Goal: Task Accomplishment & Management: Use online tool/utility

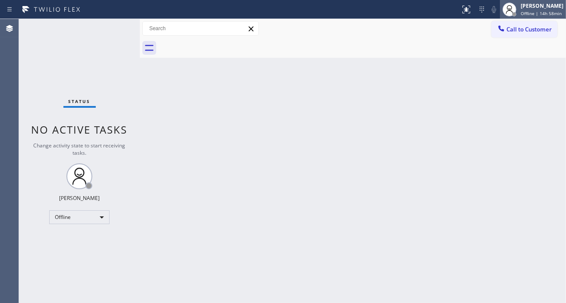
click at [534, 13] on span "Offline | 14h 58min" at bounding box center [541, 13] width 41 height 6
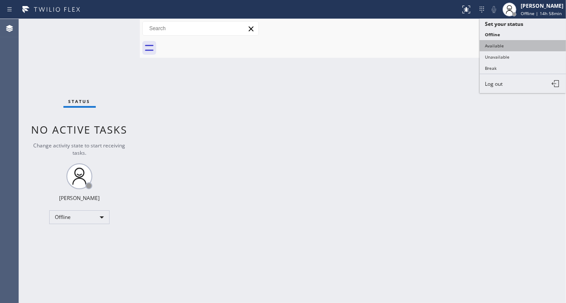
click at [510, 44] on button "Available" at bounding box center [523, 45] width 86 height 11
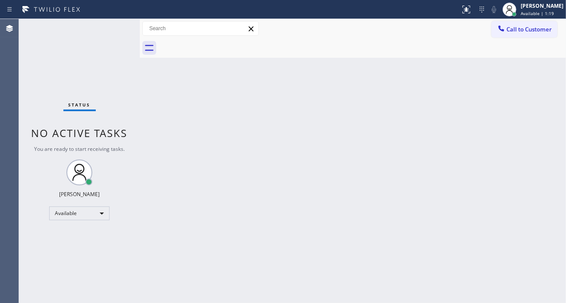
click at [537, 111] on div "Back to Dashboard Change Sender ID Customers Technicians Select a contact Outbo…" at bounding box center [353, 161] width 426 height 284
click at [115, 39] on div "Status No active tasks You are ready to start receiving tasks. [PERSON_NAME]" at bounding box center [79, 161] width 121 height 284
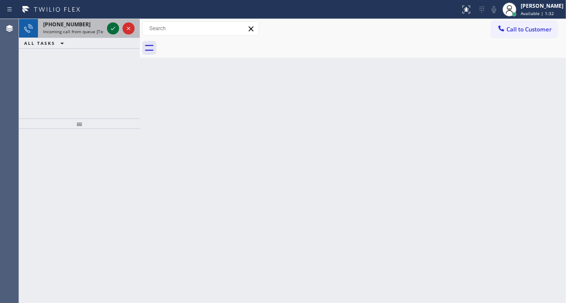
click at [112, 24] on icon at bounding box center [113, 28] width 10 height 10
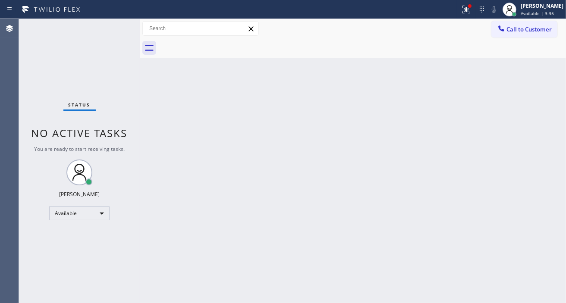
click at [112, 26] on div "Status No active tasks You are ready to start receiving tasks. [PERSON_NAME]" at bounding box center [79, 161] width 121 height 284
click at [471, 13] on icon at bounding box center [466, 9] width 10 height 10
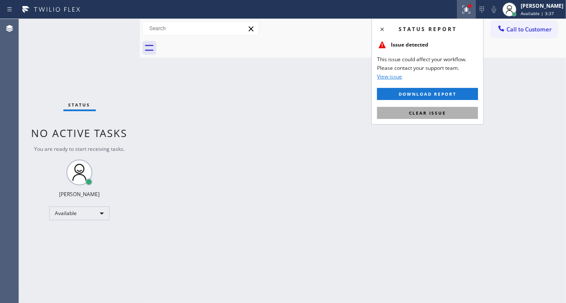
click at [467, 118] on button "Clear issue" at bounding box center [427, 113] width 101 height 12
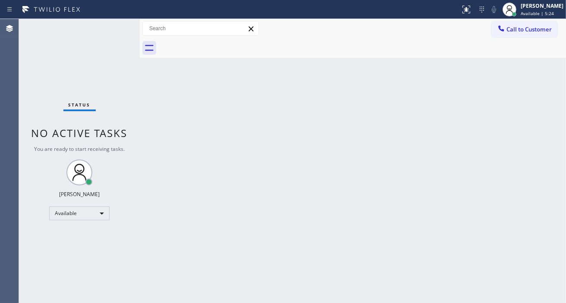
click at [124, 32] on div "Status No active tasks You are ready to start receiving tasks. [PERSON_NAME]" at bounding box center [79, 161] width 121 height 284
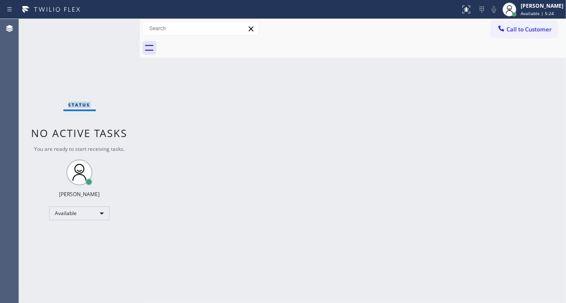
click at [124, 32] on div "Status No active tasks You are ready to start receiving tasks. [PERSON_NAME]" at bounding box center [79, 161] width 121 height 284
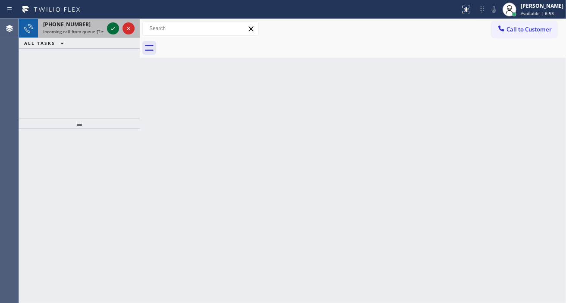
click at [115, 30] on icon at bounding box center [113, 28] width 10 height 10
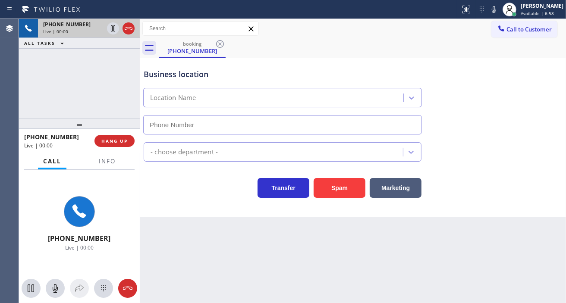
type input "[PHONE_NUMBER]"
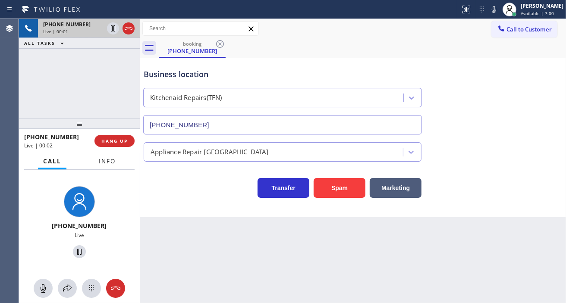
click at [101, 156] on button "Info" at bounding box center [107, 161] width 27 height 17
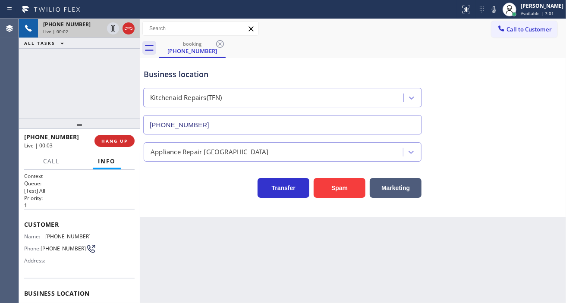
click at [66, 238] on span "[PHONE_NUMBER]" at bounding box center [67, 236] width 45 height 6
copy span "[PHONE_NUMBER]"
click at [212, 235] on div "Back to Dashboard Change Sender ID Customers Technicians Select a contact Outbo…" at bounding box center [353, 161] width 426 height 284
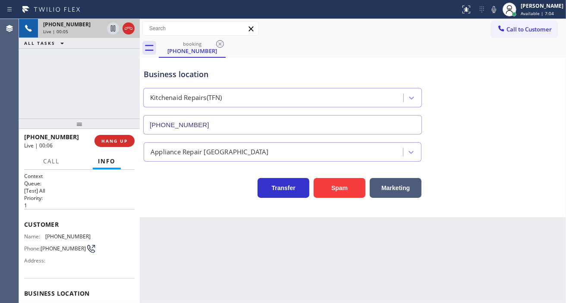
scroll to position [48, 0]
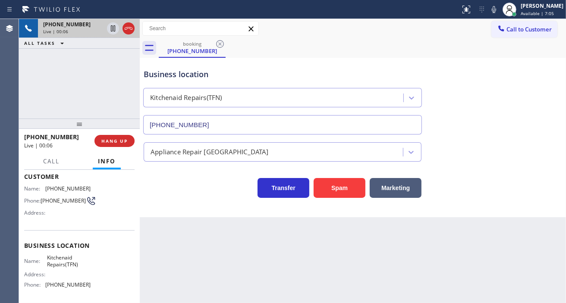
click at [58, 267] on span "Kitchenaid Repairs(TFN)" at bounding box center [68, 261] width 43 height 13
copy span "Kitchenaid Repairs(TFN)"
click at [218, 236] on div "Back to Dashboard Change Sender ID Customers Technicians Select a contact Outbo…" at bounding box center [353, 161] width 426 height 284
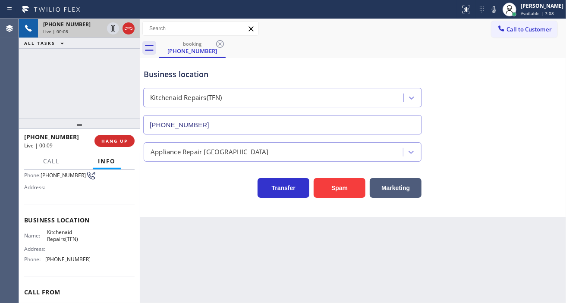
scroll to position [96, 0]
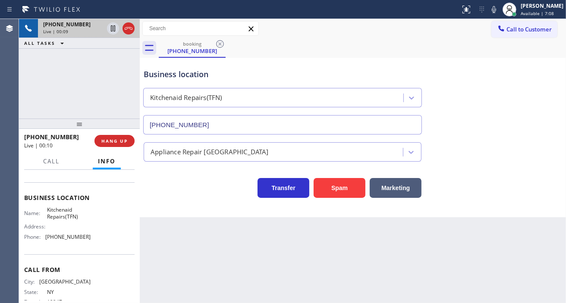
click at [70, 240] on span "[PHONE_NUMBER]" at bounding box center [67, 237] width 45 height 6
copy span "[PHONE_NUMBER]"
click at [112, 29] on icon at bounding box center [113, 28] width 10 height 10
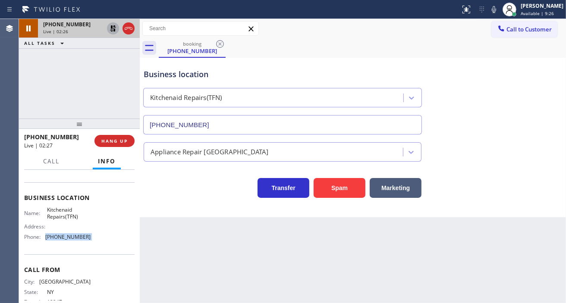
click at [114, 31] on icon at bounding box center [113, 28] width 6 height 6
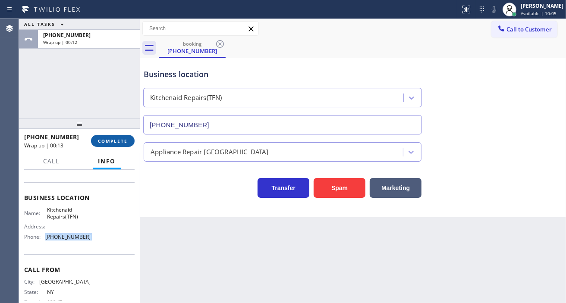
click at [113, 143] on span "COMPLETE" at bounding box center [113, 141] width 30 height 6
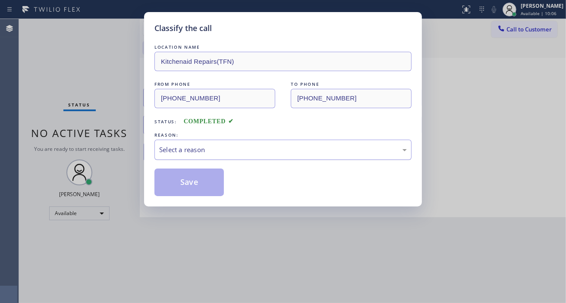
click at [201, 145] on div "Select a reason" at bounding box center [283, 150] width 248 height 10
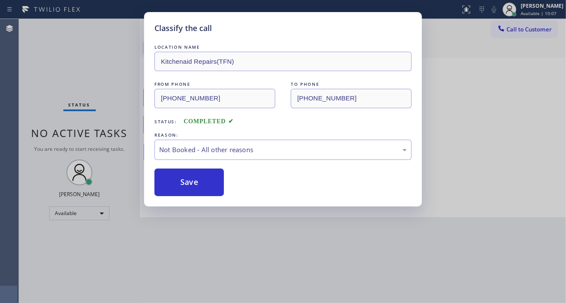
click at [192, 183] on button "Save" at bounding box center [188, 183] width 69 height 28
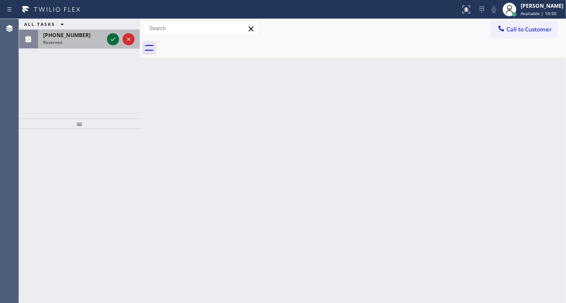
click at [113, 38] on icon at bounding box center [113, 39] width 10 height 10
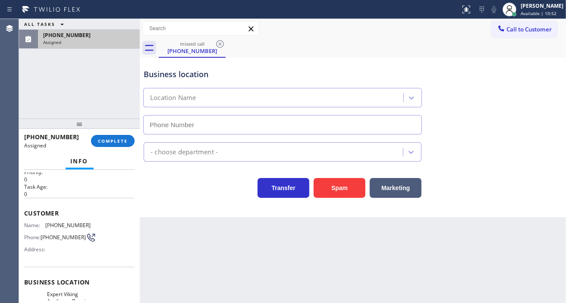
type input "[PHONE_NUMBER]"
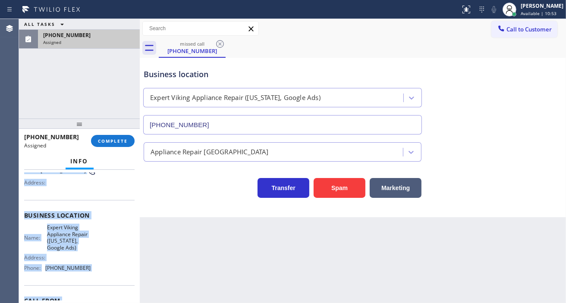
scroll to position [151, 0]
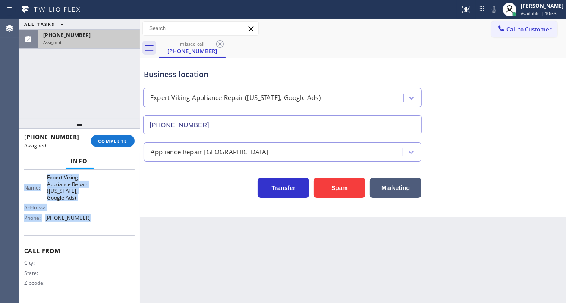
drag, startPoint x: 28, startPoint y: 191, endPoint x: 94, endPoint y: 222, distance: 72.9
click at [94, 222] on div "Context Queue: Appliance Repair High End Priority: 0 Task Age: [DEMOGRAPHIC_DAT…" at bounding box center [79, 165] width 110 height 271
copy div "ustomer Name: [PHONE_NUMBER] Phone: [PHONE_NUMBER] Address: Business location N…"
click at [113, 136] on button "COMPLETE" at bounding box center [113, 141] width 44 height 12
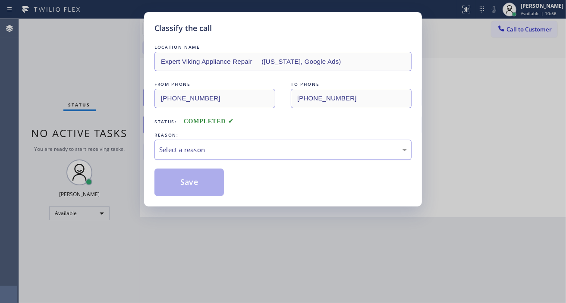
click at [239, 156] on div "Select a reason" at bounding box center [282, 150] width 257 height 20
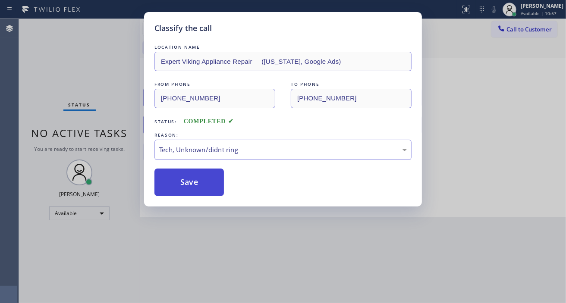
click at [204, 186] on button "Save" at bounding box center [188, 183] width 69 height 28
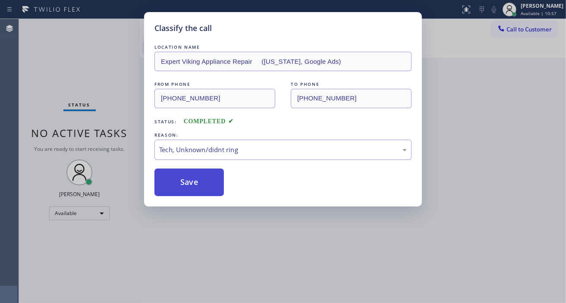
click at [204, 186] on button "Save" at bounding box center [188, 183] width 69 height 28
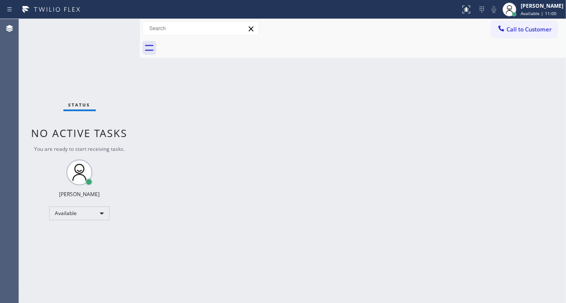
drag, startPoint x: 528, startPoint y: 101, endPoint x: 541, endPoint y: 75, distance: 28.0
click at [528, 101] on div "Back to Dashboard Change Sender ID Customers Technicians Select a contact Outbo…" at bounding box center [353, 161] width 426 height 284
click at [545, 33] on button "Call to Customer" at bounding box center [524, 29] width 66 height 16
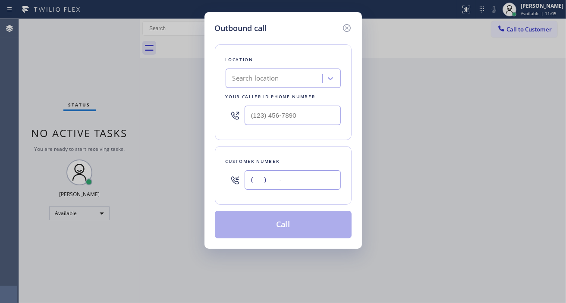
click at [287, 179] on input "(___) ___-____" at bounding box center [293, 179] width 96 height 19
paste input "203) 900-4547"
type input "[PHONE_NUMBER]"
click at [316, 109] on input "(___) ___-____" at bounding box center [293, 115] width 96 height 19
paste input "315) 758-2884"
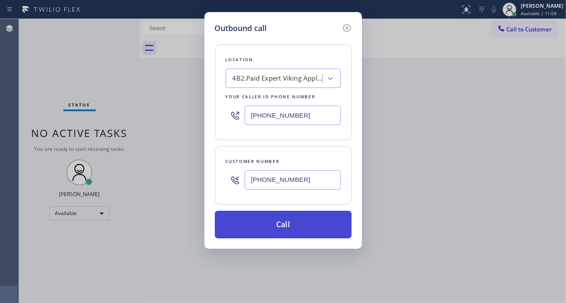
type input "[PHONE_NUMBER]"
click at [301, 222] on button "Call" at bounding box center [283, 225] width 137 height 28
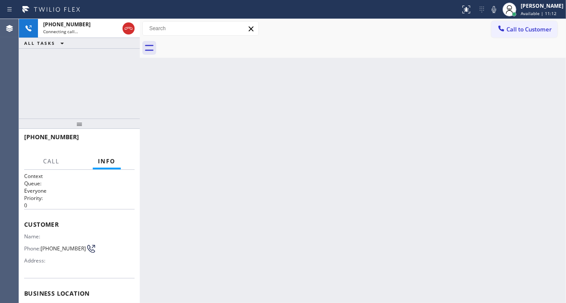
click at [198, 197] on div "Back to Dashboard Change Sender ID Customers Technicians Select a contact Outbo…" at bounding box center [353, 161] width 426 height 284
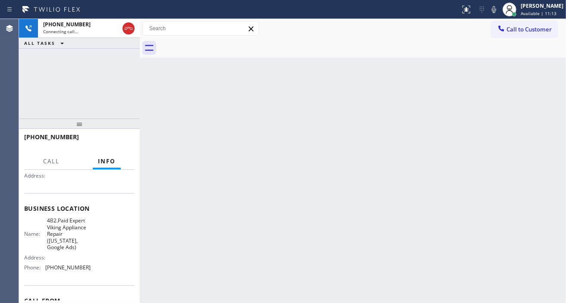
scroll to position [96, 0]
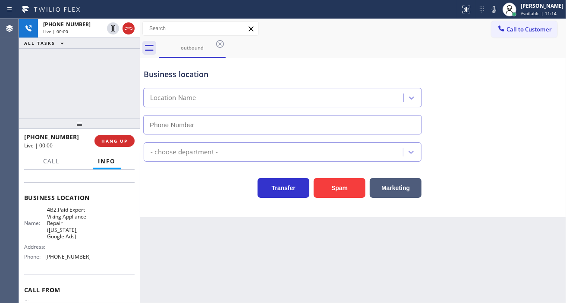
click at [65, 223] on span "4B2.Paid Expert Viking Appliance Repair ([US_STATE], Google Ads)" at bounding box center [68, 223] width 43 height 33
type input "[PHONE_NUMBER]"
click at [65, 223] on span "4B2.Paid Expert Viking Appliance Repair ([US_STATE], Google Ads)" at bounding box center [68, 223] width 43 height 33
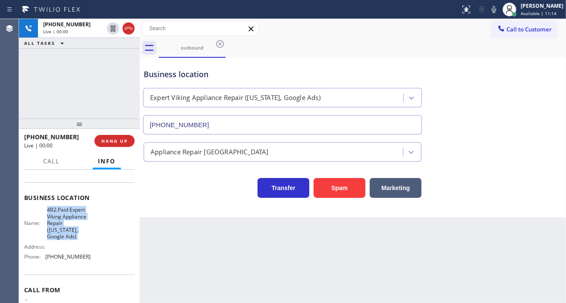
click at [65, 223] on span "4B2.Paid Expert Viking Appliance Repair ([US_STATE], Google Ads)" at bounding box center [68, 223] width 43 height 33
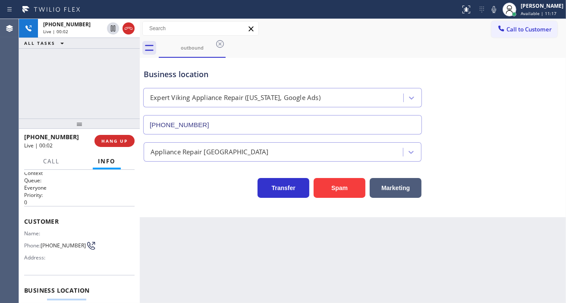
scroll to position [0, 0]
click at [96, 92] on div "[PHONE_NUMBER] Live | 00:03 ALL TASKS ALL TASKS ACTIVE TASKS TASKS IN WRAP UP" at bounding box center [79, 69] width 121 height 100
click at [179, 75] on div "Business location" at bounding box center [283, 75] width 278 height 12
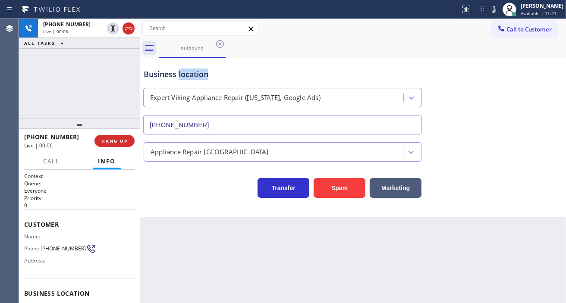
click at [179, 75] on div "Business location" at bounding box center [283, 75] width 278 height 12
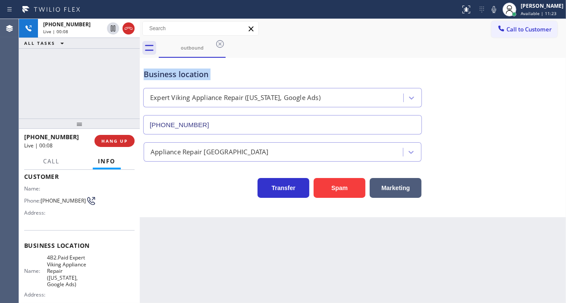
scroll to position [96, 0]
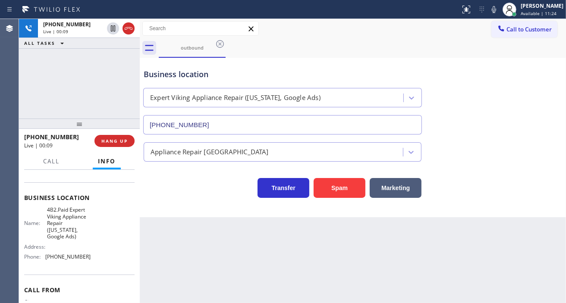
click at [67, 223] on span "4B2.Paid Expert Viking Appliance Repair ([US_STATE], Google Ads)" at bounding box center [68, 223] width 43 height 33
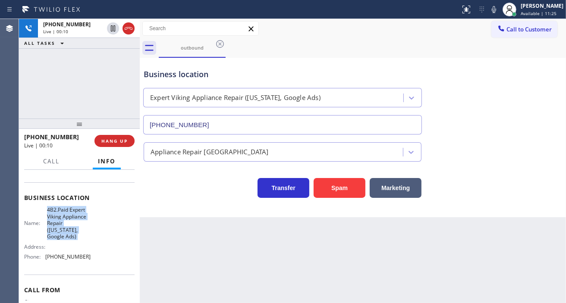
click at [67, 223] on span "4B2.Paid Expert Viking Appliance Repair ([US_STATE], Google Ads)" at bounding box center [68, 223] width 43 height 33
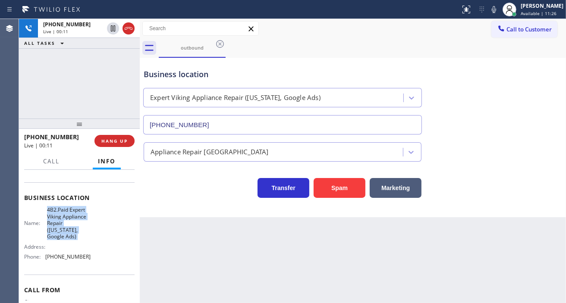
click at [67, 223] on span "4B2.Paid Expert Viking Appliance Repair ([US_STATE], Google Ads)" at bounding box center [68, 223] width 43 height 33
click at [79, 226] on span "4B2.Paid Expert Viking Appliance Repair ([US_STATE], Google Ads)" at bounding box center [68, 223] width 43 height 33
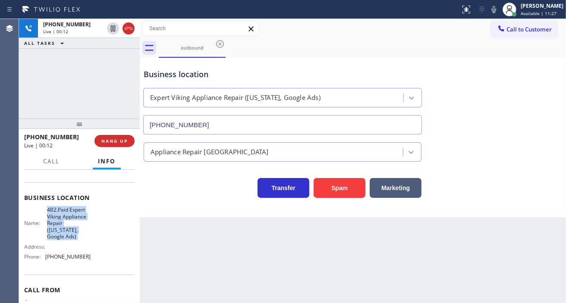
click at [79, 226] on span "4B2.Paid Expert Viking Appliance Repair ([US_STATE], Google Ads)" at bounding box center [68, 223] width 43 height 33
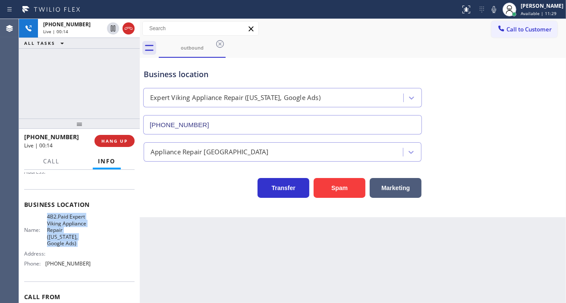
scroll to position [41, 0]
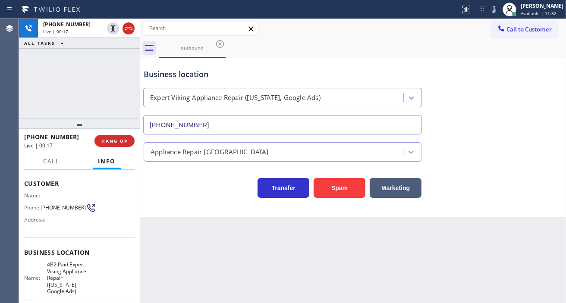
click at [50, 211] on span "[PHONE_NUMBER]" at bounding box center [63, 207] width 45 height 6
copy div "[PHONE_NUMBER]"
click at [249, 261] on div "Back to Dashboard Change Sender ID Customers Technicians Select a contact Outbo…" at bounding box center [353, 161] width 426 height 284
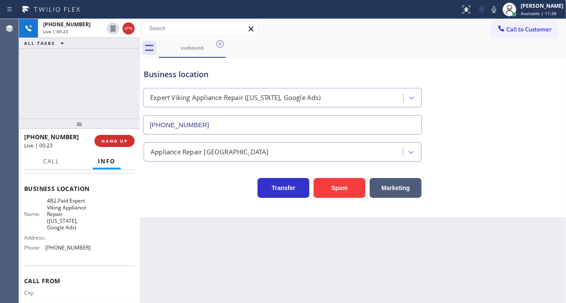
scroll to position [89, 0]
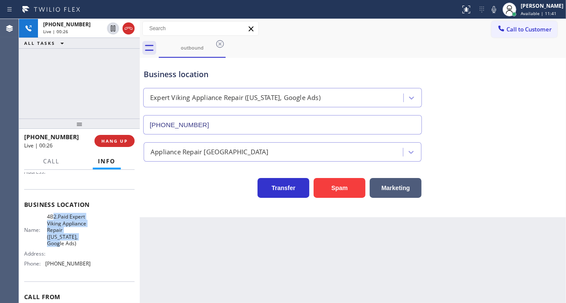
drag, startPoint x: 53, startPoint y: 217, endPoint x: 75, endPoint y: 235, distance: 28.8
click at [75, 235] on span "4B2.Paid Expert Viking Appliance Repair ([US_STATE], Google Ads)" at bounding box center [68, 230] width 43 height 33
click at [79, 238] on span "4B2.Paid Expert Viking Appliance Repair ([US_STATE], Google Ads)" at bounding box center [68, 230] width 43 height 33
click at [165, 78] on div "Business location" at bounding box center [283, 75] width 278 height 12
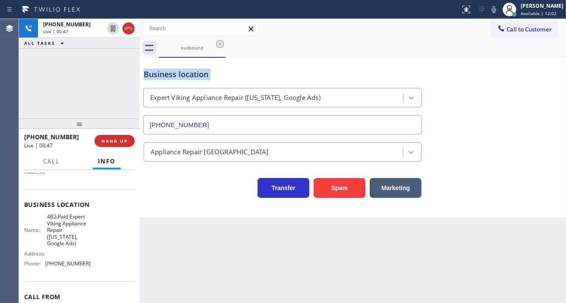
click at [165, 78] on div "Business location" at bounding box center [283, 75] width 278 height 12
click at [199, 75] on div "Business location" at bounding box center [283, 75] width 278 height 12
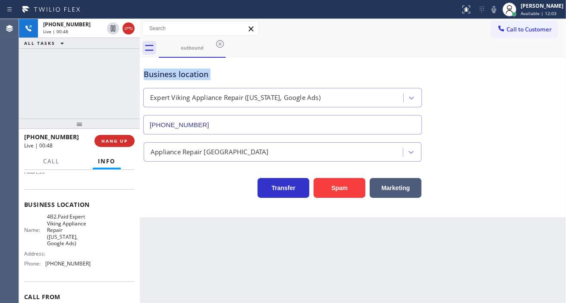
click at [199, 75] on div "Business location" at bounding box center [283, 75] width 278 height 12
click at [211, 75] on div "Business location" at bounding box center [283, 75] width 278 height 12
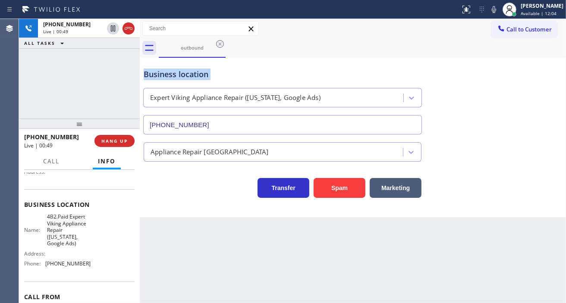
click at [211, 75] on div "Business location" at bounding box center [283, 75] width 278 height 12
click at [370, 47] on div "outbound" at bounding box center [362, 47] width 407 height 19
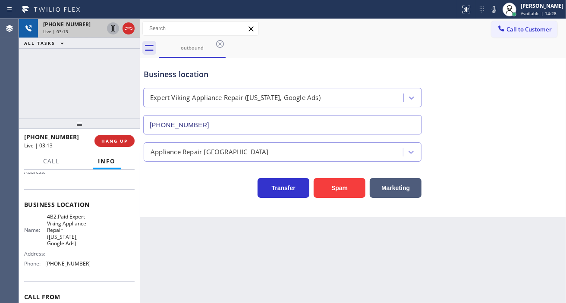
click at [110, 32] on icon at bounding box center [113, 28] width 10 height 10
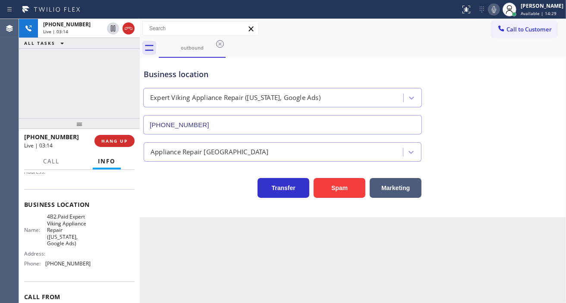
click at [497, 9] on icon at bounding box center [494, 9] width 10 height 10
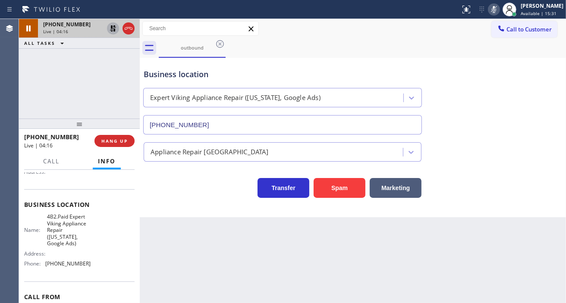
click at [110, 28] on icon at bounding box center [113, 28] width 10 height 10
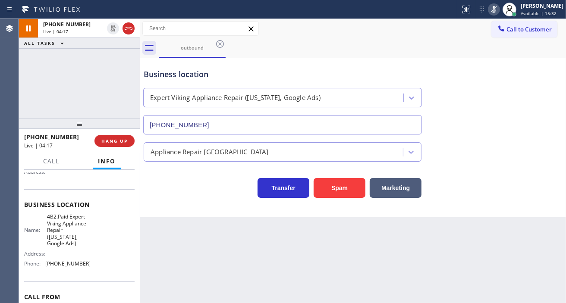
click at [499, 11] on icon at bounding box center [494, 9] width 10 height 10
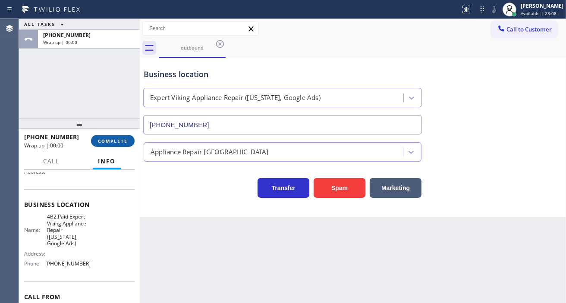
click at [123, 145] on button "COMPLETE" at bounding box center [113, 141] width 44 height 12
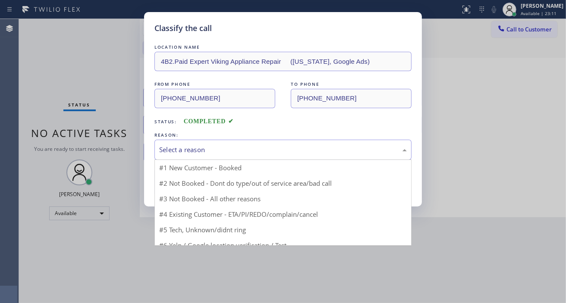
click at [207, 149] on div "Select a reason" at bounding box center [283, 150] width 248 height 10
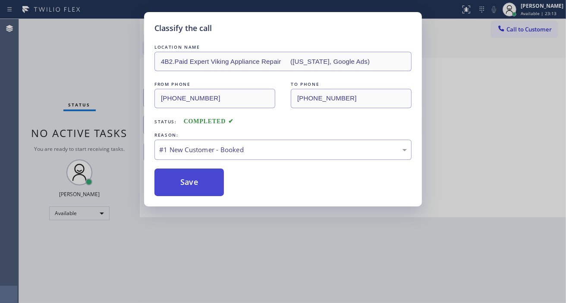
click at [204, 180] on button "Save" at bounding box center [188, 183] width 69 height 28
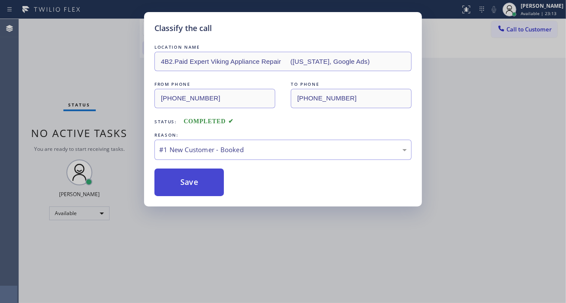
click at [204, 180] on button "Save" at bounding box center [188, 183] width 69 height 28
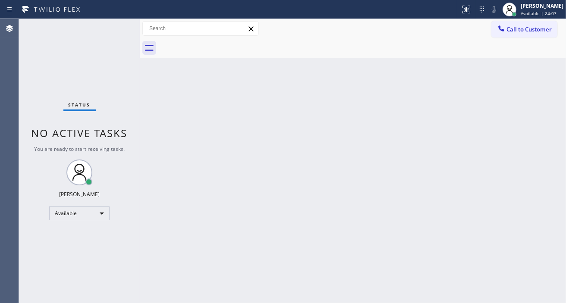
click at [521, 95] on div "Back to Dashboard Change Sender ID Customers Technicians Select a contact Outbo…" at bounding box center [353, 161] width 426 height 284
click at [538, 137] on div "Back to Dashboard Change Sender ID Customers Technicians Select a contact Outbo…" at bounding box center [353, 161] width 426 height 284
click at [113, 28] on div "Status No active tasks You are ready to start receiving tasks. [PERSON_NAME]" at bounding box center [79, 161] width 121 height 284
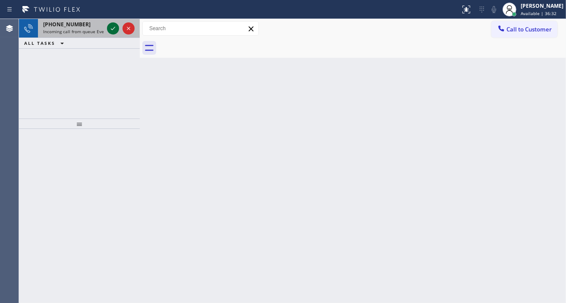
click at [113, 28] on icon at bounding box center [113, 28] width 10 height 10
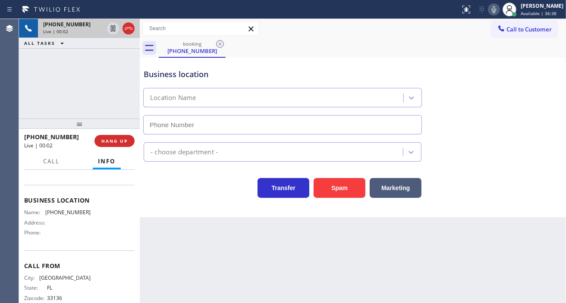
scroll to position [96, 0]
click at [82, 212] on span "[PHONE_NUMBER]" at bounding box center [67, 210] width 45 height 6
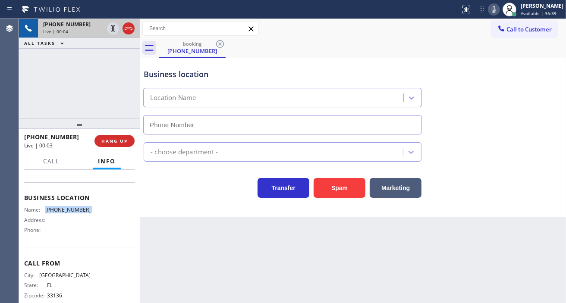
copy span "[PHONE_NUMBER]"
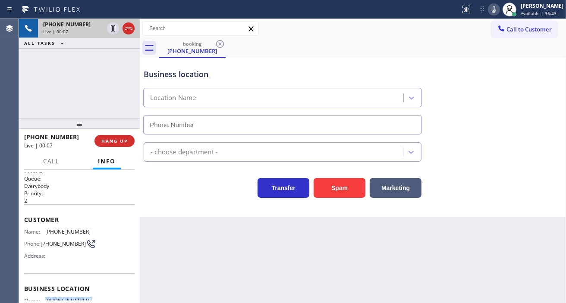
scroll to position [0, 0]
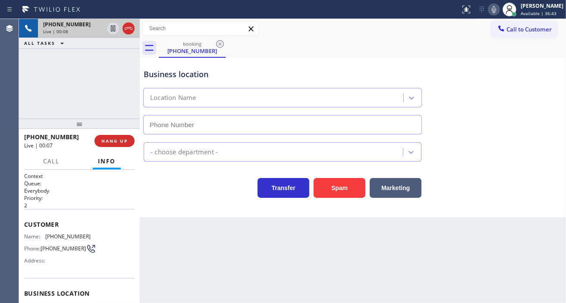
click at [70, 236] on span "[PHONE_NUMBER]" at bounding box center [67, 236] width 45 height 6
copy span "[PHONE_NUMBER]"
click at [183, 251] on div "Back to Dashboard Change Sender ID Customers Technicians Select a contact Outbo…" at bounding box center [353, 161] width 426 height 284
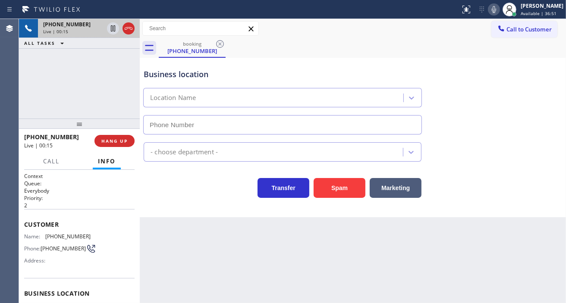
click at [164, 75] on div "Business location" at bounding box center [283, 75] width 278 height 12
click at [329, 191] on button "Spam" at bounding box center [340, 188] width 52 height 20
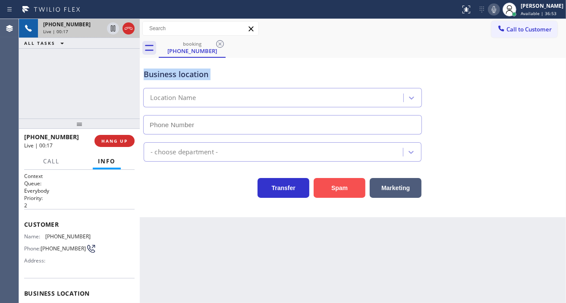
click at [329, 191] on button "Spam" at bounding box center [340, 188] width 52 height 20
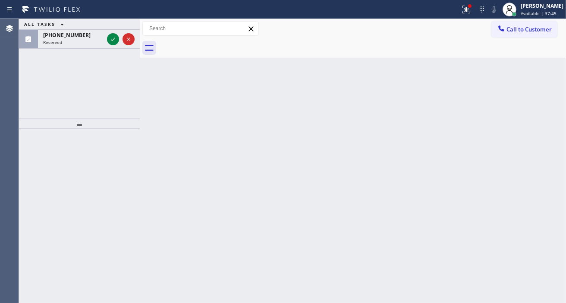
drag, startPoint x: 563, startPoint y: 96, endPoint x: 554, endPoint y: 89, distance: 11.0
click at [563, 96] on div "Back to Dashboard Change Sender ID Customers Technicians Select a contact Outbo…" at bounding box center [353, 161] width 426 height 284
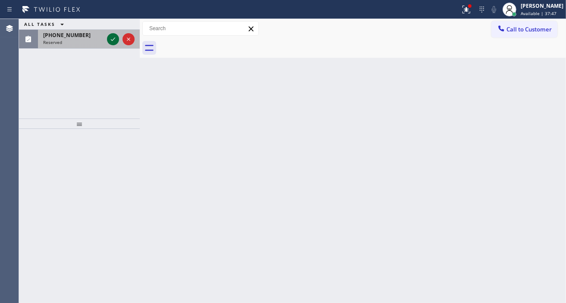
click at [111, 42] on icon at bounding box center [113, 39] width 10 height 10
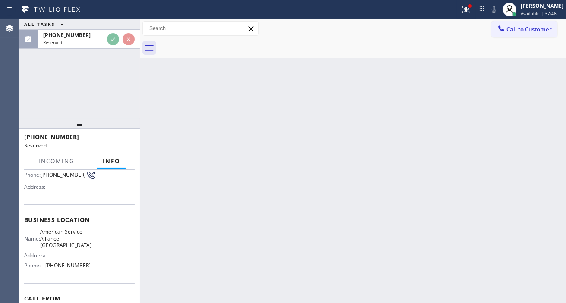
scroll to position [96, 0]
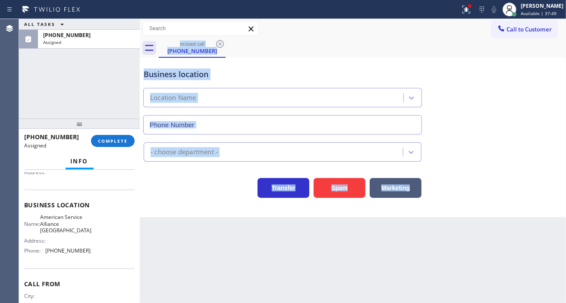
type input "[PHONE_NUMBER]"
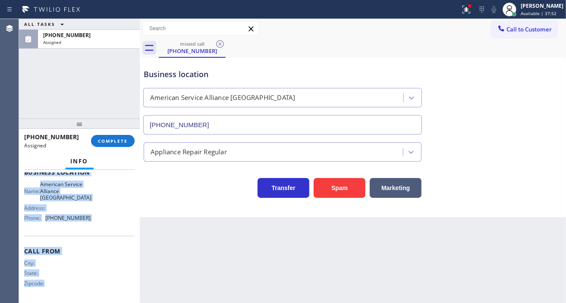
scroll to position [131, 0]
drag, startPoint x: 24, startPoint y: 230, endPoint x: 106, endPoint y: 230, distance: 82.0
click at [102, 229] on div "Context Queue: Appliance Repair Priority: 0 Task Age: Customer Name: [PHONE_NUM…" at bounding box center [79, 172] width 110 height 257
copy div "Customer Name: [PHONE_NUMBER] Phone: [PHONE_NUMBER] Address: Business location …"
click at [121, 136] on button "COMPLETE" at bounding box center [113, 141] width 44 height 12
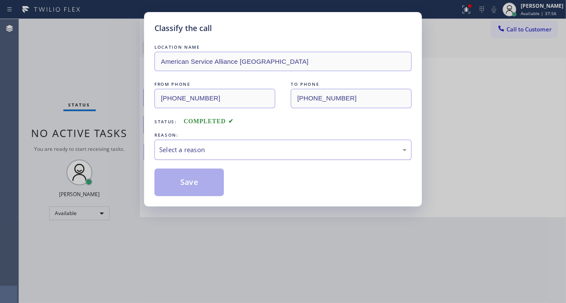
click at [224, 157] on div "Select a reason" at bounding box center [282, 150] width 257 height 20
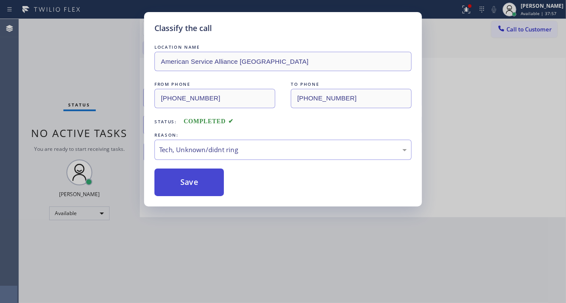
click at [211, 185] on button "Save" at bounding box center [188, 183] width 69 height 28
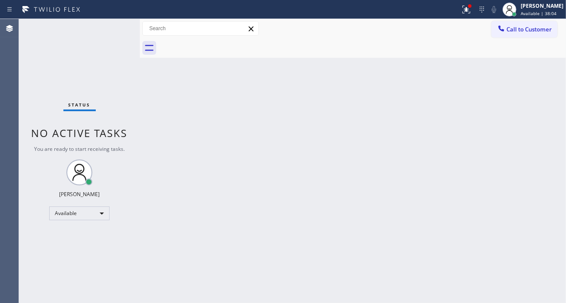
click at [549, 82] on div "Back to Dashboard Change Sender ID Customers Technicians Select a contact Outbo…" at bounding box center [353, 161] width 426 height 284
click at [123, 28] on div "Status No active tasks You are ready to start receiving tasks. [PERSON_NAME]" at bounding box center [79, 161] width 121 height 284
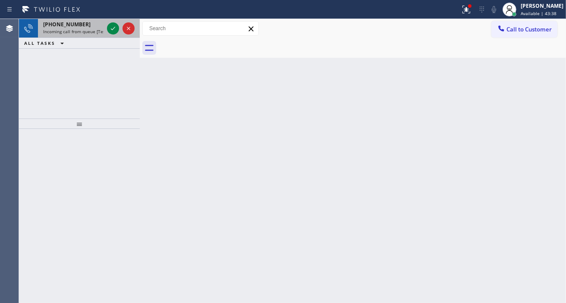
click at [115, 34] on div at bounding box center [120, 28] width 31 height 19
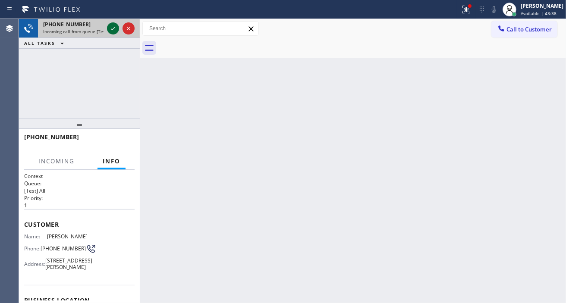
click at [115, 32] on icon at bounding box center [113, 28] width 10 height 10
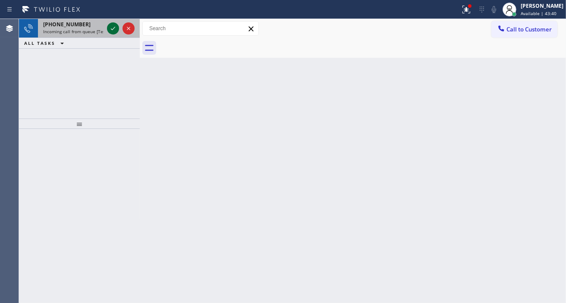
click at [114, 32] on icon at bounding box center [113, 28] width 10 height 10
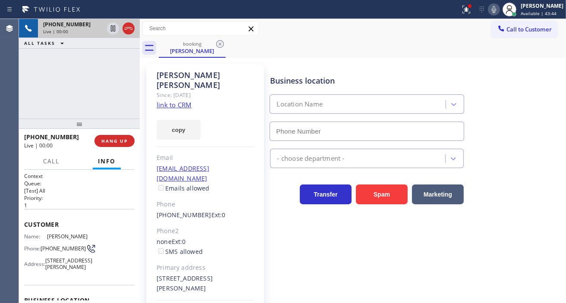
type input "[PHONE_NUMBER]"
click at [176, 101] on link "link to CRM" at bounding box center [174, 105] width 35 height 9
click at [56, 248] on span "[PHONE_NUMBER]" at bounding box center [63, 248] width 45 height 6
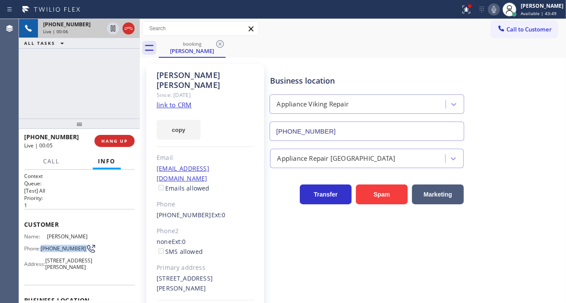
copy div "[PHONE_NUMBER]"
click at [330, 253] on div "Business location Appliance Viking Repair [PHONE_NUMBER] Appliance Repair High …" at bounding box center [415, 196] width 295 height 261
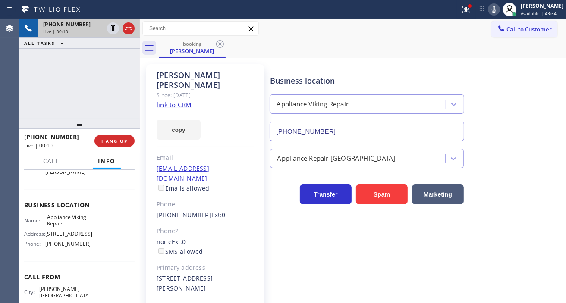
scroll to position [96, 0]
click at [70, 227] on span "Appliance Viking Repair" at bounding box center [68, 220] width 43 height 13
copy span "Appliance Viking Repair"
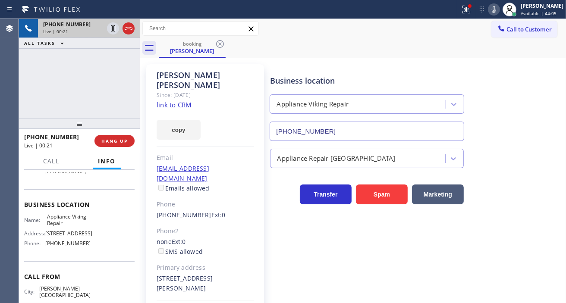
click at [83, 75] on div "[PHONE_NUMBER] Live | 00:21 ALL TASKS ALL TASKS ACTIVE TASKS TASKS IN WRAP UP" at bounding box center [79, 69] width 121 height 100
click at [83, 75] on div "[PHONE_NUMBER] Live | 00:22 ALL TASKS ALL TASKS ACTIVE TASKS TASKS IN WRAP UP" at bounding box center [79, 69] width 121 height 100
click at [110, 88] on div "[PHONE_NUMBER] Live | 00:29 ALL TASKS ALL TASKS ACTIVE TASKS TASKS IN WRAP UP" at bounding box center [79, 69] width 121 height 100
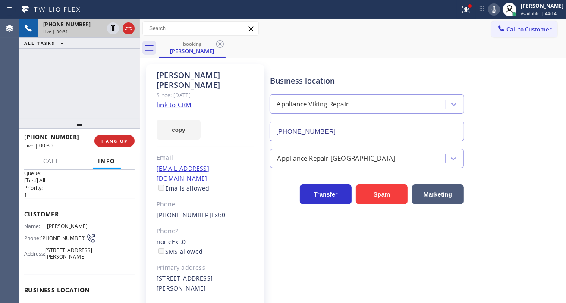
scroll to position [0, 0]
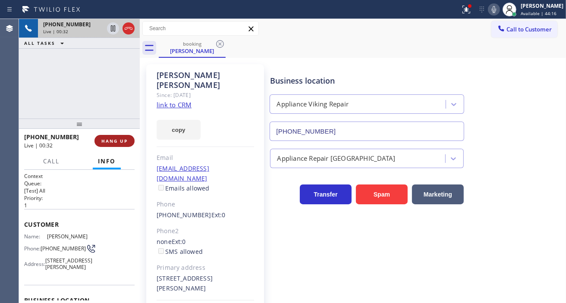
click at [116, 140] on span "HANG UP" at bounding box center [114, 141] width 26 height 6
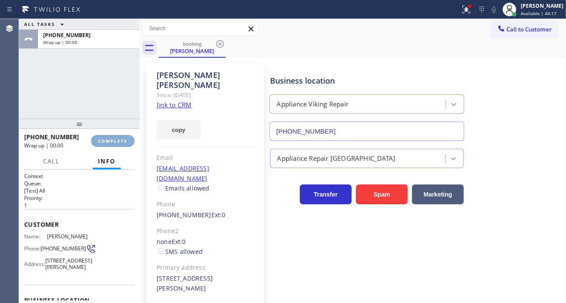
click at [116, 140] on span "COMPLETE" at bounding box center [113, 141] width 30 height 6
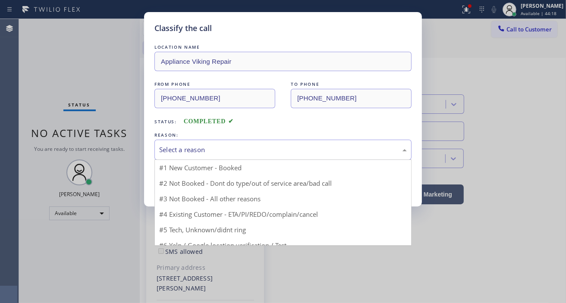
click at [210, 151] on div "Select a reason" at bounding box center [283, 150] width 248 height 10
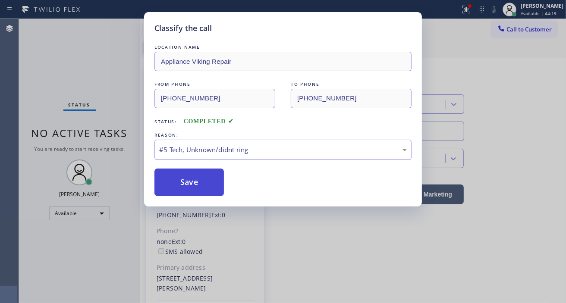
click at [213, 191] on button "Save" at bounding box center [188, 183] width 69 height 28
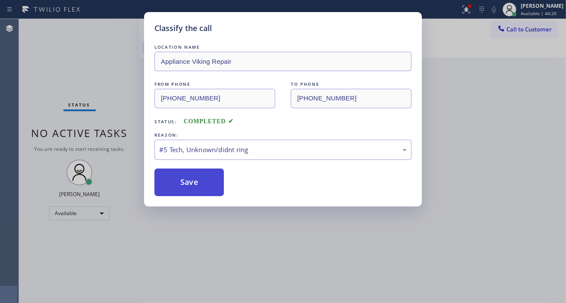
click at [213, 191] on button "Save" at bounding box center [188, 183] width 69 height 28
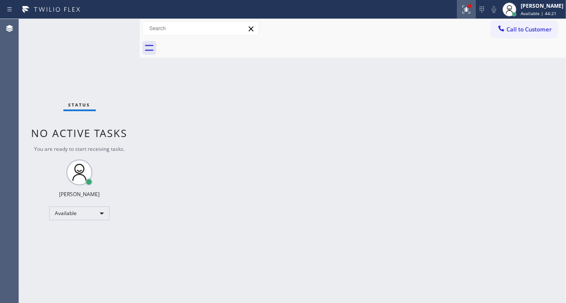
click at [469, 14] on icon at bounding box center [466, 9] width 10 height 10
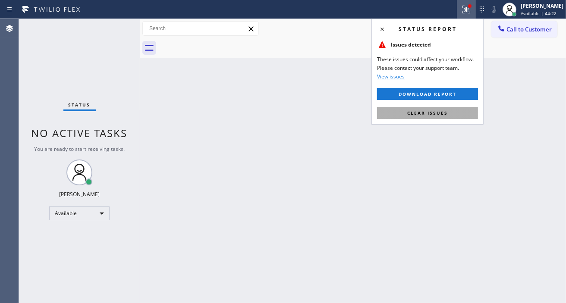
click at [438, 108] on button "Clear issues" at bounding box center [427, 113] width 101 height 12
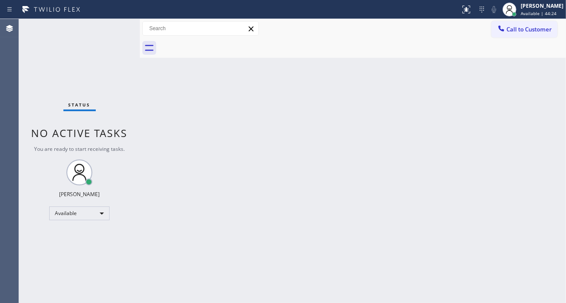
click at [119, 26] on div "Status No active tasks You are ready to start receiving tasks. [PERSON_NAME]" at bounding box center [79, 161] width 121 height 284
click at [559, 100] on div "Back to Dashboard Change Sender ID Customers Technicians Select a contact Outbo…" at bounding box center [353, 161] width 426 height 284
drag, startPoint x: 533, startPoint y: 120, endPoint x: 525, endPoint y: 119, distance: 7.9
click at [533, 120] on div "Back to Dashboard Change Sender ID Customers Technicians Select a contact Outbo…" at bounding box center [353, 161] width 426 height 284
click at [104, 31] on div "Status No active tasks You are ready to start receiving tasks. [PERSON_NAME]" at bounding box center [79, 161] width 121 height 284
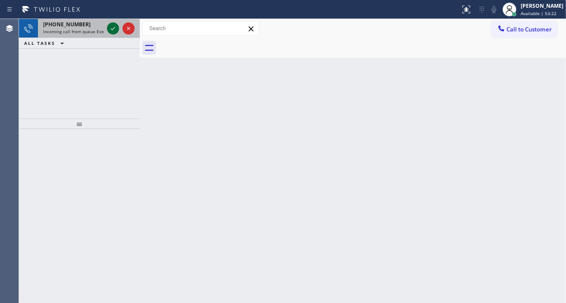
click at [107, 31] on div at bounding box center [113, 28] width 12 height 10
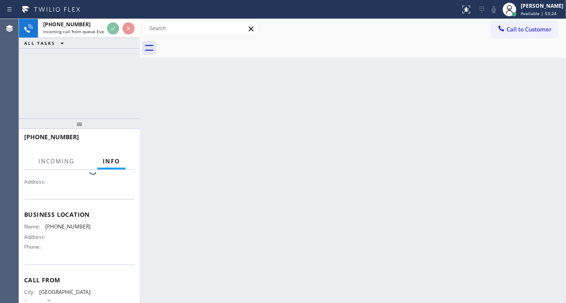
scroll to position [96, 0]
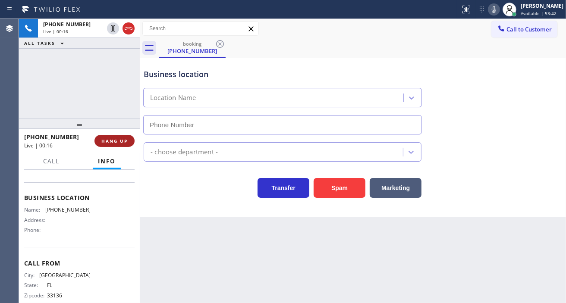
click at [122, 141] on span "HANG UP" at bounding box center [114, 141] width 26 height 6
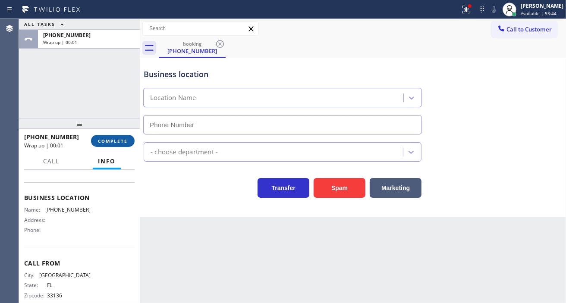
click at [126, 145] on button "COMPLETE" at bounding box center [113, 141] width 44 height 12
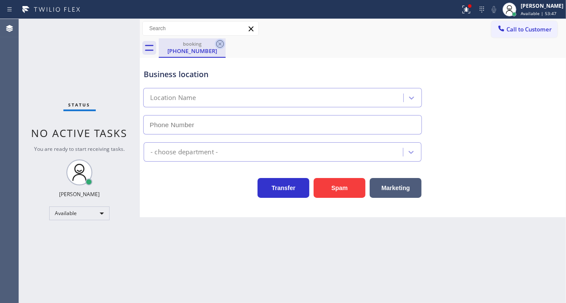
click at [224, 44] on icon at bounding box center [220, 44] width 10 height 10
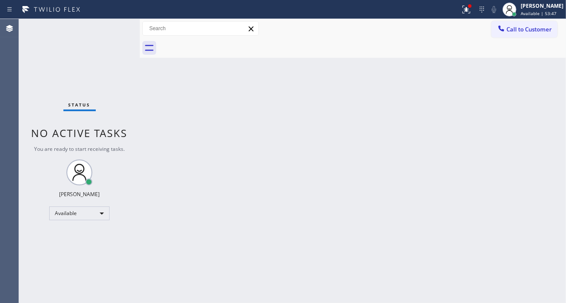
click at [224, 44] on div at bounding box center [362, 47] width 407 height 19
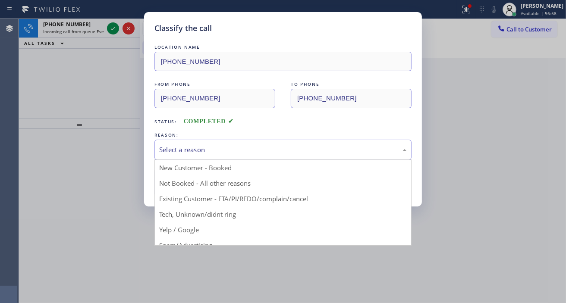
click at [225, 147] on div "Select a reason" at bounding box center [283, 150] width 248 height 10
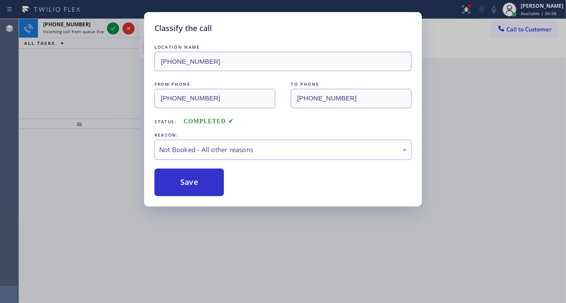
click at [193, 168] on div "LOCATION NAME [PHONE_NUMBER] FROM PHONE [PHONE_NUMBER] TO PHONE [PHONE_NUMBER] …" at bounding box center [282, 120] width 257 height 154
click at [201, 184] on button "Save" at bounding box center [188, 183] width 69 height 28
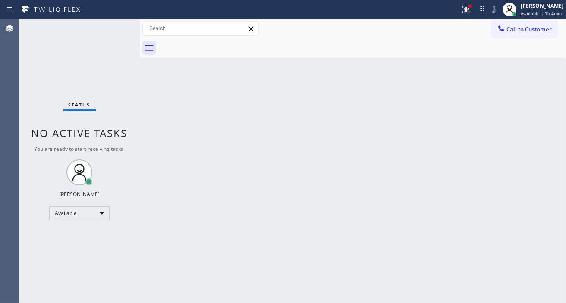
click at [113, 30] on div "Status No active tasks You are ready to start receiving tasks. [PERSON_NAME]" at bounding box center [79, 161] width 121 height 284
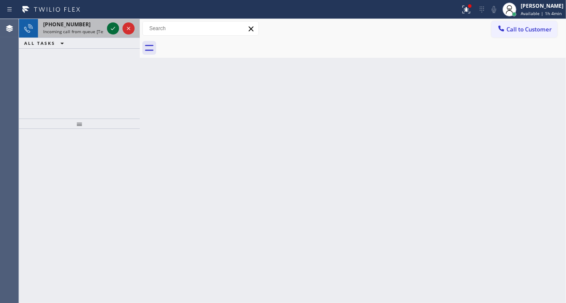
click at [113, 30] on icon at bounding box center [113, 28] width 10 height 10
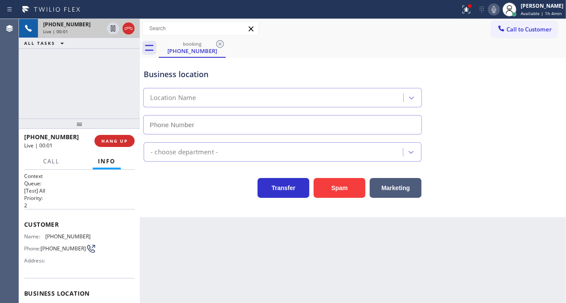
type input "[PHONE_NUMBER]"
click at [162, 64] on div "Business location Bestway Appliance Repair Sunrise [PHONE_NUMBER]" at bounding box center [282, 97] width 281 height 75
click at [164, 75] on div "Business location" at bounding box center [283, 75] width 278 height 12
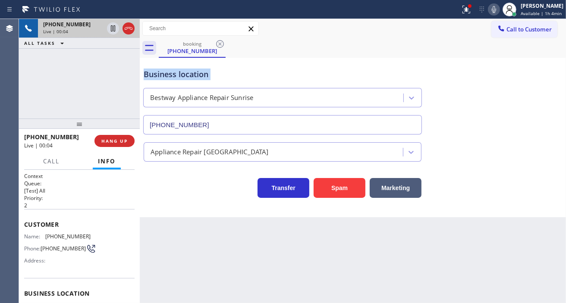
click at [164, 75] on div "Business location" at bounding box center [283, 75] width 278 height 12
click at [469, 9] on icon at bounding box center [466, 8] width 5 height 3
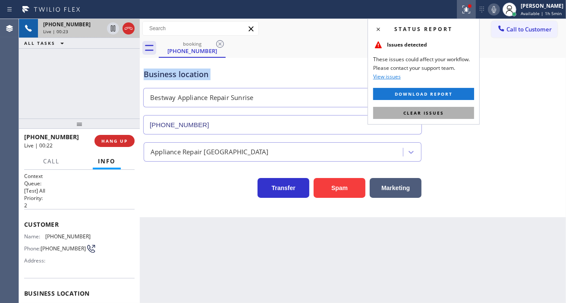
click at [453, 117] on button "Clear issues" at bounding box center [423, 113] width 101 height 12
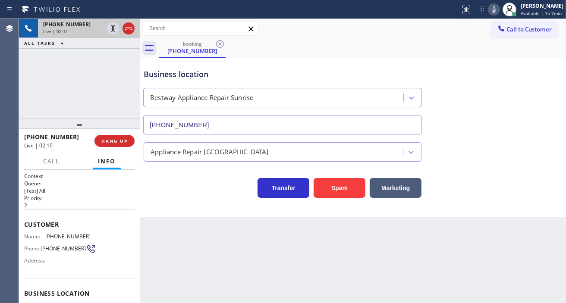
click at [71, 231] on div "Customer Name: [PHONE_NUMBER] Phone: [PHONE_NUMBER] Address:" at bounding box center [79, 243] width 110 height 69
click at [165, 237] on div "Back to Dashboard Change Sender ID Customers Technicians Select a contact Outbo…" at bounding box center [353, 161] width 426 height 284
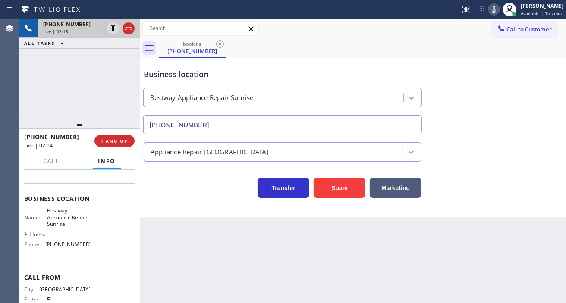
scroll to position [96, 0]
click at [50, 222] on span "Bestway Appliance Repair Sunrise" at bounding box center [68, 217] width 43 height 20
click at [65, 242] on span "[PHONE_NUMBER]" at bounding box center [67, 243] width 45 height 6
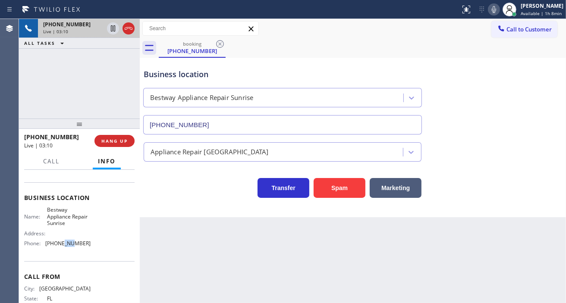
click at [65, 242] on span "[PHONE_NUMBER]" at bounding box center [67, 243] width 45 height 6
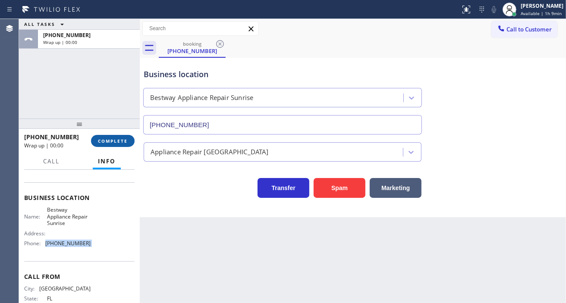
click at [126, 141] on span "COMPLETE" at bounding box center [113, 141] width 30 height 6
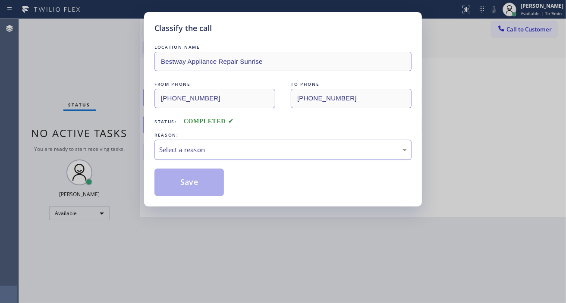
click at [198, 146] on div "Select a reason" at bounding box center [283, 150] width 248 height 10
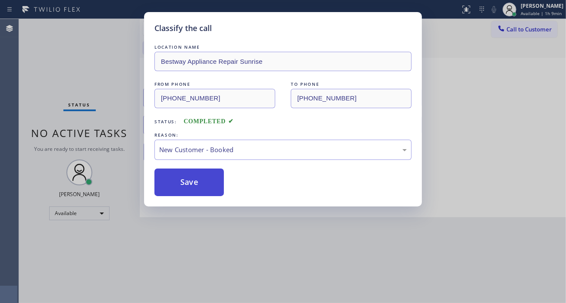
click at [201, 184] on button "Save" at bounding box center [188, 183] width 69 height 28
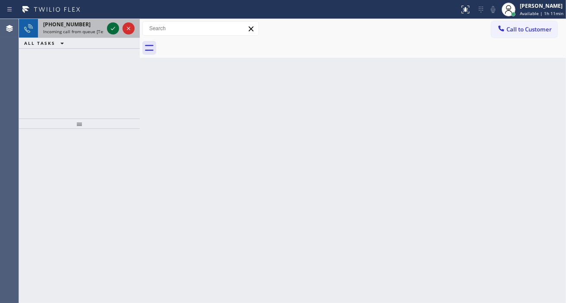
click at [111, 31] on icon at bounding box center [113, 28] width 10 height 10
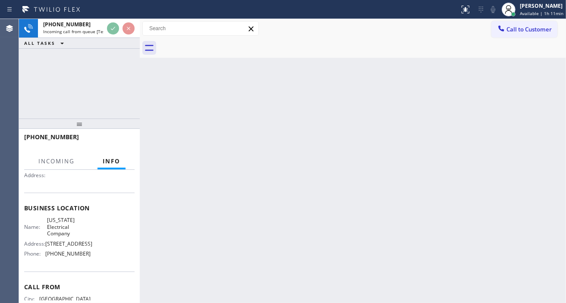
scroll to position [96, 0]
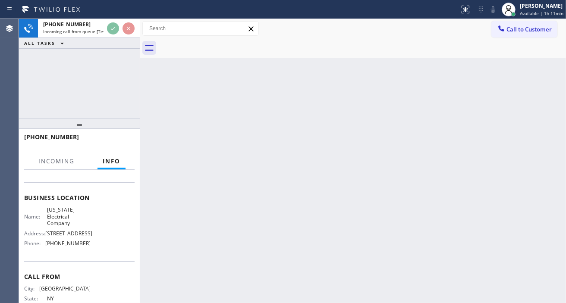
click at [69, 221] on span "[US_STATE] Electrical Company" at bounding box center [68, 217] width 43 height 20
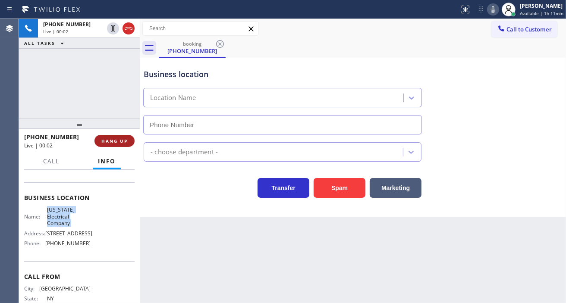
click at [130, 136] on button "HANG UP" at bounding box center [114, 141] width 40 height 12
type input "[PHONE_NUMBER]"
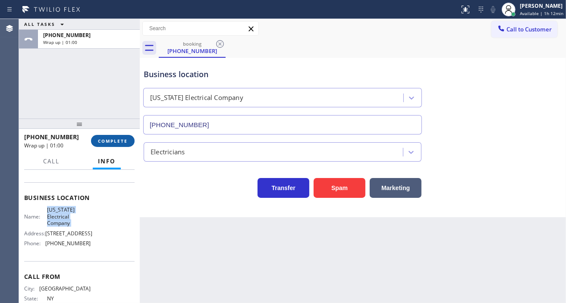
click at [119, 144] on button "COMPLETE" at bounding box center [113, 141] width 44 height 12
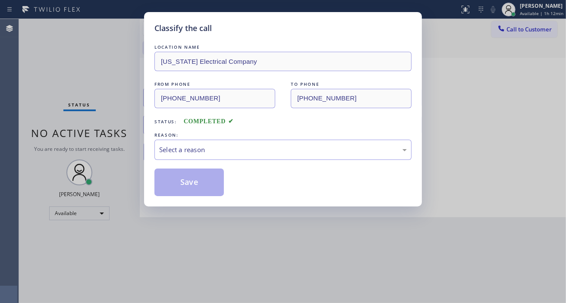
click at [212, 145] on div "Select a reason" at bounding box center [283, 150] width 248 height 10
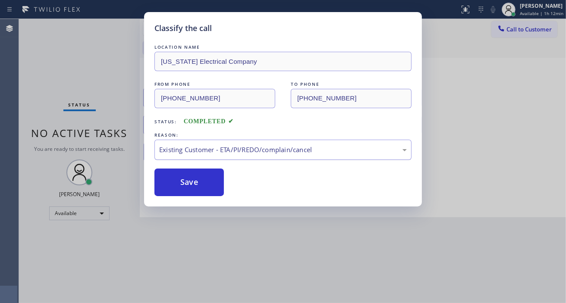
click at [216, 147] on div "Existing Customer - ETA/PI/REDO/complain/cancel" at bounding box center [283, 150] width 248 height 10
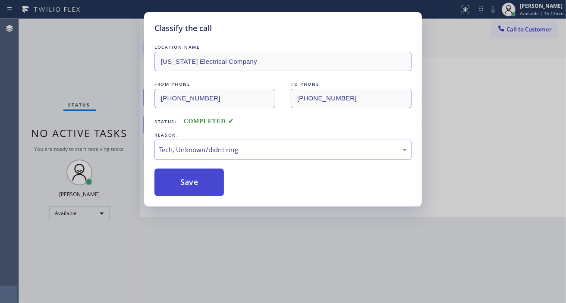
click at [207, 187] on button "Save" at bounding box center [188, 183] width 69 height 28
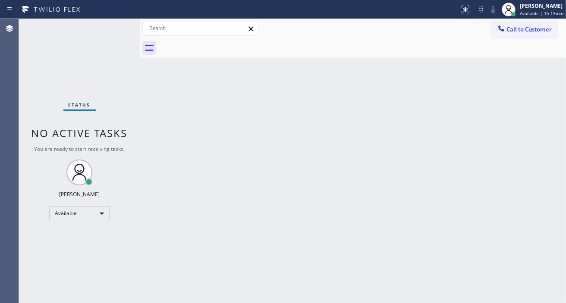
click at [117, 48] on div "Status No active tasks You are ready to start receiving tasks. [PERSON_NAME]" at bounding box center [79, 161] width 121 height 284
click at [115, 28] on div "Status No active tasks You are ready to start receiving tasks. [PERSON_NAME]" at bounding box center [79, 161] width 121 height 284
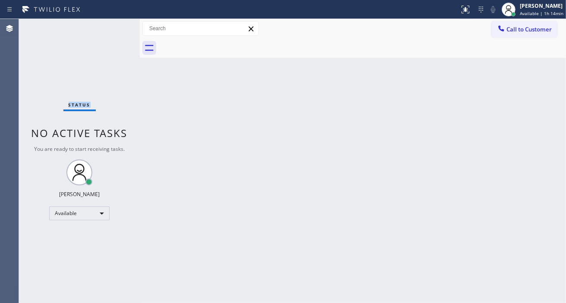
click at [115, 28] on div "Status No active tasks You are ready to start receiving tasks. [PERSON_NAME]" at bounding box center [79, 161] width 121 height 284
click at [122, 33] on div "Status No active tasks You are ready to start receiving tasks. [PERSON_NAME]" at bounding box center [79, 161] width 121 height 284
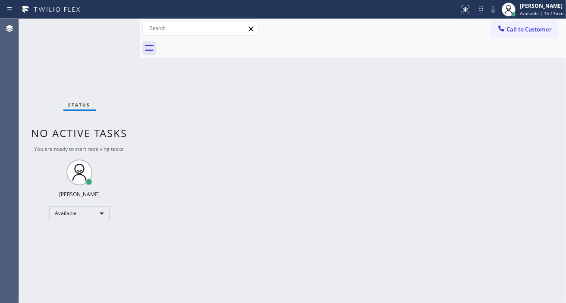
click at [522, 111] on div "Back to Dashboard Change Sender ID Customers Technicians Select a contact Outbo…" at bounding box center [353, 161] width 426 height 284
click at [118, 28] on div "Status No active tasks You are ready to start receiving tasks. [PERSON_NAME]" at bounding box center [79, 161] width 121 height 284
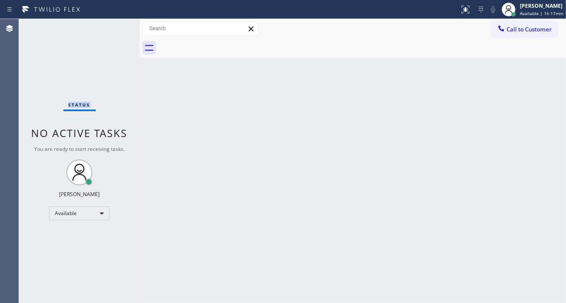
click at [118, 28] on div "Status No active tasks You are ready to start receiving tasks. [PERSON_NAME]" at bounding box center [79, 161] width 121 height 284
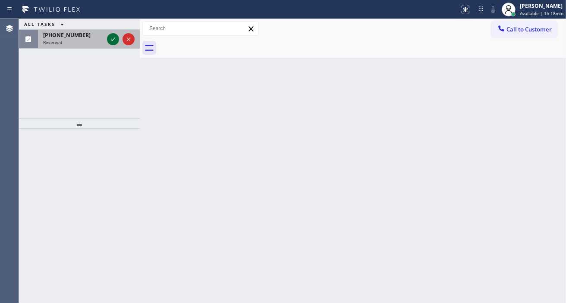
click at [116, 41] on icon at bounding box center [113, 39] width 10 height 10
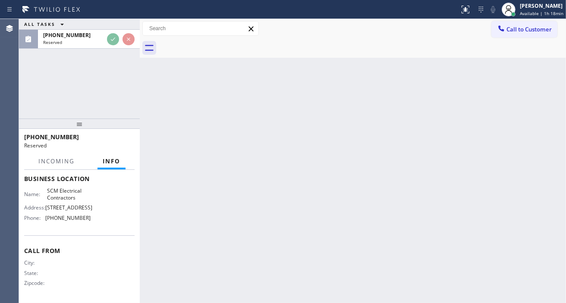
scroll to position [88, 0]
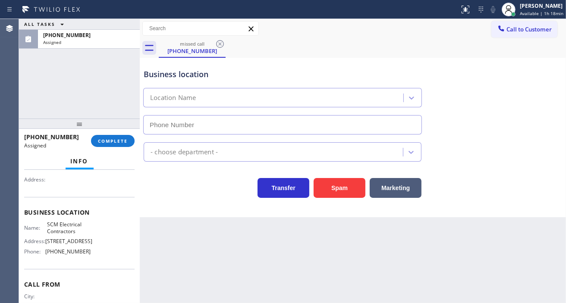
type input "[PHONE_NUMBER]"
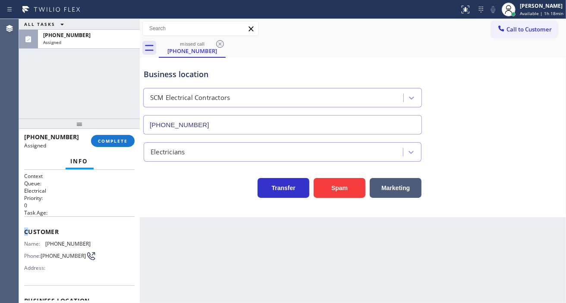
click at [26, 231] on span "Customer" at bounding box center [79, 232] width 110 height 8
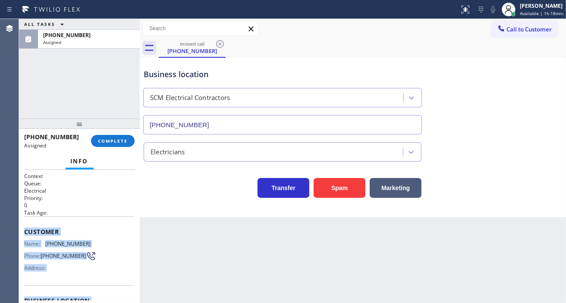
scroll to position [137, 0]
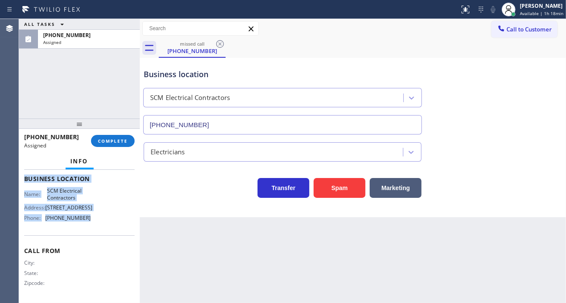
drag, startPoint x: 25, startPoint y: 231, endPoint x: 97, endPoint y: 233, distance: 72.1
click at [97, 233] on div "Context Queue: Electrical Priority: 0 Task Age: Customer Name: [PHONE_NUMBER] P…" at bounding box center [79, 175] width 110 height 250
click at [108, 144] on span "COMPLETE" at bounding box center [113, 141] width 30 height 6
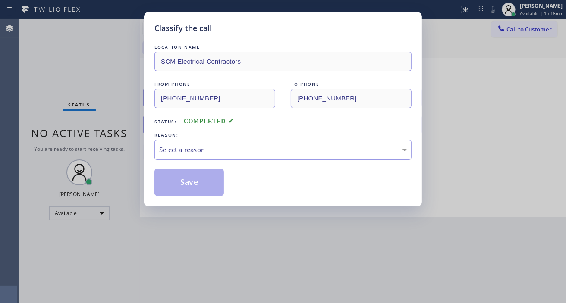
click at [197, 143] on div "Select a reason" at bounding box center [282, 150] width 257 height 20
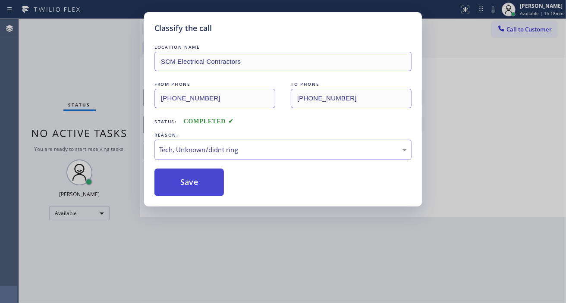
click at [199, 188] on button "Save" at bounding box center [188, 183] width 69 height 28
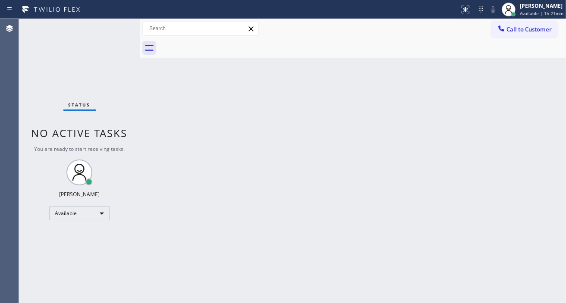
click at [545, 101] on div "Back to Dashboard Change Sender ID Customers Technicians Select a contact Outbo…" at bounding box center [353, 161] width 426 height 284
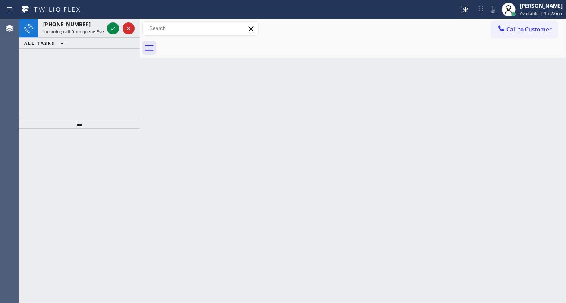
click at [563, 97] on div "Back to Dashboard Change Sender ID Customers Technicians Select a contact Outbo…" at bounding box center [353, 161] width 426 height 284
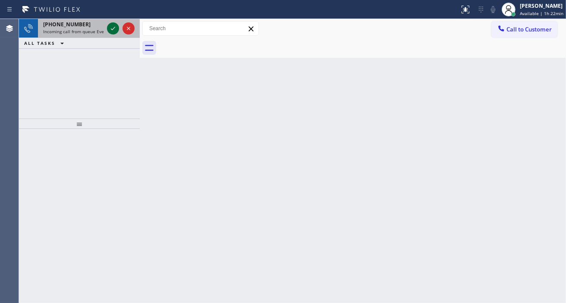
click at [112, 27] on icon at bounding box center [113, 28] width 10 height 10
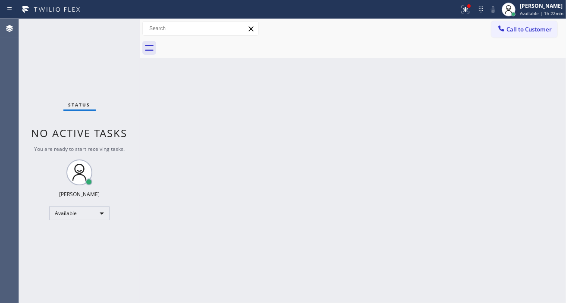
click at [110, 25] on div "Status No active tasks You are ready to start receiving tasks. [PERSON_NAME]" at bounding box center [79, 161] width 121 height 284
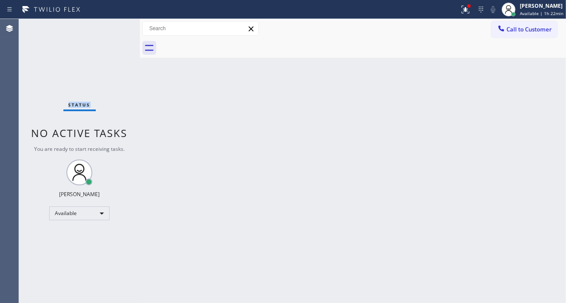
click at [110, 25] on div "Status No active tasks You are ready to start receiving tasks. [PERSON_NAME]" at bounding box center [79, 161] width 121 height 284
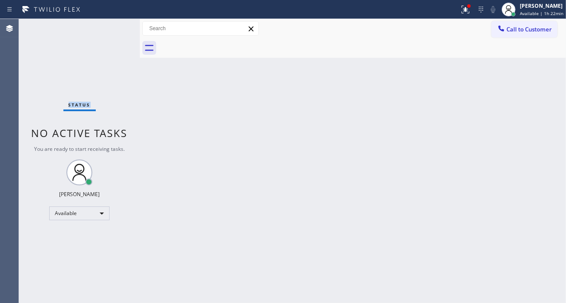
click at [110, 25] on div "Status No active tasks You are ready to start receiving tasks. [PERSON_NAME]" at bounding box center [79, 161] width 121 height 284
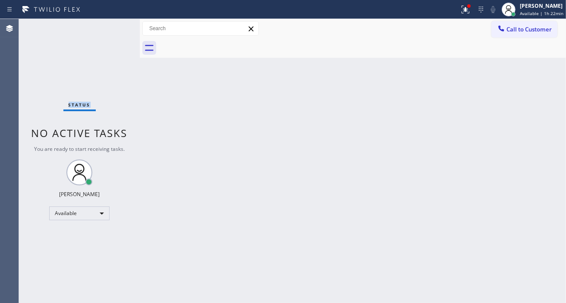
click at [110, 25] on div "Status No active tasks You are ready to start receiving tasks. [PERSON_NAME]" at bounding box center [79, 161] width 121 height 284
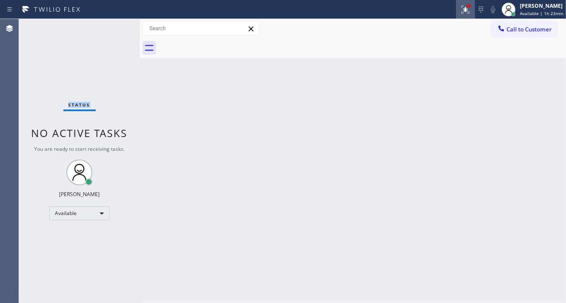
click at [466, 12] on icon at bounding box center [465, 9] width 10 height 10
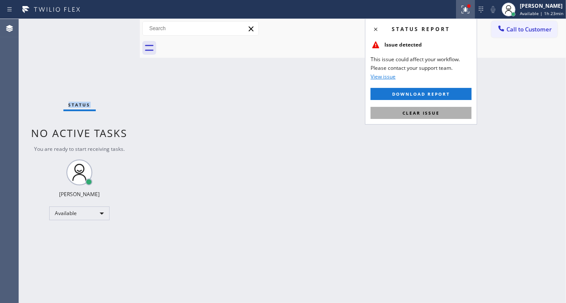
click at [440, 108] on button "Clear issue" at bounding box center [421, 113] width 101 height 12
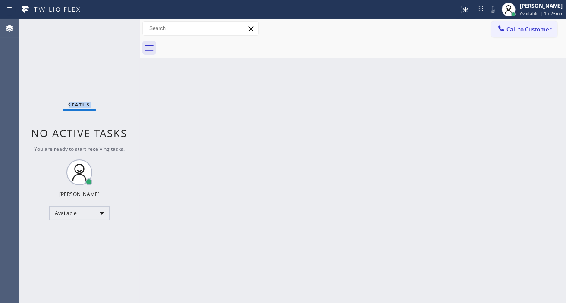
click at [119, 26] on div "Status No active tasks You are ready to start receiving tasks. [PERSON_NAME]" at bounding box center [79, 161] width 121 height 284
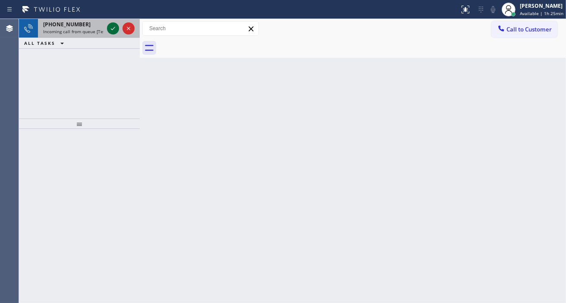
click at [118, 25] on icon at bounding box center [113, 28] width 10 height 10
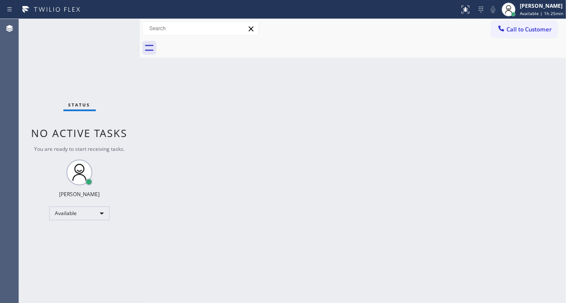
click at [115, 28] on div "Status No active tasks You are ready to start receiving tasks. [PERSON_NAME]" at bounding box center [79, 161] width 121 height 284
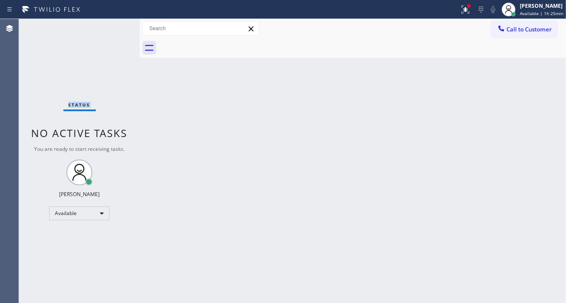
click at [115, 28] on div "Status No active tasks You are ready to start receiving tasks. [PERSON_NAME]" at bounding box center [79, 161] width 121 height 284
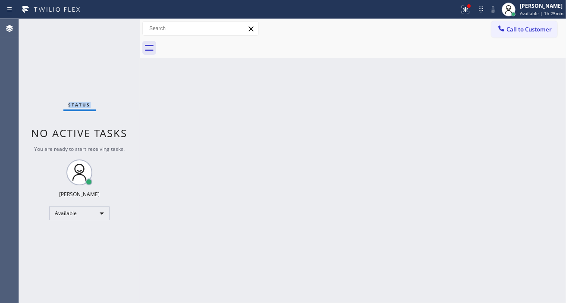
click at [115, 28] on div "Status No active tasks You are ready to start receiving tasks. [PERSON_NAME]" at bounding box center [79, 161] width 121 height 284
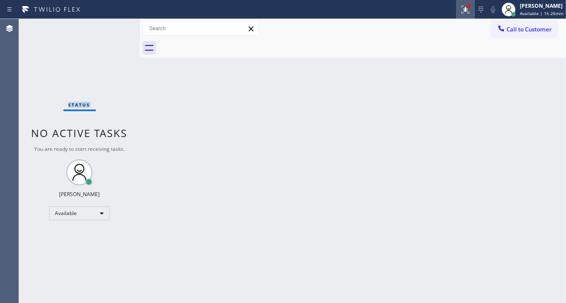
click at [471, 12] on icon at bounding box center [465, 9] width 10 height 10
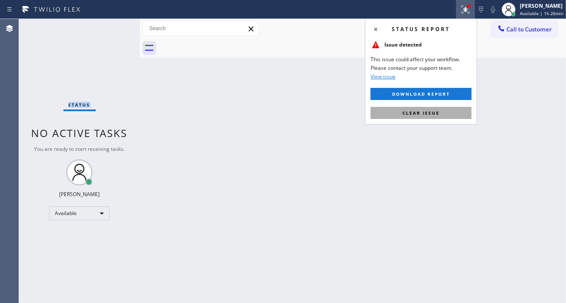
click at [402, 114] on button "Clear issue" at bounding box center [421, 113] width 101 height 12
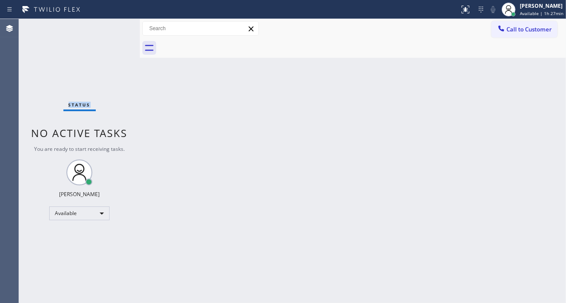
click at [113, 25] on div "Status No active tasks You are ready to start receiving tasks. [PERSON_NAME]" at bounding box center [79, 161] width 121 height 284
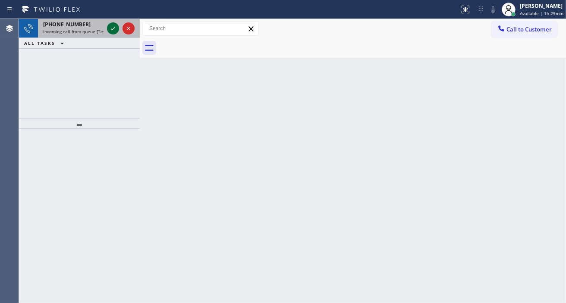
click at [113, 25] on icon at bounding box center [113, 28] width 10 height 10
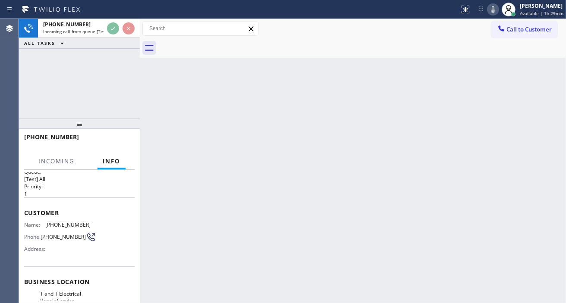
scroll to position [48, 0]
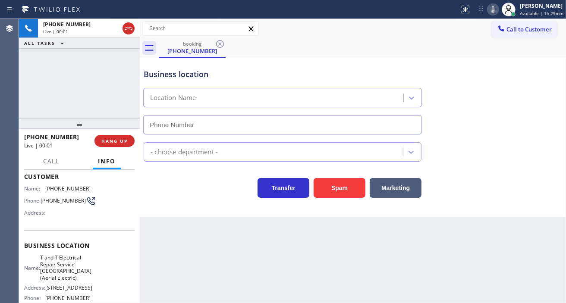
click at [54, 201] on span "[PHONE_NUMBER]" at bounding box center [63, 201] width 45 height 6
type input "[PHONE_NUMBER]"
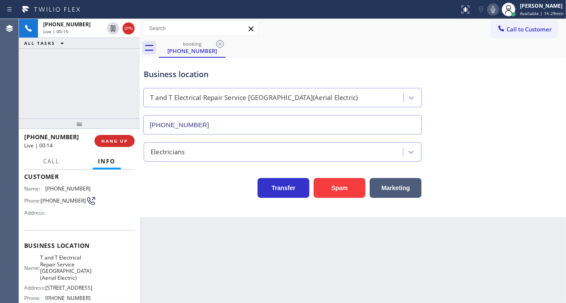
click at [528, 117] on div "Business location T and T Electrical Repair Service [GEOGRAPHIC_DATA](Aerial El…" at bounding box center [353, 96] width 422 height 78
click at [169, 75] on div "Business location" at bounding box center [283, 75] width 278 height 12
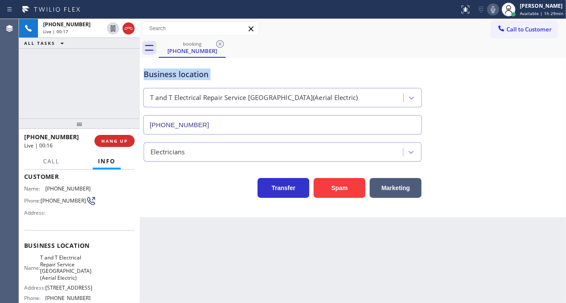
click at [169, 75] on div "Business location" at bounding box center [283, 75] width 278 height 12
click at [559, 126] on div "Business location T and T Electrical Repair Service [GEOGRAPHIC_DATA](Aerial El…" at bounding box center [353, 96] width 422 height 78
click at [62, 199] on span "[PHONE_NUMBER]" at bounding box center [63, 201] width 45 height 6
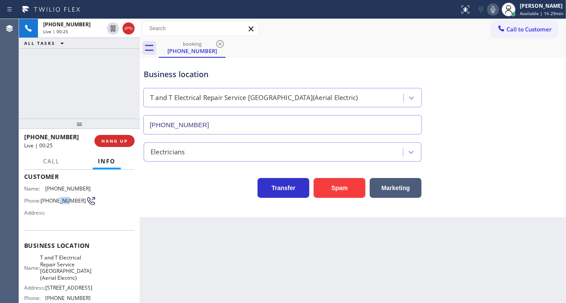
click at [62, 199] on span "[PHONE_NUMBER]" at bounding box center [63, 201] width 45 height 6
click at [185, 246] on div "Back to Dashboard Change Sender ID Customers Technicians Select a contact Outbo…" at bounding box center [353, 161] width 426 height 284
click at [66, 267] on span "T and T Electrical Repair Service [GEOGRAPHIC_DATA](Aerial Electric)" at bounding box center [65, 268] width 51 height 27
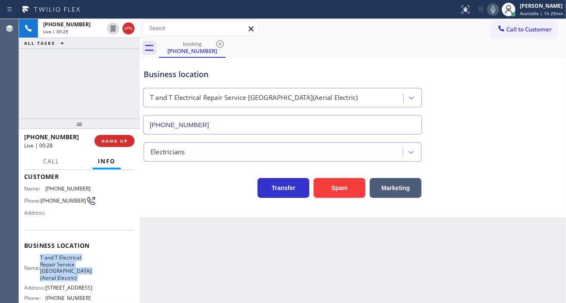
click at [66, 267] on span "T and T Electrical Repair Service [GEOGRAPHIC_DATA](Aerial Electric)" at bounding box center [65, 268] width 51 height 27
click at [195, 234] on div "Back to Dashboard Change Sender ID Customers Technicians Select a contact Outbo…" at bounding box center [353, 161] width 426 height 284
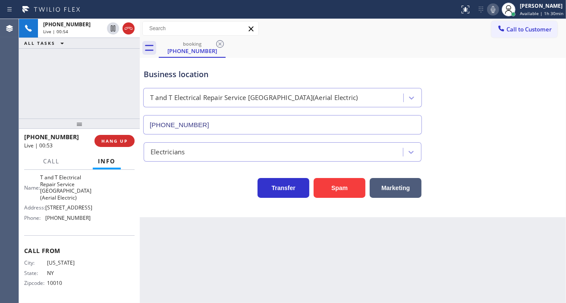
scroll to position [144, 0]
click at [68, 221] on span "[PHONE_NUMBER]" at bounding box center [67, 218] width 45 height 6
click at [100, 71] on div "[PHONE_NUMBER] Live | 02:11 ALL TASKS ALL TASKS ACTIVE TASKS TASKS IN WRAP UP" at bounding box center [79, 69] width 121 height 100
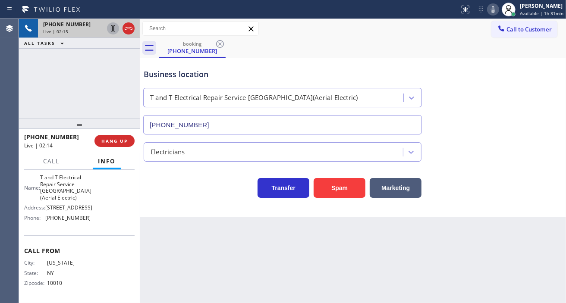
click at [111, 31] on icon at bounding box center [113, 28] width 4 height 6
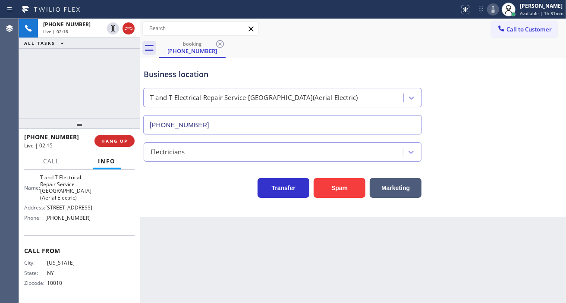
click at [495, 11] on icon at bounding box center [493, 9] width 10 height 10
click at [525, 109] on div "Business location T and T Electrical Repair Service [GEOGRAPHIC_DATA](Aerial El…" at bounding box center [353, 96] width 422 height 78
click at [492, 10] on icon at bounding box center [493, 9] width 10 height 10
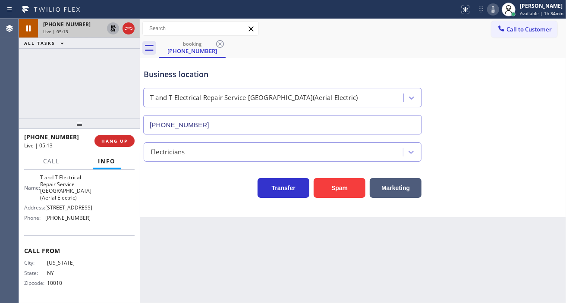
click at [113, 27] on icon at bounding box center [113, 28] width 6 height 6
click at [528, 87] on div "Business location T and T Electrical Repair Service [GEOGRAPHIC_DATA](Aerial El…" at bounding box center [353, 96] width 422 height 78
click at [123, 139] on span "HANG UP" at bounding box center [114, 141] width 26 height 6
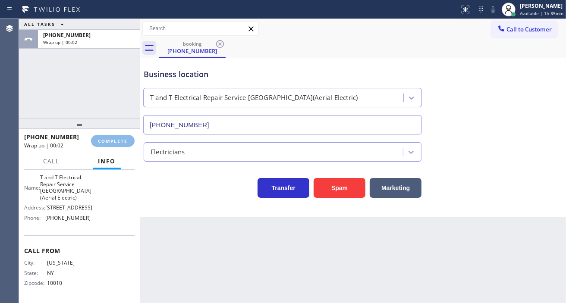
click at [114, 148] on div "[PHONE_NUMBER] Wrap up | 00:02 COMPLETE" at bounding box center [79, 141] width 110 height 22
click at [114, 141] on span "COMPLETE" at bounding box center [113, 141] width 30 height 6
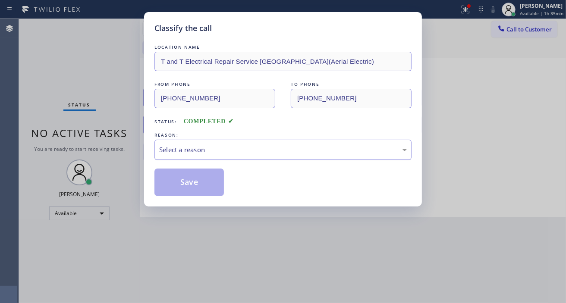
click at [222, 154] on div "Select a reason" at bounding box center [283, 150] width 248 height 10
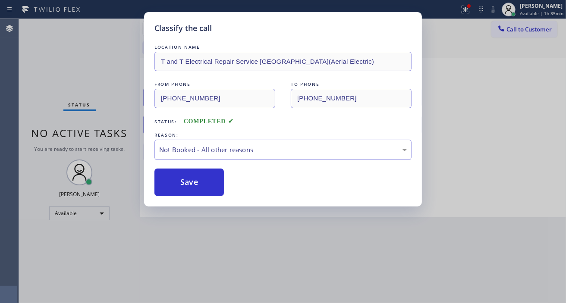
click at [207, 180] on button "Save" at bounding box center [188, 183] width 69 height 28
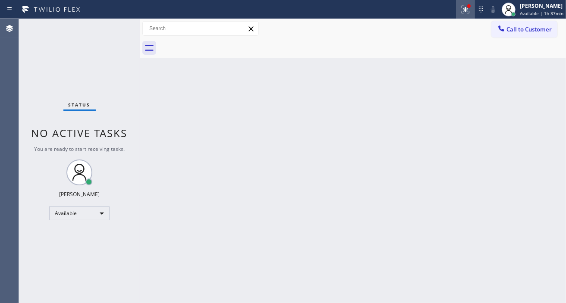
click at [469, 13] on icon at bounding box center [465, 9] width 10 height 10
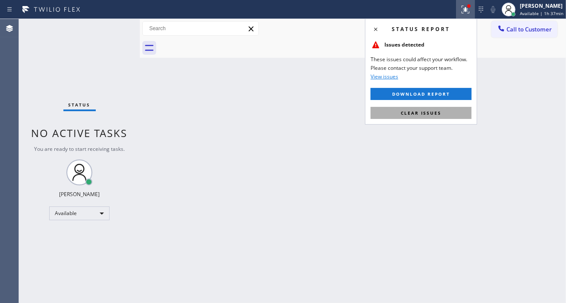
click at [443, 109] on button "Clear issues" at bounding box center [421, 113] width 101 height 12
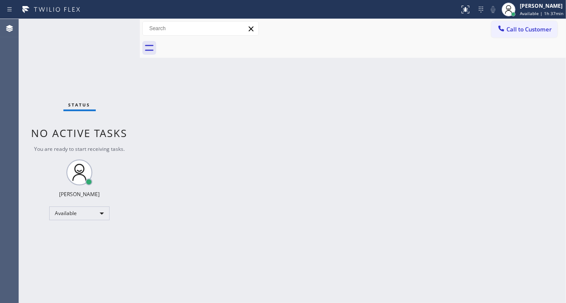
click at [117, 26] on div "Status No active tasks You are ready to start receiving tasks. [PERSON_NAME]" at bounding box center [79, 161] width 121 height 284
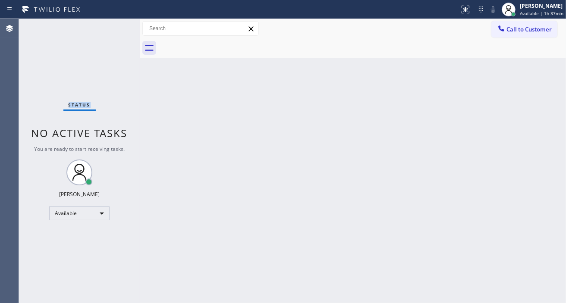
click at [117, 26] on div "Status No active tasks You are ready to start receiving tasks. [PERSON_NAME]" at bounding box center [79, 161] width 121 height 284
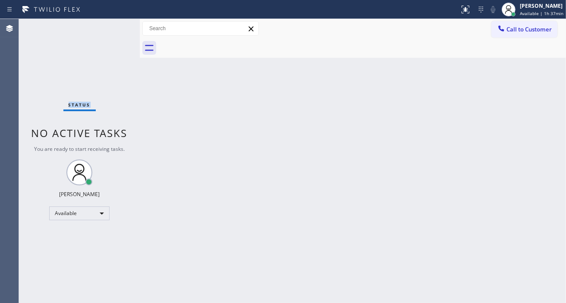
click at [117, 26] on div "Status No active tasks You are ready to start receiving tasks. [PERSON_NAME]" at bounding box center [79, 161] width 121 height 284
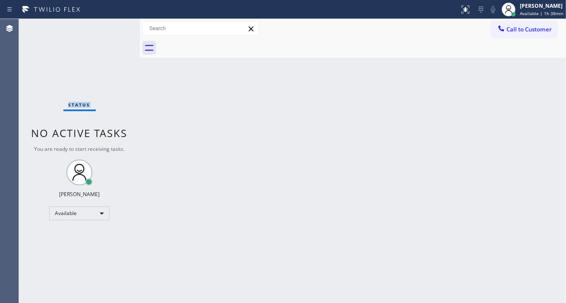
click at [117, 26] on div "Status No active tasks You are ready to start receiving tasks. [PERSON_NAME]" at bounding box center [79, 161] width 121 height 284
click at [117, 28] on div "Status No active tasks You are ready to start receiving tasks. [PERSON_NAME]" at bounding box center [79, 161] width 121 height 284
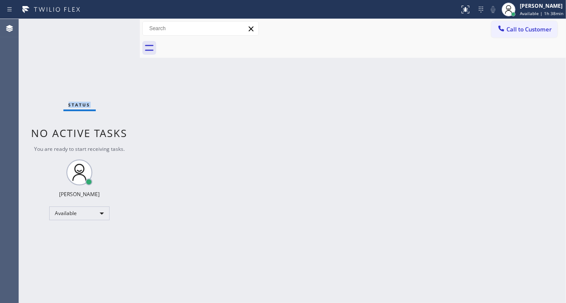
click at [117, 28] on div "Status No active tasks You are ready to start receiving tasks. [PERSON_NAME]" at bounding box center [79, 161] width 121 height 284
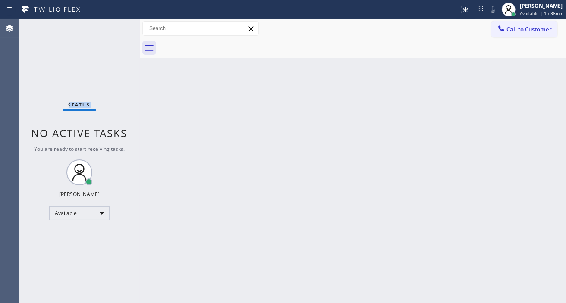
click at [117, 28] on div "Status No active tasks You are ready to start receiving tasks. [PERSON_NAME]" at bounding box center [79, 161] width 121 height 284
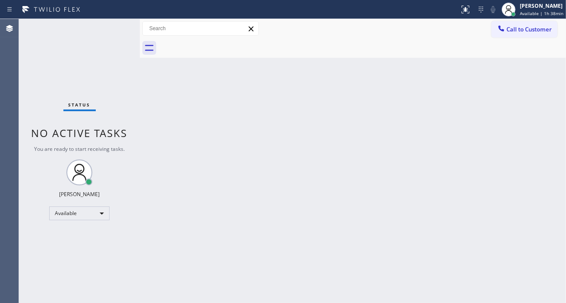
click at [140, 27] on div at bounding box center [140, 161] width 0 height 284
click at [119, 31] on div "Status No active tasks You are ready to start receiving tasks. [PERSON_NAME]" at bounding box center [79, 161] width 121 height 284
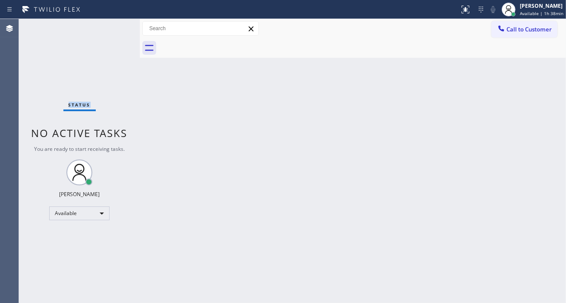
click at [119, 31] on div "Status No active tasks You are ready to start receiving tasks. [PERSON_NAME]" at bounding box center [79, 161] width 121 height 284
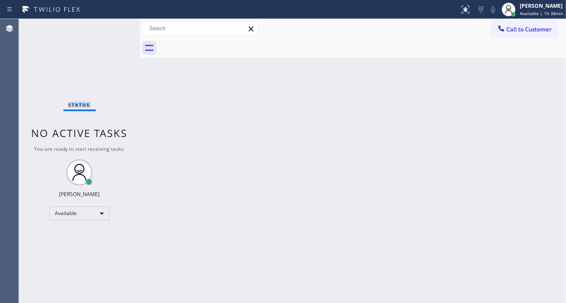
click at [119, 31] on div "Status No active tasks You are ready to start receiving tasks. [PERSON_NAME]" at bounding box center [79, 161] width 121 height 284
click at [533, 125] on div "Back to Dashboard Change Sender ID Customers Technicians Select a contact Outbo…" at bounding box center [353, 161] width 426 height 284
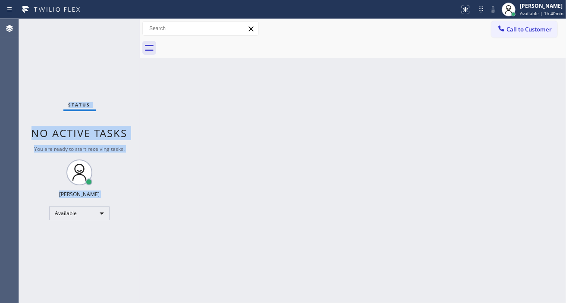
click at [111, 29] on div "Status No active tasks You are ready to start receiving tasks. [PERSON_NAME]" at bounding box center [79, 161] width 121 height 284
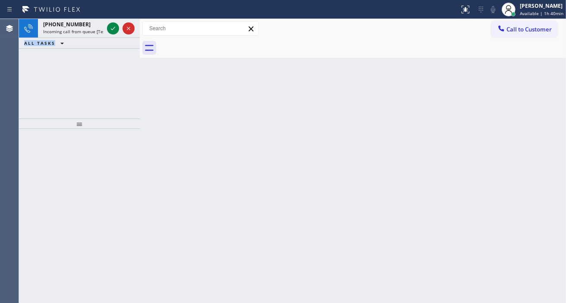
click at [111, 29] on icon at bounding box center [113, 28] width 4 height 3
click at [545, 95] on div "Back to Dashboard Change Sender ID Customers Technicians Select a contact Outbo…" at bounding box center [353, 161] width 426 height 284
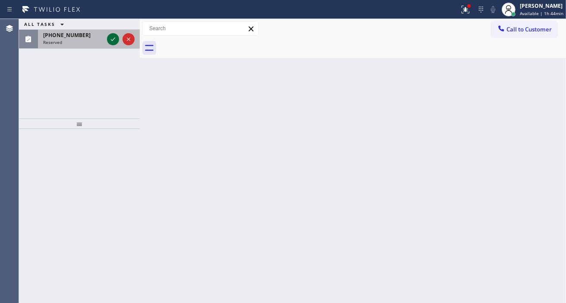
click at [114, 38] on icon at bounding box center [113, 39] width 10 height 10
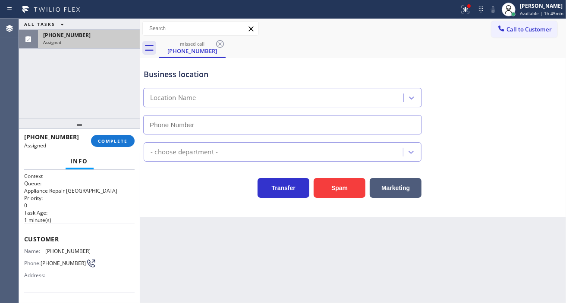
type input "[PHONE_NUMBER]"
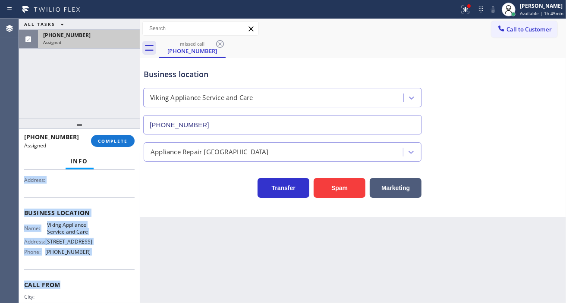
scroll to position [105, 0]
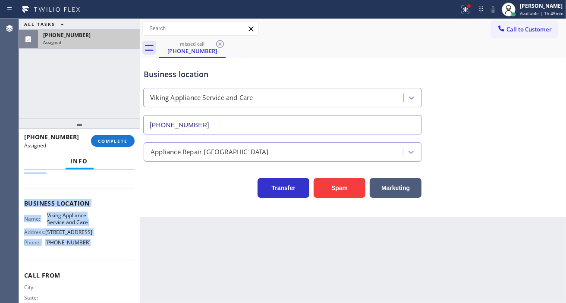
drag, startPoint x: 23, startPoint y: 236, endPoint x: 110, endPoint y: 246, distance: 87.3
click at [110, 246] on div "Context Queue: Appliance Repair High End Priority: 0 Task Age: [DEMOGRAPHIC_DAT…" at bounding box center [79, 236] width 121 height 133
click at [123, 140] on span "COMPLETE" at bounding box center [113, 141] width 30 height 6
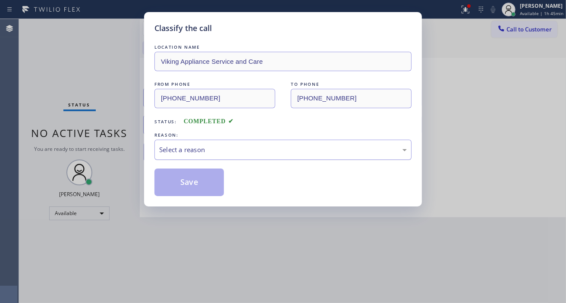
click at [241, 152] on div "Select a reason" at bounding box center [283, 150] width 248 height 10
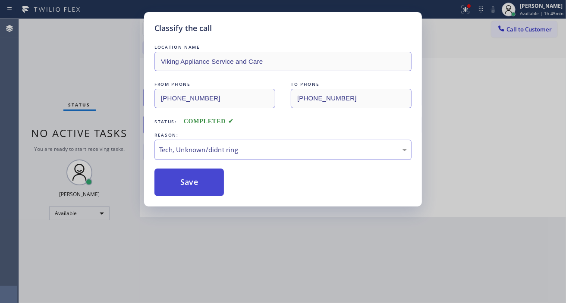
click at [205, 186] on button "Save" at bounding box center [188, 183] width 69 height 28
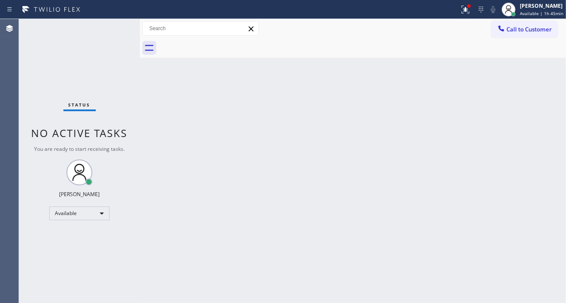
click at [548, 74] on div "Back to Dashboard Change Sender ID Customers Technicians Select a contact Outbo…" at bounding box center [353, 161] width 426 height 284
click at [469, 11] on icon at bounding box center [466, 10] width 8 height 8
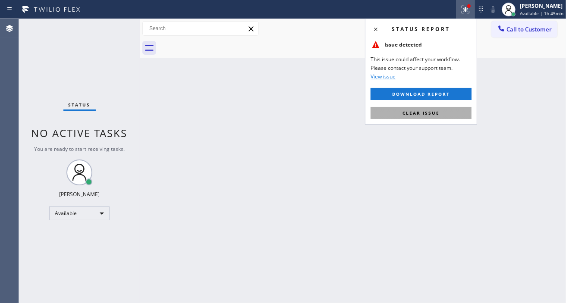
click at [453, 109] on button "Clear issue" at bounding box center [421, 113] width 101 height 12
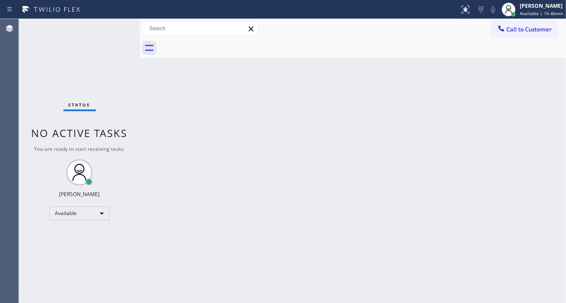
click at [107, 29] on div "Status No active tasks You are ready to start receiving tasks. [PERSON_NAME]" at bounding box center [79, 161] width 121 height 284
click at [566, 66] on div "Back to Dashboard Change Sender ID Customers Technicians Select a contact Outbo…" at bounding box center [353, 161] width 426 height 284
click at [117, 29] on div "Status No active tasks You are ready to start receiving tasks. [PERSON_NAME]" at bounding box center [79, 161] width 121 height 284
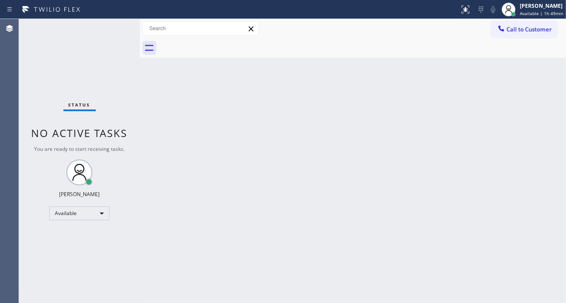
click at [119, 23] on div "Status No active tasks You are ready to start receiving tasks. [PERSON_NAME]" at bounding box center [79, 161] width 121 height 284
click at [549, 100] on div "Back to Dashboard Change Sender ID Customers Technicians Select a contact Outbo…" at bounding box center [353, 161] width 426 height 284
click at [529, 84] on div "Back to Dashboard Change Sender ID Customers Technicians Select a contact Outbo…" at bounding box center [353, 161] width 426 height 284
click at [111, 27] on div "Status No active tasks You are ready to start receiving tasks. [PERSON_NAME]" at bounding box center [79, 161] width 121 height 284
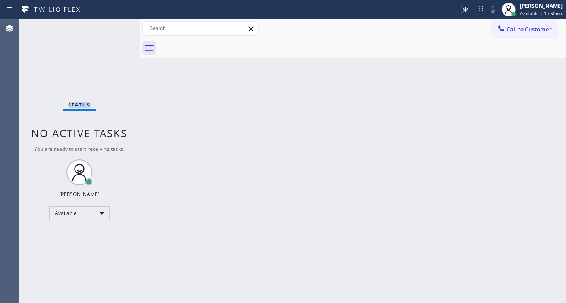
click at [111, 27] on div "Status No active tasks You are ready to start receiving tasks. [PERSON_NAME]" at bounding box center [79, 161] width 121 height 284
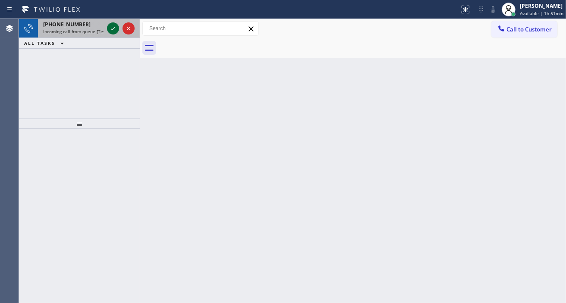
click at [111, 27] on icon at bounding box center [113, 28] width 10 height 10
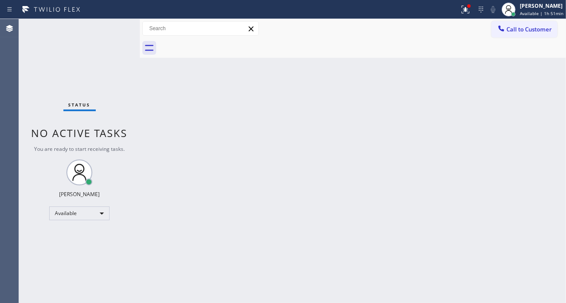
click at [113, 26] on div "Status No active tasks You are ready to start receiving tasks. [PERSON_NAME]" at bounding box center [79, 161] width 121 height 284
click at [93, 26] on div "Status No active tasks You are ready to start receiving tasks. [PERSON_NAME]" at bounding box center [79, 161] width 121 height 284
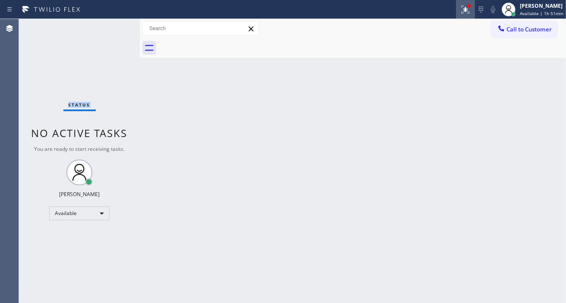
click at [468, 9] on icon at bounding box center [465, 9] width 10 height 10
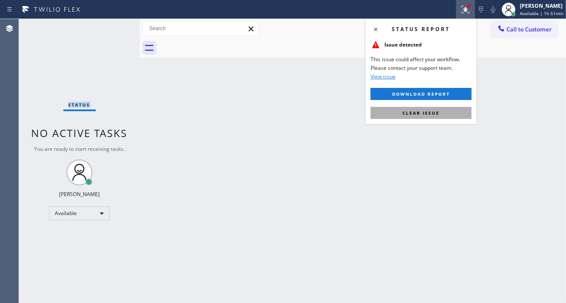
click at [453, 111] on button "Clear issue" at bounding box center [421, 113] width 101 height 12
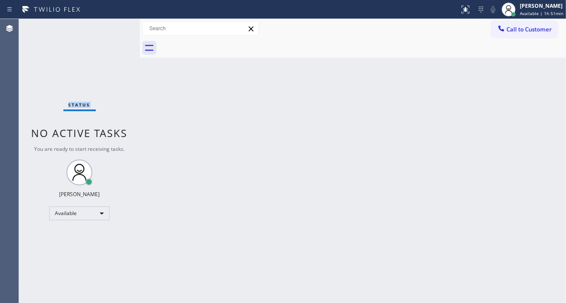
click at [117, 28] on div "Status No active tasks You are ready to start receiving tasks. [PERSON_NAME]" at bounding box center [79, 161] width 121 height 284
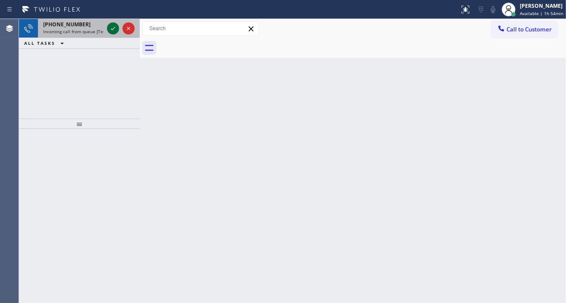
click at [117, 28] on icon at bounding box center [113, 28] width 10 height 10
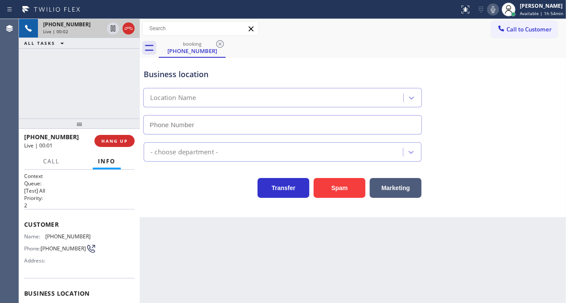
type input "[PHONE_NUMBER]"
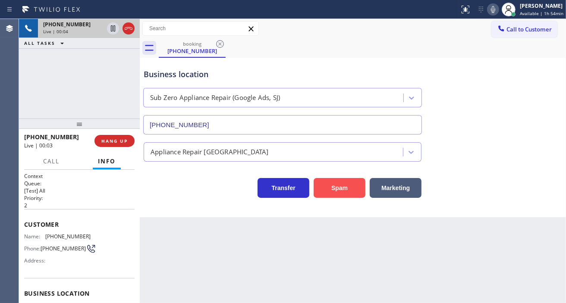
click at [343, 192] on button "Spam" at bounding box center [340, 188] width 52 height 20
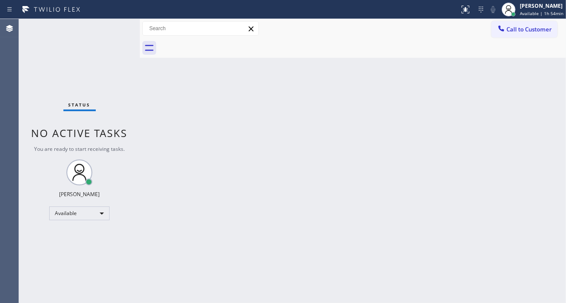
click at [538, 106] on div "Back to Dashboard Change Sender ID Customers Technicians Select a contact Outbo…" at bounding box center [353, 161] width 426 height 284
click at [110, 27] on div "Status No active tasks You are ready to start receiving tasks. [PERSON_NAME]" at bounding box center [79, 161] width 121 height 284
click at [114, 27] on div "Status No active tasks You are ready to start receiving tasks. [PERSON_NAME]" at bounding box center [79, 161] width 121 height 284
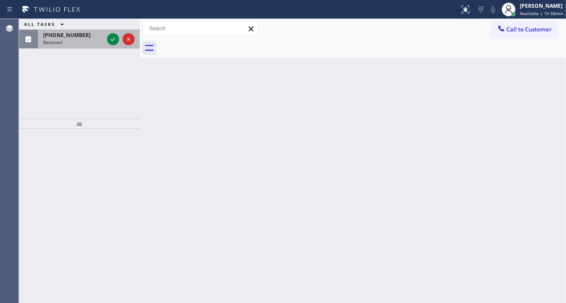
click at [111, 44] on button at bounding box center [113, 39] width 12 height 12
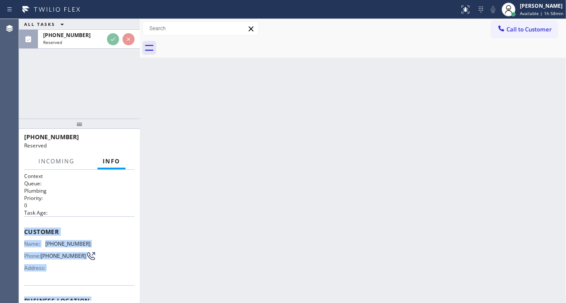
scroll to position [131, 0]
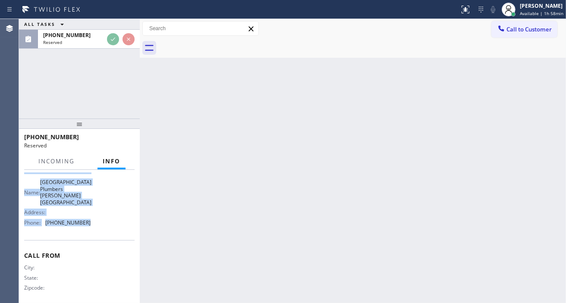
drag, startPoint x: 22, startPoint y: 227, endPoint x: 94, endPoint y: 220, distance: 72.4
click at [94, 220] on div "Context Queue: Plumbing Priority: 0 Task Age: Customer Name: [PHONE_NUMBER] Pho…" at bounding box center [79, 236] width 121 height 133
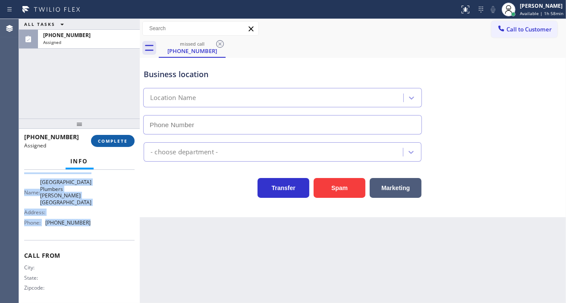
click at [113, 141] on span "COMPLETE" at bounding box center [113, 141] width 30 height 6
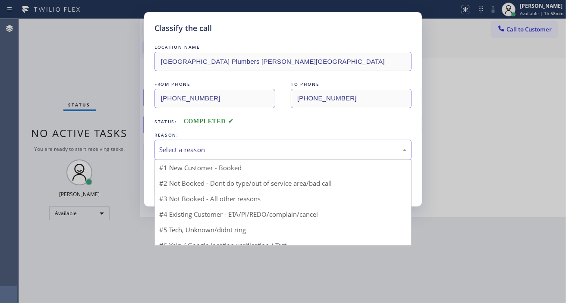
click at [230, 157] on div "Select a reason" at bounding box center [282, 150] width 257 height 20
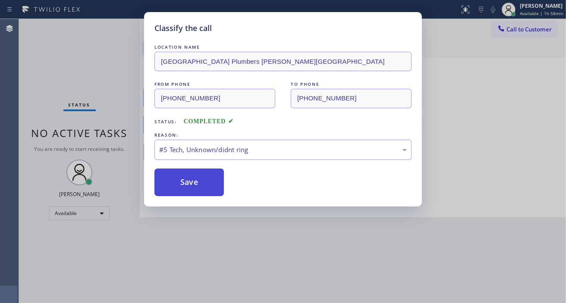
type input "[PHONE_NUMBER]"
click at [202, 177] on button "Save" at bounding box center [188, 183] width 69 height 28
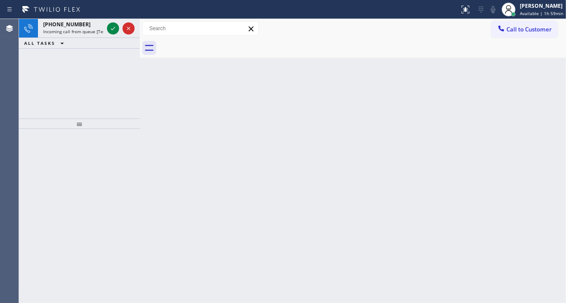
click at [547, 69] on div "Back to Dashboard Change Sender ID Customers Technicians Select a contact Outbo…" at bounding box center [353, 161] width 426 height 284
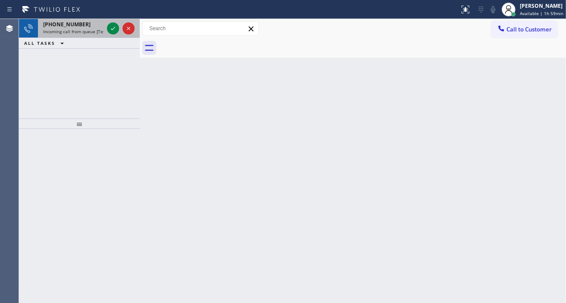
click at [113, 35] on div at bounding box center [120, 28] width 31 height 19
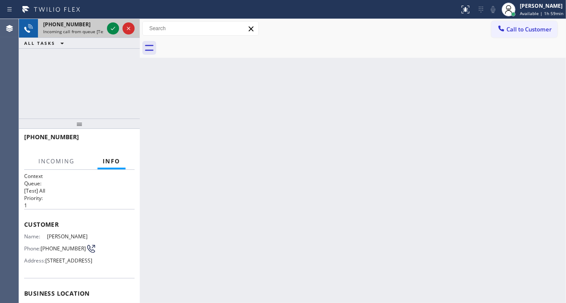
click at [113, 35] on div at bounding box center [120, 28] width 31 height 19
click at [113, 27] on icon at bounding box center [113, 28] width 10 height 10
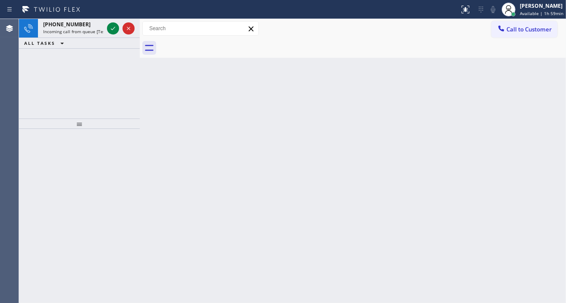
click at [113, 27] on icon at bounding box center [113, 28] width 10 height 10
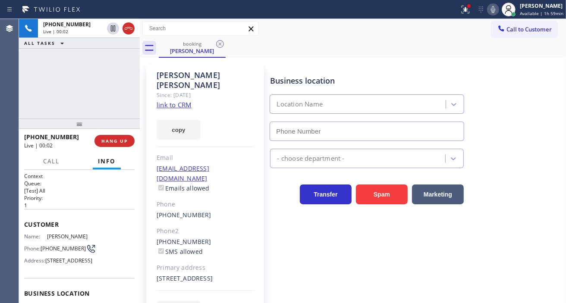
type input "[PHONE_NUMBER]"
click at [189, 101] on link "link to CRM" at bounding box center [174, 105] width 35 height 9
click at [57, 252] on span "[PHONE_NUMBER]" at bounding box center [63, 248] width 45 height 6
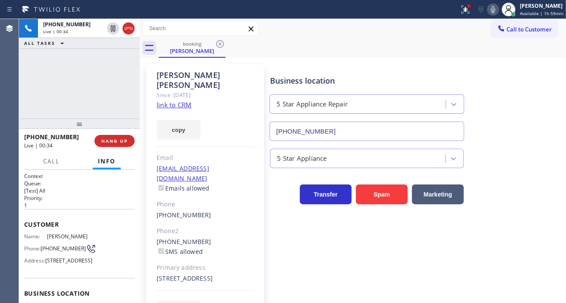
drag, startPoint x: 339, startPoint y: 68, endPoint x: 259, endPoint y: 119, distance: 94.3
click at [339, 68] on div "Business location 5 Star Appliance Repair [PHONE_NUMBER]" at bounding box center [366, 103] width 197 height 75
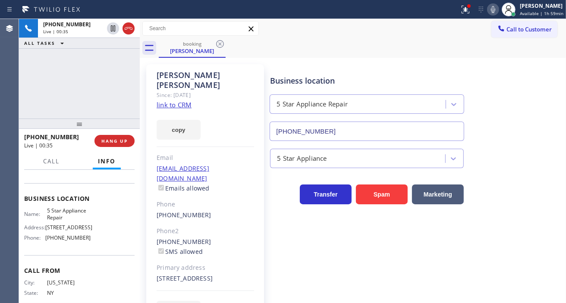
scroll to position [96, 0]
click at [59, 220] on span "5 Star Appliance Repair" at bounding box center [68, 213] width 43 height 13
click at [476, 3] on button at bounding box center [466, 9] width 19 height 19
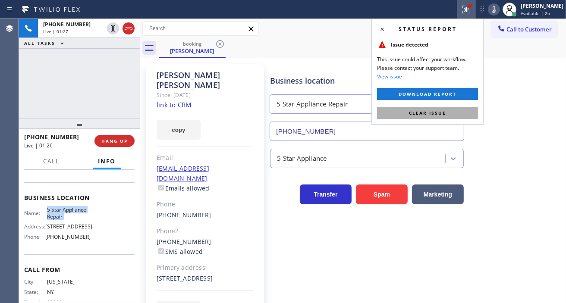
click at [436, 115] on span "Clear issue" at bounding box center [427, 113] width 37 height 6
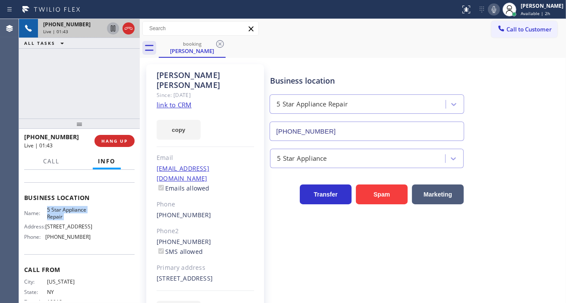
click at [113, 29] on icon at bounding box center [113, 28] width 10 height 10
click at [113, 31] on icon at bounding box center [113, 28] width 10 height 10
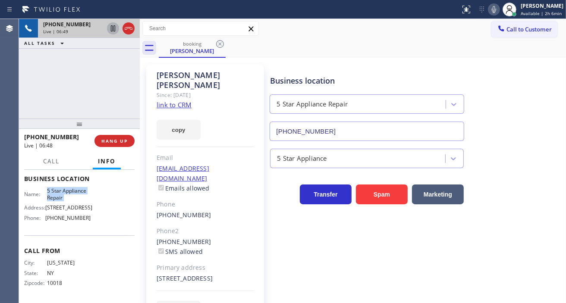
scroll to position [144, 0]
click at [72, 225] on div "Business location Name: 5 Star Appliance Repair Address: [STREET_ADDRESS] Phone…" at bounding box center [79, 199] width 110 height 72
click at [74, 220] on span "[PHONE_NUMBER]" at bounding box center [67, 218] width 45 height 6
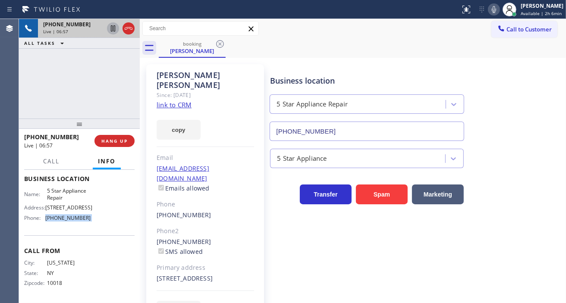
click at [65, 221] on span "[PHONE_NUMBER]" at bounding box center [67, 218] width 45 height 6
click at [99, 78] on div "[PHONE_NUMBER] Live | 07:34 ALL TASKS ALL TASKS ACTIVE TASKS TASKS IN WRAP UP" at bounding box center [79, 69] width 121 height 100
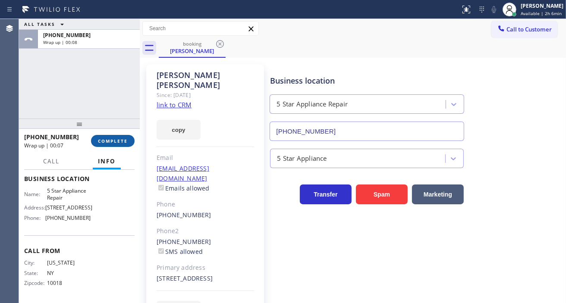
click at [123, 143] on span "COMPLETE" at bounding box center [113, 141] width 30 height 6
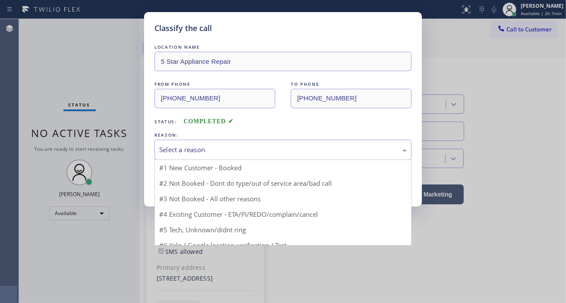
click at [195, 145] on div "Select a reason" at bounding box center [283, 150] width 248 height 10
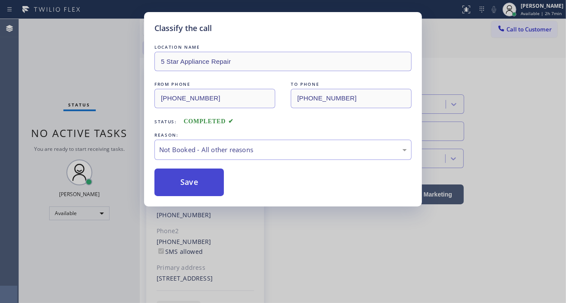
click at [213, 184] on button "Save" at bounding box center [188, 183] width 69 height 28
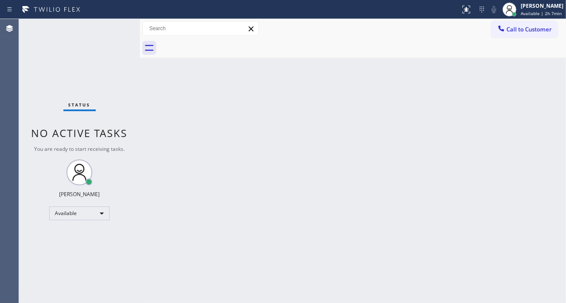
click at [516, 12] on div at bounding box center [514, 14] width 4 height 4
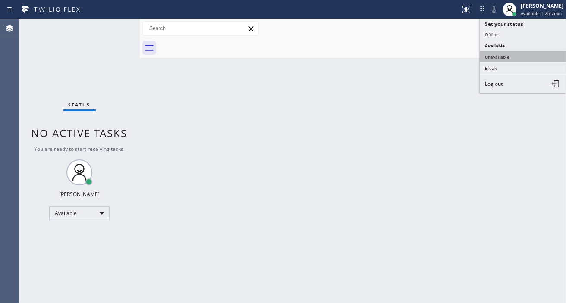
click at [510, 54] on button "Unavailable" at bounding box center [523, 56] width 86 height 11
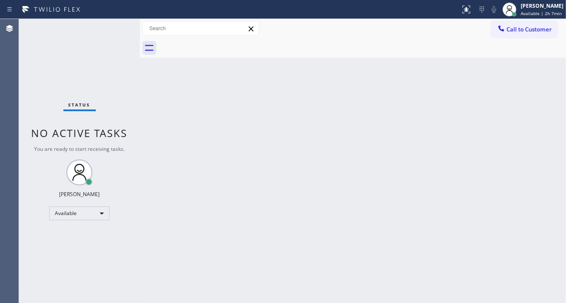
click at [523, 29] on span "Call to Customer" at bounding box center [528, 29] width 45 height 8
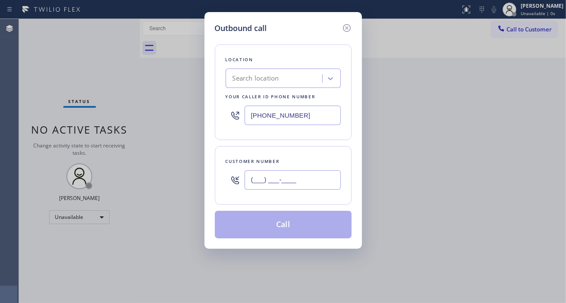
click at [264, 179] on input "(___) ___-____" at bounding box center [293, 179] width 96 height 19
paste input "917) 613-9822"
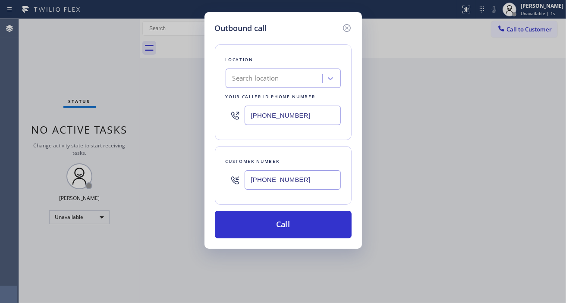
type input "[PHONE_NUMBER]"
click at [289, 113] on input "[PHONE_NUMBER]" at bounding box center [293, 115] width 96 height 19
paste input "855) 731-4952"
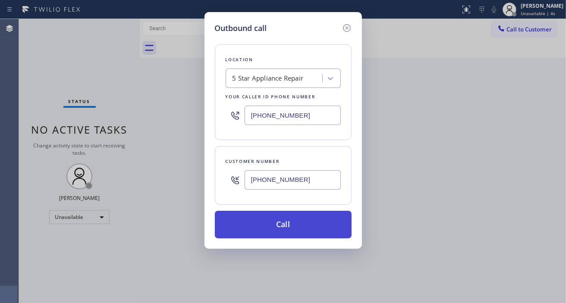
type input "[PHONE_NUMBER]"
click at [299, 231] on button "Call" at bounding box center [283, 225] width 137 height 28
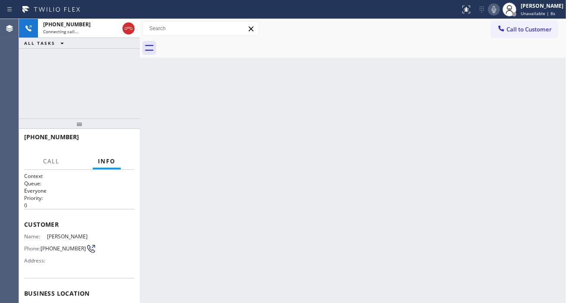
click at [541, 88] on div "Back to Dashboard Change Sender ID Customers Technicians Select a contact Outbo…" at bounding box center [353, 161] width 426 height 284
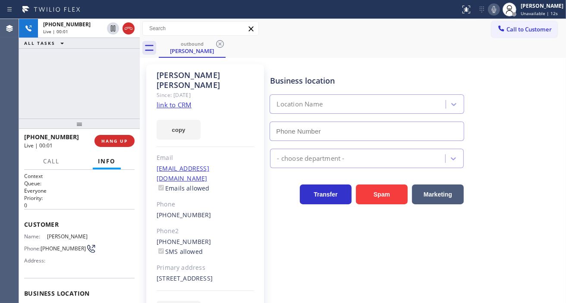
click at [84, 70] on div "[PHONE_NUMBER] Live | 00:01 ALL TASKS ALL TASKS ACTIVE TASKS TASKS IN WRAP UP" at bounding box center [79, 69] width 121 height 100
type input "[PHONE_NUMBER]"
click at [119, 75] on div "[PHONE_NUMBER] Live | 00:10 ALL TASKS ALL TASKS ACTIVE TASKS TASKS IN WRAP UP" at bounding box center [79, 69] width 121 height 100
click at [97, 92] on div "[PHONE_NUMBER] Live | 00:27 ALL TASKS ALL TASKS ACTIVE TASKS TASKS IN WRAP UP" at bounding box center [79, 69] width 121 height 100
click at [129, 140] on button "HANG UP" at bounding box center [114, 141] width 40 height 12
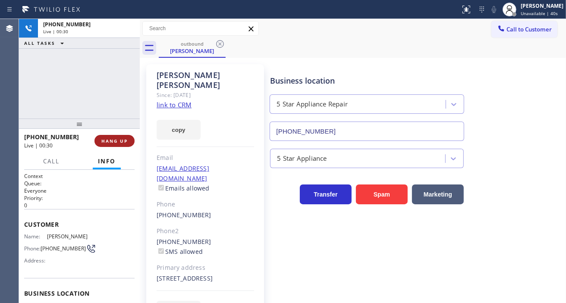
click at [129, 140] on button "HANG UP" at bounding box center [114, 141] width 40 height 12
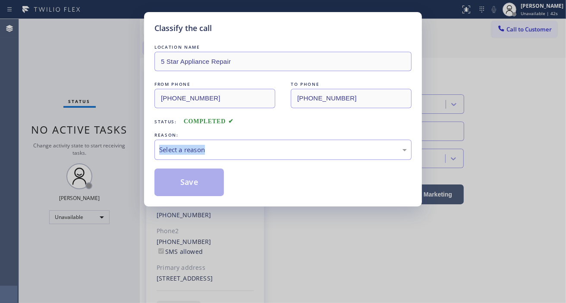
click at [129, 140] on div "Classify the call LOCATION NAME 5 Star Appliance Repair FROM PHONE [PHONE_NUMBE…" at bounding box center [283, 151] width 566 height 303
click at [191, 144] on div "Select a reason" at bounding box center [282, 150] width 257 height 20
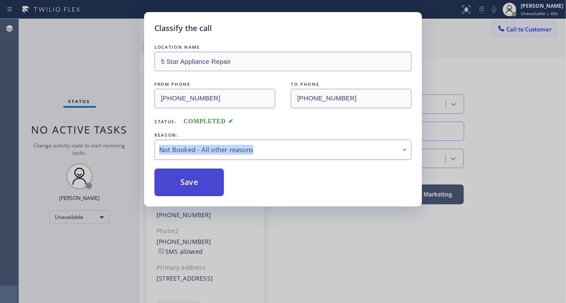
click at [216, 182] on button "Save" at bounding box center [188, 183] width 69 height 28
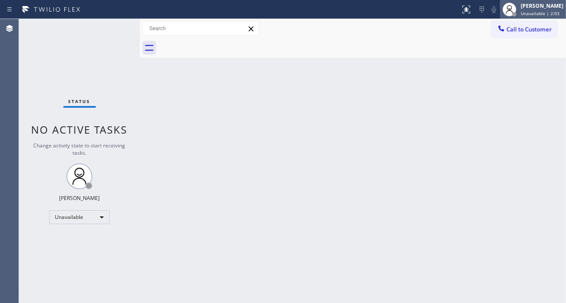
click at [544, 11] on span "Unavailable | 2:03" at bounding box center [540, 13] width 39 height 6
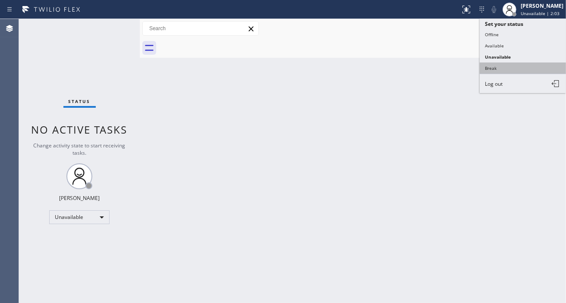
click at [515, 65] on button "Break" at bounding box center [523, 68] width 86 height 11
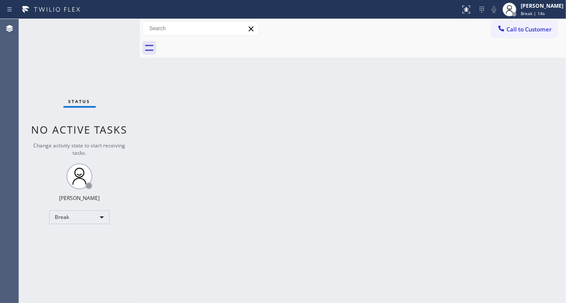
click at [563, 124] on div "Back to Dashboard Change Sender ID Customers Technicians Select a contact Outbo…" at bounding box center [353, 161] width 426 height 284
click at [542, 75] on div "Back to Dashboard Change Sender ID Customers Technicians Select a contact Outbo…" at bounding box center [353, 161] width 426 height 284
click at [107, 58] on div "Status No active tasks Change activity state to start receiving tasks. [PERSON_…" at bounding box center [79, 161] width 121 height 284
click at [536, 9] on div "[PERSON_NAME]" at bounding box center [542, 5] width 43 height 7
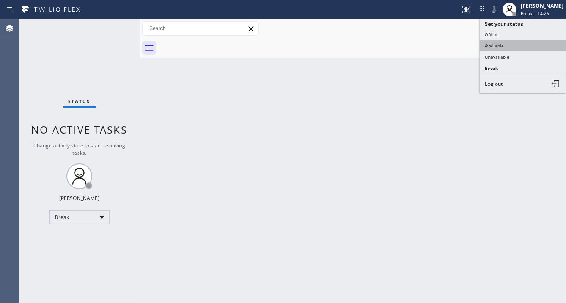
click at [513, 48] on button "Available" at bounding box center [523, 45] width 86 height 11
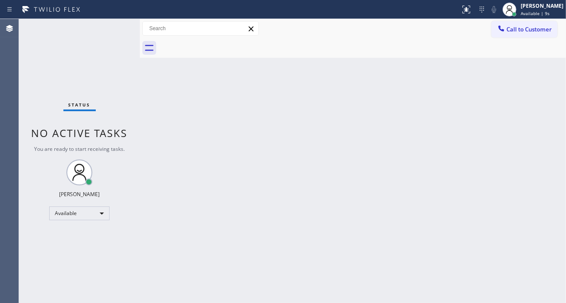
click at [524, 55] on div at bounding box center [362, 47] width 407 height 19
click at [558, 75] on div "Back to Dashboard Change Sender ID Customers Technicians Select a contact Outbo…" at bounding box center [353, 161] width 426 height 284
click at [117, 29] on div "Status No active tasks You are ready to start receiving tasks. [PERSON_NAME]" at bounding box center [79, 161] width 121 height 284
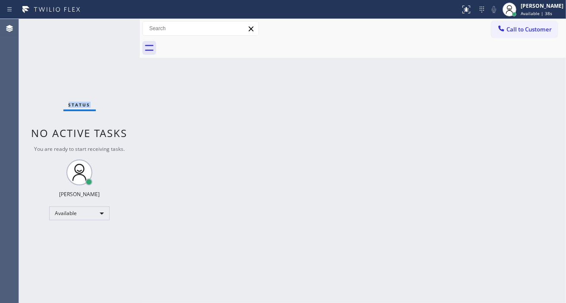
click at [117, 29] on div "Status No active tasks You are ready to start receiving tasks. [PERSON_NAME]" at bounding box center [79, 161] width 121 height 284
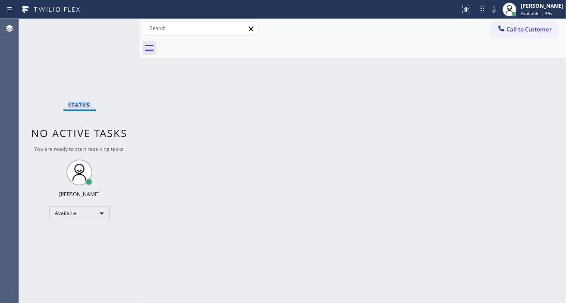
click at [117, 29] on div "Status No active tasks You are ready to start receiving tasks. [PERSON_NAME]" at bounding box center [79, 161] width 121 height 284
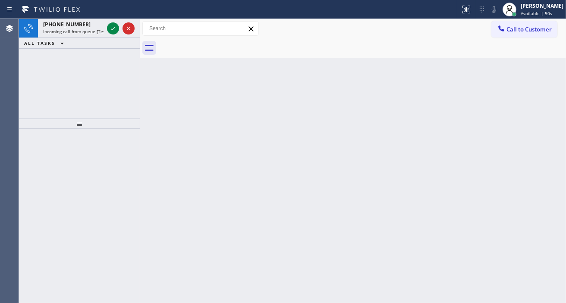
click at [537, 149] on div "Back to Dashboard Change Sender ID Customers Technicians Select a contact Outbo…" at bounding box center [353, 161] width 426 height 284
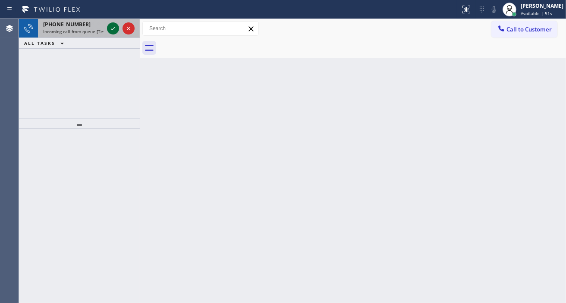
click at [115, 27] on icon at bounding box center [113, 28] width 4 height 3
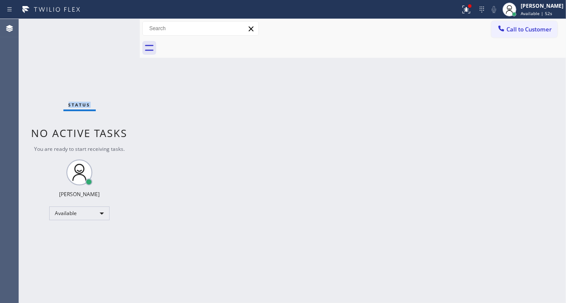
click at [115, 27] on div "Status No active tasks You are ready to start receiving tasks. [PERSON_NAME]" at bounding box center [79, 161] width 121 height 284
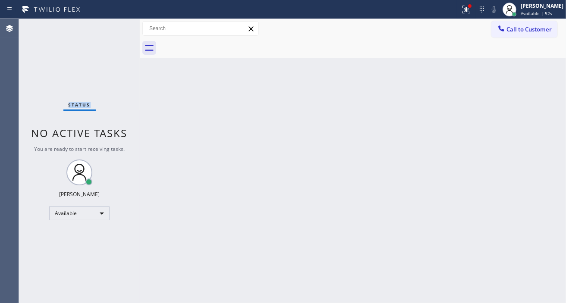
click at [115, 27] on div "Status No active tasks You are ready to start receiving tasks. [PERSON_NAME]" at bounding box center [79, 161] width 121 height 284
click at [123, 26] on div "Status No active tasks You are ready to start receiving tasks. [PERSON_NAME]" at bounding box center [79, 161] width 121 height 284
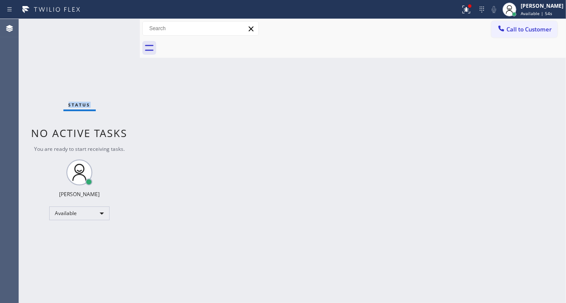
click at [123, 26] on div "Status No active tasks You are ready to start receiving tasks. [PERSON_NAME]" at bounding box center [79, 161] width 121 height 284
click at [542, 84] on div "Back to Dashboard Change Sender ID Customers Technicians Select a contact Outbo…" at bounding box center [353, 161] width 426 height 284
click at [470, 9] on icon at bounding box center [466, 10] width 8 height 8
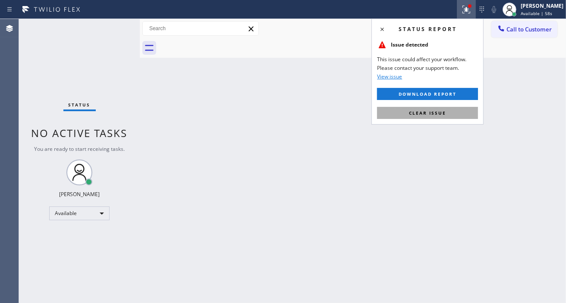
click at [451, 117] on button "Clear issue" at bounding box center [427, 113] width 101 height 12
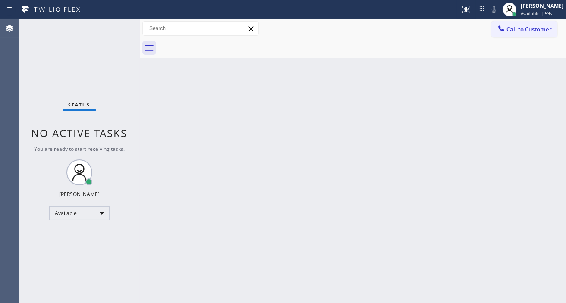
click at [114, 27] on div "Status No active tasks You are ready to start receiving tasks. [PERSON_NAME]" at bounding box center [79, 161] width 121 height 284
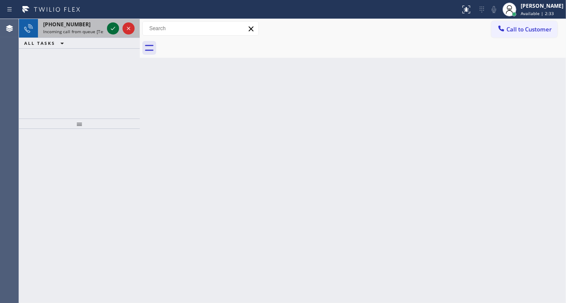
click at [117, 27] on icon at bounding box center [113, 28] width 10 height 10
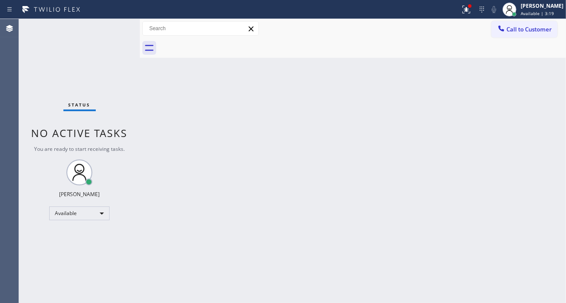
click at [117, 27] on div "Status No active tasks You are ready to start receiving tasks. [PERSON_NAME]" at bounding box center [79, 161] width 121 height 284
click at [546, 94] on div "Back to Dashboard Change Sender ID Customers Technicians Select a contact Outbo…" at bounding box center [353, 161] width 426 height 284
click at [123, 23] on div "Status No active tasks You are ready to start receiving tasks. [PERSON_NAME]" at bounding box center [79, 161] width 121 height 284
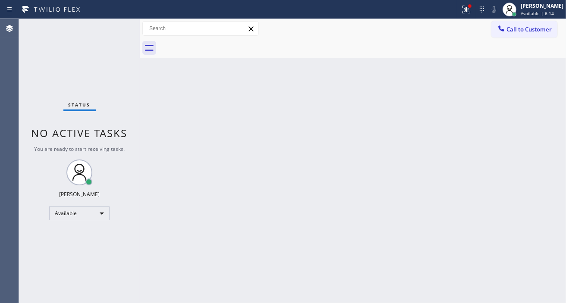
click at [554, 81] on div "Back to Dashboard Change Sender ID Customers Technicians Select a contact Outbo…" at bounding box center [353, 161] width 426 height 284
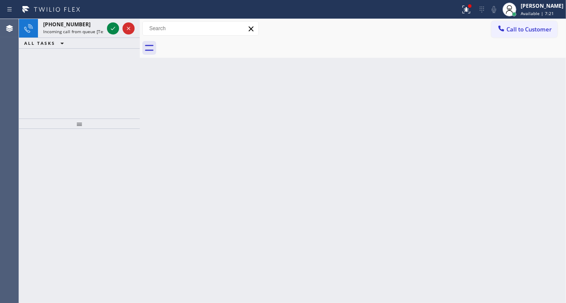
click at [541, 61] on div "Back to Dashboard Change Sender ID Customers Technicians Select a contact Outbo…" at bounding box center [353, 161] width 426 height 284
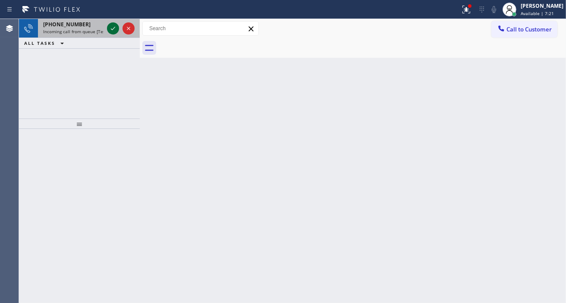
click at [111, 29] on icon at bounding box center [113, 28] width 10 height 10
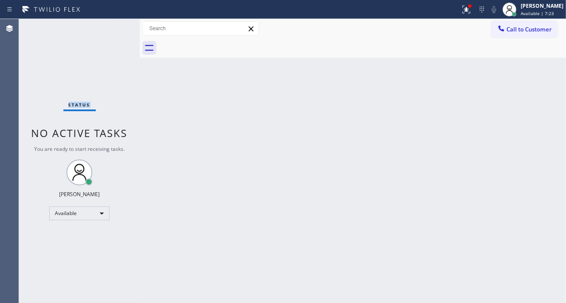
click at [111, 29] on div "Status No active tasks You are ready to start receiving tasks. [PERSON_NAME]" at bounding box center [79, 161] width 121 height 284
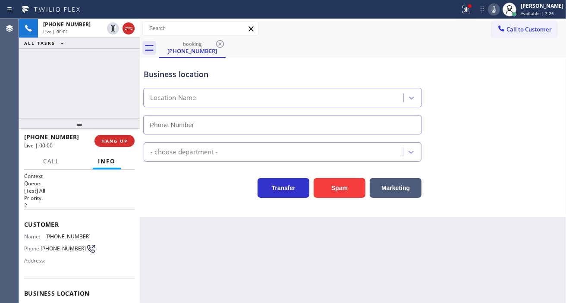
type input "[PHONE_NUMBER]"
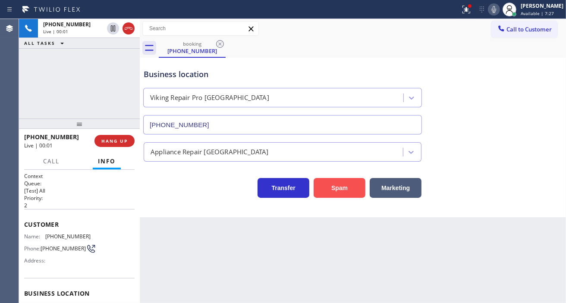
click at [339, 192] on button "Spam" at bounding box center [340, 188] width 52 height 20
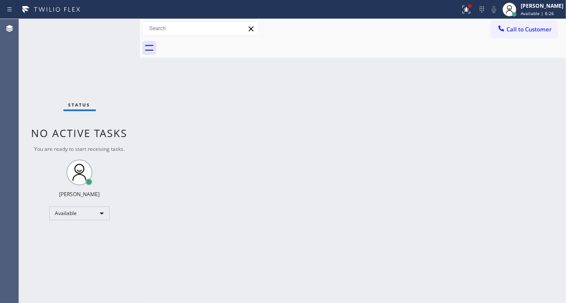
drag, startPoint x: 547, startPoint y: 165, endPoint x: 168, endPoint y: 93, distance: 385.1
click at [547, 165] on div "Back to Dashboard Change Sender ID Customers Technicians Select a contact Outbo…" at bounding box center [353, 161] width 426 height 284
click at [118, 25] on div "Status No active tasks You are ready to start receiving tasks. [PERSON_NAME]" at bounding box center [79, 161] width 121 height 284
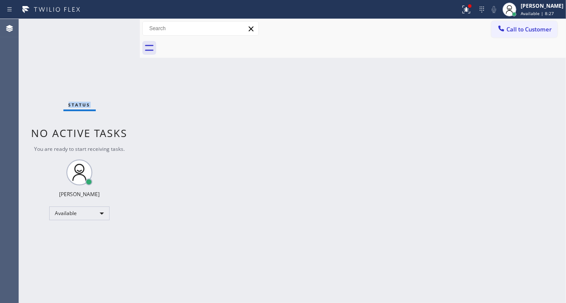
click at [118, 25] on div "Status No active tasks You are ready to start receiving tasks. [PERSON_NAME]" at bounding box center [79, 161] width 121 height 284
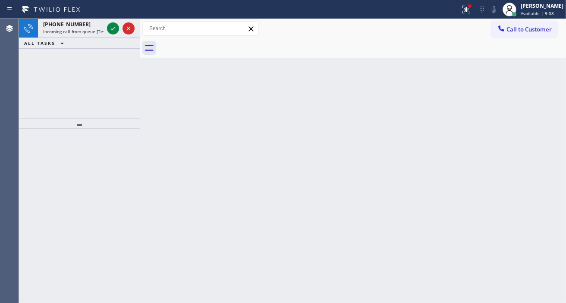
click at [556, 72] on div "Back to Dashboard Change Sender ID Customers Technicians Select a contact Outbo…" at bounding box center [353, 161] width 426 height 284
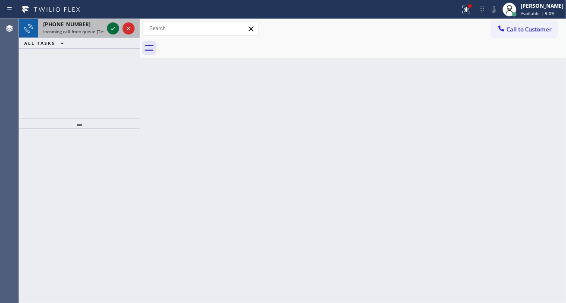
click at [110, 29] on icon at bounding box center [113, 28] width 10 height 10
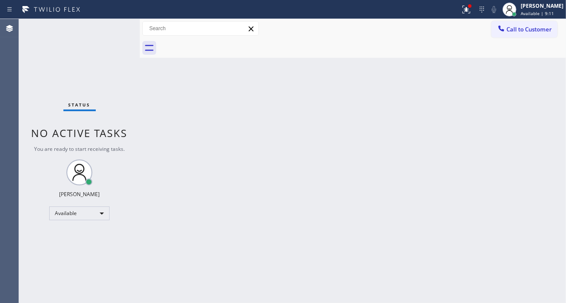
click at [110, 29] on div "Status No active tasks You are ready to start receiving tasks. [PERSON_NAME]" at bounding box center [79, 161] width 121 height 284
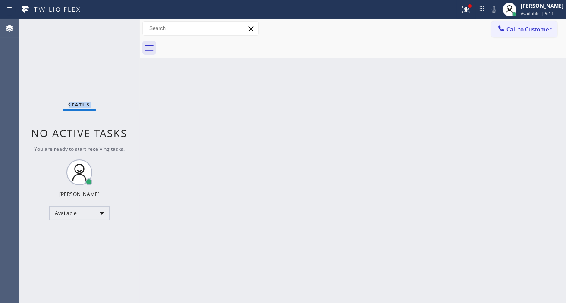
click at [110, 29] on div "Status No active tasks You are ready to start receiving tasks. [PERSON_NAME]" at bounding box center [79, 161] width 121 height 284
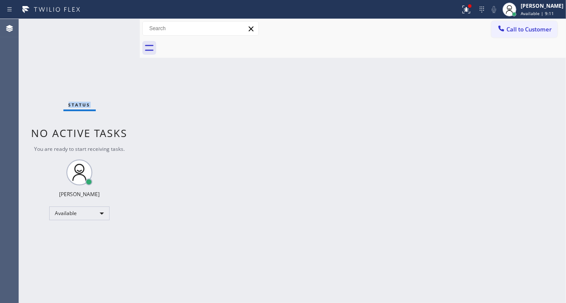
click at [110, 29] on div "Status No active tasks You are ready to start receiving tasks. [PERSON_NAME]" at bounding box center [79, 161] width 121 height 284
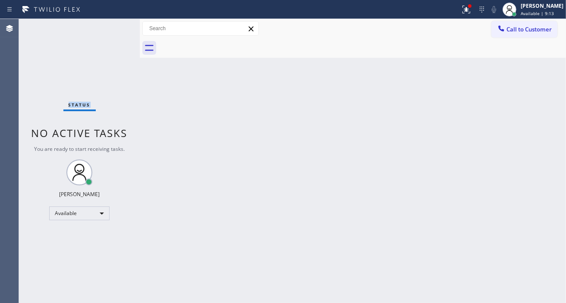
click at [110, 29] on div "Status No active tasks You are ready to start receiving tasks. [PERSON_NAME]" at bounding box center [79, 161] width 121 height 284
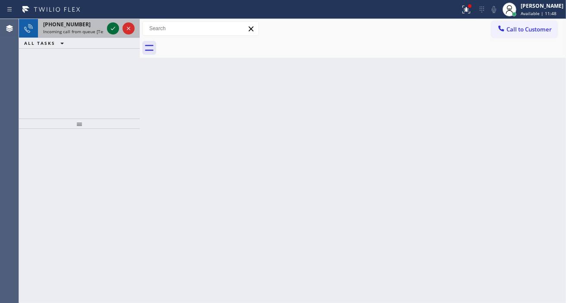
click at [110, 29] on icon at bounding box center [113, 28] width 10 height 10
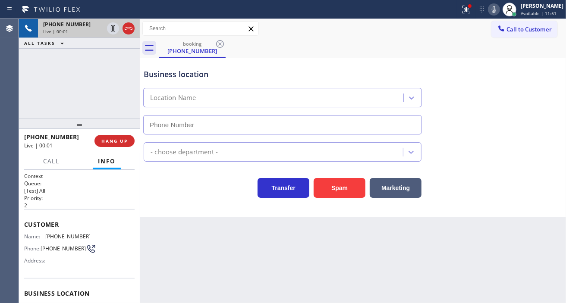
type input "[PHONE_NUMBER]"
click at [334, 196] on button "Spam" at bounding box center [340, 188] width 52 height 20
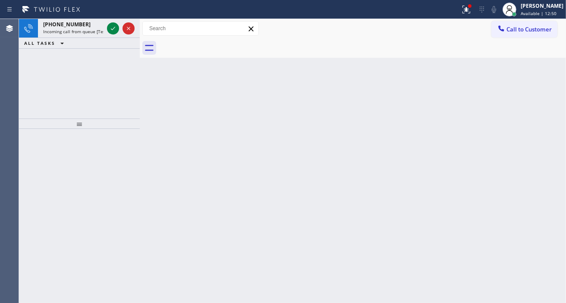
click at [527, 96] on div "Back to Dashboard Change Sender ID Customers Technicians Select a contact Outbo…" at bounding box center [353, 161] width 426 height 284
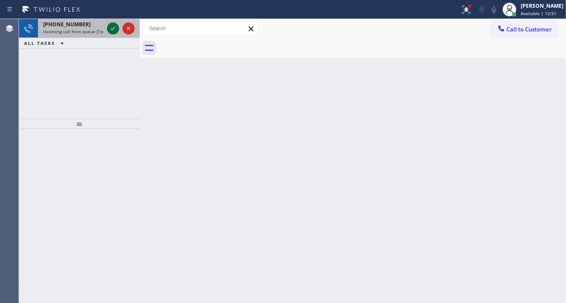
click at [109, 33] on icon at bounding box center [113, 28] width 10 height 10
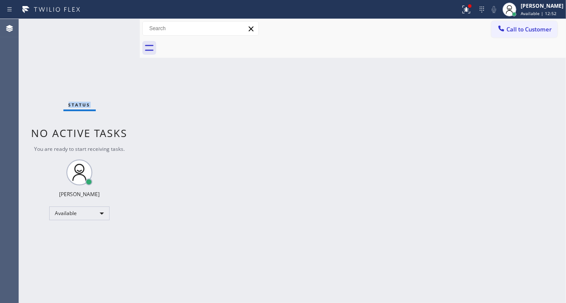
click at [109, 33] on div "Status No active tasks You are ready to start receiving tasks. [PERSON_NAME]" at bounding box center [79, 161] width 121 height 284
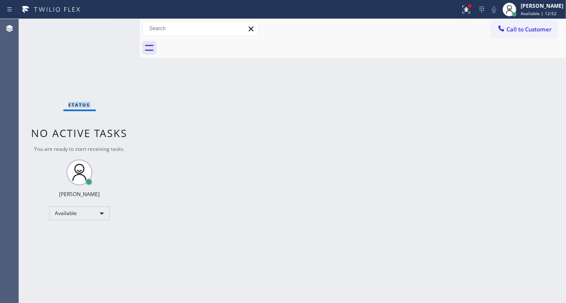
click at [109, 33] on div "Status No active tasks You are ready to start receiving tasks. [PERSON_NAME]" at bounding box center [79, 161] width 121 height 284
click at [99, 25] on div "Status No active tasks You are ready to start receiving tasks. [PERSON_NAME]" at bounding box center [79, 161] width 121 height 284
click at [471, 10] on icon at bounding box center [466, 9] width 10 height 10
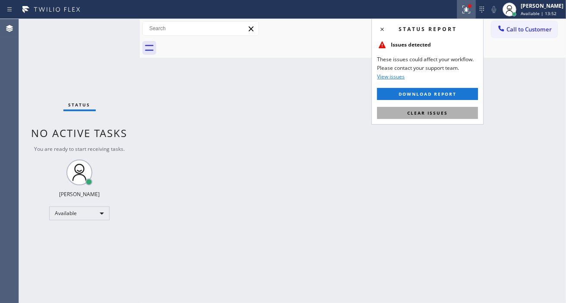
click at [449, 118] on button "Clear issues" at bounding box center [427, 113] width 101 height 12
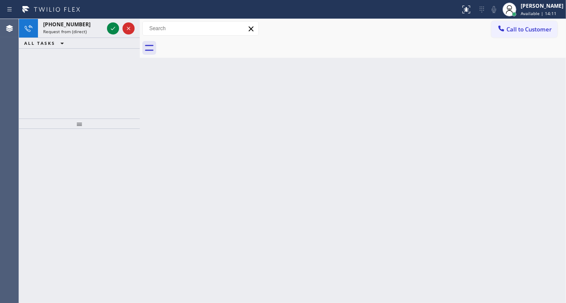
click at [551, 62] on div "Back to Dashboard Change Sender ID Customers Technicians Select a contact Outbo…" at bounding box center [353, 161] width 426 height 284
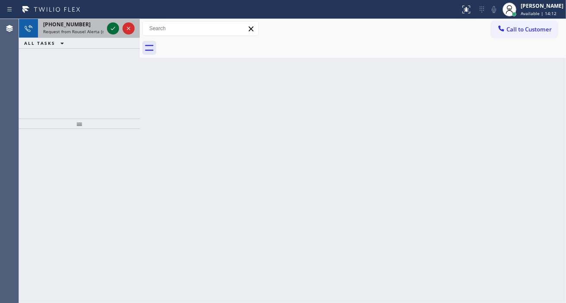
click at [114, 28] on icon at bounding box center [113, 28] width 4 height 3
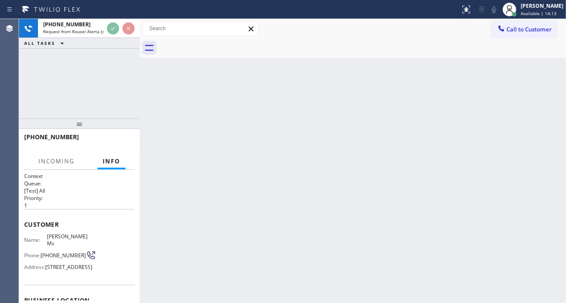
scroll to position [48, 0]
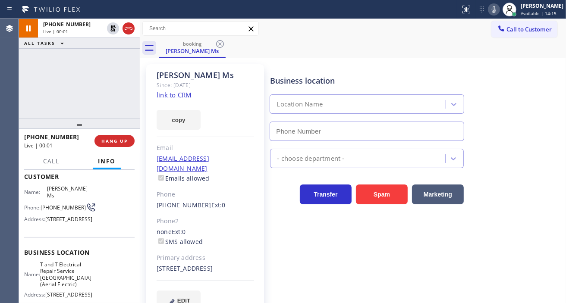
click at [75, 268] on span "T and T Electrical Repair Service [GEOGRAPHIC_DATA](Aerial Electric)" at bounding box center [65, 274] width 51 height 27
type input "[PHONE_NUMBER]"
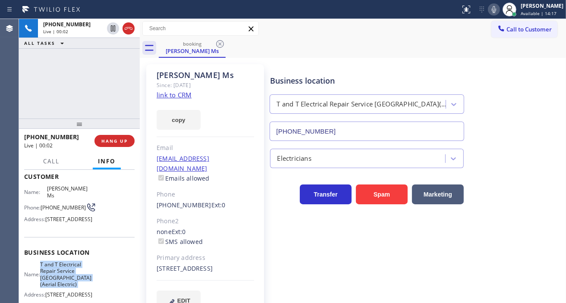
click at [171, 96] on link "link to CRM" at bounding box center [174, 95] width 35 height 9
click at [70, 69] on div "[PHONE_NUMBER] Live | 00:04 ALL TASKS ALL TASKS ACTIVE TASKS TASKS IN WRAP UP" at bounding box center [79, 69] width 121 height 100
click at [539, 84] on div "Business location T and T Electrical Repair Service [GEOGRAPHIC_DATA](Aerial El…" at bounding box center [415, 102] width 295 height 78
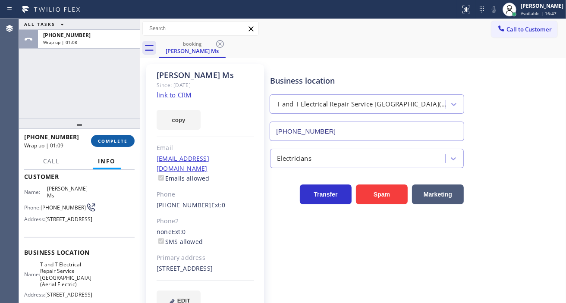
click at [118, 138] on span "COMPLETE" at bounding box center [113, 141] width 30 height 6
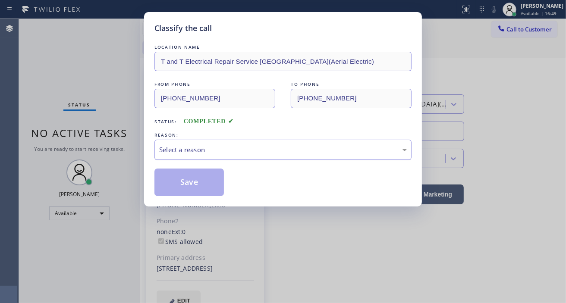
click at [222, 153] on div "Select a reason" at bounding box center [283, 150] width 248 height 10
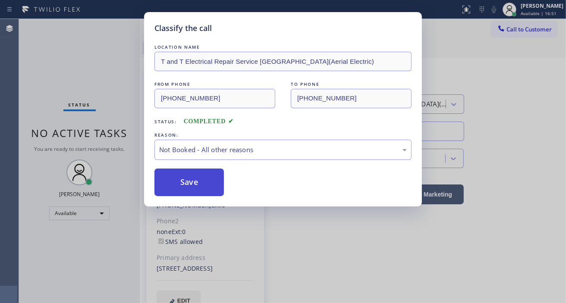
click at [199, 183] on button "Save" at bounding box center [188, 183] width 69 height 28
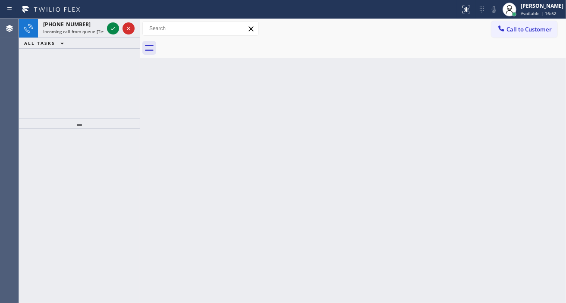
drag, startPoint x: 541, startPoint y: 111, endPoint x: 384, endPoint y: 94, distance: 158.0
click at [541, 111] on div "Back to Dashboard Change Sender ID Customers Technicians Select a contact Outbo…" at bounding box center [353, 161] width 426 height 284
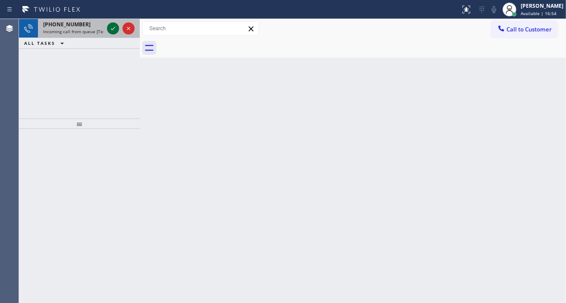
click at [113, 29] on icon at bounding box center [113, 28] width 10 height 10
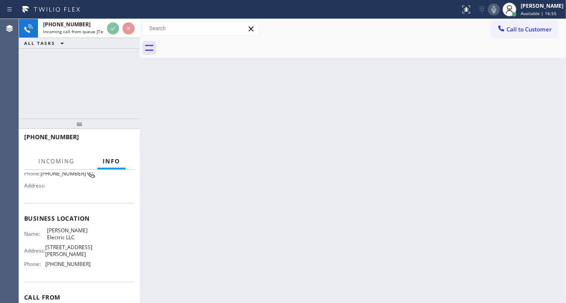
scroll to position [96, 0]
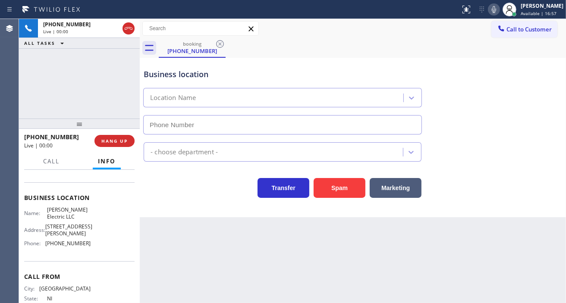
click at [70, 218] on span "[PERSON_NAME] Electric LLC" at bounding box center [68, 213] width 43 height 13
type input "[PHONE_NUMBER]"
click at [70, 218] on span "[PERSON_NAME] Electric LLC" at bounding box center [68, 213] width 43 height 13
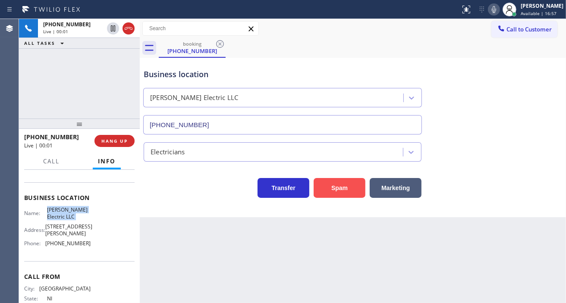
click at [342, 193] on button "Spam" at bounding box center [340, 188] width 52 height 20
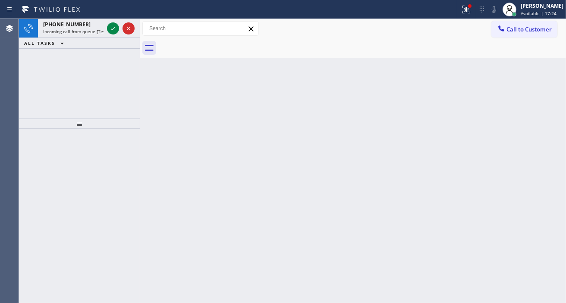
click at [542, 108] on div "Back to Dashboard Change Sender ID Customers Technicians Select a contact Outbo…" at bounding box center [353, 161] width 426 height 284
click at [529, 79] on div "Back to Dashboard Change Sender ID Customers Technicians Select a contact Outbo…" at bounding box center [353, 161] width 426 height 284
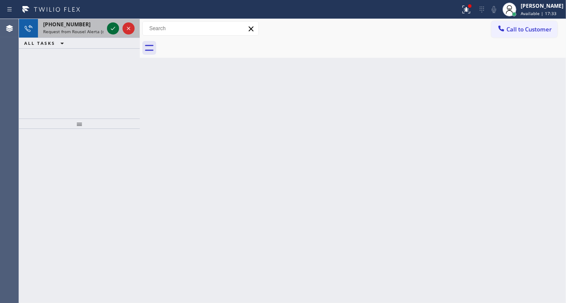
click at [116, 29] on icon at bounding box center [113, 28] width 10 height 10
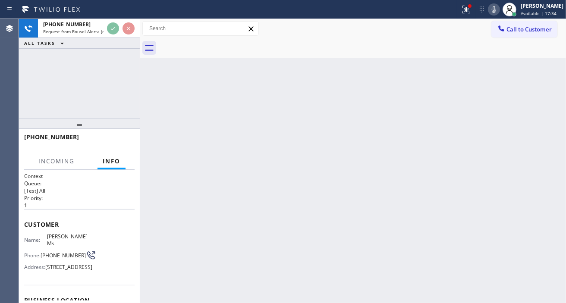
scroll to position [96, 0]
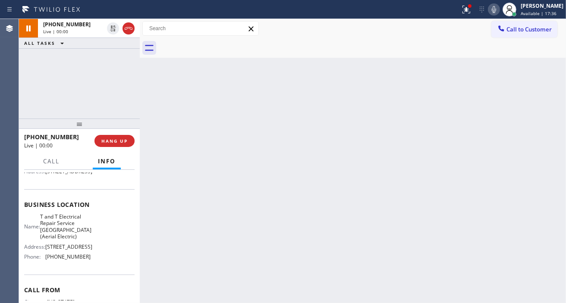
click at [76, 240] on span "T and T Electrical Repair Service [GEOGRAPHIC_DATA](Aerial Electric)" at bounding box center [65, 227] width 51 height 27
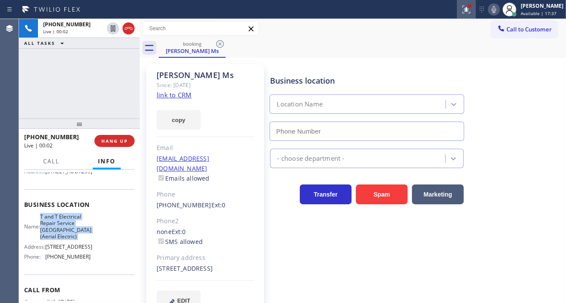
click at [476, 16] on button at bounding box center [466, 9] width 19 height 19
type input "[PHONE_NUMBER]"
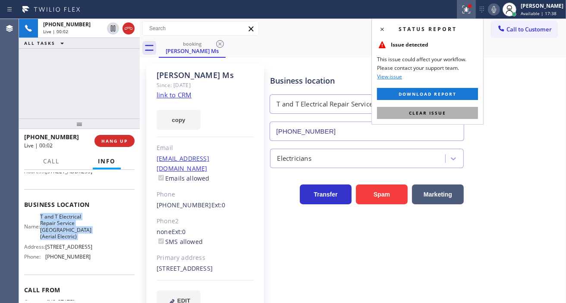
click at [459, 115] on button "Clear issue" at bounding box center [427, 113] width 101 height 12
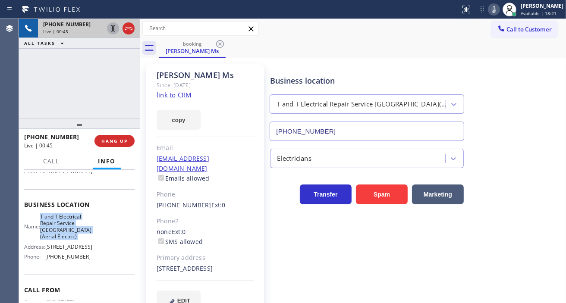
click at [112, 29] on icon at bounding box center [113, 28] width 10 height 10
drag, startPoint x: 535, startPoint y: 157, endPoint x: 522, endPoint y: 134, distance: 26.6
click at [535, 157] on div "Electricians" at bounding box center [415, 156] width 295 height 23
click at [109, 29] on icon at bounding box center [113, 28] width 10 height 10
click at [538, 173] on div "Transfer Spam Marketing" at bounding box center [415, 186] width 295 height 36
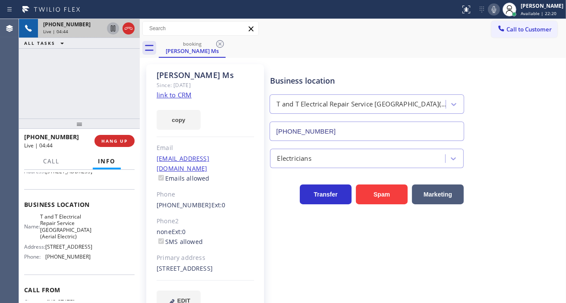
click at [529, 147] on div "Electricians" at bounding box center [415, 156] width 295 height 23
click at [541, 88] on div "Business location T and T Electrical Repair Service [GEOGRAPHIC_DATA](Aerial El…" at bounding box center [415, 102] width 295 height 78
click at [123, 85] on div "[PHONE_NUMBER] Live | 05:03 ALL TASKS ALL TASKS ACTIVE TASKS TASKS IN WRAP UP" at bounding box center [79, 69] width 121 height 100
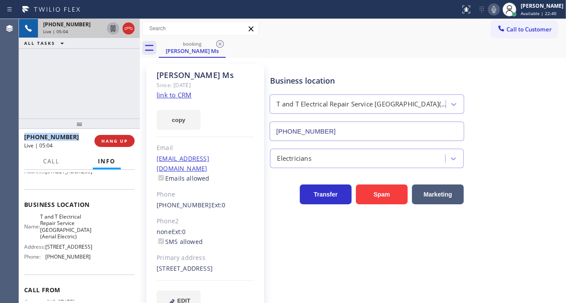
click at [123, 85] on div "[PHONE_NUMBER] Live | 05:04 ALL TASKS ALL TASKS ACTIVE TASKS TASKS IN WRAP UP" at bounding box center [79, 69] width 121 height 100
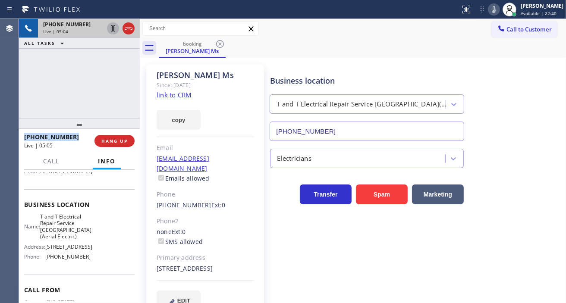
click at [123, 85] on div "[PHONE_NUMBER] Live | 05:04 ALL TASKS ALL TASKS ACTIVE TASKS TASKS IN WRAP UP" at bounding box center [79, 69] width 121 height 100
click at [123, 85] on div "[PHONE_NUMBER] Live | 05:05 ALL TASKS ALL TASKS ACTIVE TASKS TASKS IN WRAP UP" at bounding box center [79, 69] width 121 height 100
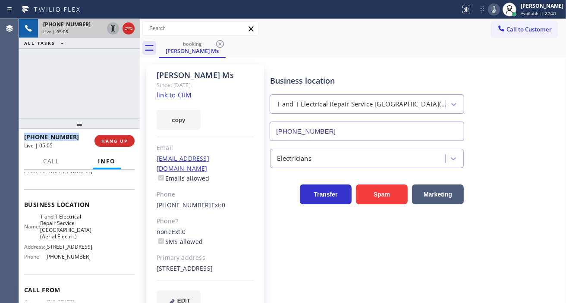
click at [123, 85] on div "[PHONE_NUMBER] Live | 05:05 ALL TASKS ALL TASKS ACTIVE TASKS TASKS IN WRAP UP" at bounding box center [79, 69] width 121 height 100
click at [123, 85] on div "[PHONE_NUMBER] Live | 05:06 ALL TASKS ALL TASKS ACTIVE TASKS TASKS IN WRAP UP" at bounding box center [79, 69] width 121 height 100
click at [124, 144] on button "HANG UP" at bounding box center [114, 141] width 40 height 12
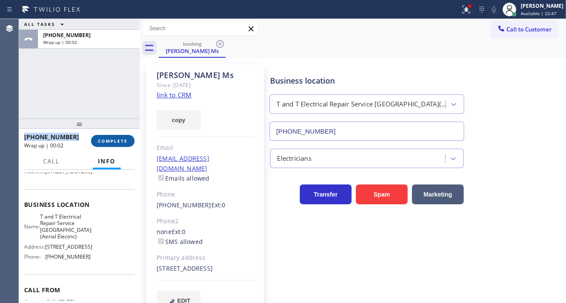
click at [123, 140] on span "COMPLETE" at bounding box center [113, 141] width 30 height 6
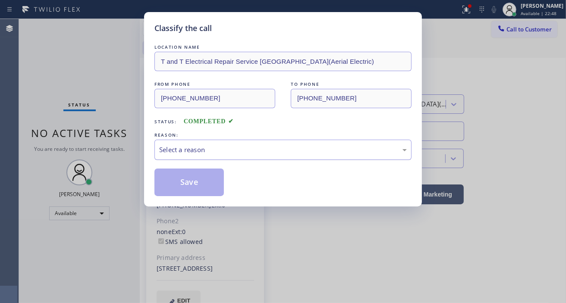
click at [221, 149] on div "Select a reason" at bounding box center [283, 150] width 248 height 10
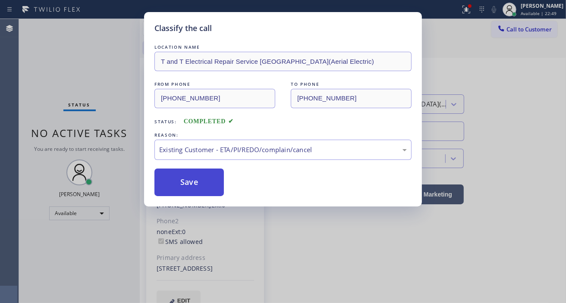
click at [209, 180] on button "Save" at bounding box center [188, 183] width 69 height 28
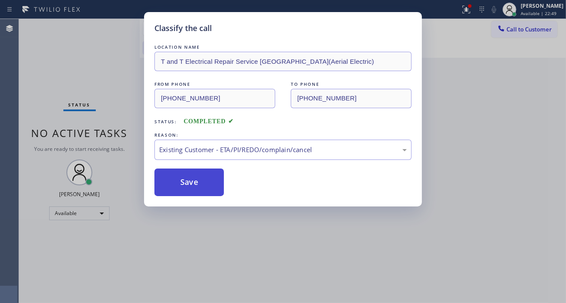
click at [209, 180] on button "Save" at bounding box center [188, 183] width 69 height 28
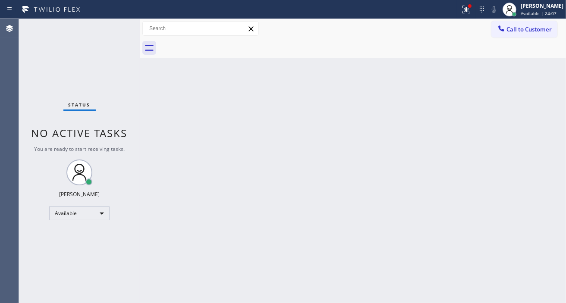
click at [524, 75] on div "Back to Dashboard Change Sender ID Customers Technicians Select a contact Outbo…" at bounding box center [353, 161] width 426 height 284
click at [114, 31] on div "Status No active tasks You are ready to start receiving tasks. [PERSON_NAME]" at bounding box center [79, 161] width 121 height 284
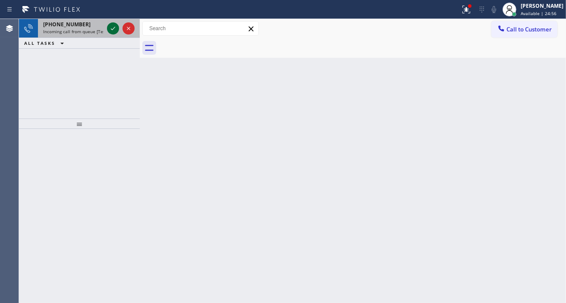
click at [110, 31] on icon at bounding box center [113, 28] width 10 height 10
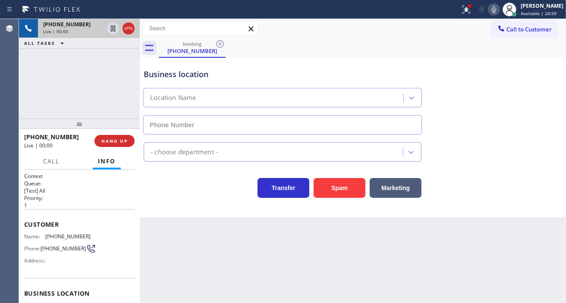
scroll to position [96, 0]
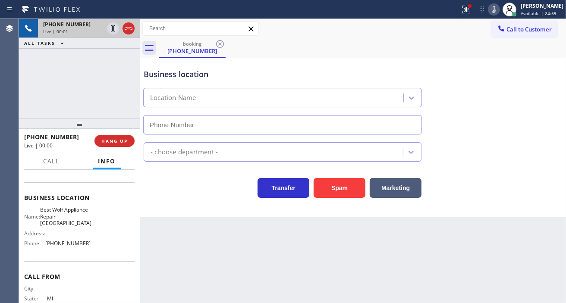
click at [75, 212] on span "Best Wolf Appliance Repair [GEOGRAPHIC_DATA]" at bounding box center [65, 217] width 51 height 20
type input "[PHONE_NUMBER]"
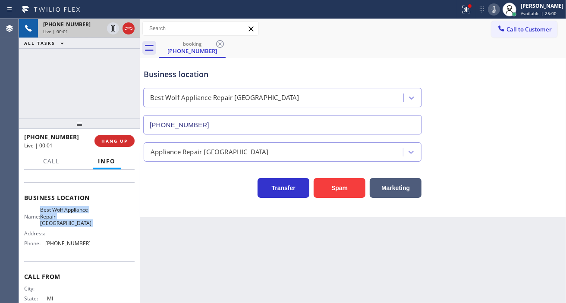
click at [75, 212] on span "Best Wolf Appliance Repair [GEOGRAPHIC_DATA]" at bounding box center [65, 217] width 51 height 20
click at [150, 72] on div "Business location" at bounding box center [283, 75] width 278 height 12
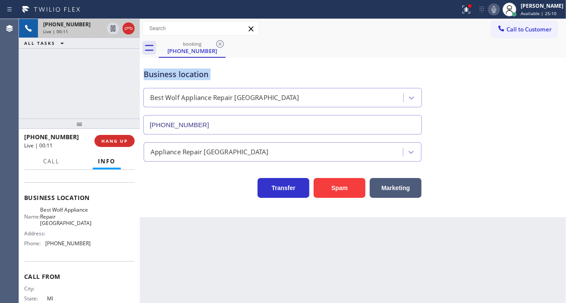
click at [150, 72] on div "Business location" at bounding box center [283, 75] width 278 height 12
click at [114, 143] on span "HANG UP" at bounding box center [114, 141] width 26 height 6
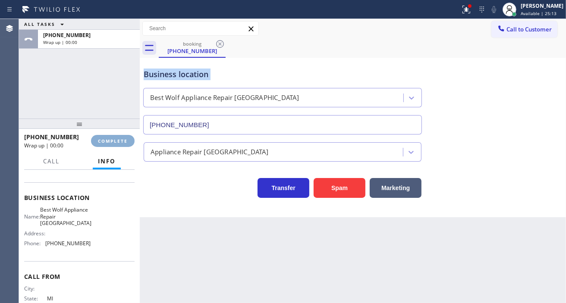
click at [114, 143] on span "COMPLETE" at bounding box center [113, 141] width 30 height 6
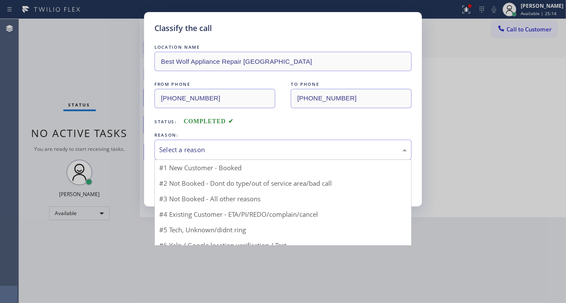
click at [216, 145] on div "Select a reason" at bounding box center [283, 150] width 248 height 10
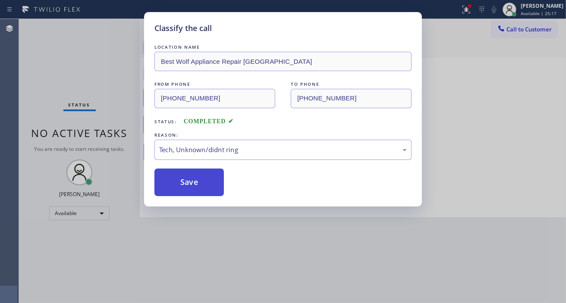
click at [195, 183] on button "Save" at bounding box center [188, 183] width 69 height 28
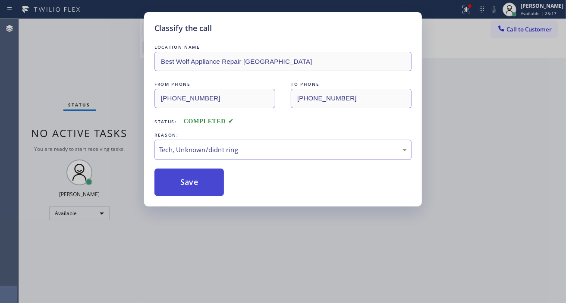
click at [195, 183] on button "Save" at bounding box center [188, 183] width 69 height 28
click at [195, 183] on div "Classify the call LOCATION NAME Kitchenaid Repairs(TFN) FROM PHONE [PHONE_NUMBE…" at bounding box center [292, 161] width 547 height 284
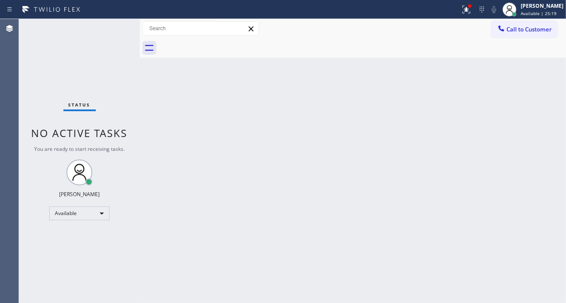
click at [127, 35] on div "Status No active tasks You are ready to start receiving tasks. [PERSON_NAME]" at bounding box center [79, 161] width 121 height 284
click at [466, 11] on div at bounding box center [466, 9] width 19 height 10
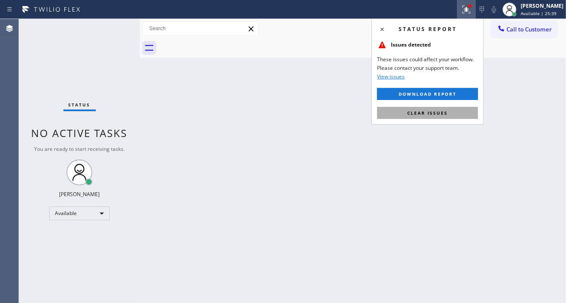
click at [459, 113] on button "Clear issues" at bounding box center [427, 113] width 101 height 12
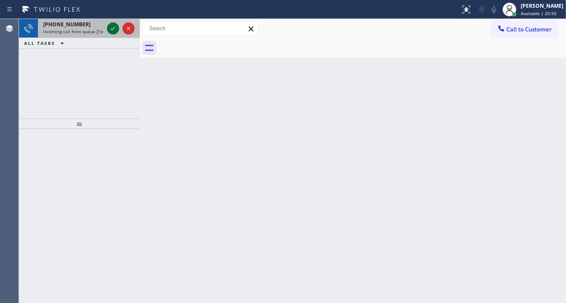
click at [110, 28] on icon at bounding box center [113, 28] width 10 height 10
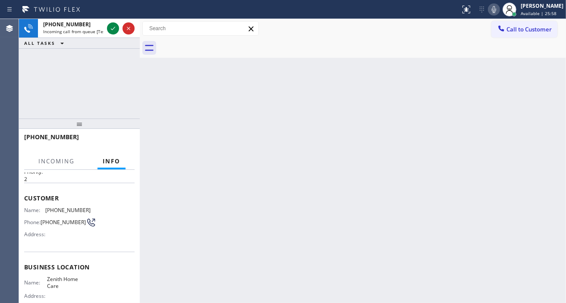
scroll to position [48, 0]
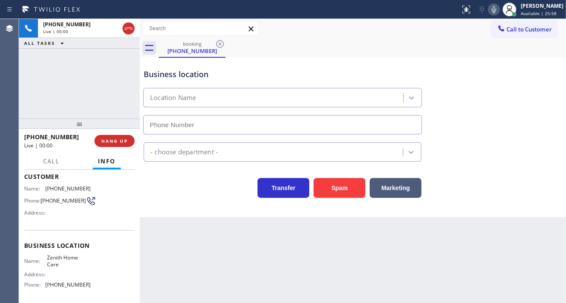
click at [61, 262] on span "Zenith Home Care" at bounding box center [68, 261] width 43 height 13
type input "[PHONE_NUMBER]"
click at [61, 262] on span "Zenith Home Care" at bounding box center [68, 261] width 43 height 13
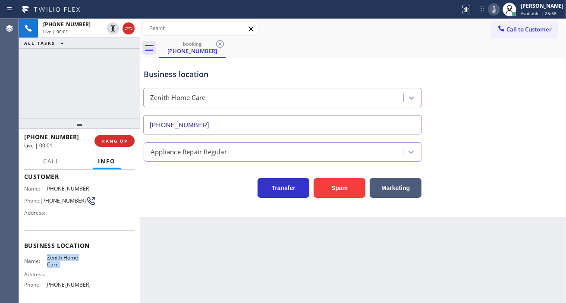
click at [60, 263] on span "Zenith Home Care" at bounding box center [68, 261] width 43 height 13
click at [119, 141] on span "HANG UP" at bounding box center [114, 141] width 26 height 6
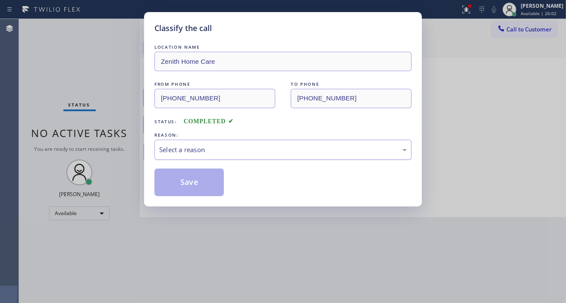
click at [209, 145] on div "Select a reason" at bounding box center [283, 150] width 248 height 10
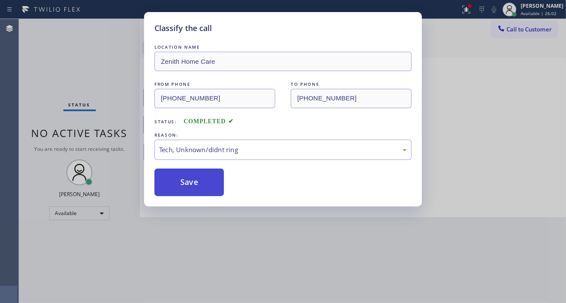
click at [197, 188] on button "Save" at bounding box center [188, 183] width 69 height 28
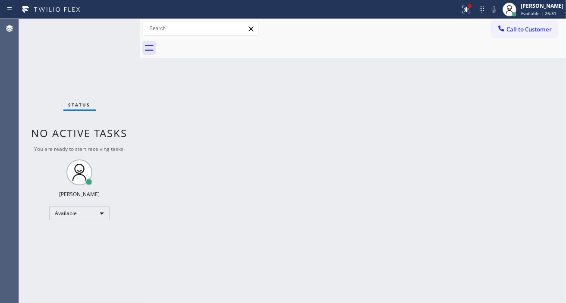
click at [104, 29] on div "Status No active tasks You are ready to start receiving tasks. [PERSON_NAME]" at bounding box center [79, 161] width 121 height 284
click at [470, 10] on icon at bounding box center [466, 10] width 8 height 8
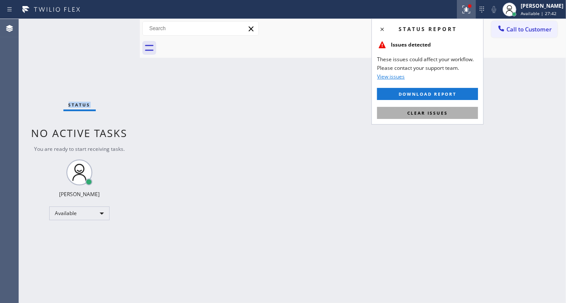
click at [449, 113] on button "Clear issues" at bounding box center [427, 113] width 101 height 12
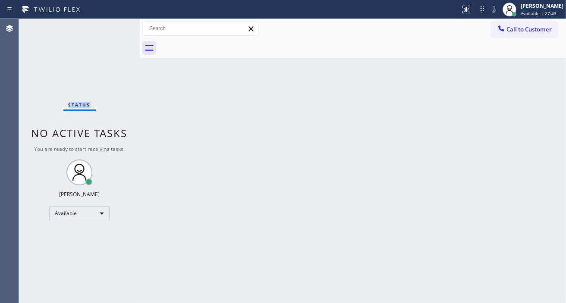
click at [110, 27] on div "Status No active tasks You are ready to start receiving tasks. [PERSON_NAME]" at bounding box center [79, 161] width 121 height 284
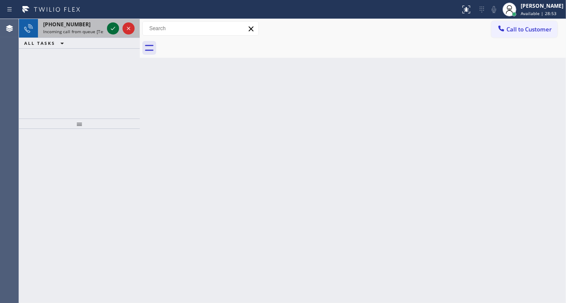
click at [110, 27] on icon at bounding box center [113, 28] width 10 height 10
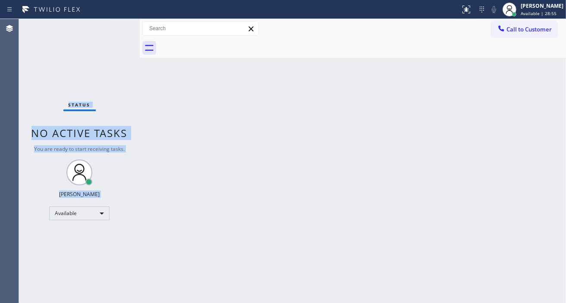
click at [110, 27] on div "Status No active tasks You are ready to start receiving tasks. [PERSON_NAME]" at bounding box center [79, 161] width 121 height 284
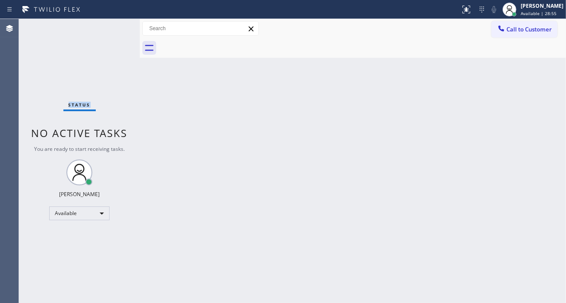
click at [110, 27] on div "Status No active tasks You are ready to start receiving tasks. [PERSON_NAME]" at bounding box center [79, 161] width 121 height 284
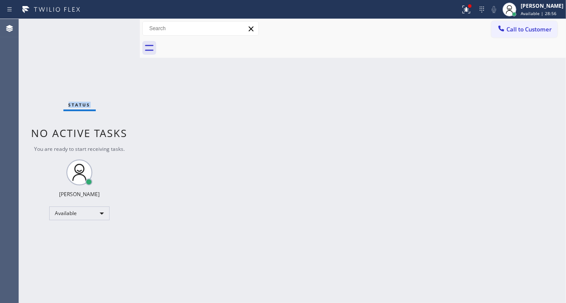
click at [110, 27] on div "Status No active tasks You are ready to start receiving tasks. [PERSON_NAME]" at bounding box center [79, 161] width 121 height 284
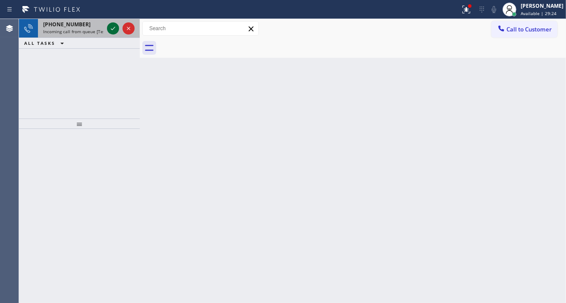
click at [110, 27] on icon at bounding box center [113, 28] width 10 height 10
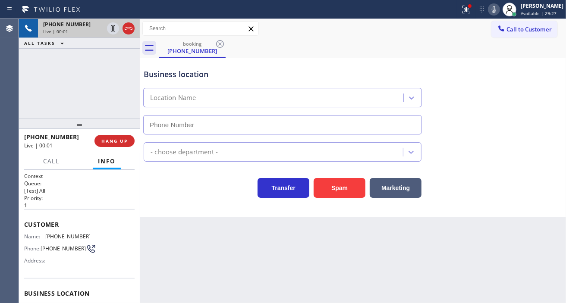
type input "[PHONE_NUMBER]"
click at [498, 9] on icon at bounding box center [494, 9] width 10 height 10
click at [471, 11] on icon at bounding box center [466, 9] width 10 height 10
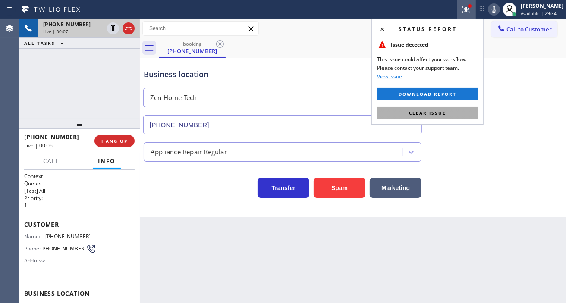
click at [455, 114] on button "Clear issue" at bounding box center [427, 113] width 101 height 12
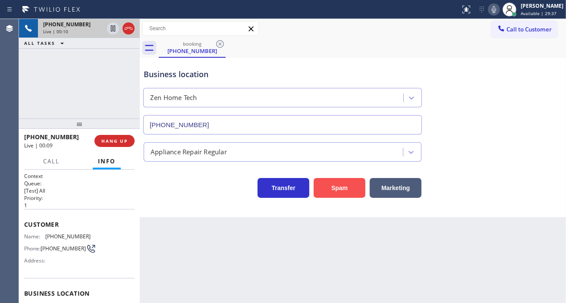
click at [342, 188] on button "Spam" at bounding box center [340, 188] width 52 height 20
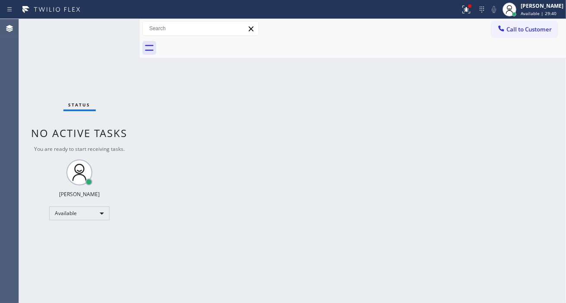
click at [112, 29] on div "Status No active tasks You are ready to start receiving tasks. [PERSON_NAME]" at bounding box center [79, 161] width 121 height 284
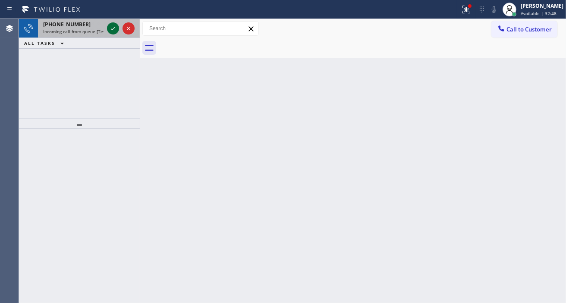
click at [112, 29] on icon at bounding box center [113, 28] width 10 height 10
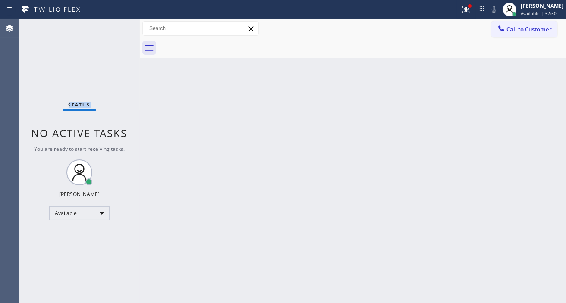
click at [112, 29] on div "Status No active tasks You are ready to start receiving tasks. [PERSON_NAME]" at bounding box center [79, 161] width 121 height 284
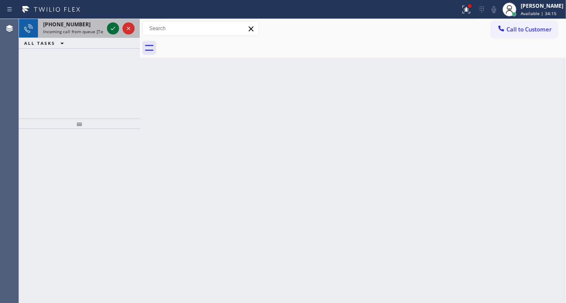
click at [112, 29] on icon at bounding box center [113, 28] width 10 height 10
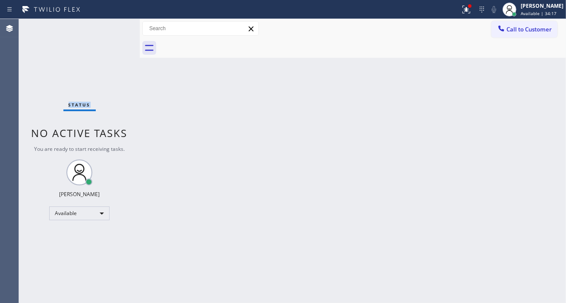
click at [112, 29] on div "Status No active tasks You are ready to start receiving tasks. [PERSON_NAME]" at bounding box center [79, 161] width 121 height 284
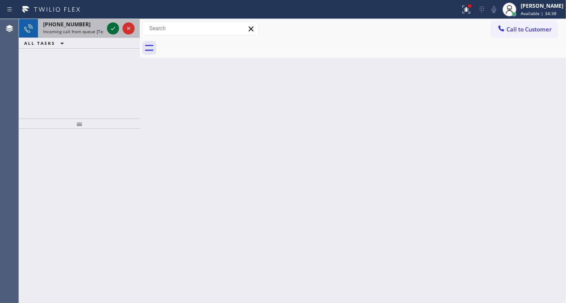
click at [112, 29] on icon at bounding box center [113, 28] width 10 height 10
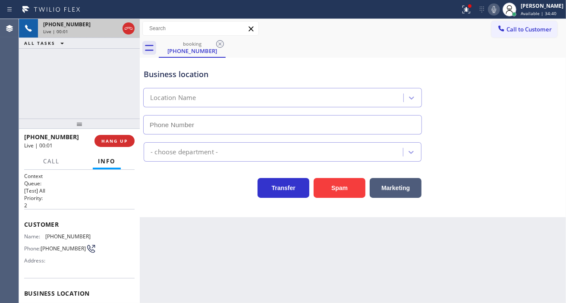
type input "[PHONE_NUMBER]"
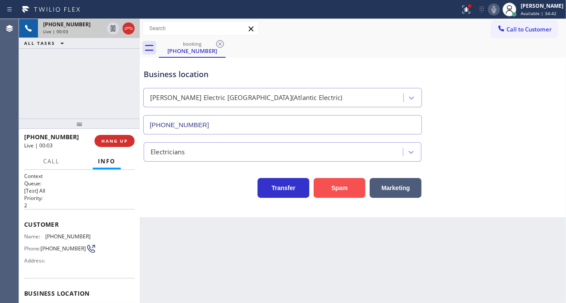
click at [329, 188] on button "Spam" at bounding box center [340, 188] width 52 height 20
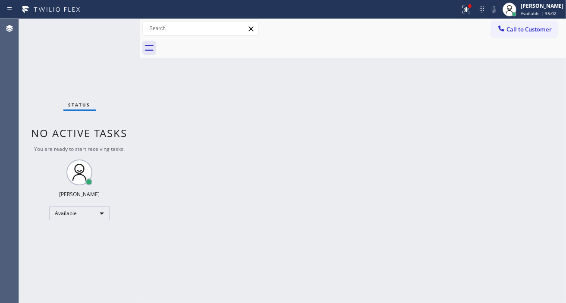
click at [537, 91] on div "Back to Dashboard Change Sender ID Customers Technicians Select a contact Outbo…" at bounding box center [353, 161] width 426 height 284
click at [109, 28] on div "Status No active tasks You are ready to start receiving tasks. [PERSON_NAME]" at bounding box center [79, 161] width 121 height 284
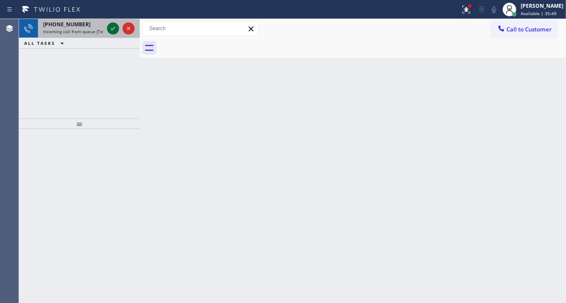
click at [109, 28] on icon at bounding box center [113, 28] width 10 height 10
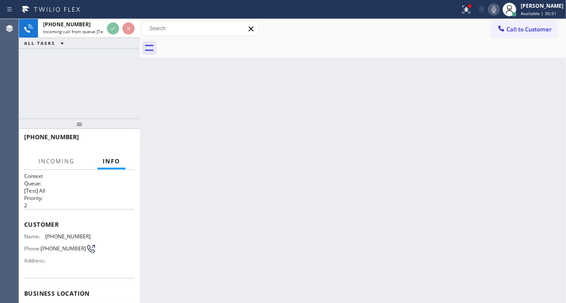
scroll to position [48, 0]
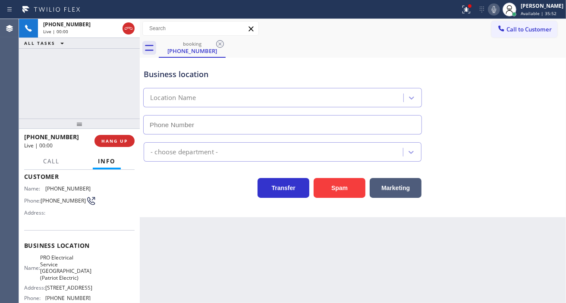
type input "[PHONE_NUMBER]"
click at [68, 261] on span "PRO Electrical Service [GEOGRAPHIC_DATA](Patriot Electric)" at bounding box center [65, 268] width 51 height 27
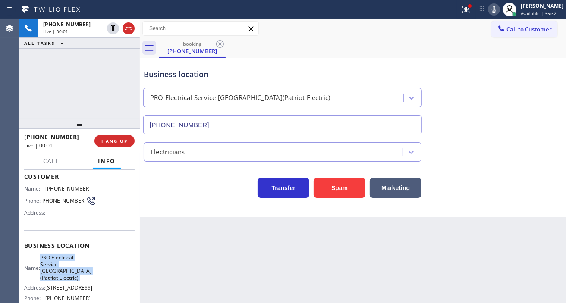
click at [68, 261] on span "PRO Electrical Service [GEOGRAPHIC_DATA](Patriot Electric)" at bounding box center [65, 268] width 51 height 27
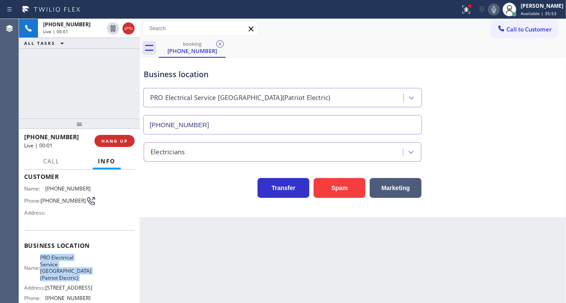
click at [68, 261] on span "PRO Electrical Service [GEOGRAPHIC_DATA](Patriot Electric)" at bounding box center [65, 268] width 51 height 27
click at [70, 265] on span "PRO Electrical Service [GEOGRAPHIC_DATA](Patriot Electric)" at bounding box center [65, 268] width 51 height 27
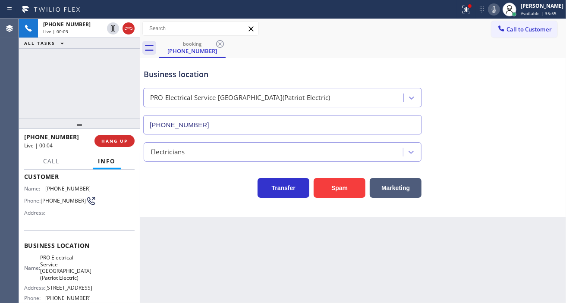
click at [61, 204] on span "[PHONE_NUMBER]" at bounding box center [63, 201] width 45 height 6
click at [197, 243] on div "Back to Dashboard Change Sender ID Customers Technicians Select a contact Outbo…" at bounding box center [353, 161] width 426 height 284
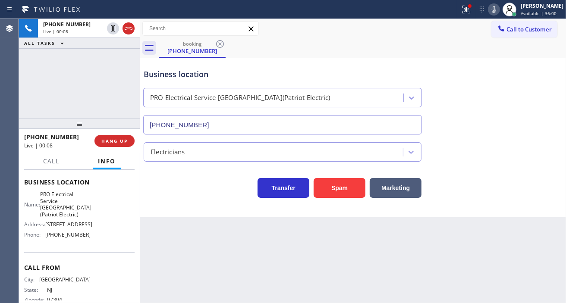
scroll to position [96, 0]
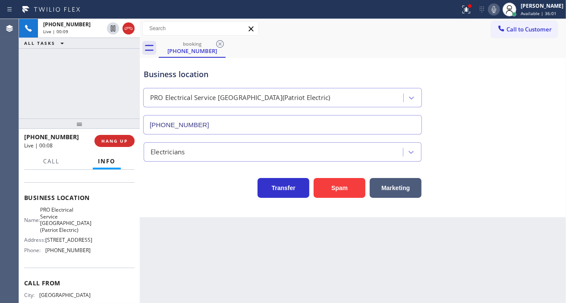
click at [57, 215] on span "PRO Electrical Service [GEOGRAPHIC_DATA](Patriot Electric)" at bounding box center [65, 220] width 51 height 27
click at [208, 236] on div "Back to Dashboard Change Sender ID Customers Technicians Select a contact Outbo…" at bounding box center [353, 161] width 426 height 284
click at [75, 257] on div "Name: PRO Electrical Service [GEOGRAPHIC_DATA](Patriot Electric) Address: [STRE…" at bounding box center [57, 232] width 66 height 50
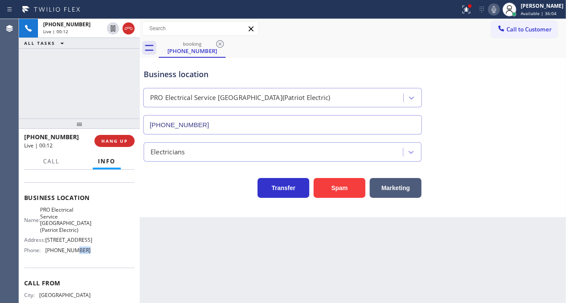
click at [75, 257] on div "Name: PRO Electrical Service [GEOGRAPHIC_DATA](Patriot Electric) Address: [STRE…" at bounding box center [57, 232] width 66 height 50
drag, startPoint x: 240, startPoint y: 255, endPoint x: 251, endPoint y: 273, distance: 20.7
click at [240, 255] on div "Back to Dashboard Change Sender ID Customers Technicians Select a contact Outbo…" at bounding box center [353, 161] width 426 height 284
drag, startPoint x: 533, startPoint y: 72, endPoint x: 136, endPoint y: 124, distance: 399.9
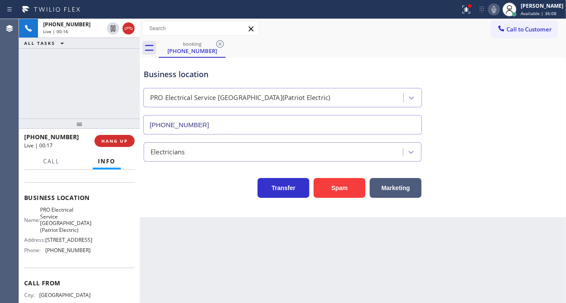
click at [533, 72] on div "Business location PRO Electrical Service [GEOGRAPHIC_DATA](Patriot Electric) [P…" at bounding box center [353, 96] width 422 height 78
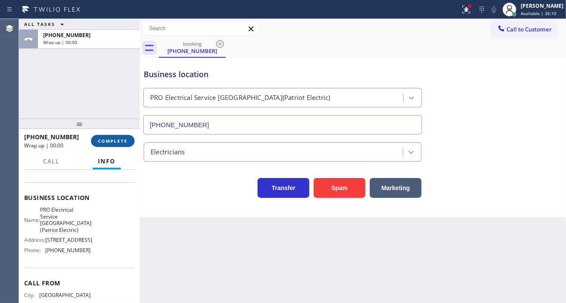
click at [119, 143] on span "COMPLETE" at bounding box center [113, 141] width 30 height 6
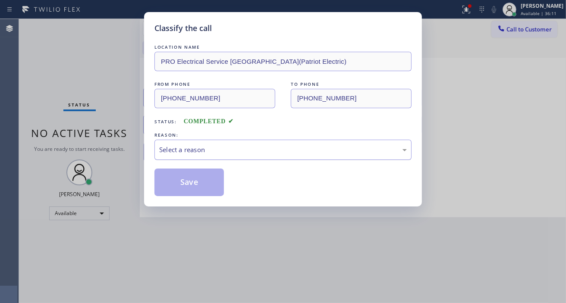
click at [209, 154] on div "Select a reason" at bounding box center [283, 150] width 248 height 10
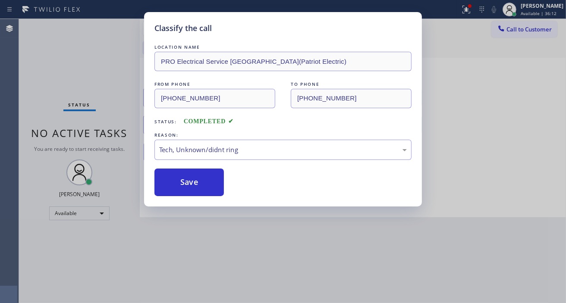
click at [213, 201] on div "Classify the call LOCATION NAME PRO Electrical Service [GEOGRAPHIC_DATA](Patrio…" at bounding box center [283, 109] width 278 height 195
click at [212, 192] on button "Save" at bounding box center [188, 183] width 69 height 28
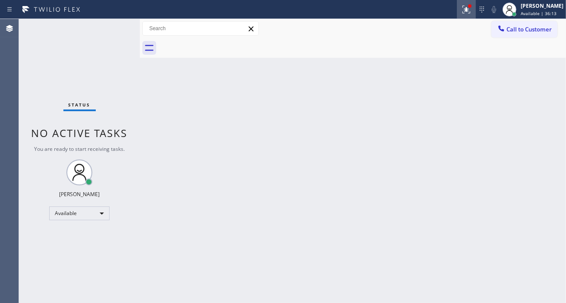
click at [471, 11] on icon at bounding box center [466, 9] width 10 height 10
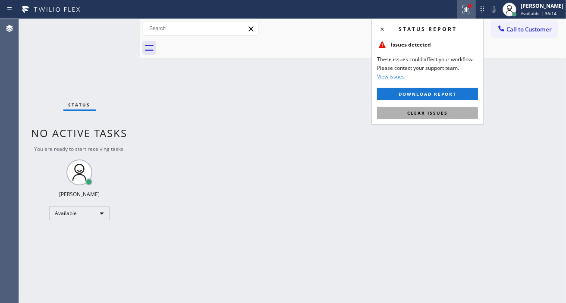
click at [463, 117] on button "Clear issues" at bounding box center [427, 113] width 101 height 12
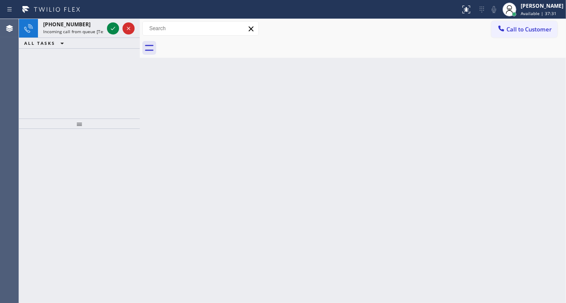
drag, startPoint x: 543, startPoint y: 88, endPoint x: 476, endPoint y: 88, distance: 66.9
click at [543, 88] on div "Back to Dashboard Change Sender ID Customers Technicians Select a contact Outbo…" at bounding box center [353, 161] width 426 height 284
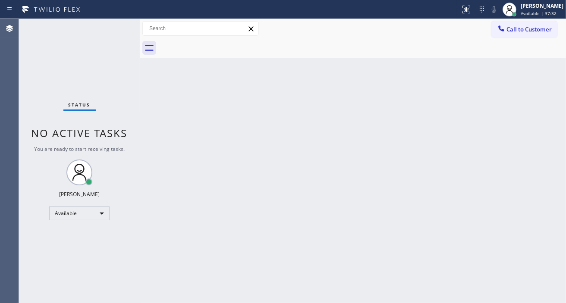
click at [109, 31] on div "Status No active tasks You are ready to start receiving tasks. [PERSON_NAME]" at bounding box center [79, 161] width 121 height 284
click at [528, 77] on div "Back to Dashboard Change Sender ID Customers Technicians Select a contact Outbo…" at bounding box center [353, 161] width 426 height 284
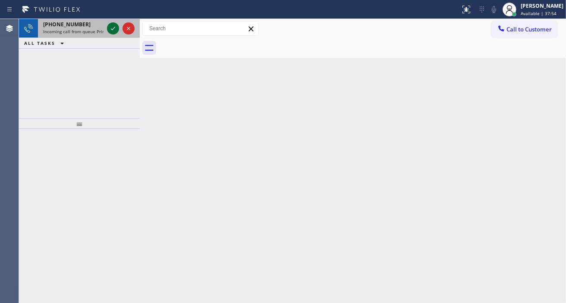
click at [110, 30] on icon at bounding box center [113, 28] width 10 height 10
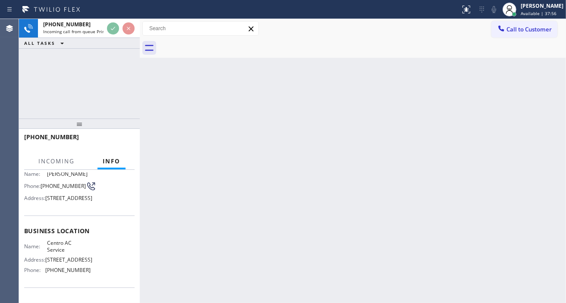
scroll to position [48, 0]
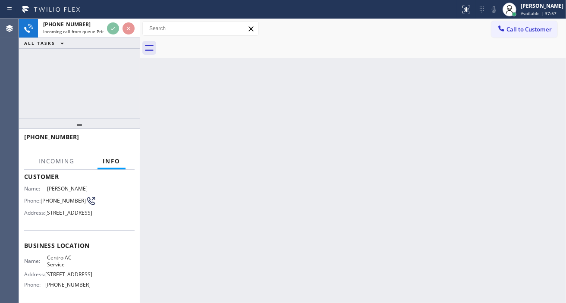
click at [53, 204] on span "[PHONE_NUMBER]" at bounding box center [63, 201] width 45 height 6
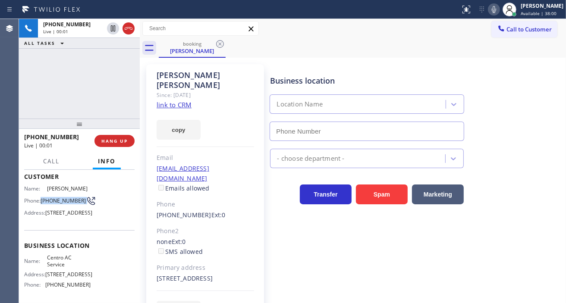
type input "[PHONE_NUMBER]"
click at [462, 62] on div "[PERSON_NAME] Since: [DATE] link to CRM copy Email [EMAIL_ADDRESS][DOMAIN_NAME]…" at bounding box center [353, 198] width 422 height 276
click at [57, 268] on span "Centro AC Service" at bounding box center [68, 261] width 43 height 13
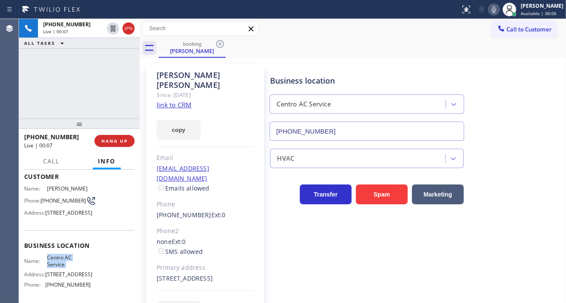
click at [182, 101] on link "link to CRM" at bounding box center [174, 105] width 35 height 9
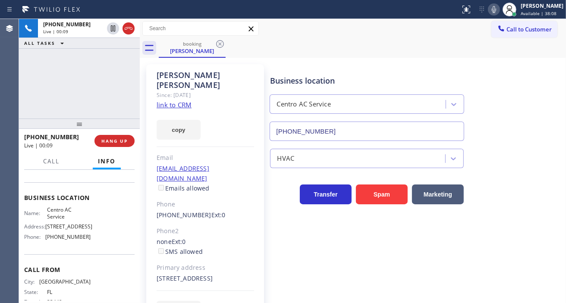
click at [61, 244] on div "Name: Centro AC Service Address: [STREET_ADDRESS] Phone: [PHONE_NUMBER]" at bounding box center [57, 225] width 66 height 37
click at [114, 139] on span "HANG UP" at bounding box center [114, 141] width 26 height 6
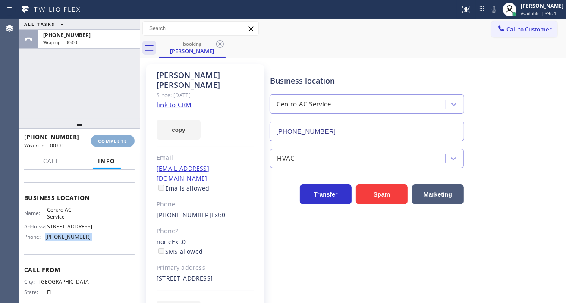
click at [114, 139] on span "COMPLETE" at bounding box center [113, 141] width 30 height 6
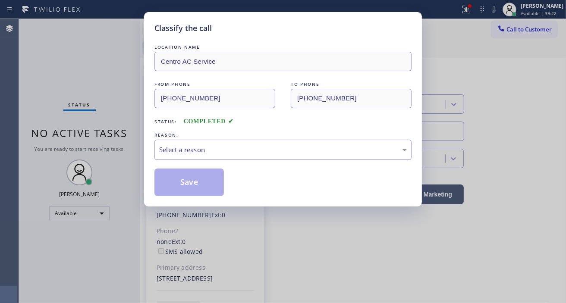
click at [213, 148] on div "Select a reason" at bounding box center [283, 150] width 248 height 10
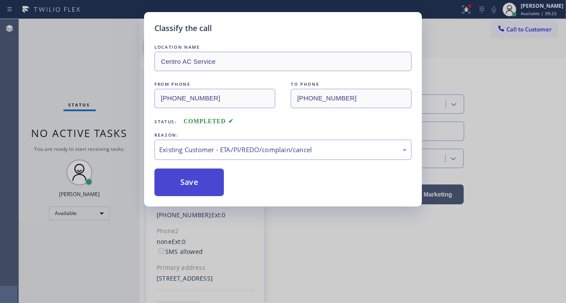
click at [209, 182] on button "Save" at bounding box center [188, 183] width 69 height 28
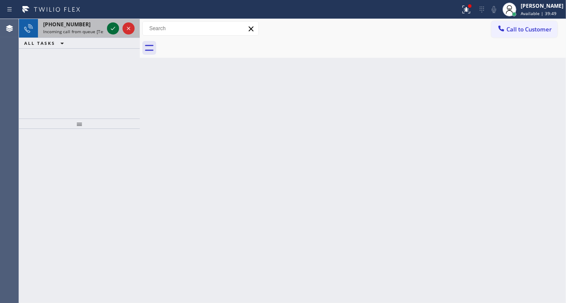
click at [111, 33] on icon at bounding box center [113, 28] width 10 height 10
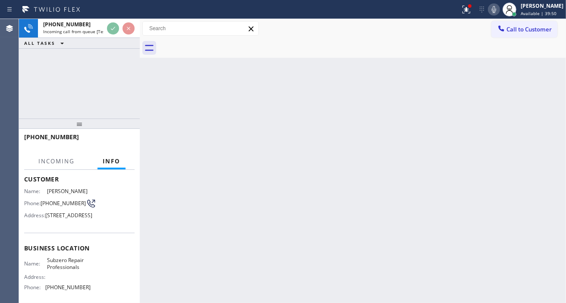
scroll to position [48, 0]
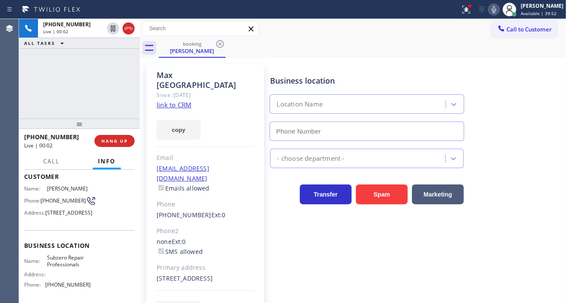
type input "[PHONE_NUMBER]"
click at [61, 198] on span "[PHONE_NUMBER]" at bounding box center [63, 201] width 45 height 6
click at [377, 52] on div "booking [PERSON_NAME]" at bounding box center [362, 47] width 407 height 19
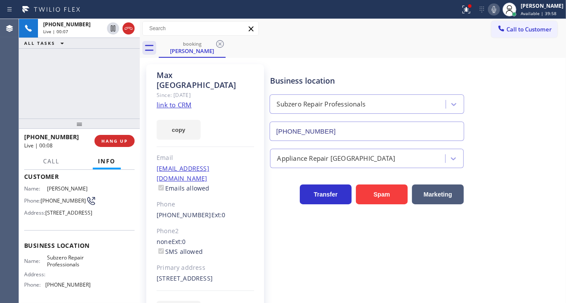
click at [62, 268] on span "Subzero Repair Professionals" at bounding box center [68, 261] width 43 height 13
click at [359, 74] on div "Business location Subzero Repair Professionals [PHONE_NUMBER]" at bounding box center [366, 103] width 197 height 75
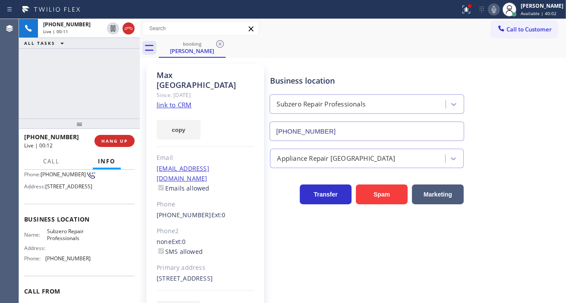
scroll to position [96, 0]
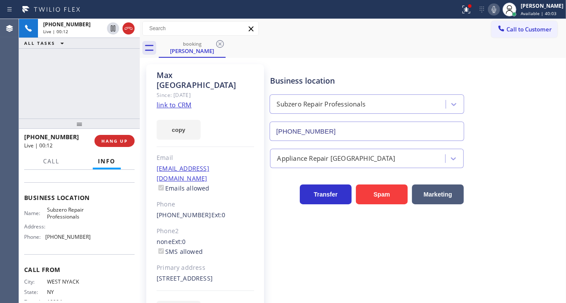
click at [62, 240] on span "[PHONE_NUMBER]" at bounding box center [67, 237] width 45 height 6
click at [186, 101] on link "link to CRM" at bounding box center [174, 105] width 35 height 9
click at [467, 12] on div at bounding box center [466, 9] width 19 height 10
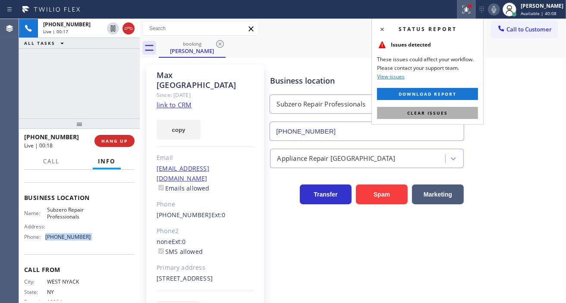
click at [473, 108] on button "Clear issues" at bounding box center [427, 113] width 101 height 12
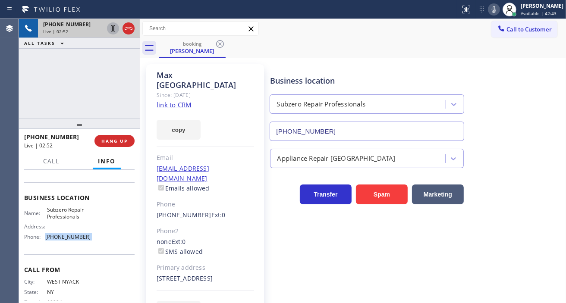
click at [113, 31] on icon at bounding box center [113, 28] width 10 height 10
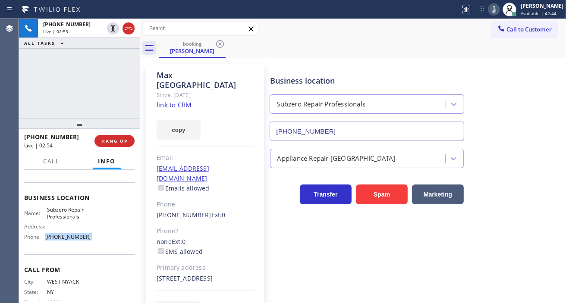
click at [499, 10] on icon at bounding box center [494, 9] width 10 height 10
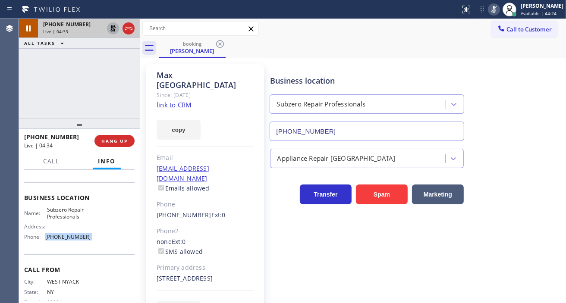
click at [116, 29] on icon at bounding box center [113, 28] width 10 height 10
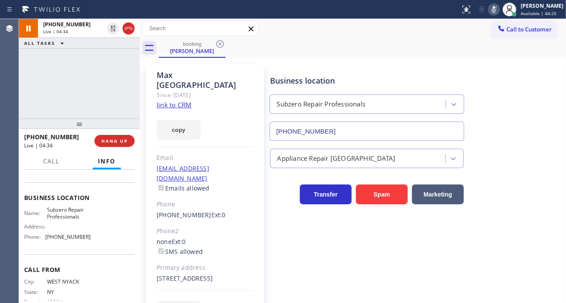
click at [502, 15] on div "Status report No issues detected If you experience an issue, please download th…" at bounding box center [511, 9] width 109 height 19
click at [496, 10] on icon at bounding box center [494, 9] width 4 height 7
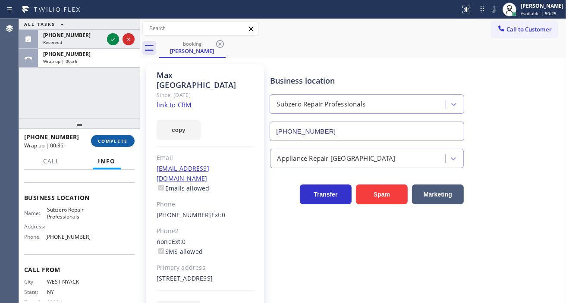
click at [121, 139] on span "COMPLETE" at bounding box center [113, 141] width 30 height 6
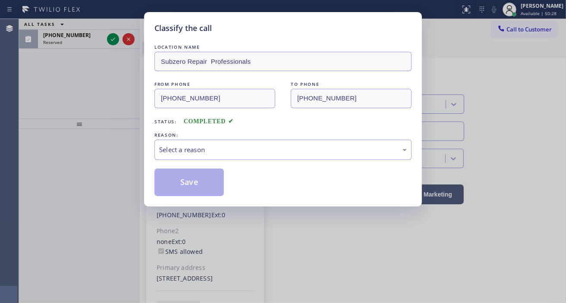
click at [210, 151] on div "Select a reason" at bounding box center [283, 150] width 248 height 10
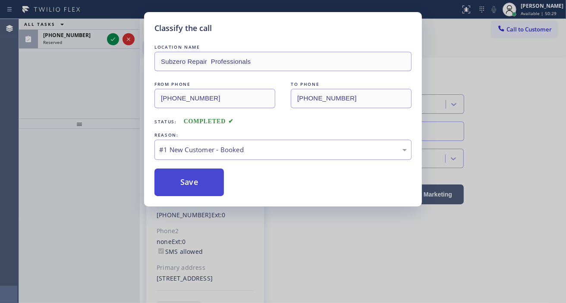
click at [209, 180] on button "Save" at bounding box center [188, 183] width 69 height 28
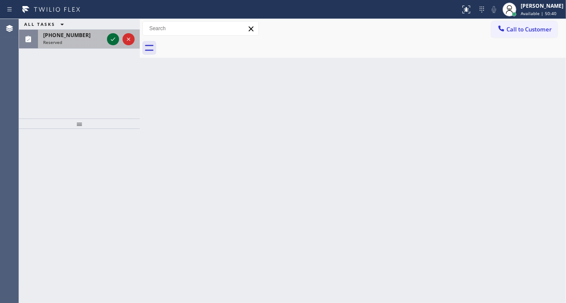
click at [107, 40] on div at bounding box center [113, 39] width 12 height 10
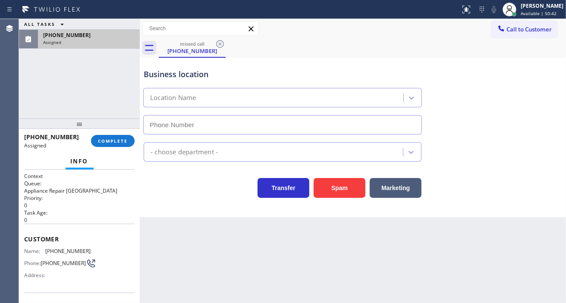
type input "[PHONE_NUMBER]"
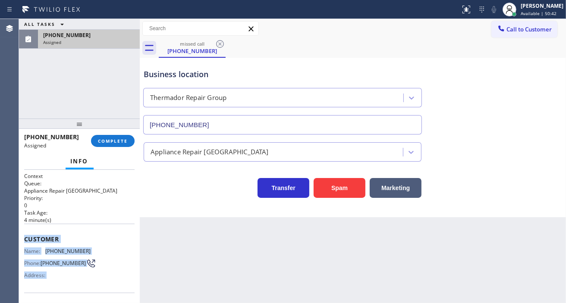
scroll to position [138, 0]
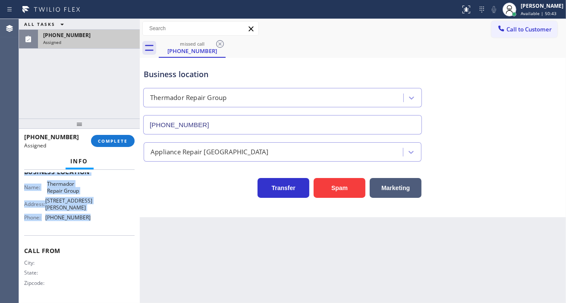
drag, startPoint x: 20, startPoint y: 236, endPoint x: 108, endPoint y: 223, distance: 89.1
click at [108, 223] on div "Context Queue: Appliance Repair High End Priority: 0 Task Age: [DEMOGRAPHIC_DAT…" at bounding box center [79, 236] width 121 height 133
click at [113, 139] on span "COMPLETE" at bounding box center [113, 141] width 30 height 6
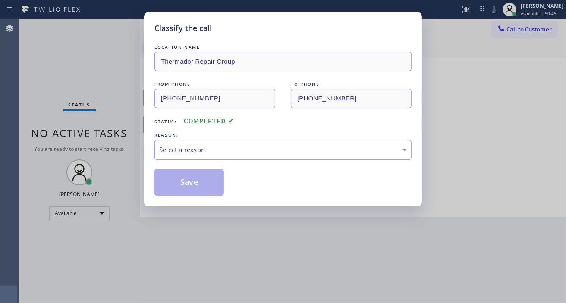
click at [222, 152] on div "Select a reason" at bounding box center [283, 150] width 248 height 10
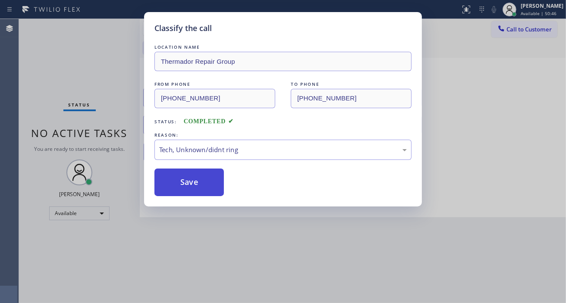
click at [206, 191] on button "Save" at bounding box center [188, 183] width 69 height 28
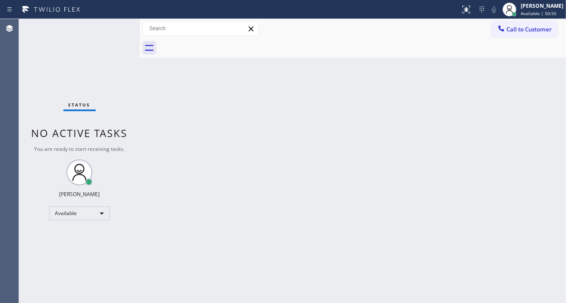
click at [549, 117] on div "Back to Dashboard Change Sender ID Customers Technicians Select a contact Outbo…" at bounding box center [353, 161] width 426 height 284
click at [545, 101] on div "Back to Dashboard Change Sender ID Customers Technicians Select a contact Outbo…" at bounding box center [353, 161] width 426 height 284
click at [113, 27] on div "Status No active tasks You are ready to start receiving tasks. [PERSON_NAME]" at bounding box center [79, 161] width 121 height 284
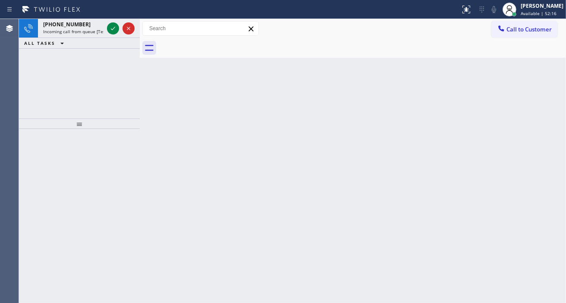
click at [527, 63] on div "Back to Dashboard Change Sender ID Customers Technicians Select a contact Outbo…" at bounding box center [353, 161] width 426 height 284
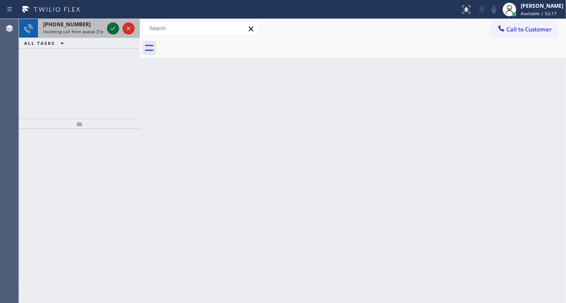
click at [115, 28] on icon at bounding box center [113, 28] width 10 height 10
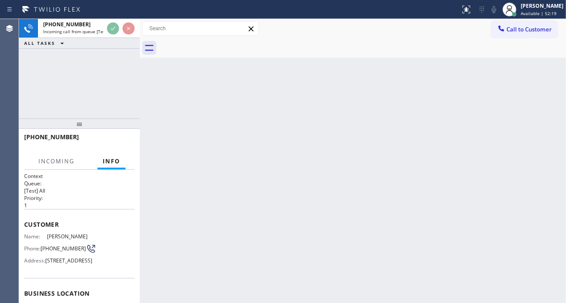
scroll to position [48, 0]
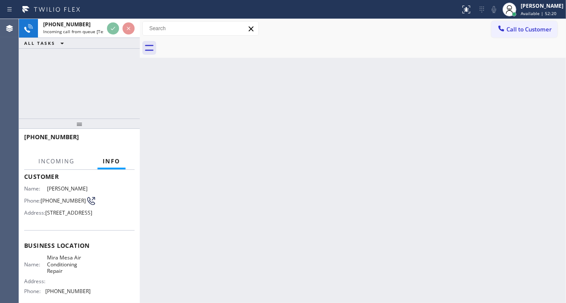
click at [53, 204] on span "[PHONE_NUMBER]" at bounding box center [63, 201] width 45 height 6
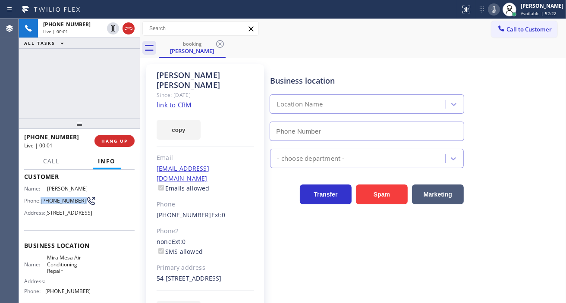
type input "[PHONE_NUMBER]"
click at [292, 71] on div "Business location [GEOGRAPHIC_DATA] Air Conditioning Repair [PHONE_NUMBER]" at bounding box center [366, 103] width 197 height 75
click at [61, 274] on div "Business location Name: [GEOGRAPHIC_DATA] Air Conditioning Repair Address: Phon…" at bounding box center [79, 269] width 110 height 79
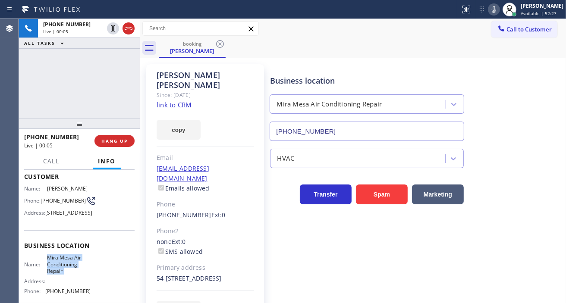
click at [61, 274] on div "Business location Name: [GEOGRAPHIC_DATA] Air Conditioning Repair Address: Phon…" at bounding box center [79, 269] width 110 height 79
click at [183, 101] on link "link to CRM" at bounding box center [174, 105] width 35 height 9
click at [88, 83] on div "[PHONE_NUMBER] Live | 01:04 ALL TASKS ALL TASKS ACTIVE TASKS TASKS IN WRAP UP" at bounding box center [79, 69] width 121 height 100
click at [117, 91] on div "[PHONE_NUMBER] Live | 01:29 ALL TASKS ALL TASKS ACTIVE TASKS TASKS IN WRAP UP" at bounding box center [79, 69] width 121 height 100
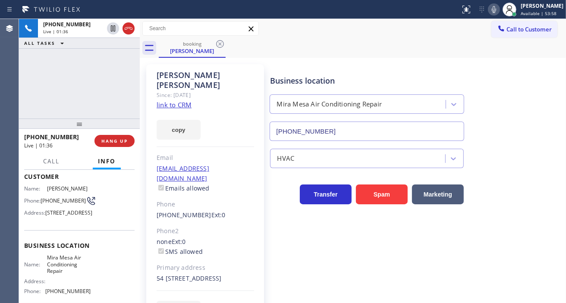
click at [103, 70] on div "[PHONE_NUMBER] Live | 01:36 ALL TASKS ALL TASKS ACTIVE TASKS TASKS IN WRAP UP" at bounding box center [79, 69] width 121 height 100
click at [103, 70] on div "[PHONE_NUMBER] Live | 01:37 ALL TASKS ALL TASKS ACTIVE TASKS TASKS IN WRAP UP" at bounding box center [79, 69] width 121 height 100
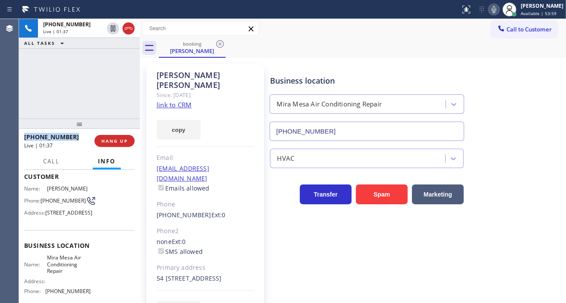
click at [103, 70] on div "[PHONE_NUMBER] Live | 01:37 ALL TASKS ALL TASKS ACTIVE TASKS TASKS IN WRAP UP" at bounding box center [79, 69] width 121 height 100
click at [103, 70] on div "[PHONE_NUMBER] Live | 01:38 ALL TASKS ALL TASKS ACTIVE TASKS TASKS IN WRAP UP" at bounding box center [79, 69] width 121 height 100
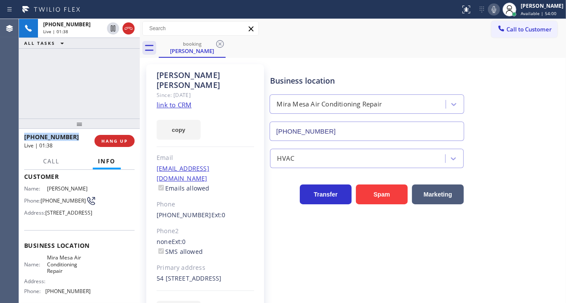
click at [103, 70] on div "[PHONE_NUMBER] Live | 01:38 ALL TASKS ALL TASKS ACTIVE TASKS TASKS IN WRAP UP" at bounding box center [79, 69] width 121 height 100
click at [115, 141] on span "HANG UP" at bounding box center [114, 141] width 26 height 6
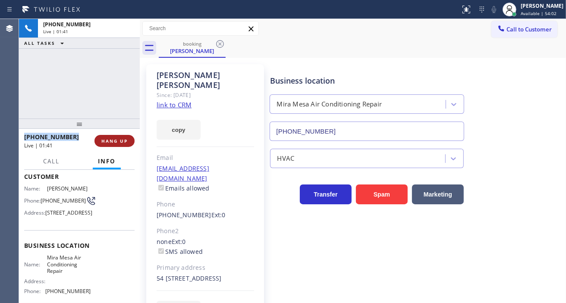
click at [115, 141] on span "HANG UP" at bounding box center [114, 141] width 26 height 6
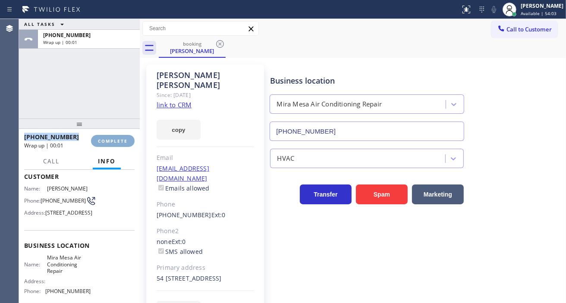
click at [115, 141] on span "COMPLETE" at bounding box center [113, 141] width 30 height 6
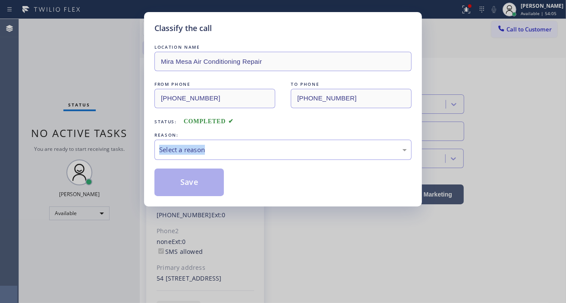
click at [115, 141] on div "Classify the call LOCATION NAME Mira Mesa Air Conditioning Repair FROM PHONE [P…" at bounding box center [283, 151] width 566 height 303
click at [217, 157] on div "Select a reason" at bounding box center [282, 150] width 257 height 20
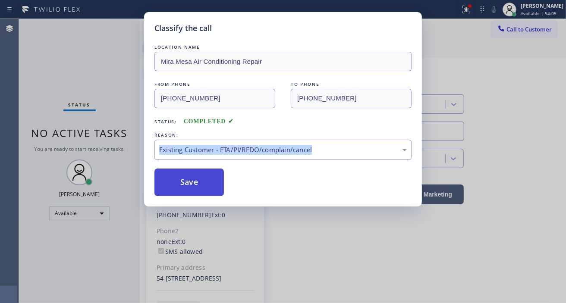
click at [205, 184] on button "Save" at bounding box center [188, 183] width 69 height 28
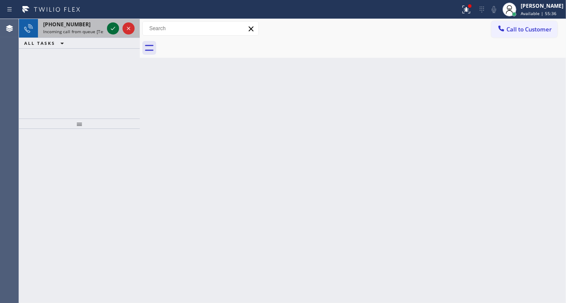
click at [108, 27] on icon at bounding box center [113, 28] width 10 height 10
click at [110, 27] on icon at bounding box center [113, 28] width 10 height 10
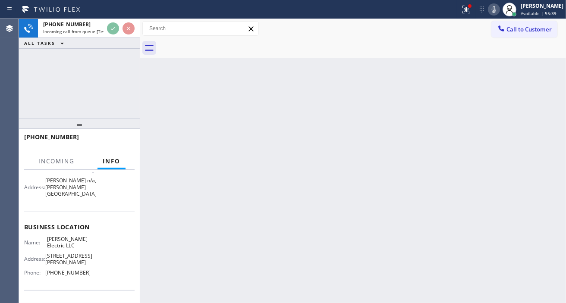
scroll to position [96, 0]
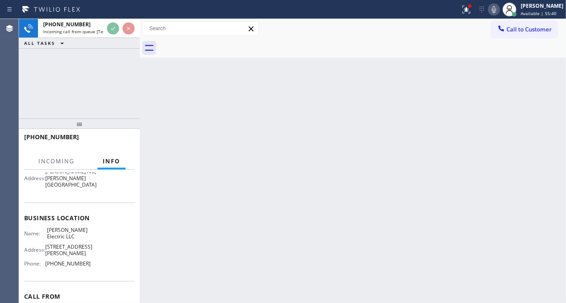
click at [66, 227] on span "[PERSON_NAME] Electric LLC" at bounding box center [68, 233] width 43 height 13
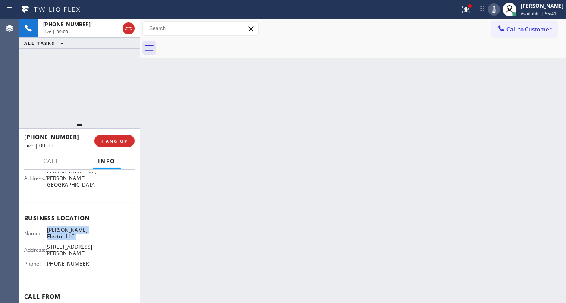
click at [66, 227] on span "[PERSON_NAME] Electric LLC" at bounding box center [68, 233] width 43 height 13
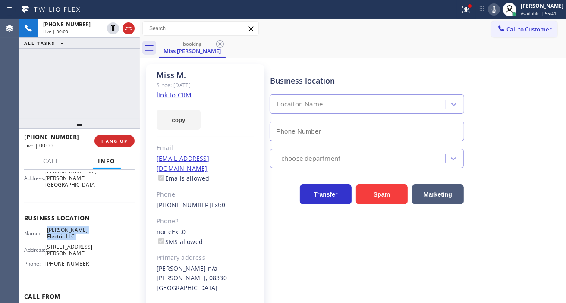
click at [66, 227] on span "[PERSON_NAME] Electric LLC" at bounding box center [68, 233] width 43 height 13
type input "[PHONE_NUMBER]"
click at [66, 227] on span "[PERSON_NAME] Electric LLC" at bounding box center [68, 233] width 43 height 13
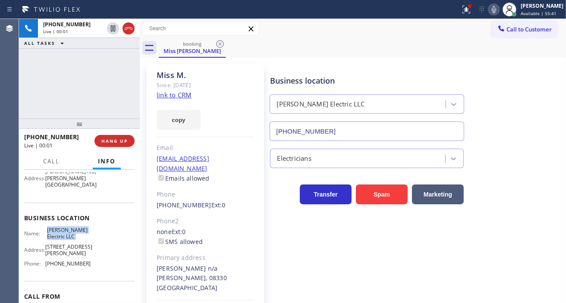
click at [66, 227] on span "[PERSON_NAME] Electric LLC" at bounding box center [68, 233] width 43 height 13
click at [171, 92] on link "link to CRM" at bounding box center [174, 95] width 35 height 9
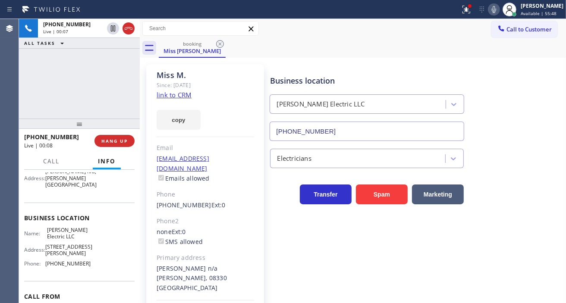
click at [104, 82] on div "[PHONE_NUMBER] Live | 00:07 ALL TASKS ALL TASKS ACTIVE TASKS TASKS IN WRAP UP" at bounding box center [79, 69] width 121 height 100
click at [113, 144] on button "HANG UP" at bounding box center [114, 141] width 40 height 12
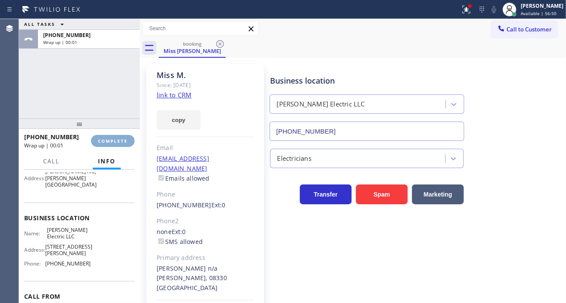
click at [113, 144] on button "COMPLETE" at bounding box center [113, 141] width 44 height 12
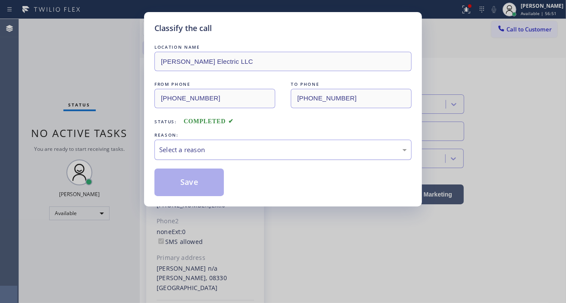
click at [177, 146] on div "Select a reason" at bounding box center [283, 150] width 248 height 10
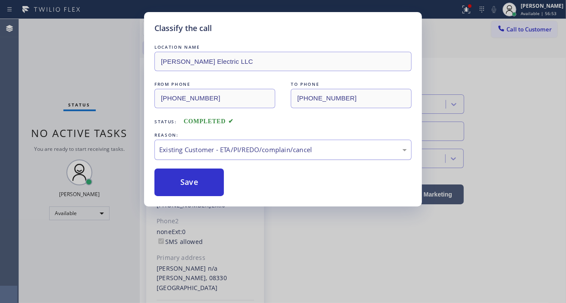
click at [222, 146] on div "Existing Customer - ETA/PI/REDO/complain/cancel" at bounding box center [283, 150] width 248 height 10
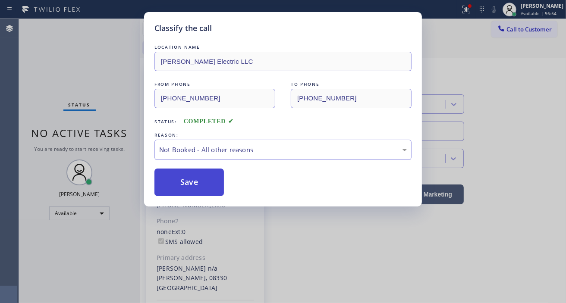
click at [206, 180] on button "Save" at bounding box center [188, 183] width 69 height 28
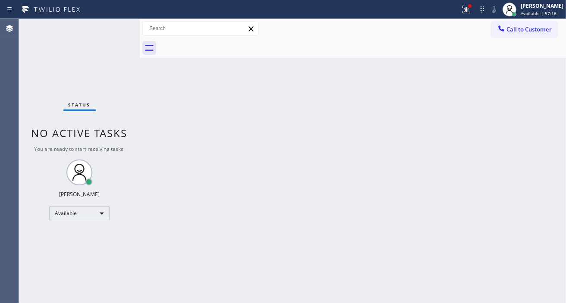
click at [118, 26] on div "Status No active tasks You are ready to start receiving tasks. [PERSON_NAME]" at bounding box center [79, 161] width 121 height 284
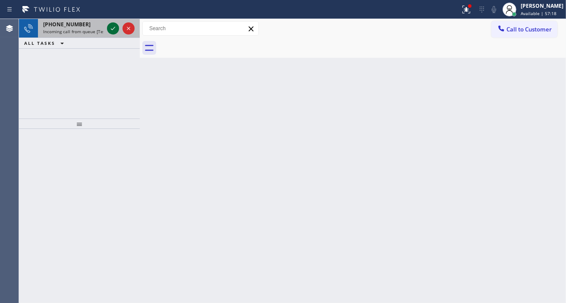
click at [110, 26] on icon at bounding box center [113, 28] width 10 height 10
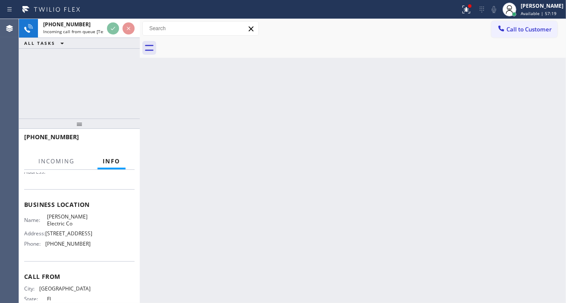
scroll to position [96, 0]
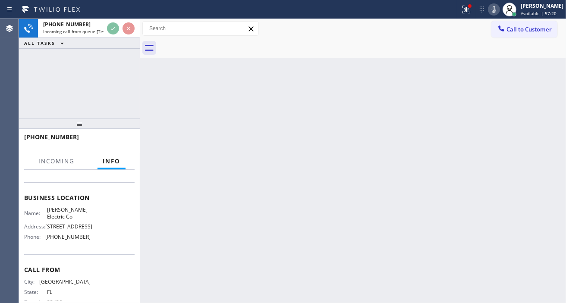
click at [64, 218] on span "[PERSON_NAME] Electric Co" at bounding box center [68, 213] width 43 height 13
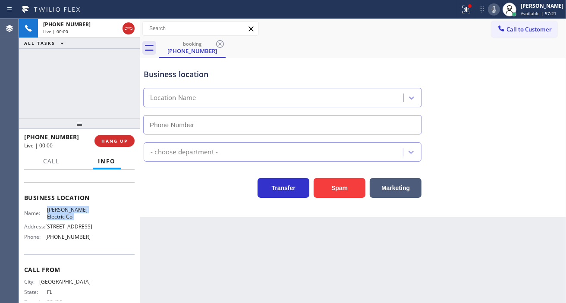
click at [64, 218] on span "[PERSON_NAME] Electric Co" at bounding box center [68, 213] width 43 height 13
type input "[PHONE_NUMBER]"
click at [64, 218] on span "[PERSON_NAME] Electric Co" at bounding box center [68, 213] width 43 height 13
click at [341, 185] on button "Spam" at bounding box center [340, 188] width 52 height 20
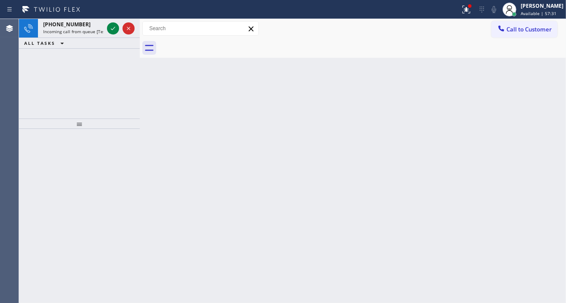
click at [529, 94] on div "Back to Dashboard Change Sender ID Customers Technicians Select a contact Outbo…" at bounding box center [353, 161] width 426 height 284
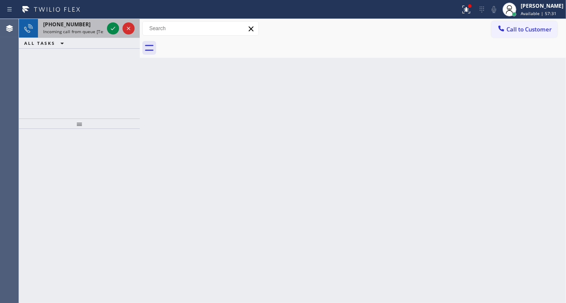
click at [85, 35] on div "[PHONE_NUMBER] Incoming call from queue [Test] All" at bounding box center [71, 28] width 67 height 19
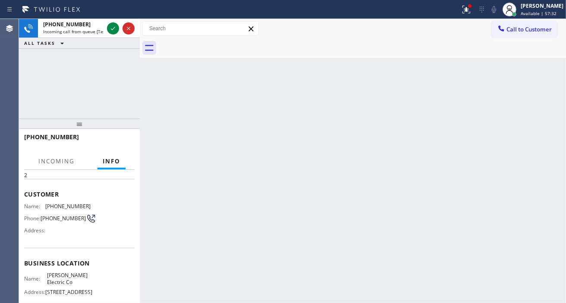
scroll to position [96, 0]
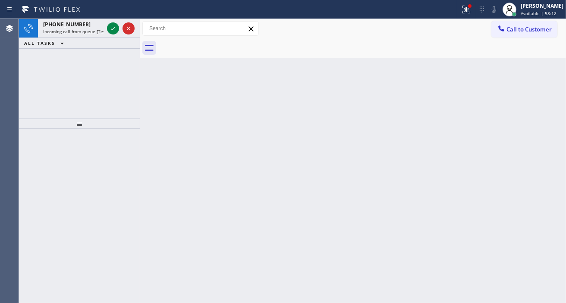
click at [543, 96] on div "Back to Dashboard Change Sender ID Customers Technicians Select a contact Outbo…" at bounding box center [353, 161] width 426 height 284
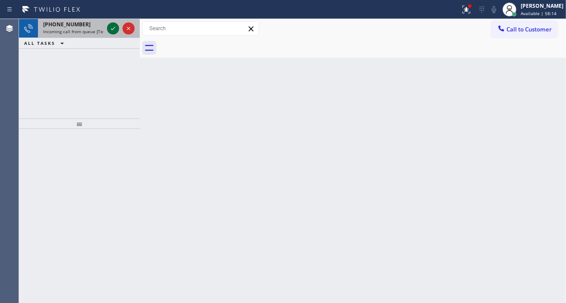
click at [114, 29] on icon at bounding box center [113, 28] width 10 height 10
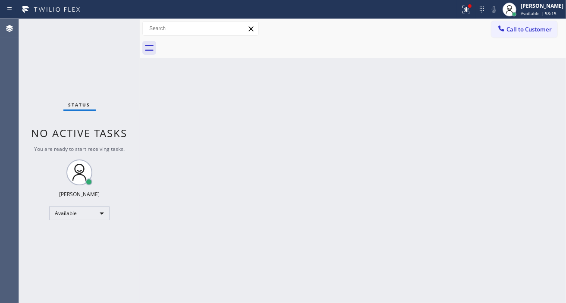
click at [112, 23] on div "Status No active tasks You are ready to start receiving tasks. [PERSON_NAME]" at bounding box center [79, 161] width 121 height 284
click at [111, 27] on div "Status No active tasks You are ready to start receiving tasks. [PERSON_NAME]" at bounding box center [79, 161] width 121 height 284
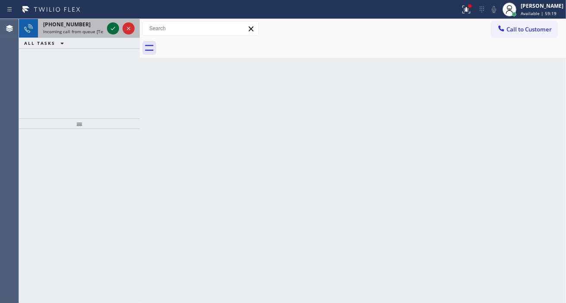
click at [111, 27] on icon at bounding box center [113, 28] width 10 height 10
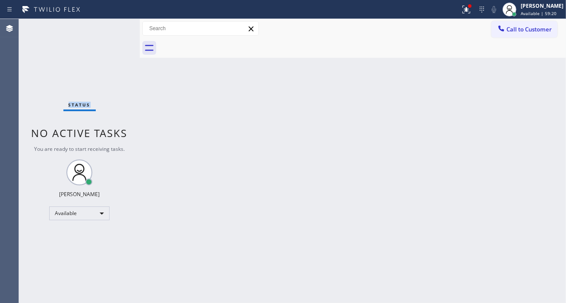
click at [109, 27] on div "Status No active tasks You are ready to start receiving tasks. [PERSON_NAME]" at bounding box center [79, 161] width 121 height 284
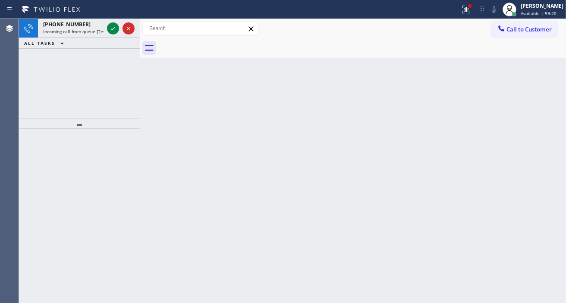
click at [109, 27] on icon at bounding box center [113, 28] width 10 height 10
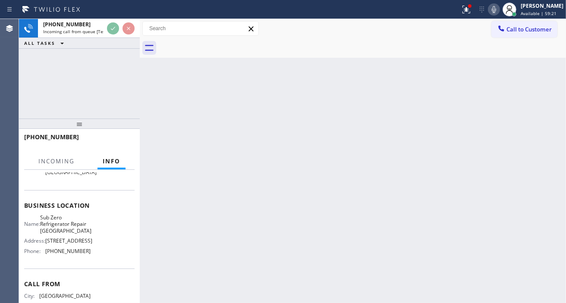
scroll to position [96, 0]
click at [68, 226] on span "Sub Zero Refrigerator Repair [GEOGRAPHIC_DATA]" at bounding box center [65, 224] width 51 height 20
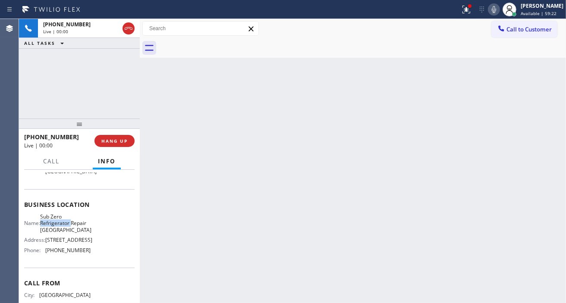
click at [68, 226] on span "Sub Zero Refrigerator Repair [GEOGRAPHIC_DATA]" at bounding box center [65, 224] width 51 height 20
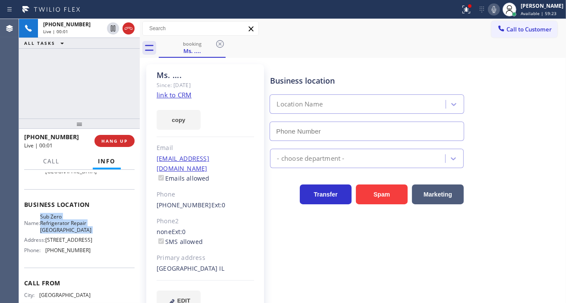
type input "[PHONE_NUMBER]"
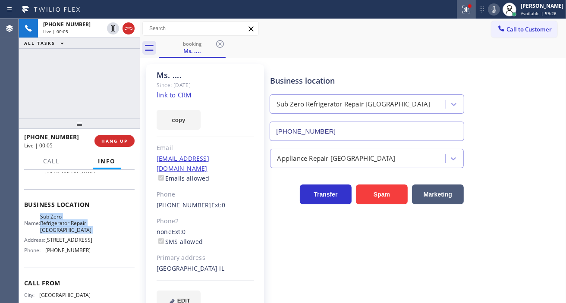
click at [472, 16] on button at bounding box center [466, 9] width 19 height 19
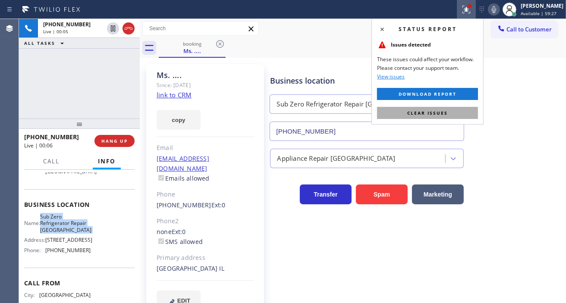
click at [460, 116] on button "Clear issues" at bounding box center [427, 113] width 101 height 12
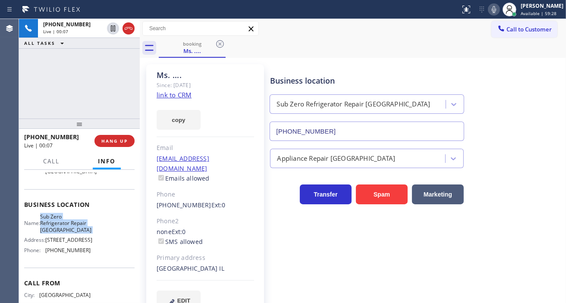
click at [177, 93] on link "link to CRM" at bounding box center [174, 95] width 35 height 9
click at [91, 79] on div "[PHONE_NUMBER] Live | 01:56 ALL TASKS ALL TASKS ACTIVE TASKS TASKS IN WRAP UP" at bounding box center [79, 69] width 121 height 100
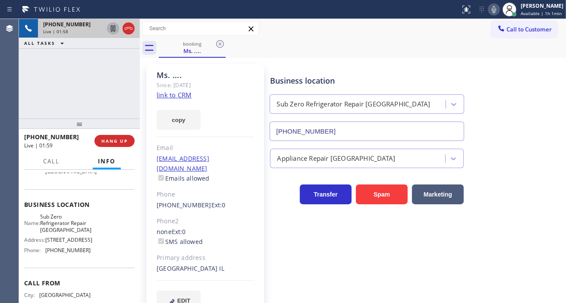
click at [112, 28] on icon at bounding box center [113, 28] width 10 height 10
click at [113, 28] on icon at bounding box center [113, 28] width 6 height 6
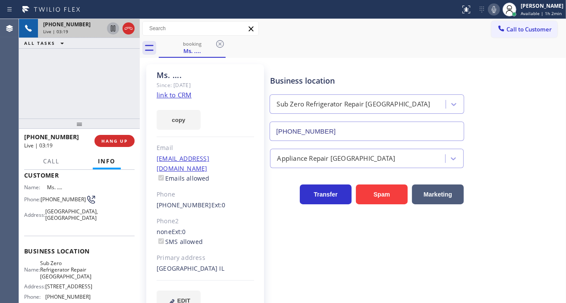
scroll to position [0, 0]
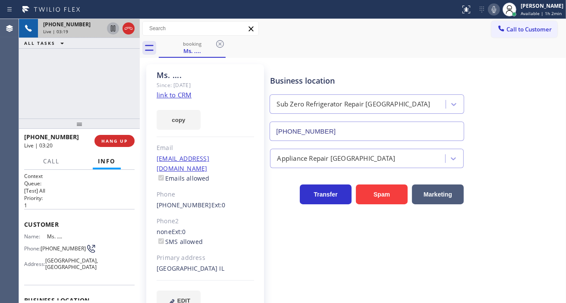
click at [53, 251] on span "[PHONE_NUMBER]" at bounding box center [63, 248] width 45 height 6
click at [383, 60] on div "Ms. .... Since: [DATE] link to CRM copy Email [EMAIL_ADDRESS][DOMAIN_NAME] Emai…" at bounding box center [353, 192] width 422 height 265
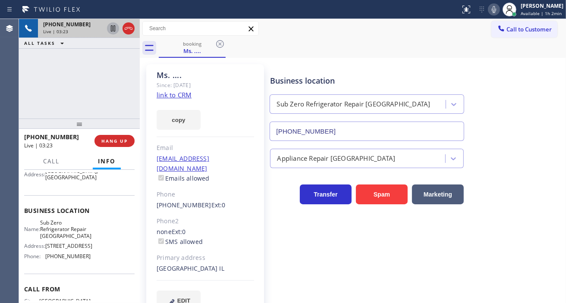
scroll to position [96, 0]
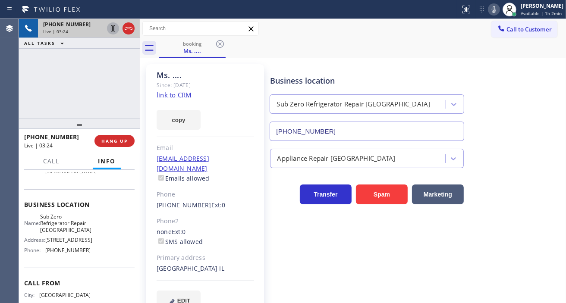
click at [63, 228] on span "Sub Zero Refrigerator Repair [GEOGRAPHIC_DATA]" at bounding box center [65, 224] width 51 height 20
click at [339, 75] on div "Business location" at bounding box center [367, 81] width 194 height 12
click at [61, 254] on span "[PHONE_NUMBER]" at bounding box center [67, 250] width 45 height 6
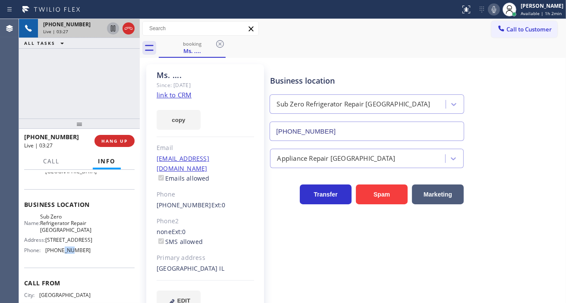
click at [61, 254] on span "[PHONE_NUMBER]" at bounding box center [67, 250] width 45 height 6
click at [315, 68] on div "Business location Sub Zero Refrigerator Repair [GEOGRAPHIC_DATA] [PHONE_NUMBER]" at bounding box center [366, 103] width 197 height 75
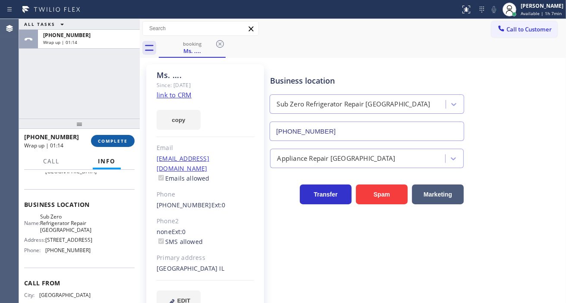
click at [119, 139] on span "COMPLETE" at bounding box center [113, 141] width 30 height 6
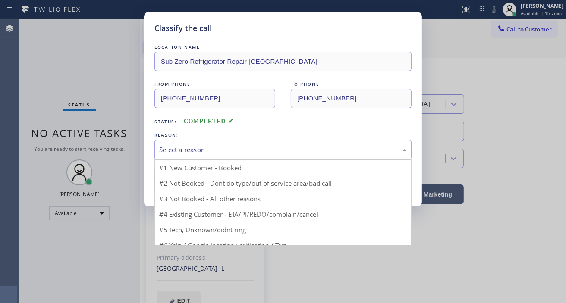
click at [202, 153] on div "Select a reason" at bounding box center [283, 150] width 248 height 10
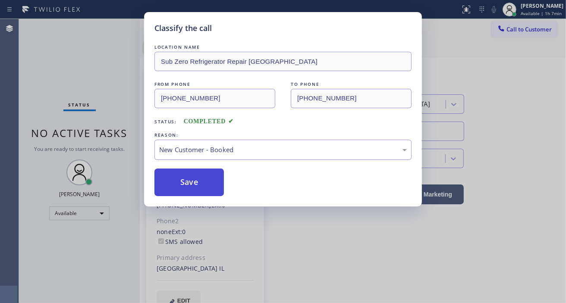
click at [190, 179] on button "Save" at bounding box center [188, 183] width 69 height 28
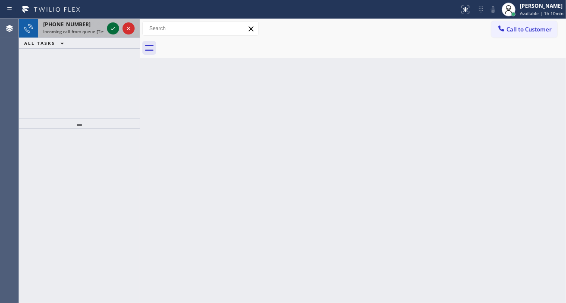
click at [110, 30] on icon at bounding box center [113, 28] width 10 height 10
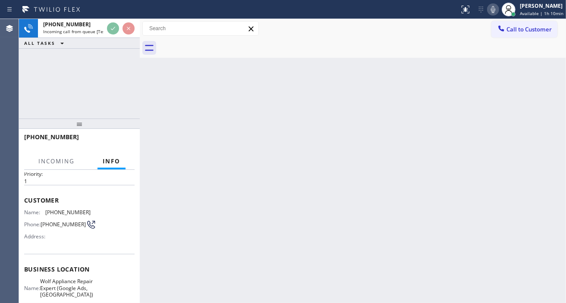
scroll to position [48, 0]
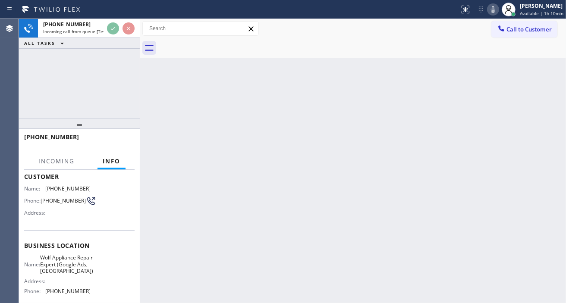
click at [53, 273] on span "Wolf Appliance Repair Expert (Google Ads, [GEOGRAPHIC_DATA])" at bounding box center [66, 265] width 53 height 20
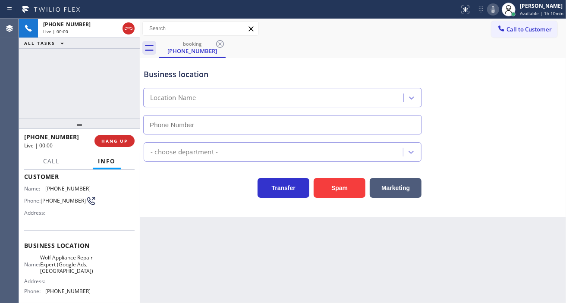
click at [53, 273] on span "Wolf Appliance Repair Expert (Google Ads, [GEOGRAPHIC_DATA])" at bounding box center [66, 265] width 53 height 20
type input "[PHONE_NUMBER]"
click at [53, 273] on span "Wolf Appliance Repair Expert (Google Ads, [GEOGRAPHIC_DATA])" at bounding box center [66, 265] width 53 height 20
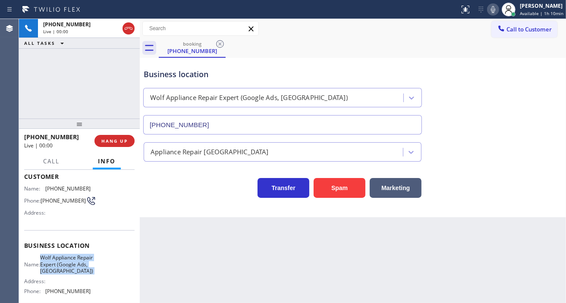
click at [53, 273] on span "Wolf Appliance Repair Expert (Google Ads, [GEOGRAPHIC_DATA])" at bounding box center [66, 265] width 53 height 20
click at [84, 264] on span "Wolf Appliance Repair Expert (Google Ads, [GEOGRAPHIC_DATA])" at bounding box center [66, 265] width 53 height 20
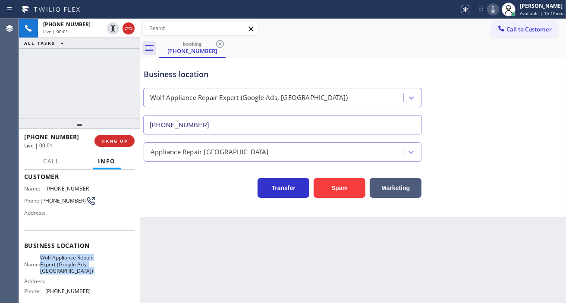
click at [84, 264] on span "Wolf Appliance Repair Expert (Google Ads, [GEOGRAPHIC_DATA])" at bounding box center [66, 265] width 53 height 20
click at [50, 202] on span "[PHONE_NUMBER]" at bounding box center [63, 201] width 45 height 6
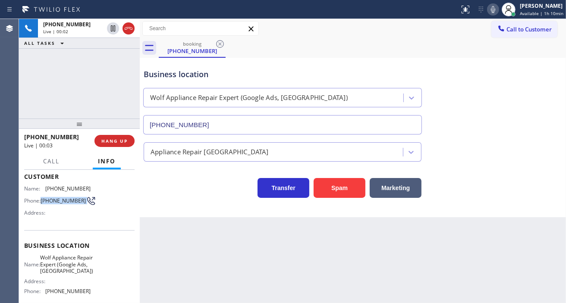
click at [50, 202] on span "[PHONE_NUMBER]" at bounding box center [63, 201] width 45 height 6
click at [202, 243] on div "Back to Dashboard Change Sender ID Customers Technicians Select a contact Outbo…" at bounding box center [353, 161] width 426 height 284
click at [62, 264] on span "Wolf Appliance Repair Expert (Google Ads, [GEOGRAPHIC_DATA])" at bounding box center [66, 265] width 53 height 20
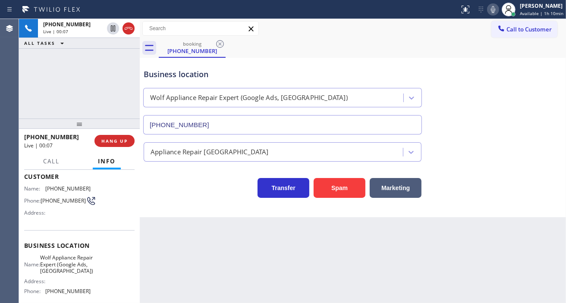
drag, startPoint x: 192, startPoint y: 231, endPoint x: 145, endPoint y: 248, distance: 49.5
click at [192, 231] on div "Back to Dashboard Change Sender ID Customers Technicians Select a contact Outbo…" at bounding box center [353, 161] width 426 height 284
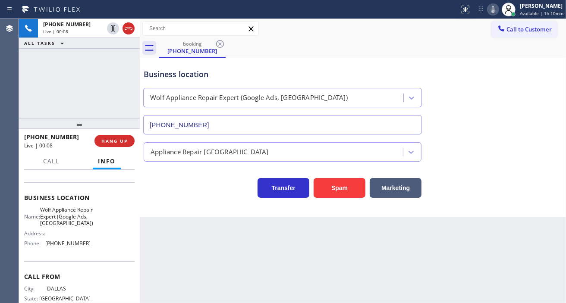
click at [67, 247] on span "[PHONE_NUMBER]" at bounding box center [67, 243] width 45 height 6
click at [209, 254] on div "Back to Dashboard Change Sender ID Customers Technicians Select a contact Outbo…" at bounding box center [353, 161] width 426 height 284
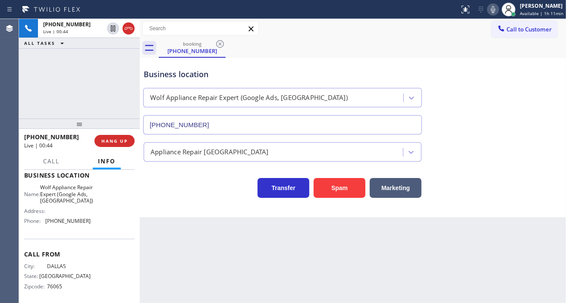
scroll to position [130, 0]
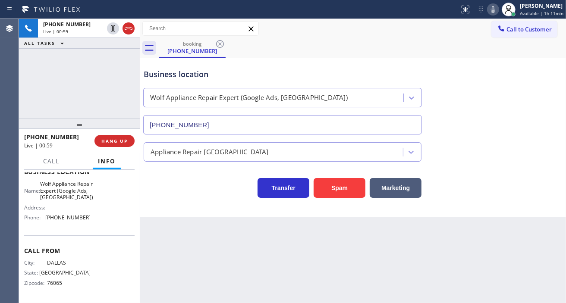
click at [456, 40] on div "booking [PHONE_NUMBER]" at bounding box center [362, 47] width 407 height 19
click at [182, 72] on div "Business location" at bounding box center [283, 75] width 278 height 12
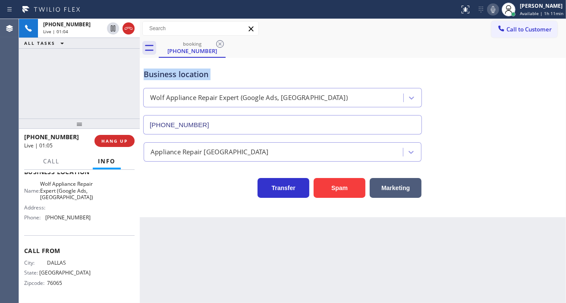
click at [182, 72] on div "Business location" at bounding box center [283, 75] width 278 height 12
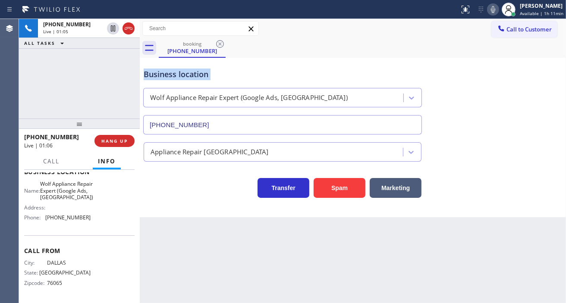
click at [182, 72] on div "Business location" at bounding box center [283, 75] width 278 height 12
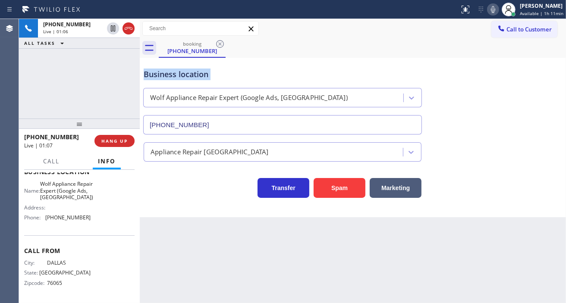
click at [182, 72] on div "Business location" at bounding box center [283, 75] width 278 height 12
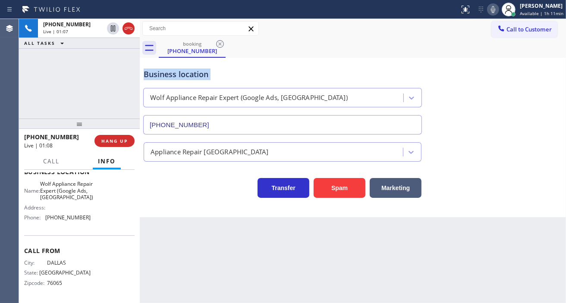
click at [182, 72] on div "Business location" at bounding box center [283, 75] width 278 height 12
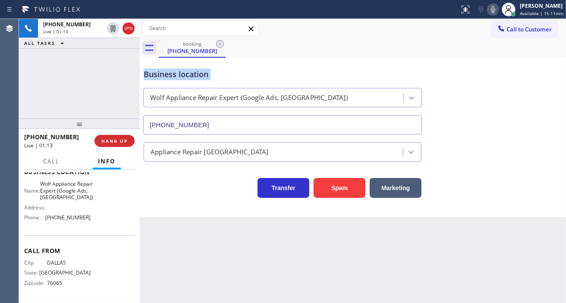
click at [186, 70] on div "Business location" at bounding box center [283, 75] width 278 height 12
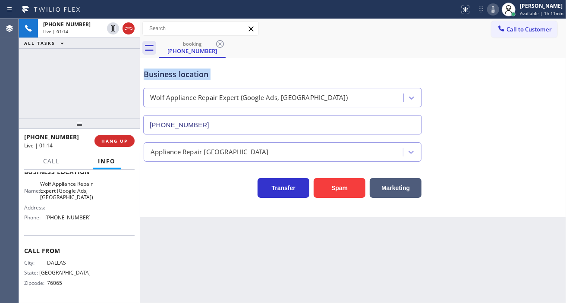
click at [186, 70] on div "Business location" at bounding box center [283, 75] width 278 height 12
click at [114, 76] on div "[PHONE_NUMBER] Live | 01:19 ALL TASKS ALL TASKS ACTIVE TASKS TASKS IN WRAP UP" at bounding box center [79, 69] width 121 height 100
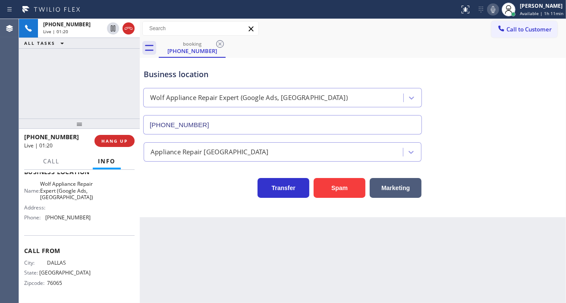
click at [147, 74] on div "Business location" at bounding box center [283, 75] width 278 height 12
click at [224, 79] on div "Business location" at bounding box center [283, 75] width 278 height 12
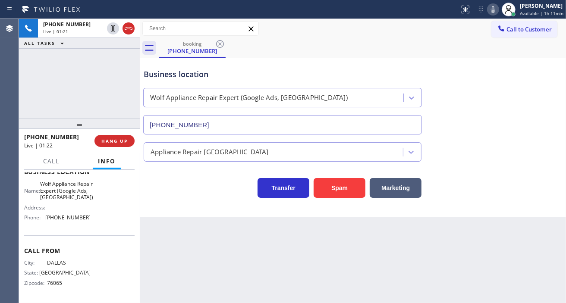
click at [95, 84] on div "[PHONE_NUMBER] Live | 01:21 ALL TASKS ALL TASKS ACTIVE TASKS TASKS IN WRAP UP" at bounding box center [79, 69] width 121 height 100
click at [119, 138] on span "HANG UP" at bounding box center [114, 141] width 26 height 6
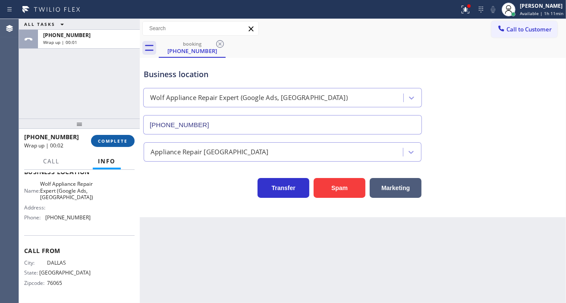
click at [119, 138] on span "COMPLETE" at bounding box center [113, 141] width 30 height 6
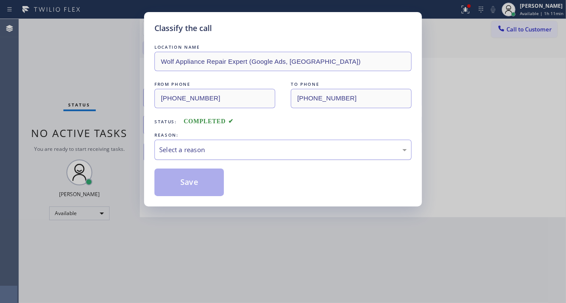
click at [187, 151] on div "Select a reason" at bounding box center [283, 150] width 248 height 10
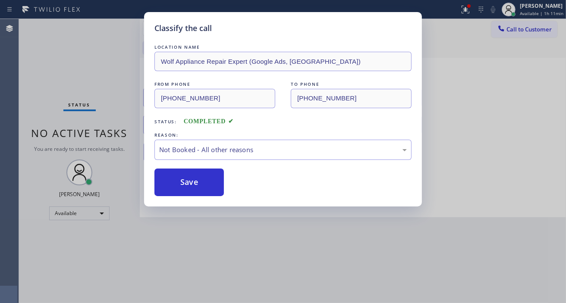
click at [200, 187] on button "Save" at bounding box center [188, 183] width 69 height 28
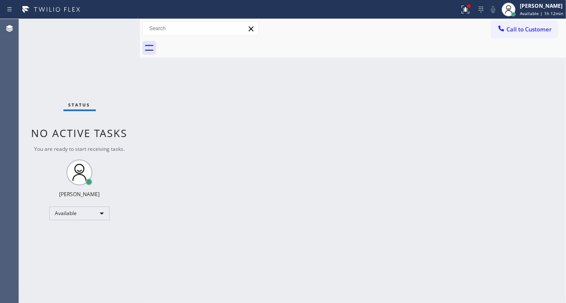
click at [527, 108] on div "Back to Dashboard Change Sender ID Customers Technicians Select a contact Outbo…" at bounding box center [353, 161] width 426 height 284
click at [469, 13] on icon at bounding box center [465, 9] width 10 height 10
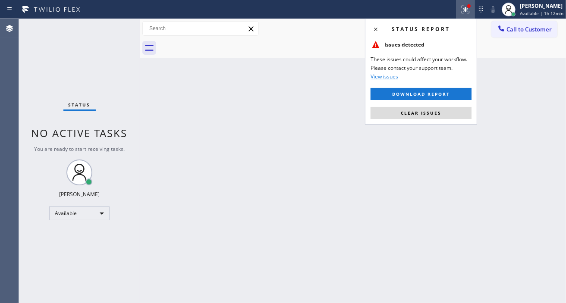
click at [462, 121] on div "Status report Issues detected These issues could affect your workflow. Please c…" at bounding box center [421, 72] width 112 height 106
click at [460, 120] on div "Status report Issues detected These issues could affect your workflow. Please c…" at bounding box center [421, 72] width 112 height 106
click at [459, 119] on button "Clear issues" at bounding box center [421, 113] width 101 height 12
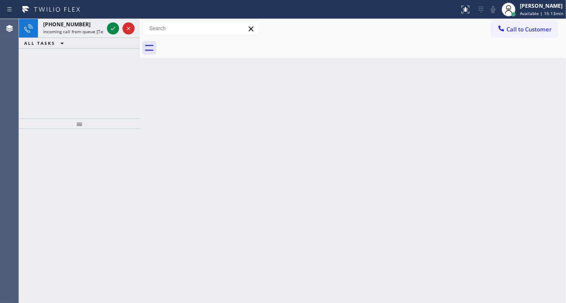
click at [553, 111] on div "Back to Dashboard Change Sender ID Customers Technicians Select a contact Outbo…" at bounding box center [353, 161] width 426 height 284
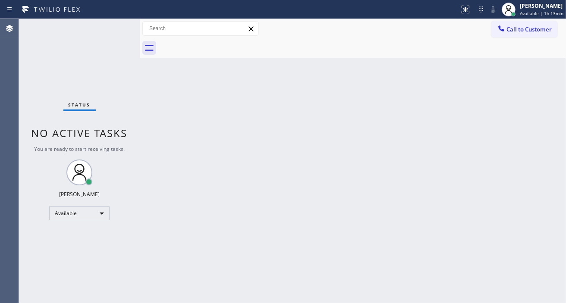
click at [113, 27] on div "Status No active tasks You are ready to start receiving tasks. [PERSON_NAME]" at bounding box center [79, 161] width 121 height 284
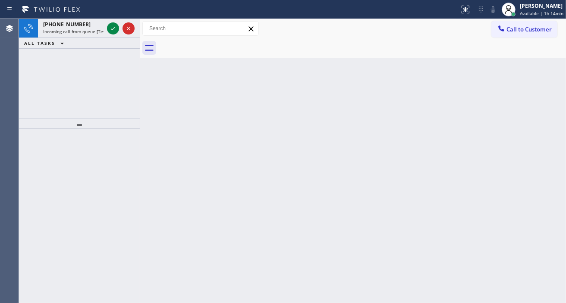
click at [525, 97] on div "Back to Dashboard Change Sender ID Customers Technicians Select a contact Outbo…" at bounding box center [353, 161] width 426 height 284
click at [113, 26] on icon at bounding box center [113, 28] width 10 height 10
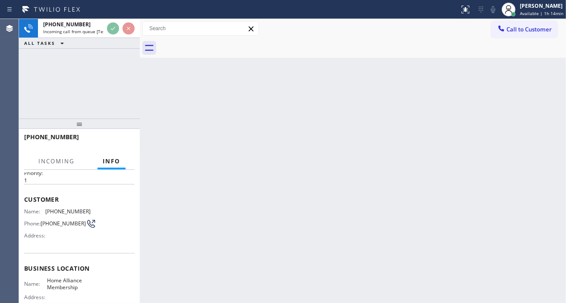
scroll to position [48, 0]
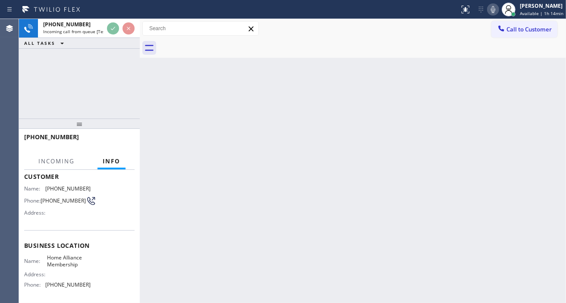
click at [75, 265] on span "Home Alliance Membership" at bounding box center [68, 261] width 43 height 13
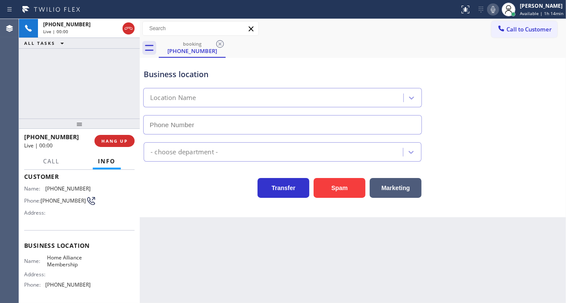
click at [75, 265] on span "Home Alliance Membership" at bounding box center [68, 261] width 43 height 13
type input "[PHONE_NUMBER]"
click at [57, 201] on span "[PHONE_NUMBER]" at bounding box center [63, 201] width 45 height 6
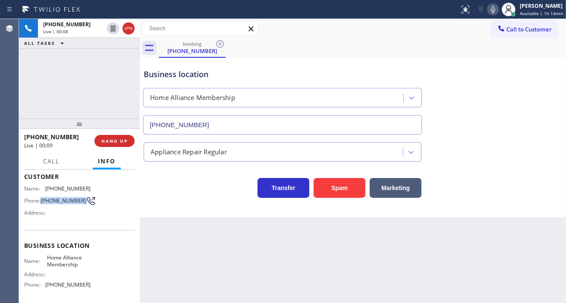
click at [57, 201] on span "[PHONE_NUMBER]" at bounding box center [63, 201] width 45 height 6
click at [103, 74] on div "[PHONE_NUMBER] Live | 00:09 ALL TASKS ALL TASKS ACTIVE TASKS TASKS IN WRAP UP" at bounding box center [79, 69] width 121 height 100
click at [332, 192] on button "Spam" at bounding box center [340, 188] width 52 height 20
click at [529, 6] on div "[PERSON_NAME]" at bounding box center [542, 5] width 44 height 7
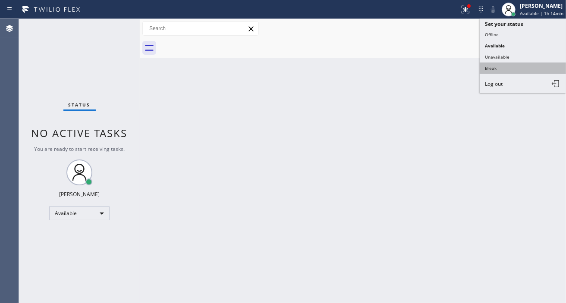
click at [511, 66] on button "Break" at bounding box center [523, 68] width 86 height 11
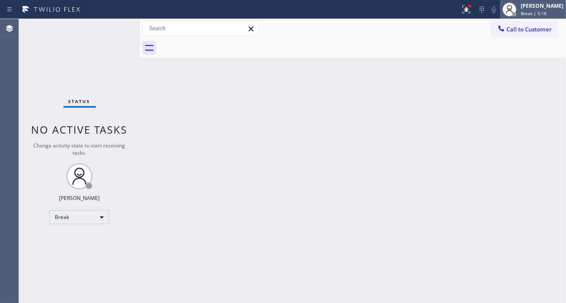
click at [561, 7] on div "[PERSON_NAME]" at bounding box center [542, 5] width 43 height 7
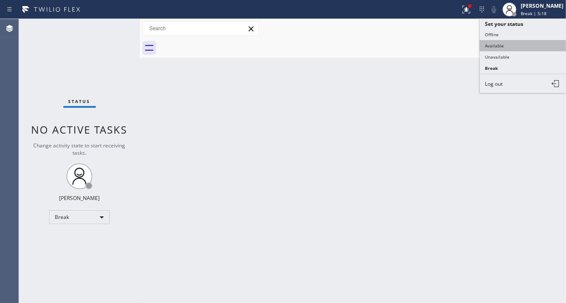
click at [523, 44] on button "Available" at bounding box center [523, 45] width 86 height 11
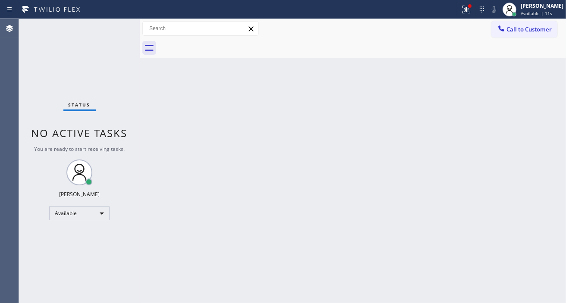
click at [552, 175] on div "Back to Dashboard Change Sender ID Customers Technicians Select a contact Outbo…" at bounding box center [353, 161] width 426 height 284
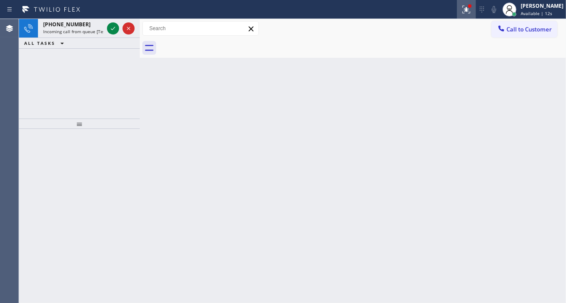
click at [468, 11] on div at bounding box center [466, 9] width 19 height 10
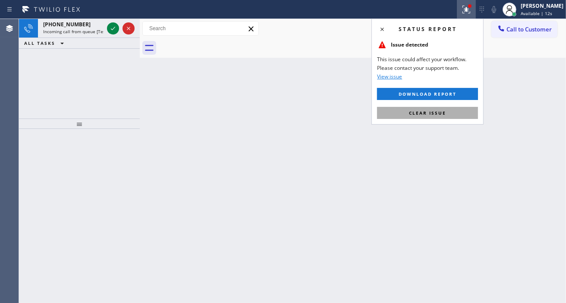
click at [441, 110] on span "Clear issue" at bounding box center [427, 113] width 37 height 6
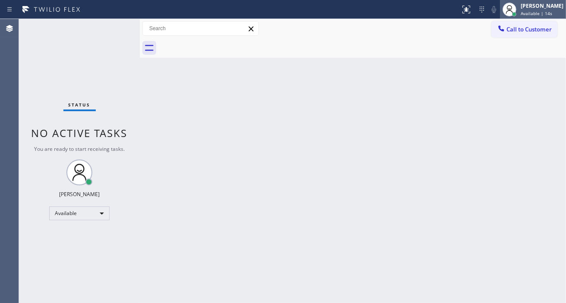
click at [539, 19] on div "Call to Customer Outbound call Location 5 Star Appliance Repair Your caller id …" at bounding box center [353, 28] width 426 height 19
click at [540, 13] on span "Available | 14s" at bounding box center [536, 13] width 31 height 6
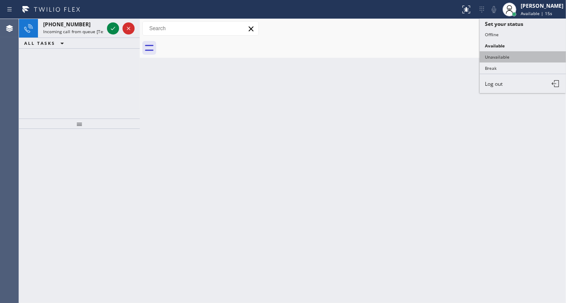
click at [520, 55] on button "Unavailable" at bounding box center [523, 56] width 86 height 11
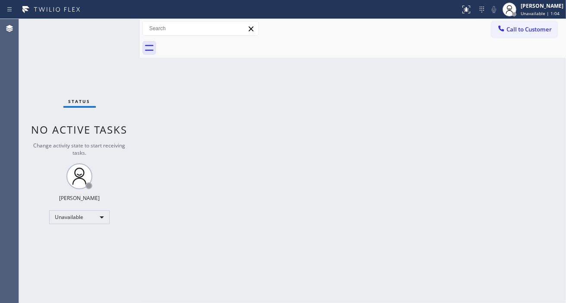
click at [531, 123] on div "Back to Dashboard Change Sender ID Customers Technicians Select a contact Outbo…" at bounding box center [353, 161] width 426 height 284
click at [409, 90] on div "Back to Dashboard Change Sender ID Customers Technicians Select a contact Outbo…" at bounding box center [353, 161] width 426 height 284
click at [107, 30] on div "Status No active tasks Change activity state to start receiving tasks. [PERSON_…" at bounding box center [79, 161] width 121 height 284
click at [562, 97] on div "Back to Dashboard Change Sender ID Customers Technicians Select a contact Outbo…" at bounding box center [353, 161] width 426 height 284
click at [531, 18] on div "[PERSON_NAME] Unavailable | 4:11" at bounding box center [533, 9] width 66 height 19
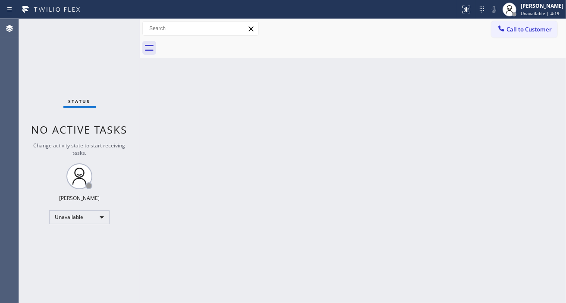
click at [537, 92] on div "Back to Dashboard Change Sender ID Customers Technicians Select a contact Outbo…" at bounding box center [353, 161] width 426 height 284
click at [517, 12] on div at bounding box center [514, 14] width 6 height 6
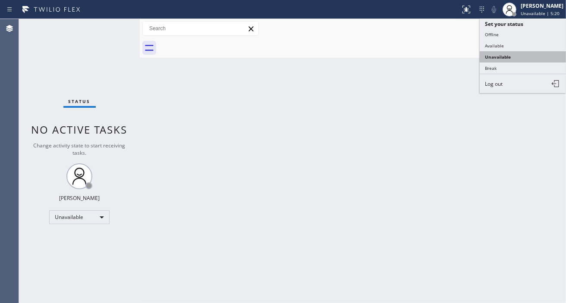
click at [529, 53] on button "Unavailable" at bounding box center [523, 56] width 86 height 11
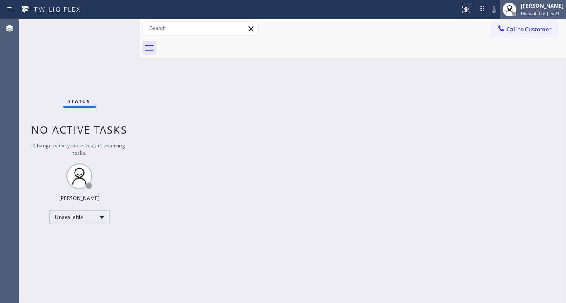
click at [531, 9] on div "[PERSON_NAME]" at bounding box center [542, 5] width 43 height 7
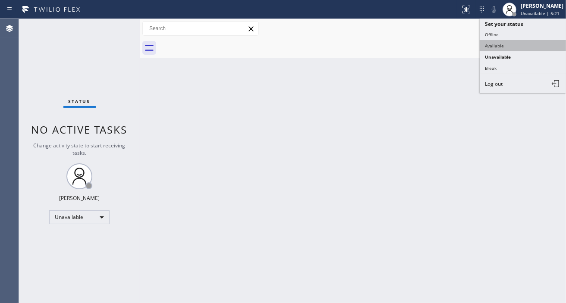
click at [524, 42] on button "Available" at bounding box center [523, 45] width 86 height 11
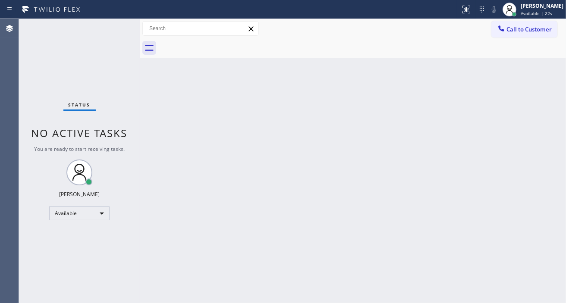
click at [542, 117] on div "Back to Dashboard Change Sender ID Customers Technicians Select a contact Outbo…" at bounding box center [353, 161] width 426 height 284
click at [102, 28] on div "Status No active tasks You are ready to start receiving tasks. [PERSON_NAME]" at bounding box center [79, 161] width 121 height 284
click at [561, 121] on div "Back to Dashboard Change Sender ID Customers Technicians Select a contact Outbo…" at bounding box center [353, 161] width 426 height 284
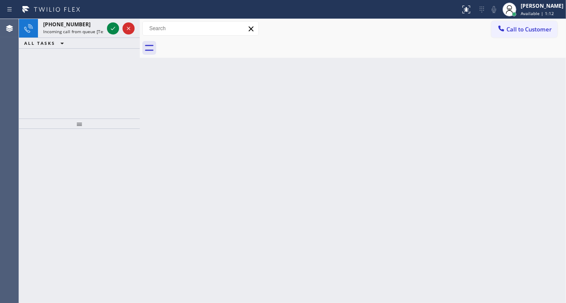
drag, startPoint x: 532, startPoint y: 75, endPoint x: 309, endPoint y: 75, distance: 222.6
click at [532, 75] on div "Back to Dashboard Change Sender ID Customers Technicians Select a contact Outbo…" at bounding box center [353, 161] width 426 height 284
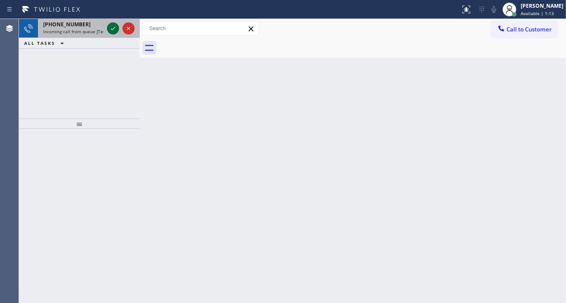
click at [111, 30] on icon at bounding box center [113, 28] width 10 height 10
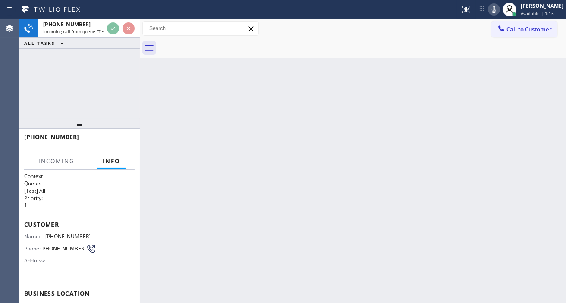
click at [60, 233] on span "[PHONE_NUMBER]" at bounding box center [67, 236] width 45 height 6
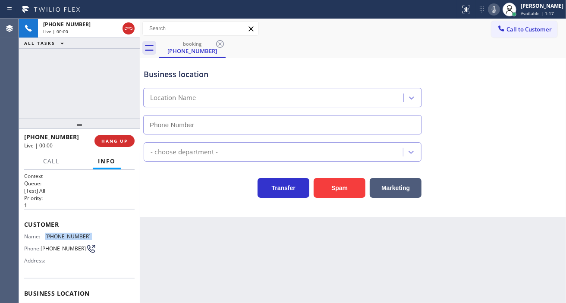
type input "[PHONE_NUMBER]"
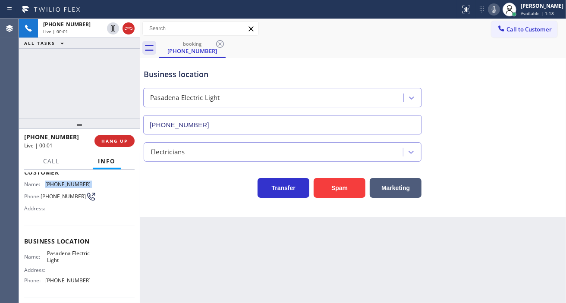
scroll to position [96, 0]
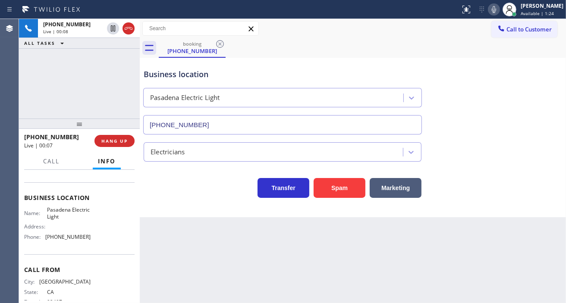
click at [192, 268] on div "Back to Dashboard Change Sender ID Customers Technicians Select a contact Outbo…" at bounding box center [353, 161] width 426 height 284
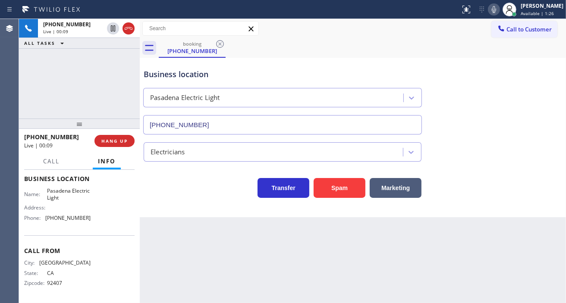
click at [66, 195] on div "Name: Pasadena Electric Light Address: Phone: [PHONE_NUMBER]" at bounding box center [57, 206] width 66 height 37
click at [62, 215] on span "[PHONE_NUMBER]" at bounding box center [67, 218] width 45 height 6
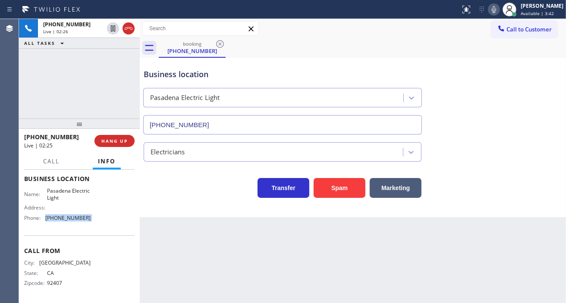
click at [62, 215] on span "[PHONE_NUMBER]" at bounding box center [67, 218] width 45 height 6
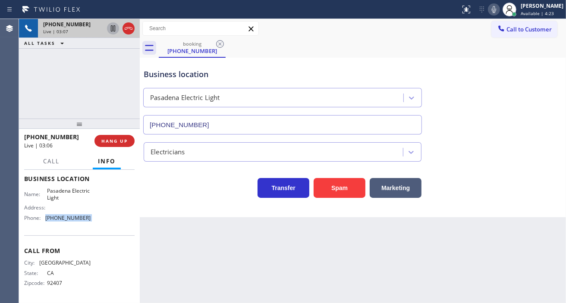
click at [113, 31] on icon at bounding box center [113, 28] width 4 height 6
drag, startPoint x: 207, startPoint y: 230, endPoint x: 270, endPoint y: 268, distance: 73.2
click at [207, 230] on div "Back to Dashboard Change Sender ID Customers Technicians Select a contact Outbo…" at bounding box center [353, 161] width 426 height 284
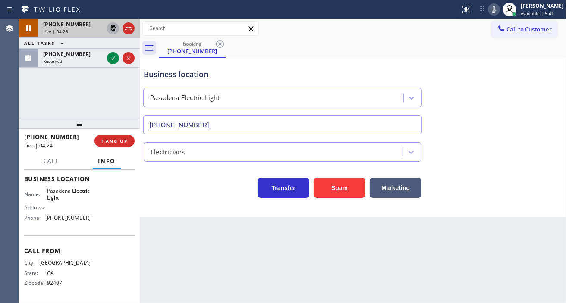
click at [541, 88] on div "Business location [GEOGRAPHIC_DATA] [PHONE_NUMBER]" at bounding box center [353, 96] width 422 height 78
click at [110, 31] on icon at bounding box center [113, 28] width 10 height 10
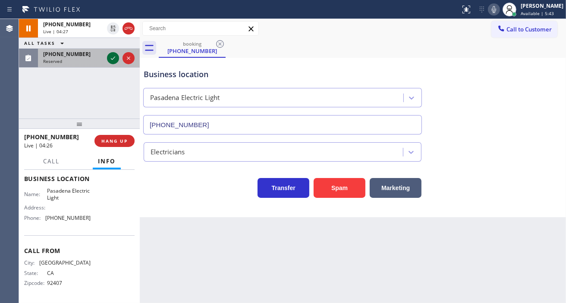
click at [109, 61] on icon at bounding box center [113, 58] width 10 height 10
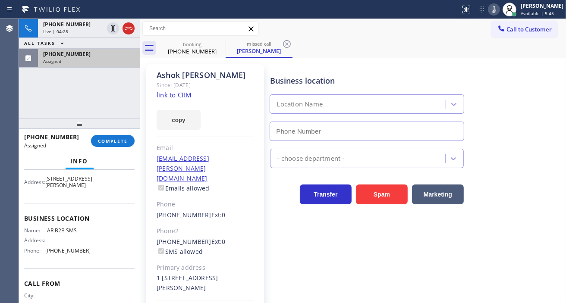
scroll to position [49, 0]
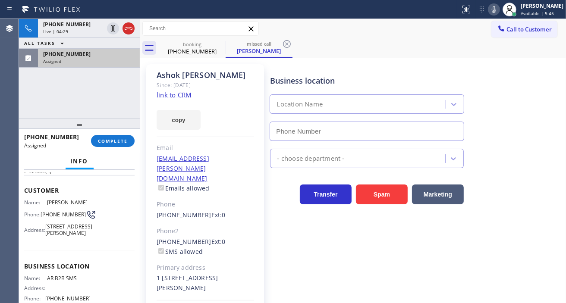
type input "[PHONE_NUMBER]"
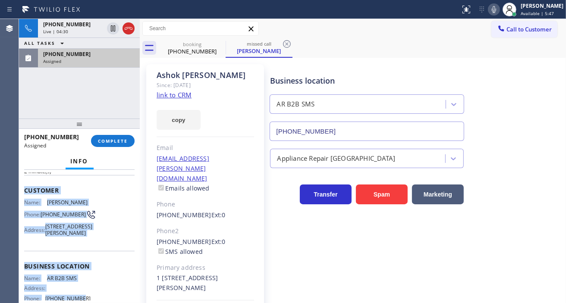
scroll to position [145, 0]
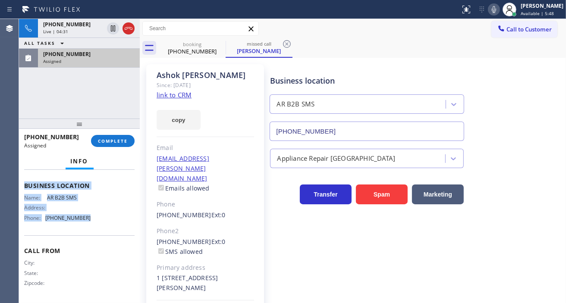
drag, startPoint x: 24, startPoint y: 188, endPoint x: 88, endPoint y: 229, distance: 76.3
click at [88, 229] on div "Context Queue: Appliance Repair High End Priority: 0 Task Age: [DEMOGRAPHIC_DAT…" at bounding box center [79, 172] width 110 height 258
click at [116, 143] on span "COMPLETE" at bounding box center [113, 141] width 30 height 6
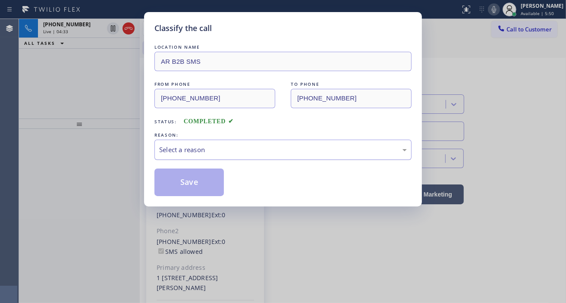
click at [247, 147] on div "Select a reason" at bounding box center [283, 150] width 248 height 10
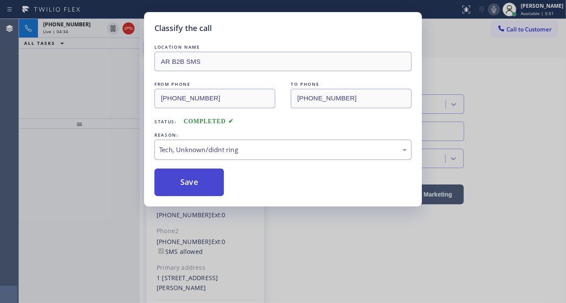
click at [214, 180] on button "Save" at bounding box center [188, 183] width 69 height 28
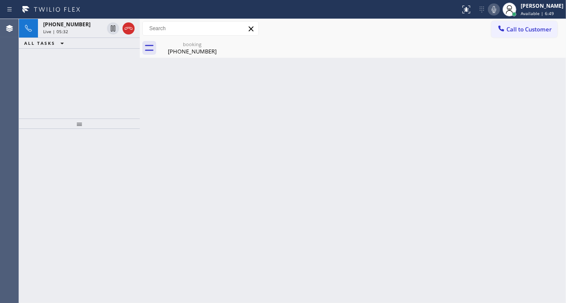
click at [542, 110] on div "Back to Dashboard Change Sender ID Customers Technicians Select a contact Outbo…" at bounding box center [353, 161] width 426 height 284
click at [191, 55] on div "booking [PHONE_NUMBER]" at bounding box center [192, 47] width 65 height 19
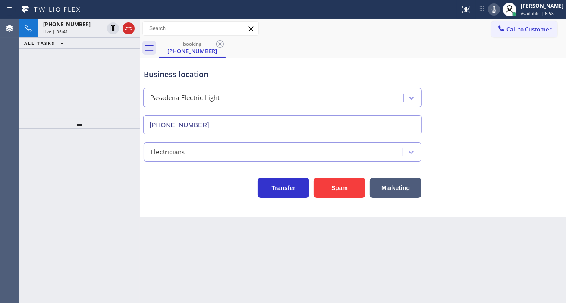
click at [275, 60] on div "Business location [GEOGRAPHIC_DATA] [PHONE_NUMBER]" at bounding box center [282, 97] width 281 height 75
click at [198, 79] on div "Business location" at bounding box center [283, 75] width 278 height 12
click at [223, 78] on div "Business location" at bounding box center [283, 75] width 278 height 12
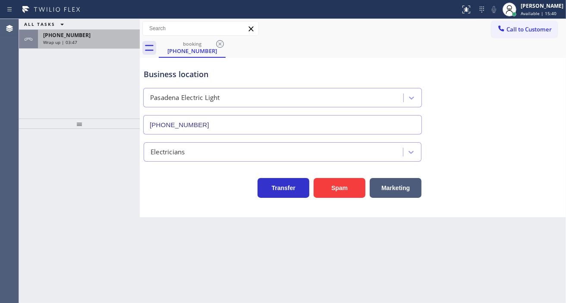
click at [94, 44] on div "Wrap up | 03:47" at bounding box center [88, 42] width 91 height 6
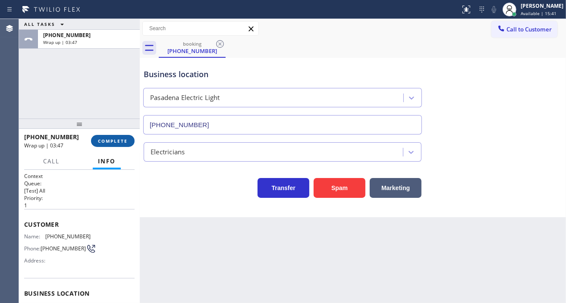
click at [123, 143] on span "COMPLETE" at bounding box center [113, 141] width 30 height 6
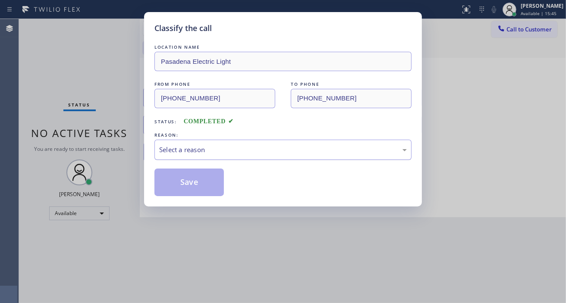
click at [207, 140] on div "Select a reason" at bounding box center [282, 150] width 257 height 20
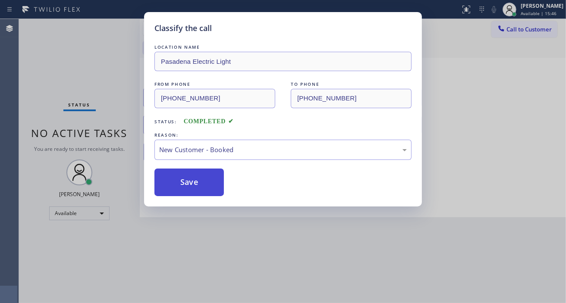
click at [196, 170] on button "Save" at bounding box center [188, 183] width 69 height 28
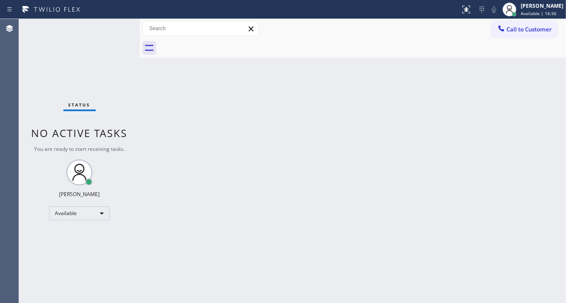
drag, startPoint x: 548, startPoint y: 78, endPoint x: 503, endPoint y: 62, distance: 47.6
click at [548, 78] on div "Back to Dashboard Change Sender ID Customers Technicians Select a contact Outbo…" at bounding box center [353, 161] width 426 height 284
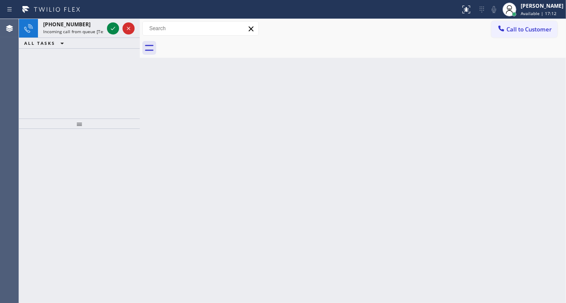
click at [538, 111] on div "Back to Dashboard Change Sender ID Customers Technicians Select a contact Outbo…" at bounding box center [353, 161] width 426 height 284
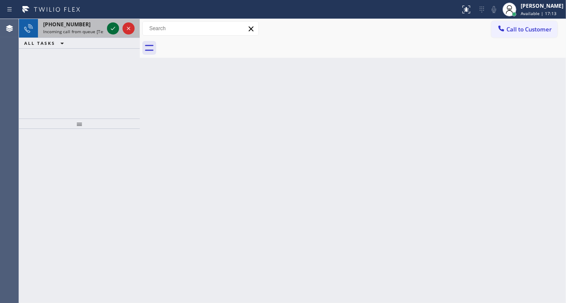
click at [113, 31] on icon at bounding box center [113, 28] width 10 height 10
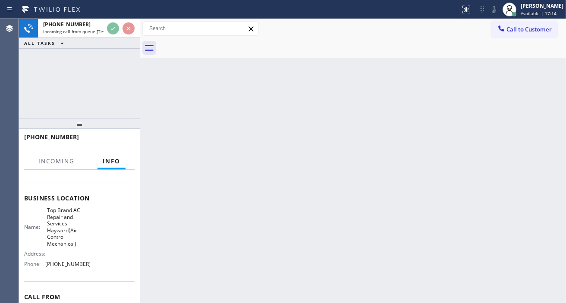
scroll to position [96, 0]
click at [72, 226] on span "Top Brand AC Repair and Services Hayward(Air Control Mechanical)" at bounding box center [68, 227] width 43 height 40
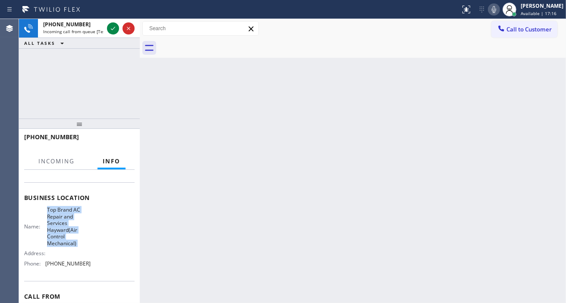
click at [72, 226] on span "Top Brand AC Repair and Services Hayward(Air Control Mechanical)" at bounding box center [68, 227] width 43 height 40
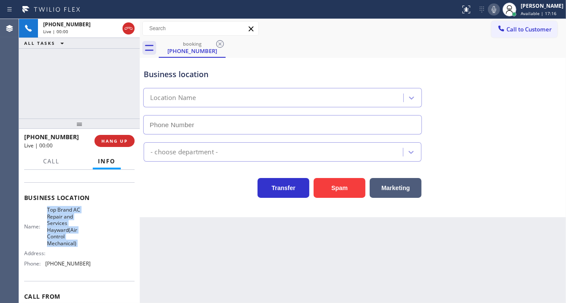
click at [72, 226] on span "Top Brand AC Repair and Services Hayward(Air Control Mechanical)" at bounding box center [68, 227] width 43 height 40
type input "[PHONE_NUMBER]"
click at [72, 226] on span "Top Brand AC Repair and Services Hayward(Air Control Mechanical)" at bounding box center [68, 227] width 43 height 40
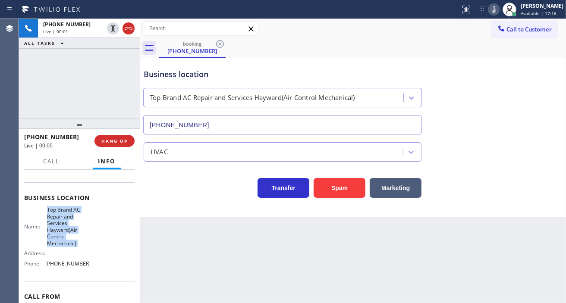
click at [72, 226] on span "Top Brand AC Repair and Services Hayward(Air Control Mechanical)" at bounding box center [68, 227] width 43 height 40
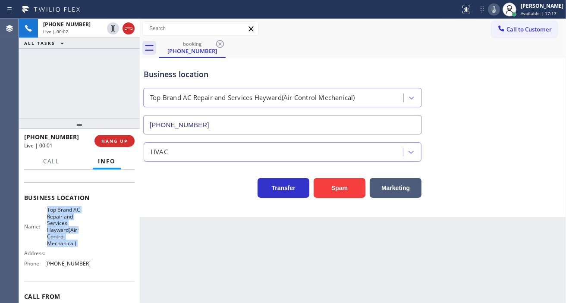
click at [72, 226] on span "Top Brand AC Repair and Services Hayward(Air Control Mechanical)" at bounding box center [68, 227] width 43 height 40
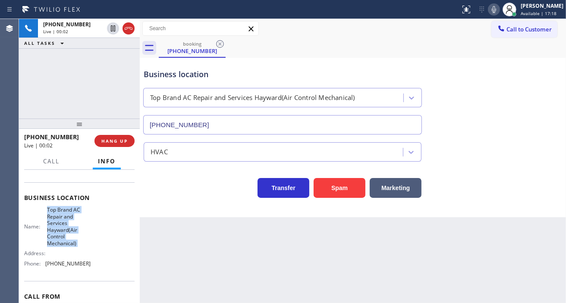
click at [72, 226] on span "Top Brand AC Repair and Services Hayward(Air Control Mechanical)" at bounding box center [68, 227] width 43 height 40
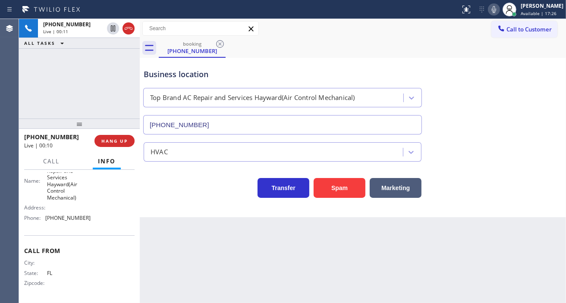
click at [535, 113] on div "Business location Top Brand AC Repair and Services [GEOGRAPHIC_DATA](Air Contro…" at bounding box center [353, 96] width 422 height 78
click at [341, 186] on button "Spam" at bounding box center [340, 188] width 52 height 20
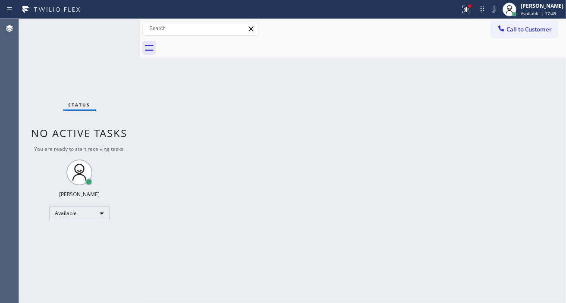
click at [548, 95] on div "Back to Dashboard Change Sender ID Customers Technicians Select a contact Outbo…" at bounding box center [353, 161] width 426 height 284
click at [469, 12] on icon at bounding box center [466, 9] width 10 height 10
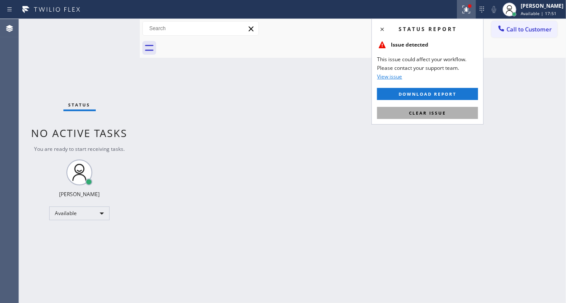
click at [437, 116] on span "Clear issue" at bounding box center [427, 113] width 37 height 6
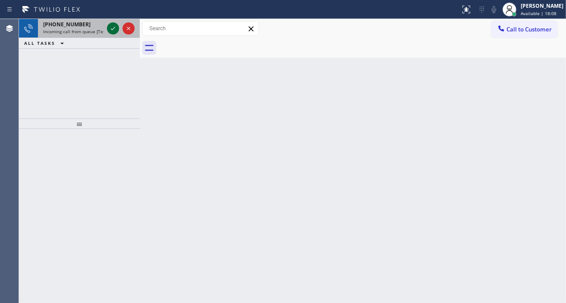
click at [114, 31] on icon at bounding box center [113, 28] width 10 height 10
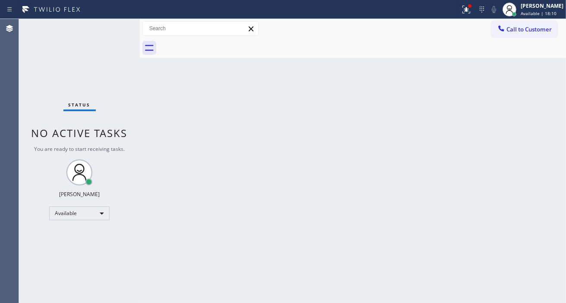
click at [115, 19] on div "Status No active tasks You are ready to start receiving tasks. [PERSON_NAME]" at bounding box center [79, 161] width 121 height 284
click at [106, 30] on div "Status No active tasks You are ready to start receiving tasks. [PERSON_NAME]" at bounding box center [79, 161] width 121 height 284
click at [520, 126] on div "Back to Dashboard Change Sender ID Customers Technicians Select a contact Outbo…" at bounding box center [353, 161] width 426 height 284
click at [533, 13] on span "Available | 18:24" at bounding box center [539, 13] width 36 height 6
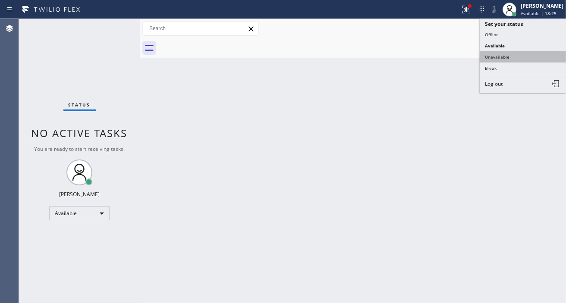
click at [518, 61] on button "Unavailable" at bounding box center [523, 56] width 86 height 11
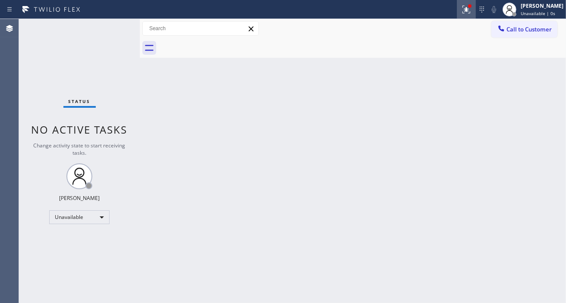
click at [471, 10] on icon at bounding box center [466, 9] width 10 height 10
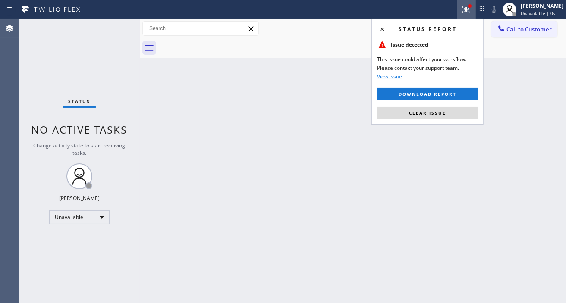
click at [439, 122] on div "Status report Issue detected This issue could affect your workflow. Please cont…" at bounding box center [427, 72] width 112 height 106
click at [439, 118] on button "Clear issue" at bounding box center [427, 113] width 101 height 12
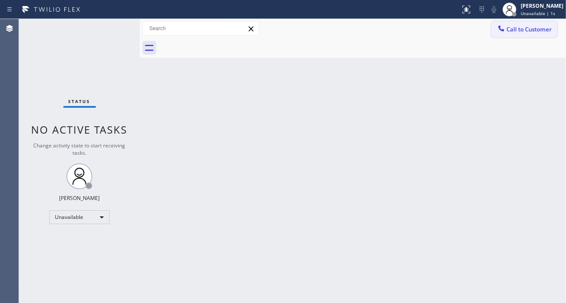
click at [525, 33] on span "Call to Customer" at bounding box center [528, 29] width 45 height 8
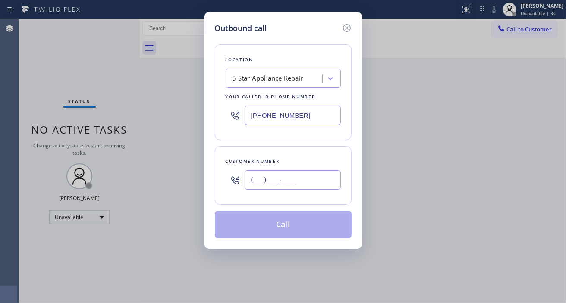
click at [309, 182] on input "(___) ___-____" at bounding box center [293, 179] width 96 height 19
paste input "909) 744-2935"
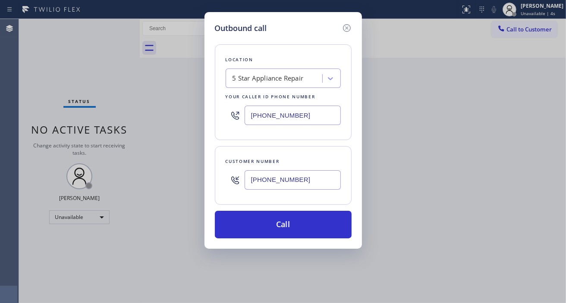
type input "[PHONE_NUMBER]"
click at [307, 120] on input "[PHONE_NUMBER]" at bounding box center [293, 115] width 96 height 19
paste input "760) 891-2295"
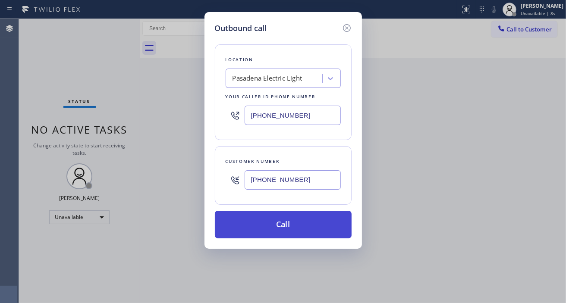
type input "[PHONE_NUMBER]"
click at [307, 226] on button "Call" at bounding box center [283, 225] width 137 height 28
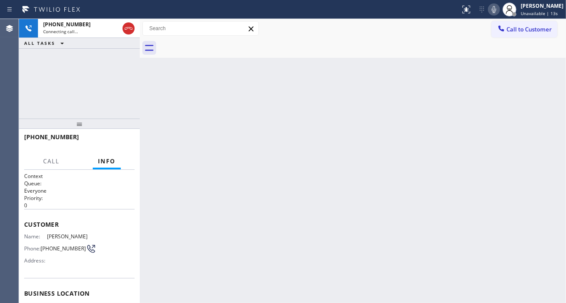
click at [532, 116] on div "Back to Dashboard Change Sender ID Customers Technicians Select a contact Outbo…" at bounding box center [353, 161] width 426 height 284
click at [74, 76] on div "[PHONE_NUMBER] Connecting call… ALL TASKS ALL TASKS ACTIVE TASKS TASKS IN WRAP …" at bounding box center [79, 69] width 121 height 100
click at [553, 129] on div "Back to Dashboard Change Sender ID Customers Technicians Select a contact Outbo…" at bounding box center [353, 161] width 426 height 284
click at [88, 85] on div "[PHONE_NUMBER] Connecting call… ALL TASKS ALL TASKS ACTIVE TASKS TASKS IN WRAP …" at bounding box center [79, 69] width 121 height 100
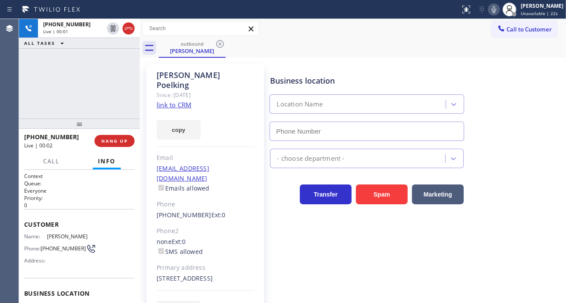
type input "[PHONE_NUMBER]"
click at [185, 101] on link "link to CRM" at bounding box center [174, 105] width 35 height 9
click at [91, 102] on div "[PHONE_NUMBER] Live | 00:03 ALL TASKS ALL TASKS ACTIVE TASKS TASKS IN WRAP UP" at bounding box center [79, 69] width 121 height 100
click at [536, 141] on div "Electricians" at bounding box center [415, 154] width 295 height 27
click at [115, 92] on div "[PHONE_NUMBER] Live | 00:17 ALL TASKS ALL TASKS ACTIVE TASKS TASKS IN WRAP UP" at bounding box center [79, 69] width 121 height 100
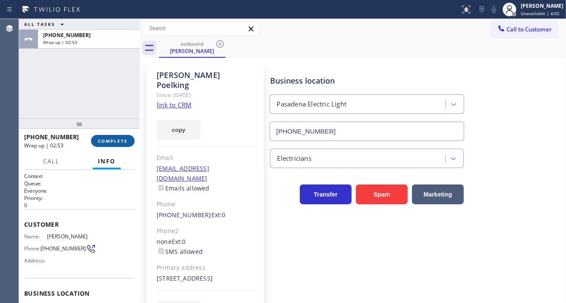
click at [123, 137] on button "COMPLETE" at bounding box center [113, 141] width 44 height 12
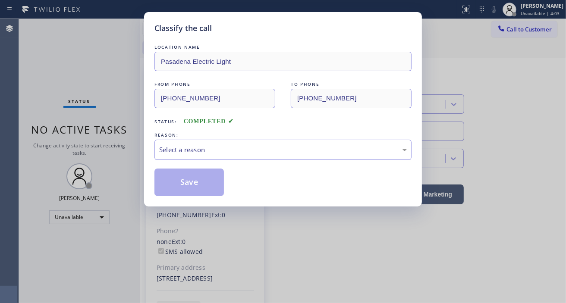
click at [207, 137] on div "REASON:" at bounding box center [282, 135] width 257 height 9
click at [214, 152] on div "Select a reason" at bounding box center [283, 150] width 248 height 10
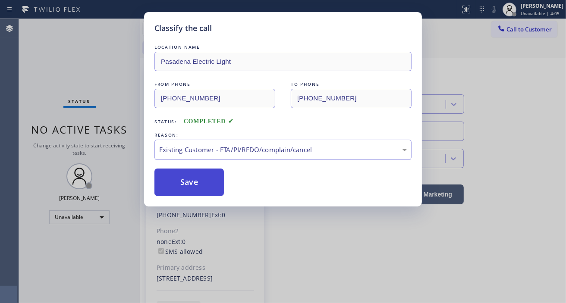
click at [202, 179] on button "Save" at bounding box center [188, 183] width 69 height 28
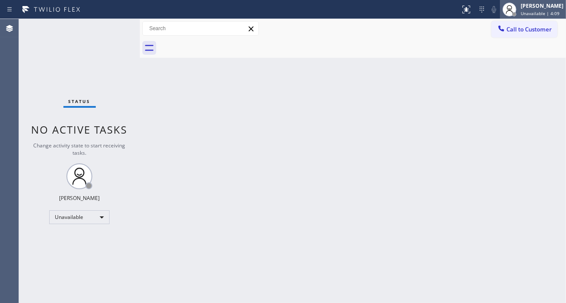
click at [542, 10] on span "Unavailable | 4:09" at bounding box center [540, 13] width 39 height 6
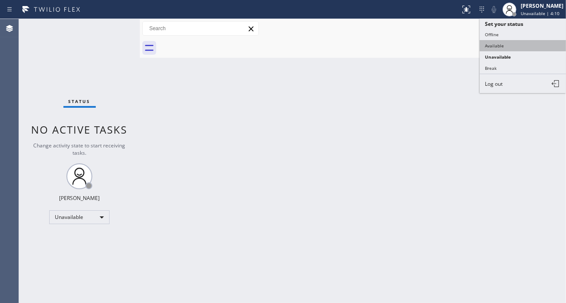
click at [512, 44] on button "Available" at bounding box center [523, 45] width 86 height 11
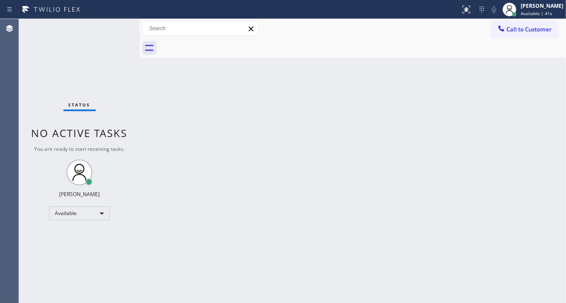
click at [528, 143] on div "Back to Dashboard Change Sender ID Customers Technicians Select a contact Outbo…" at bounding box center [353, 161] width 426 height 284
drag, startPoint x: 546, startPoint y: 118, endPoint x: 482, endPoint y: 107, distance: 64.3
click at [544, 118] on div "Back to Dashboard Change Sender ID Customers Technicians Select a contact Outbo…" at bounding box center [353, 161] width 426 height 284
click at [116, 33] on div "Status No active tasks You are ready to start receiving tasks. [PERSON_NAME]" at bounding box center [79, 161] width 121 height 284
click at [556, 9] on div "[PERSON_NAME]" at bounding box center [542, 5] width 43 height 7
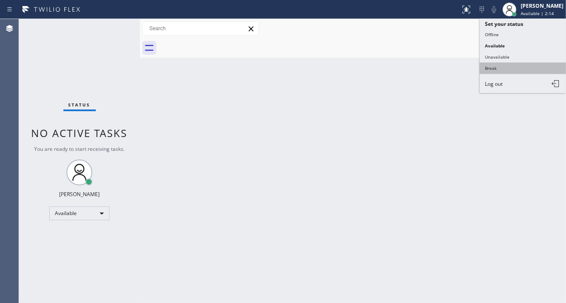
click at [519, 68] on button "Break" at bounding box center [523, 68] width 86 height 11
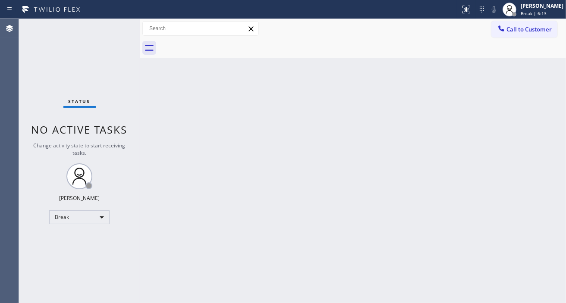
click at [547, 125] on div "Back to Dashboard Change Sender ID Customers Technicians Select a contact Outbo…" at bounding box center [353, 161] width 426 height 284
click at [367, 96] on div "Back to Dashboard Change Sender ID Customers Technicians Select a contact Outbo…" at bounding box center [353, 161] width 426 height 284
click at [354, 158] on div "Back to Dashboard Change Sender ID Customers Technicians Select a contact Outbo…" at bounding box center [353, 161] width 426 height 284
click at [443, 133] on div "Back to Dashboard Change Sender ID Customers Technicians Select a contact Outbo…" at bounding box center [353, 161] width 426 height 284
click at [545, 118] on div "Back to Dashboard Change Sender ID Customers Technicians Select a contact Outbo…" at bounding box center [353, 161] width 426 height 284
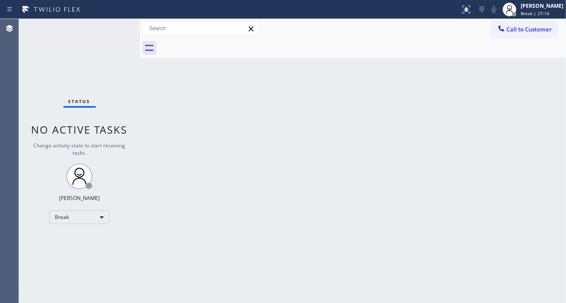
click at [549, 107] on div "Back to Dashboard Change Sender ID Customers Technicians Select a contact Outbo…" at bounding box center [353, 161] width 426 height 284
click at [508, 152] on div "Back to Dashboard Change Sender ID Customers Technicians Select a contact Outbo…" at bounding box center [353, 161] width 426 height 284
click at [558, 101] on div "Back to Dashboard Change Sender ID Customers Technicians Select a contact Outbo…" at bounding box center [353, 161] width 426 height 284
click at [546, 143] on div "Back to Dashboard Change Sender ID Customers Technicians Select a contact Outbo…" at bounding box center [353, 161] width 426 height 284
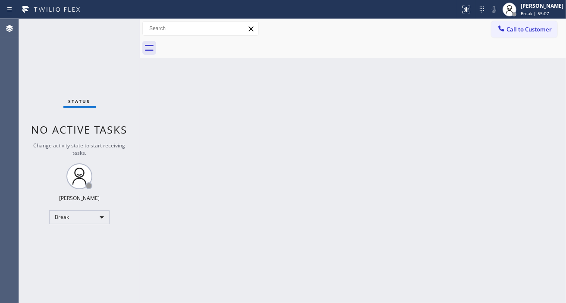
click at [109, 31] on div "Status No active tasks Change activity state to start receiving tasks. [PERSON_…" at bounding box center [79, 161] width 121 height 284
click at [533, 122] on div "Back to Dashboard Change Sender ID Customers Technicians Select a contact Outbo…" at bounding box center [353, 161] width 426 height 284
click at [532, 12] on span "Break | 57:02" at bounding box center [535, 13] width 28 height 6
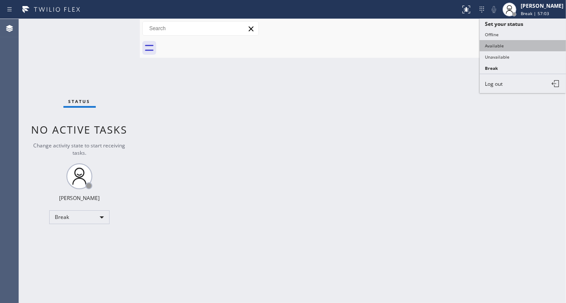
click at [515, 49] on button "Available" at bounding box center [523, 45] width 86 height 11
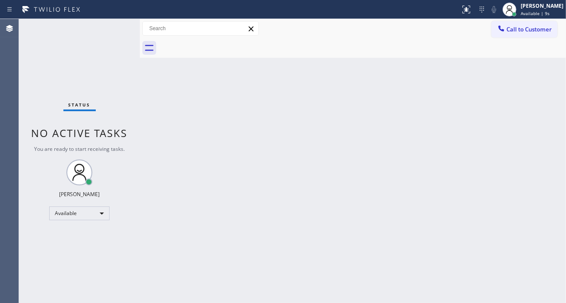
click at [530, 95] on div "Back to Dashboard Change Sender ID Customers Technicians Select a contact Outbo…" at bounding box center [353, 161] width 426 height 284
click at [112, 25] on div "Status No active tasks You are ready to start receiving tasks. [PERSON_NAME]" at bounding box center [79, 161] width 121 height 284
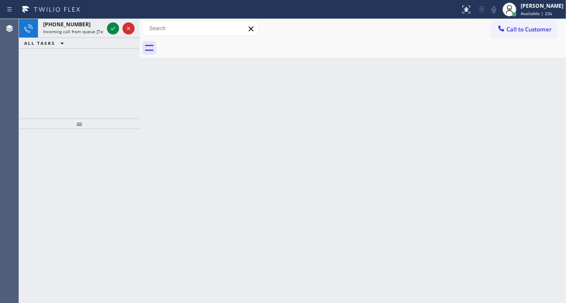
click at [112, 25] on icon at bounding box center [113, 28] width 10 height 10
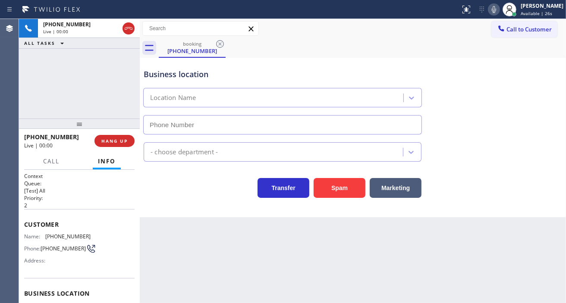
scroll to position [48, 0]
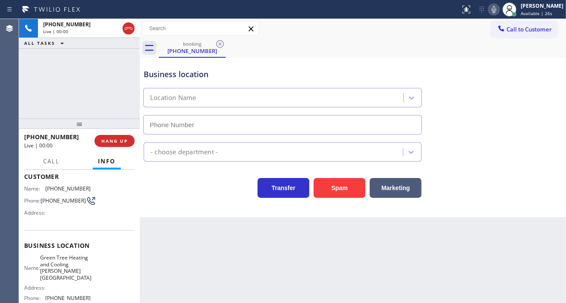
type input "[PHONE_NUMBER]"
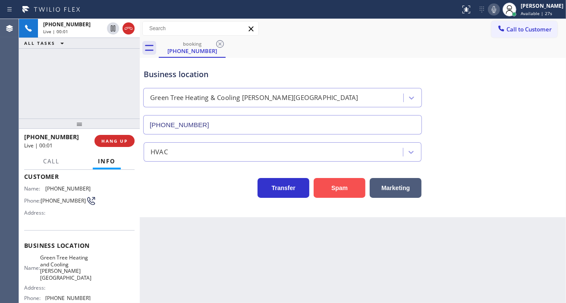
click at [328, 186] on button "Spam" at bounding box center [340, 188] width 52 height 20
click at [54, 89] on div "[PHONE_NUMBER] Live | 00:02 ALL TASKS ALL TASKS ACTIVE TASKS TASKS IN WRAP UP" at bounding box center [79, 69] width 121 height 100
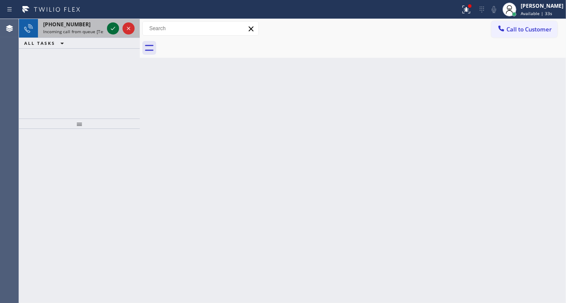
click at [110, 28] on icon at bounding box center [113, 28] width 10 height 10
click at [113, 29] on icon at bounding box center [113, 28] width 10 height 10
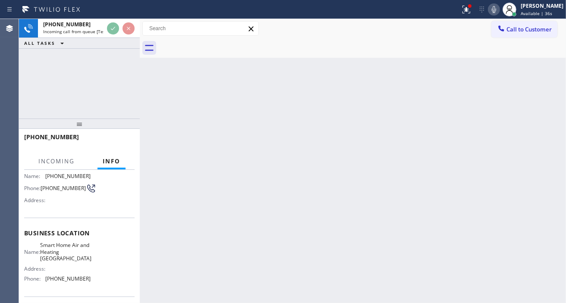
scroll to position [123, 0]
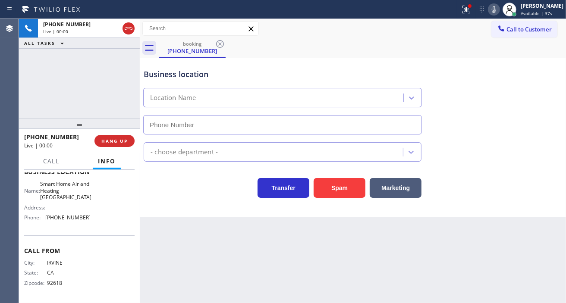
click at [75, 184] on span "Smart Home Air and Heating [GEOGRAPHIC_DATA]" at bounding box center [65, 191] width 51 height 20
type input "[PHONE_NUMBER]"
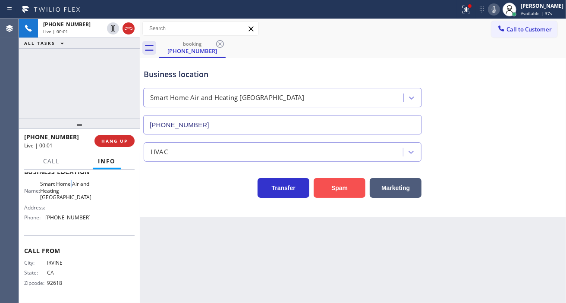
click at [334, 190] on button "Spam" at bounding box center [340, 188] width 52 height 20
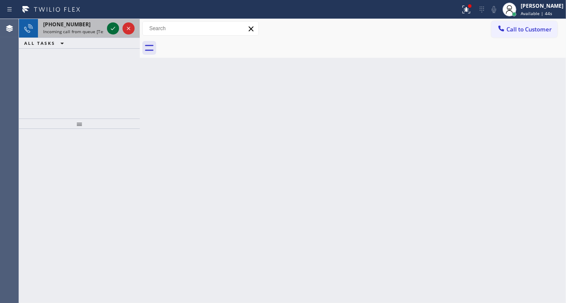
click at [112, 28] on icon at bounding box center [113, 28] width 10 height 10
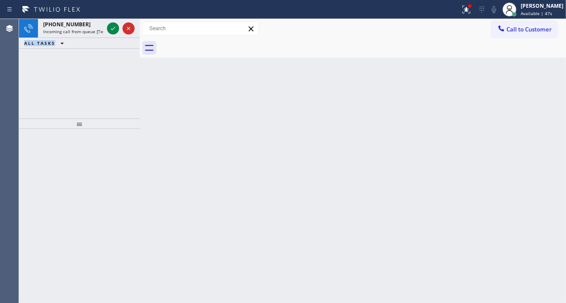
click at [112, 28] on icon at bounding box center [113, 28] width 10 height 10
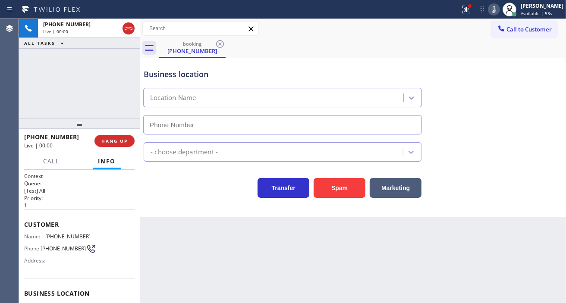
type input "[PHONE_NUMBER]"
click at [170, 71] on div "Business location" at bounding box center [283, 75] width 278 height 12
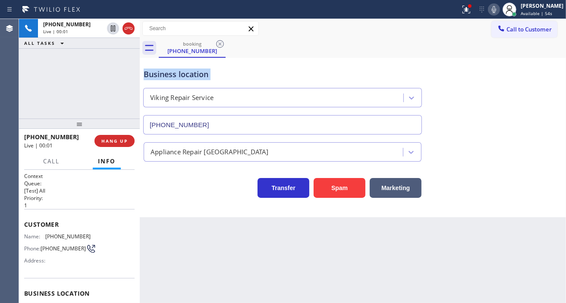
click at [170, 71] on div "Business location" at bounding box center [283, 75] width 278 height 12
click at [57, 239] on span "[PHONE_NUMBER]" at bounding box center [67, 236] width 45 height 6
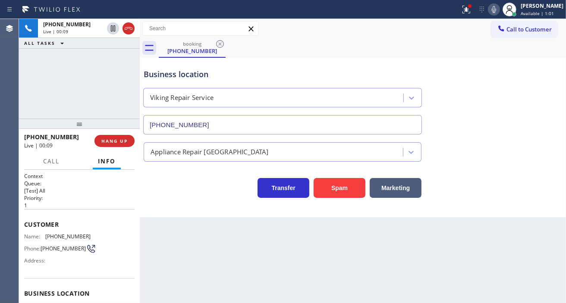
click at [190, 258] on div "Back to Dashboard Change Sender ID Customers Technicians Select a contact Outbo…" at bounding box center [353, 161] width 426 height 284
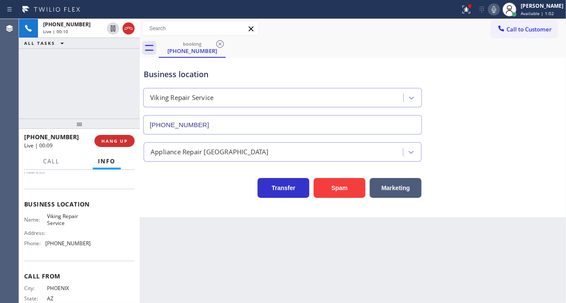
scroll to position [96, 0]
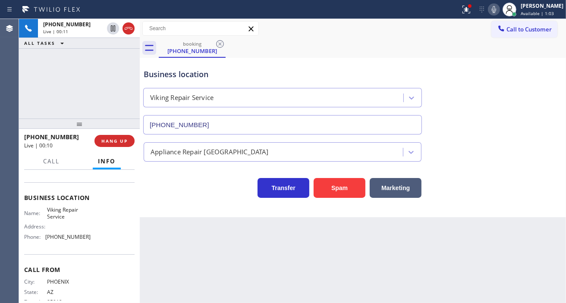
click at [62, 212] on span "Viking Repair Service" at bounding box center [68, 213] width 43 height 13
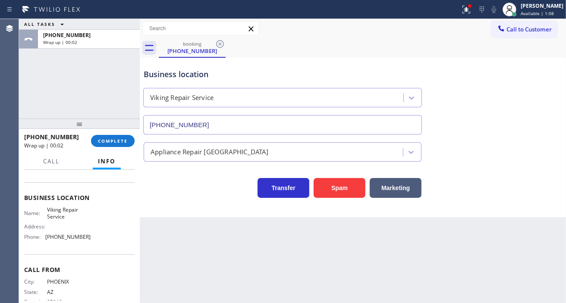
click at [113, 69] on div "ALL TASKS ALL TASKS ACTIVE TASKS TASKS IN WRAP UP [PHONE_NUMBER] Wrap up | 00:02" at bounding box center [79, 69] width 121 height 100
click at [121, 141] on span "COMPLETE" at bounding box center [113, 141] width 30 height 6
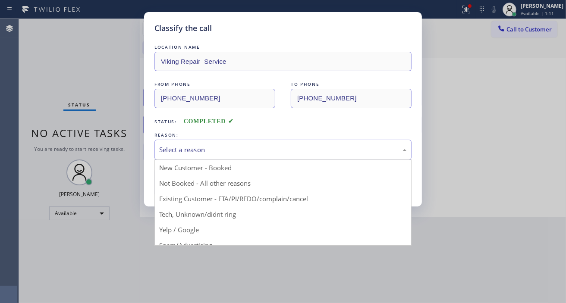
click at [230, 152] on div "Select a reason" at bounding box center [283, 150] width 248 height 10
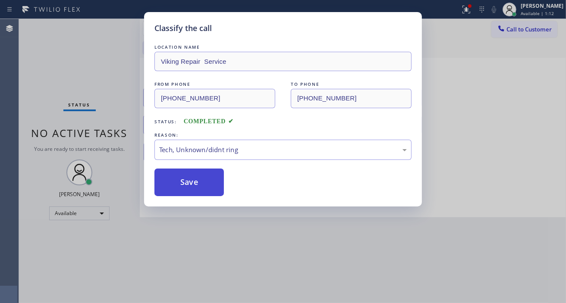
click at [198, 188] on button "Save" at bounding box center [188, 183] width 69 height 28
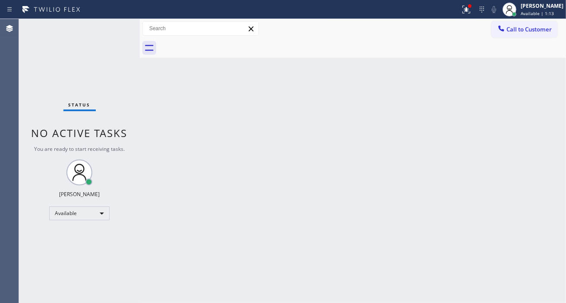
click at [328, 95] on div "Back to Dashboard Change Sender ID Customers Technicians Select a contact Outbo…" at bounding box center [353, 161] width 426 height 284
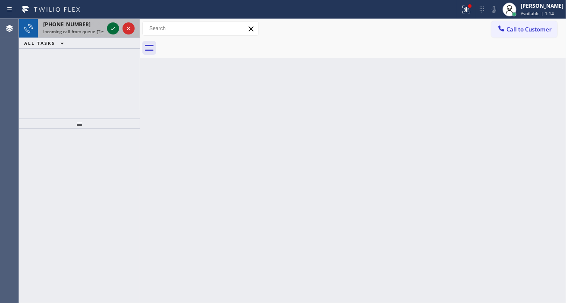
click at [110, 30] on icon at bounding box center [113, 28] width 10 height 10
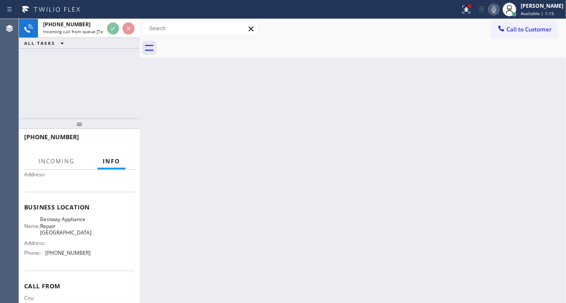
scroll to position [96, 0]
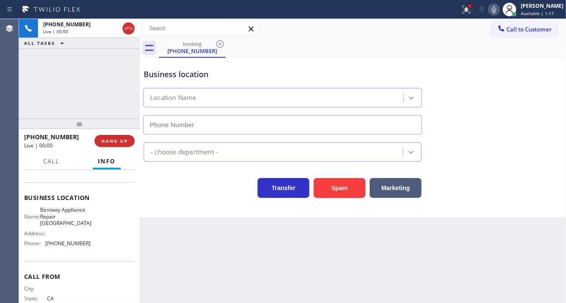
click at [66, 219] on span "Bestway Appliance Repair [GEOGRAPHIC_DATA]" at bounding box center [65, 217] width 51 height 20
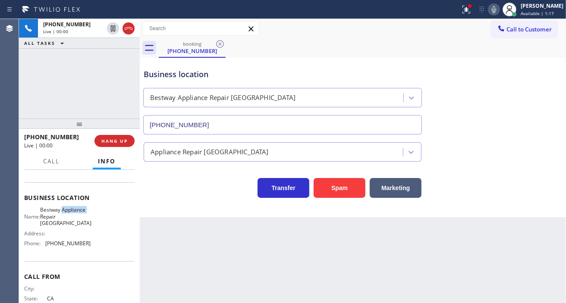
type input "[PHONE_NUMBER]"
click at [66, 219] on span "Bestway Appliance Repair [GEOGRAPHIC_DATA]" at bounding box center [65, 217] width 51 height 20
click at [326, 192] on button "Spam" at bounding box center [340, 188] width 52 height 20
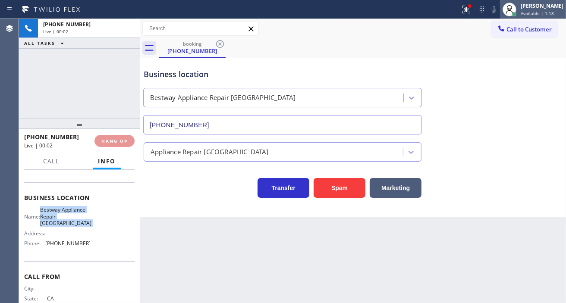
click at [539, 16] on span "Available | 1:18" at bounding box center [537, 13] width 33 height 6
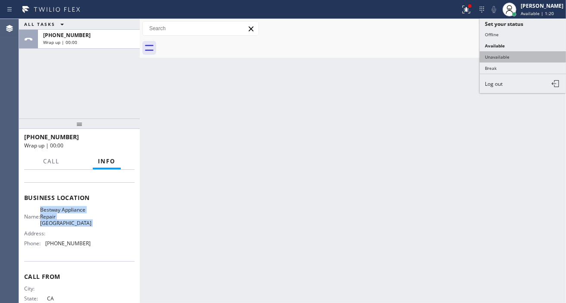
click at [516, 53] on button "Unavailable" at bounding box center [523, 56] width 86 height 11
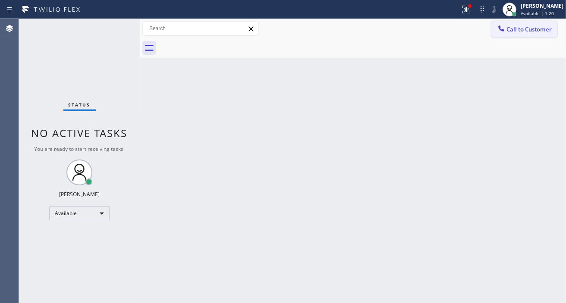
click at [531, 35] on button "Call to Customer" at bounding box center [524, 29] width 66 height 16
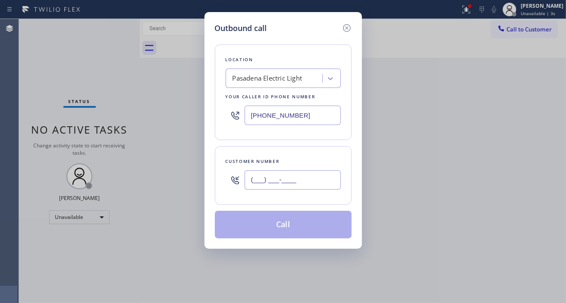
click at [271, 178] on input "(___) ___-____" at bounding box center [293, 179] width 96 height 19
paste input "480) 737-3611"
type input "[PHONE_NUMBER]"
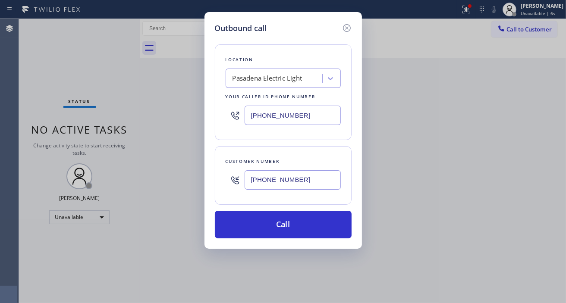
click at [327, 112] on input "[PHONE_NUMBER]" at bounding box center [293, 115] width 96 height 19
paste input "___) ___-____"
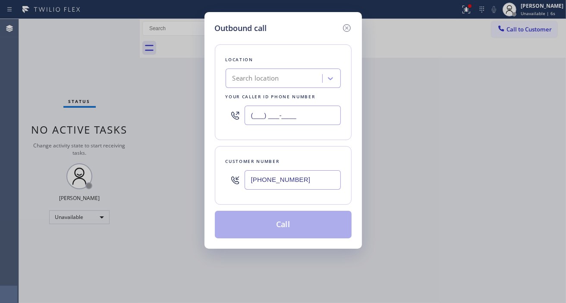
type input "(___) ___-____"
click at [287, 77] on div "Search location" at bounding box center [275, 78] width 94 height 15
paste input "Viking Repair Service"
type input "Viking Repair Service"
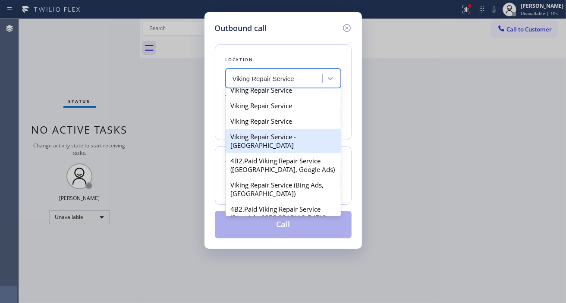
scroll to position [192, 0]
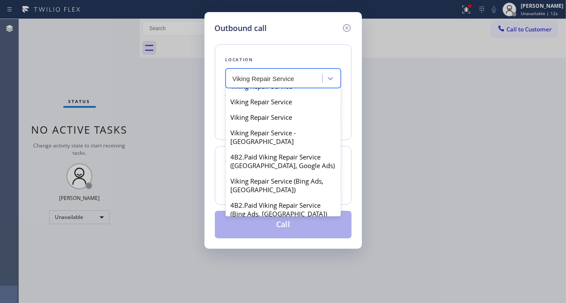
click at [292, 79] on div "Viking Repair Service" at bounding box center [283, 71] width 115 height 16
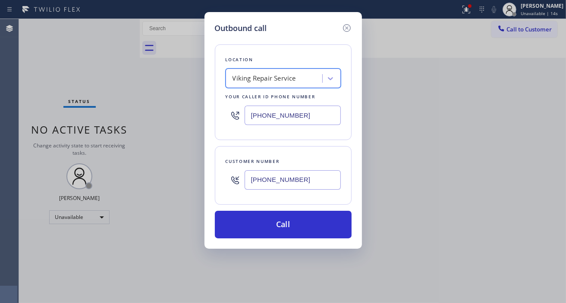
click at [274, 79] on div "Viking Repair Service" at bounding box center [264, 79] width 63 height 10
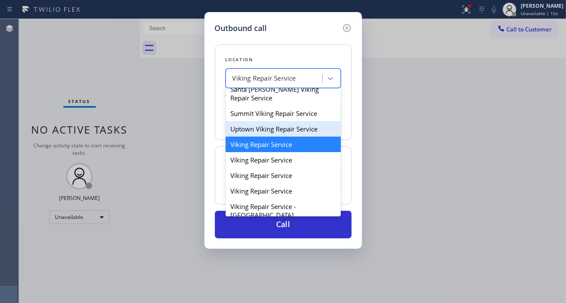
scroll to position [132, 0]
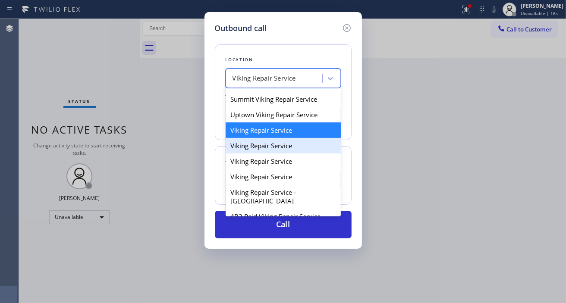
click at [273, 154] on div "Viking Repair Service" at bounding box center [283, 146] width 115 height 16
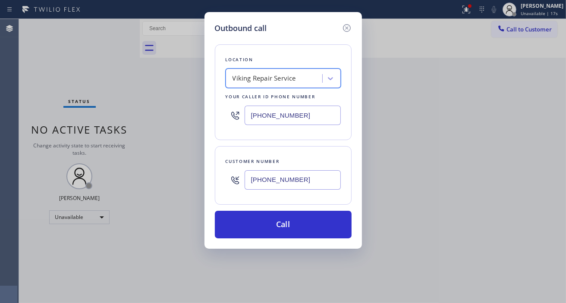
click at [271, 83] on div "Viking Repair Service" at bounding box center [264, 79] width 63 height 10
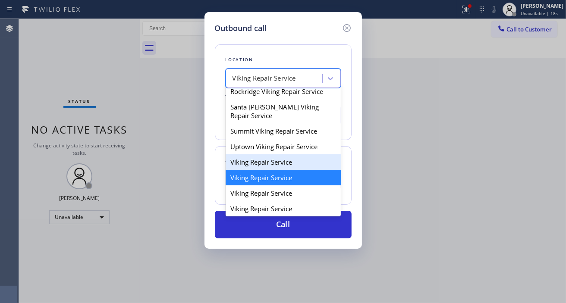
scroll to position [148, 0]
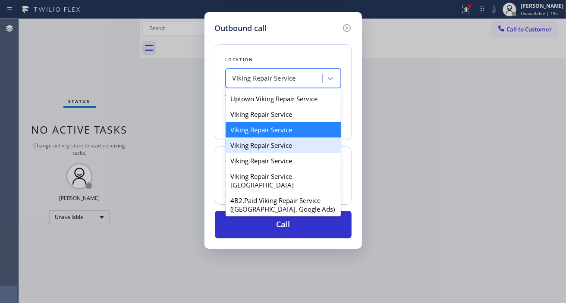
click at [285, 153] on div "Viking Repair Service" at bounding box center [283, 146] width 115 height 16
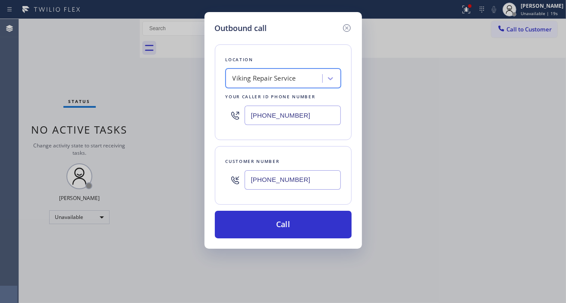
click at [282, 81] on div "Viking Repair Service" at bounding box center [264, 79] width 63 height 10
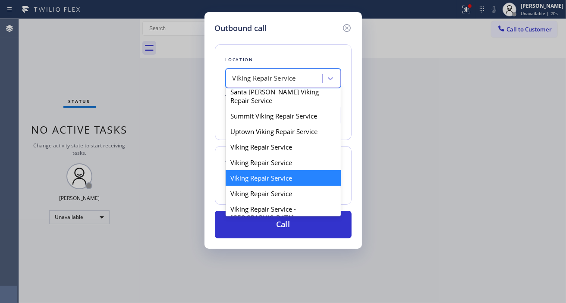
scroll to position [163, 0]
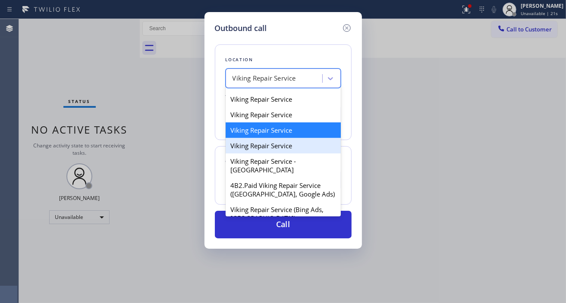
click at [277, 154] on div "Viking Repair Service" at bounding box center [283, 146] width 115 height 16
type input "[PHONE_NUMBER]"
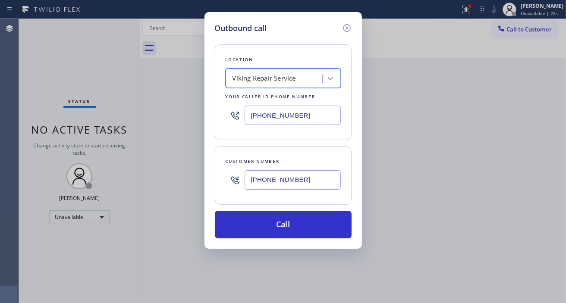
click at [298, 143] on div "Location option Viking Repair Service, selected. 57 results available. Select i…" at bounding box center [283, 136] width 137 height 204
click at [343, 27] on icon at bounding box center [347, 28] width 8 height 8
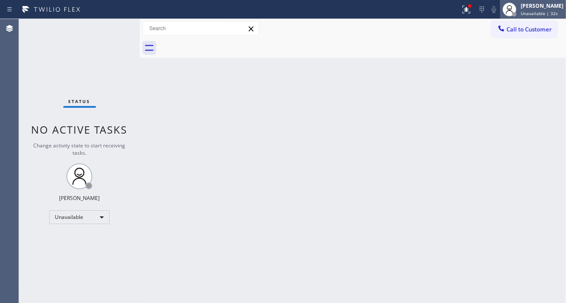
click at [532, 9] on div "[PERSON_NAME] Unavailable | 32s" at bounding box center [542, 9] width 47 height 15
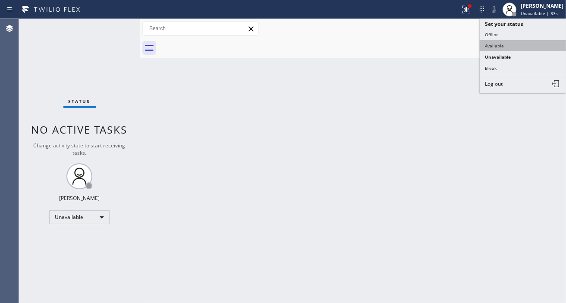
click at [505, 49] on button "Available" at bounding box center [523, 45] width 86 height 11
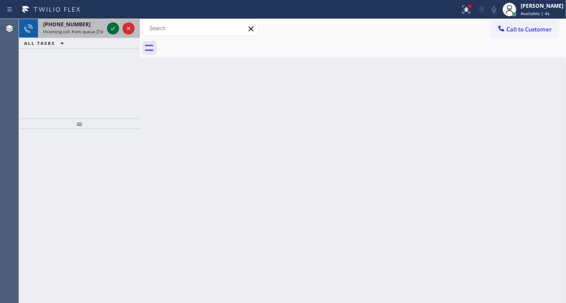
click at [111, 31] on icon at bounding box center [113, 28] width 10 height 10
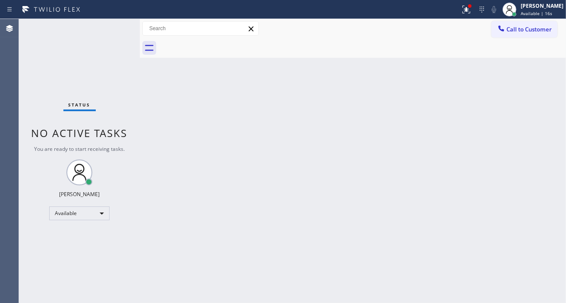
click at [110, 27] on div "Status No active tasks You are ready to start receiving tasks. [PERSON_NAME]" at bounding box center [79, 161] width 121 height 284
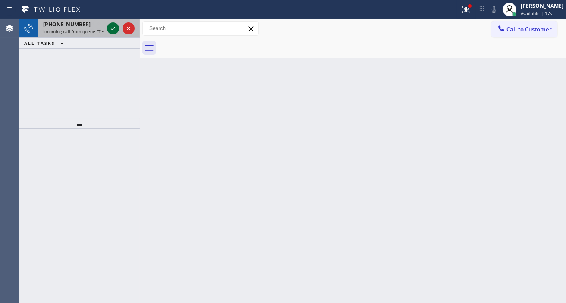
click at [110, 28] on icon at bounding box center [113, 28] width 10 height 10
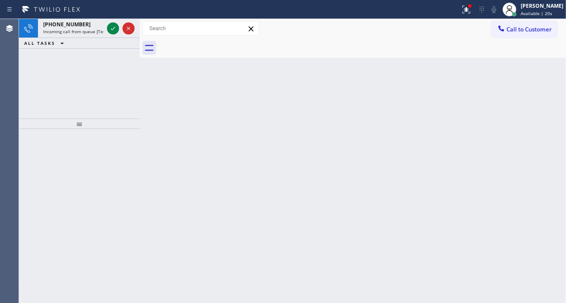
click at [116, 28] on icon at bounding box center [113, 28] width 10 height 10
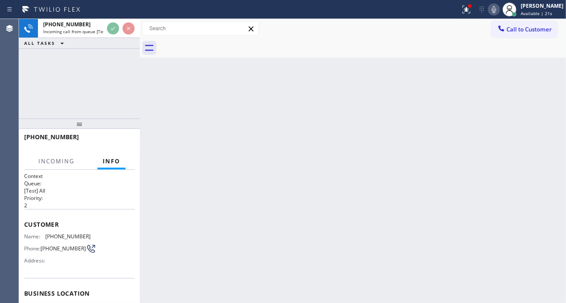
scroll to position [48, 0]
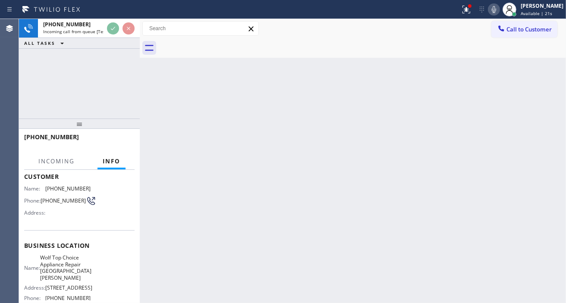
click at [74, 263] on span "Wolf Top Choice Appliance Repair [GEOGRAPHIC_DATA][PERSON_NAME]" at bounding box center [65, 268] width 51 height 27
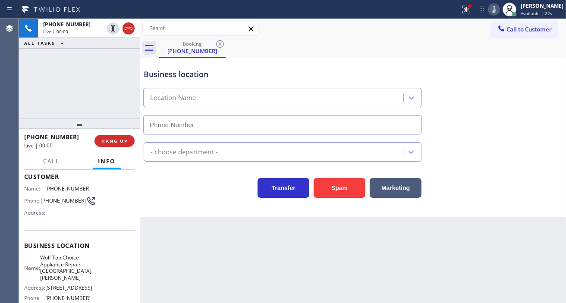
click at [74, 263] on span "Wolf Top Choice Appliance Repair [GEOGRAPHIC_DATA][PERSON_NAME]" at bounding box center [65, 268] width 51 height 27
type input "[PHONE_NUMBER]"
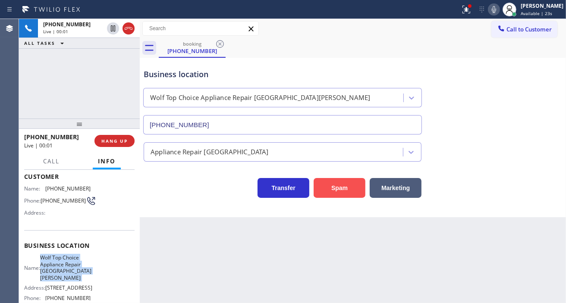
click at [361, 186] on button "Spam" at bounding box center [340, 188] width 52 height 20
click at [346, 190] on button "Spam" at bounding box center [340, 188] width 52 height 20
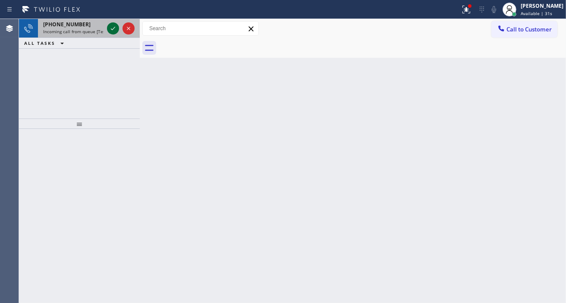
click at [113, 32] on icon at bounding box center [113, 28] width 10 height 10
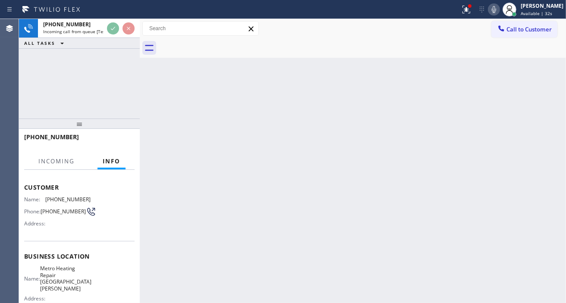
scroll to position [48, 0]
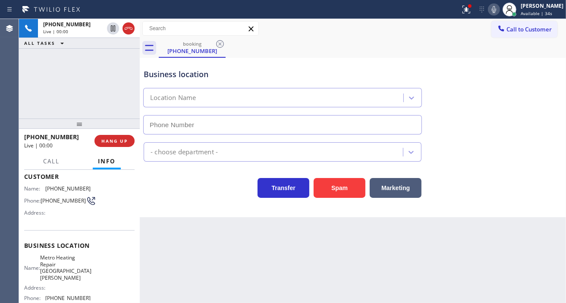
click at [69, 268] on span "Metro Heating Repair [GEOGRAPHIC_DATA][PERSON_NAME]" at bounding box center [65, 268] width 51 height 27
type input "[PHONE_NUMBER]"
click at [69, 268] on span "Metro Heating Repair [GEOGRAPHIC_DATA][PERSON_NAME]" at bounding box center [65, 268] width 51 height 27
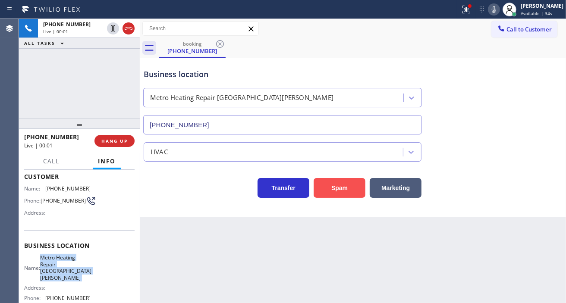
click at [349, 193] on button "Spam" at bounding box center [340, 188] width 52 height 20
click at [541, 5] on div "[PERSON_NAME]" at bounding box center [542, 5] width 43 height 7
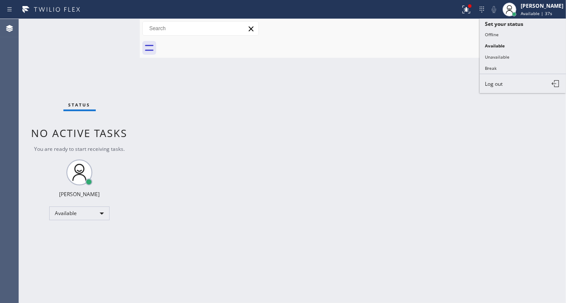
click at [513, 60] on button "Unavailable" at bounding box center [523, 56] width 86 height 11
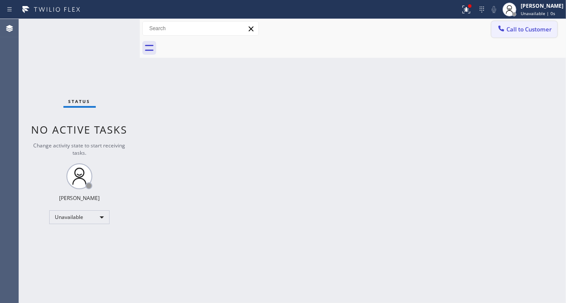
click at [512, 32] on span "Call to Customer" at bounding box center [528, 29] width 45 height 8
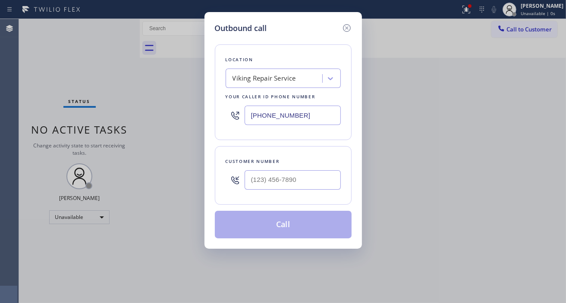
click at [301, 118] on input "[PHONE_NUMBER]" at bounding box center [293, 115] width 96 height 19
click at [294, 185] on input "(___) ___-____" at bounding box center [293, 179] width 96 height 19
paste input "602) 878-4370"
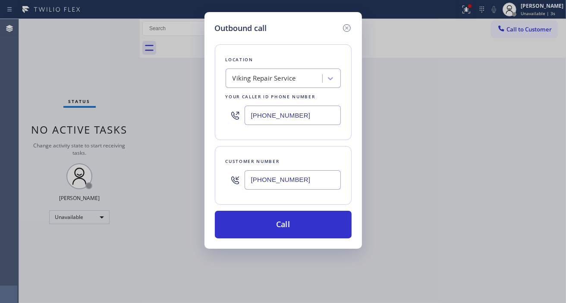
type input "[PHONE_NUMBER]"
click at [284, 119] on input "[PHONE_NUMBER]" at bounding box center [293, 115] width 96 height 19
paste input "602) 878-437"
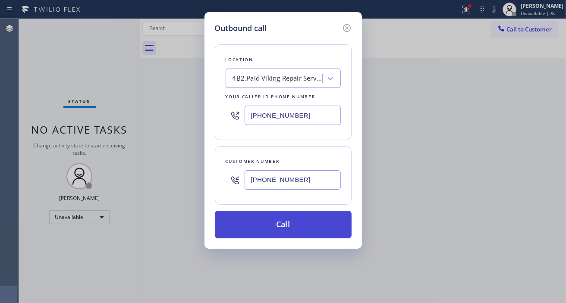
type input "[PHONE_NUMBER]"
click at [299, 230] on button "Call" at bounding box center [283, 225] width 137 height 28
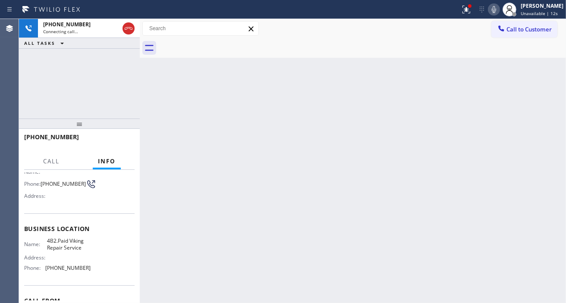
scroll to position [48, 0]
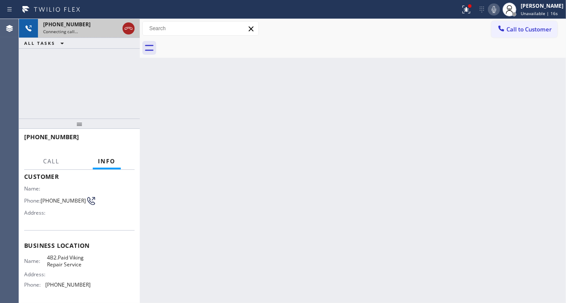
click at [124, 27] on icon at bounding box center [128, 28] width 10 height 10
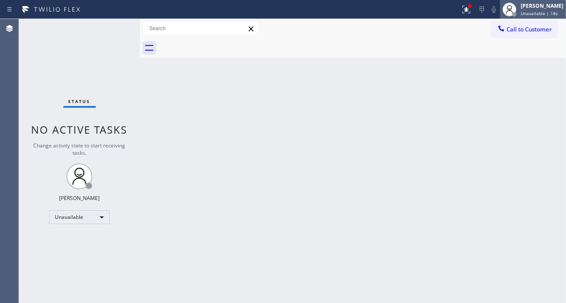
click at [533, 3] on div "[PERSON_NAME]" at bounding box center [542, 5] width 43 height 7
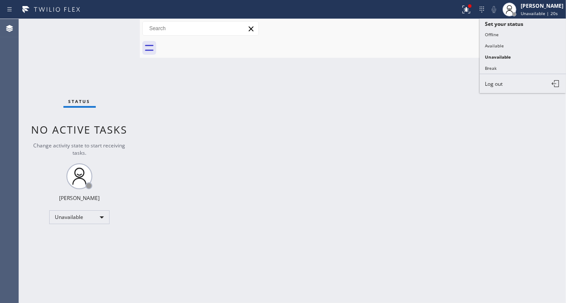
click at [387, 104] on div "Back to Dashboard Change Sender ID Customers Technicians Select a contact Outbo…" at bounding box center [353, 161] width 426 height 284
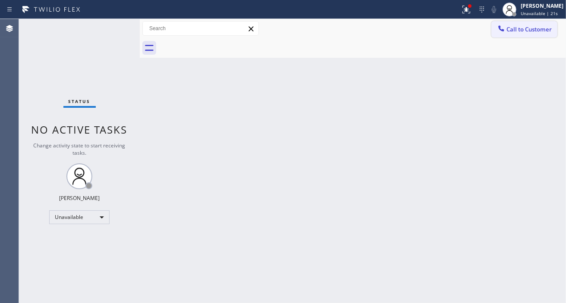
click at [506, 36] on button "Call to Customer" at bounding box center [524, 29] width 66 height 16
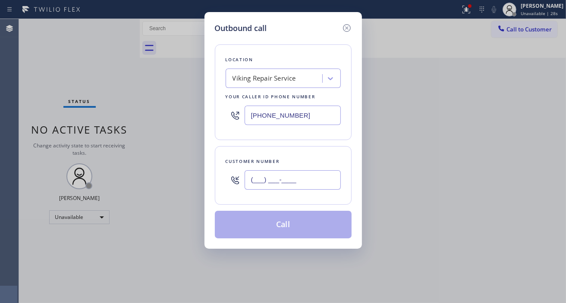
click at [288, 186] on input "(___) ___-____" at bounding box center [293, 179] width 96 height 19
paste input "480) 737-3611"
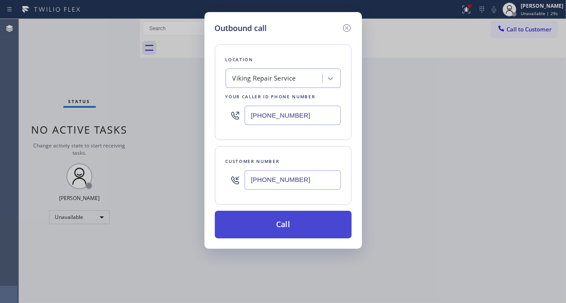
type input "[PHONE_NUMBER]"
click at [296, 219] on button "Call" at bounding box center [283, 225] width 137 height 28
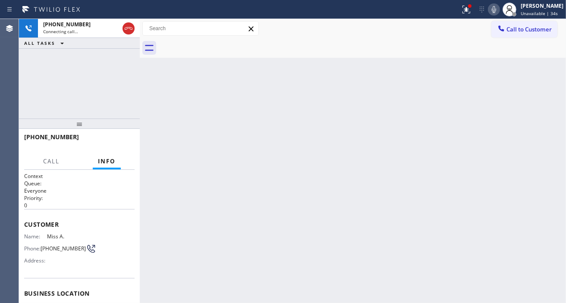
click at [108, 62] on div "[PHONE_NUMBER] Connecting call… ALL TASKS ALL TASKS ACTIVE TASKS TASKS IN WRAP …" at bounding box center [79, 69] width 121 height 100
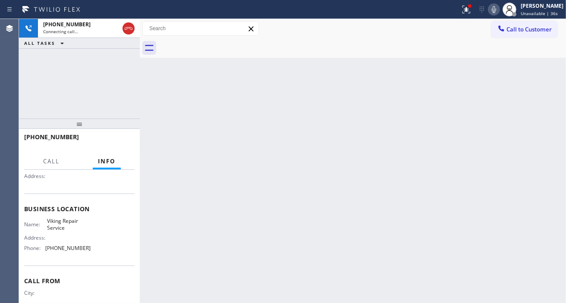
scroll to position [96, 0]
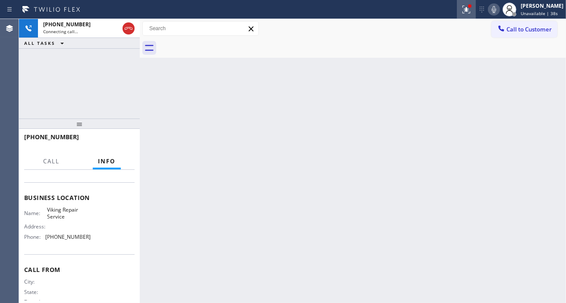
click at [469, 11] on icon at bounding box center [466, 9] width 10 height 10
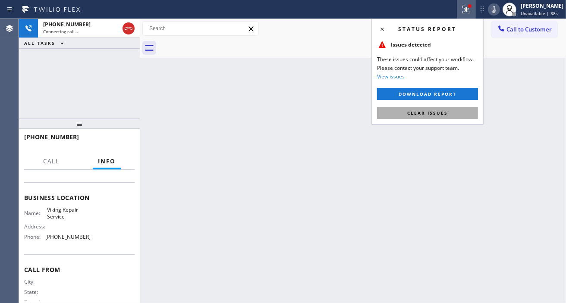
click at [451, 116] on button "Clear issues" at bounding box center [427, 113] width 101 height 12
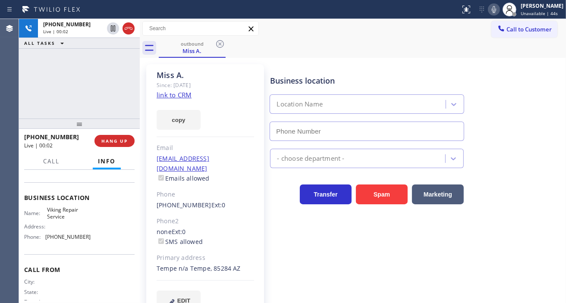
type input "[PHONE_NUMBER]"
drag, startPoint x: 546, startPoint y: 88, endPoint x: 534, endPoint y: 88, distance: 11.6
click at [546, 88] on div "Business location Viking Repair Service [PHONE_NUMBER]" at bounding box center [415, 102] width 295 height 78
click at [182, 96] on link "link to CRM" at bounding box center [174, 95] width 35 height 9
click at [66, 58] on div "[PHONE_NUMBER] Live | 00:05 ALL TASKS ALL TASKS ACTIVE TASKS TASKS IN WRAP UP" at bounding box center [79, 69] width 121 height 100
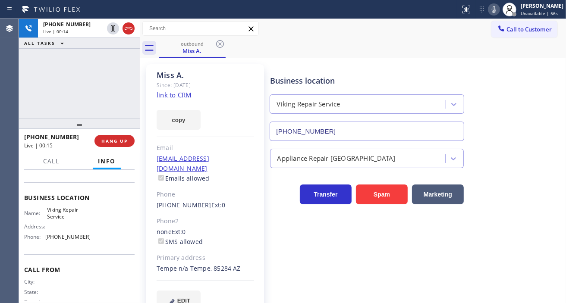
click at [102, 96] on div "[PHONE_NUMBER] Live | 00:14 ALL TASKS ALL TASKS ACTIVE TASKS TASKS IN WRAP UP" at bounding box center [79, 69] width 121 height 100
click at [102, 96] on div "[PHONE_NUMBER] Live | 00:15 ALL TASKS ALL TASKS ACTIVE TASKS TASKS IN WRAP UP" at bounding box center [79, 69] width 121 height 100
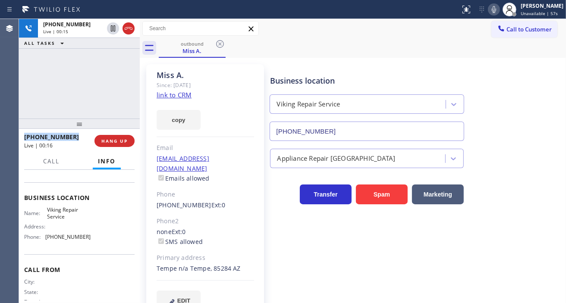
click at [102, 96] on div "[PHONE_NUMBER] Live | 00:15 ALL TASKS ALL TASKS ACTIVE TASKS TASKS IN WRAP UP" at bounding box center [79, 69] width 121 height 100
click at [102, 96] on div "[PHONE_NUMBER] Live | 00:16 ALL TASKS ALL TASKS ACTIVE TASKS TASKS IN WRAP UP" at bounding box center [79, 69] width 121 height 100
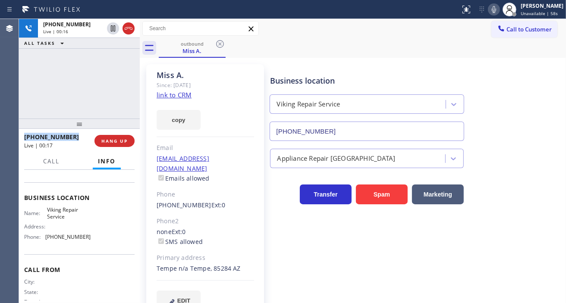
click at [102, 96] on div "[PHONE_NUMBER] Live | 00:16 ALL TASKS ALL TASKS ACTIVE TASKS TASKS IN WRAP UP" at bounding box center [79, 69] width 121 height 100
click at [102, 96] on div "[PHONE_NUMBER] Live | 00:17 ALL TASKS ALL TASKS ACTIVE TASKS TASKS IN WRAP UP" at bounding box center [79, 69] width 121 height 100
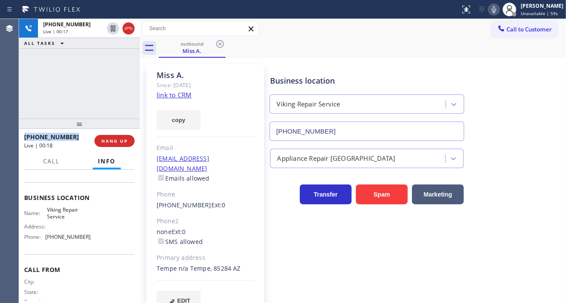
click at [102, 96] on div "[PHONE_NUMBER] Live | 00:17 ALL TASKS ALL TASKS ACTIVE TASKS TASKS IN WRAP UP" at bounding box center [79, 69] width 121 height 100
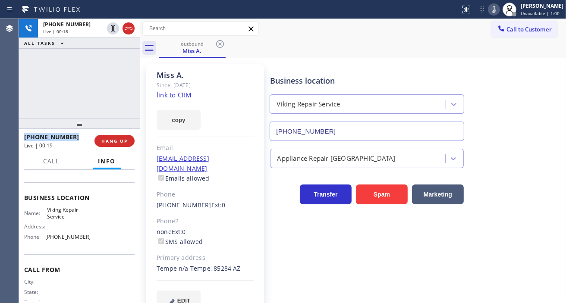
click at [102, 96] on div "[PHONE_NUMBER] Live | 00:18 ALL TASKS ALL TASKS ACTIVE TASKS TASKS IN WRAP UP" at bounding box center [79, 69] width 121 height 100
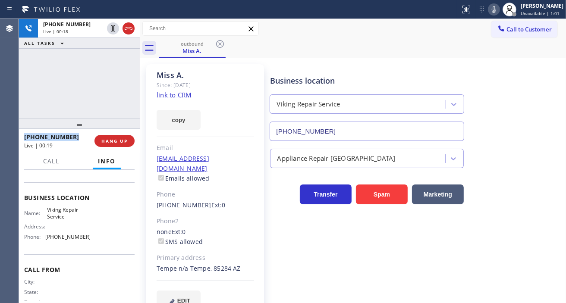
click at [102, 96] on div "[PHONE_NUMBER] Live | 00:18 ALL TASKS ALL TASKS ACTIVE TASKS TASKS IN WRAP UP" at bounding box center [79, 69] width 121 height 100
click at [102, 96] on div "[PHONE_NUMBER] Live | 00:19 ALL TASKS ALL TASKS ACTIVE TASKS TASKS IN WRAP UP" at bounding box center [79, 69] width 121 height 100
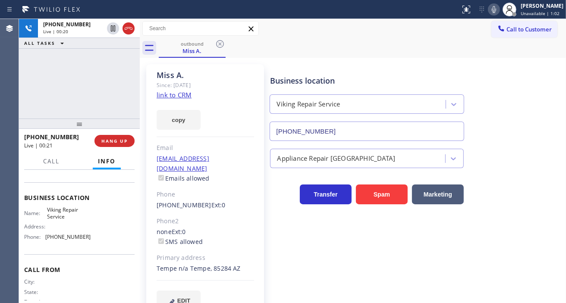
click at [112, 85] on div "[PHONE_NUMBER] Live | 00:20 ALL TASKS ALL TASKS ACTIVE TASKS TASKS IN WRAP UP" at bounding box center [79, 69] width 121 height 100
click at [112, 85] on div "[PHONE_NUMBER] Live | 00:21 ALL TASKS ALL TASKS ACTIVE TASKS TASKS IN WRAP UP" at bounding box center [79, 69] width 121 height 100
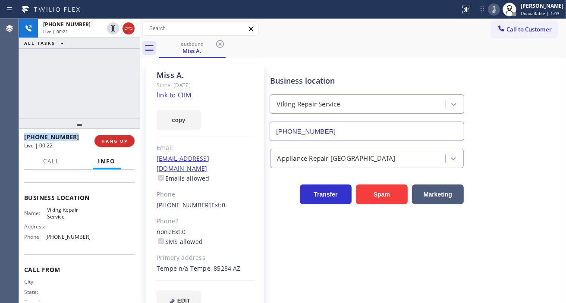
click at [112, 85] on div "[PHONE_NUMBER] Live | 00:21 ALL TASKS ALL TASKS ACTIVE TASKS TASKS IN WRAP UP" at bounding box center [79, 69] width 121 height 100
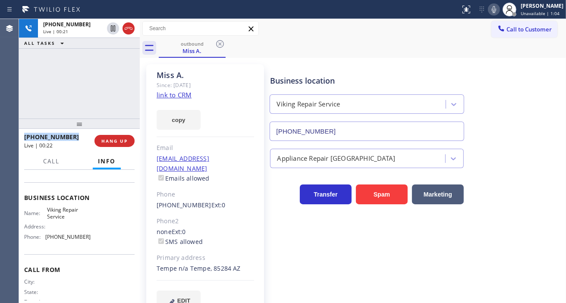
click at [112, 85] on div "[PHONE_NUMBER] Live | 00:21 ALL TASKS ALL TASKS ACTIVE TASKS TASKS IN WRAP UP" at bounding box center [79, 69] width 121 height 100
click at [112, 85] on div "[PHONE_NUMBER] Live | 00:22 ALL TASKS ALL TASKS ACTIVE TASKS TASKS IN WRAP UP" at bounding box center [79, 69] width 121 height 100
click at [124, 136] on button "HANG UP" at bounding box center [114, 141] width 40 height 12
click at [122, 140] on span "HANG UP" at bounding box center [114, 141] width 26 height 6
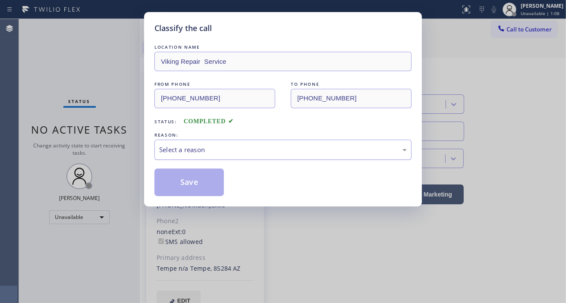
click at [242, 144] on div "Select a reason" at bounding box center [282, 150] width 257 height 20
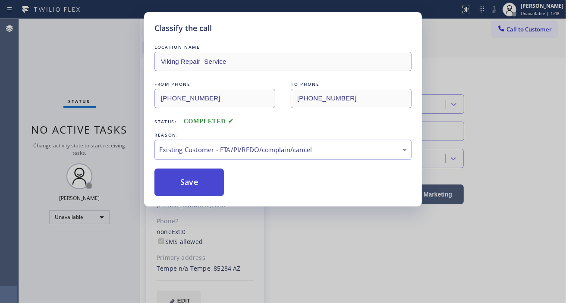
click at [222, 186] on button "Save" at bounding box center [188, 183] width 69 height 28
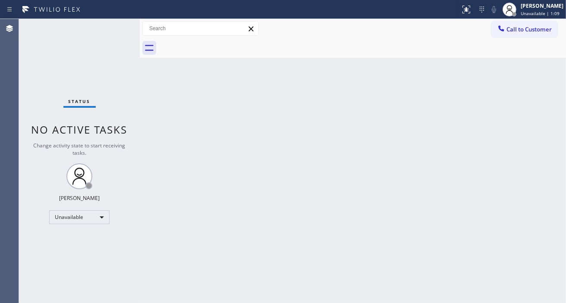
click at [515, 10] on icon at bounding box center [509, 9] width 10 height 10
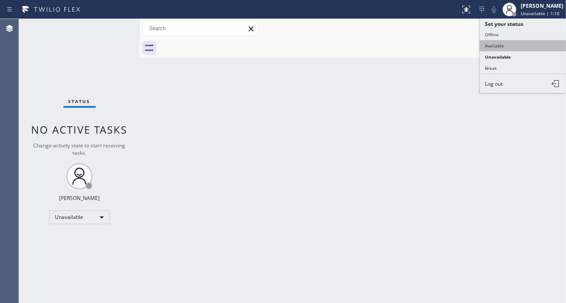
click at [502, 46] on button "Available" at bounding box center [523, 45] width 86 height 11
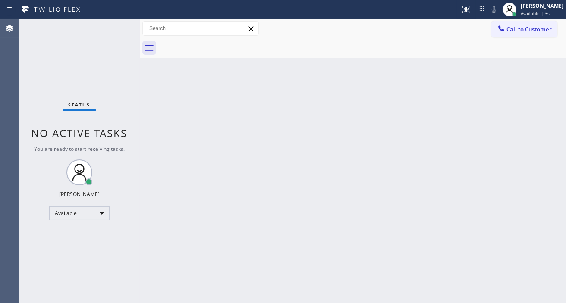
click at [109, 29] on div "Status No active tasks You are ready to start receiving tasks. [PERSON_NAME]" at bounding box center [79, 161] width 121 height 284
click at [122, 28] on div "Status No active tasks You are ready to start receiving tasks. [PERSON_NAME]" at bounding box center [79, 161] width 121 height 284
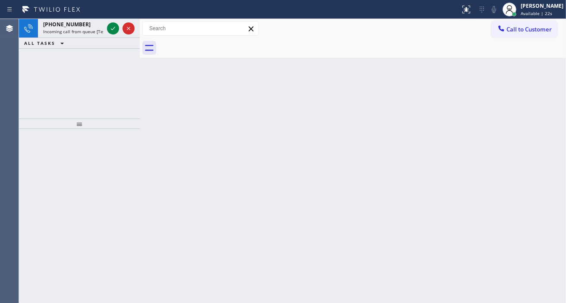
click at [537, 106] on div "Back to Dashboard Change Sender ID Customers Technicians Select a contact Outbo…" at bounding box center [353, 161] width 426 height 284
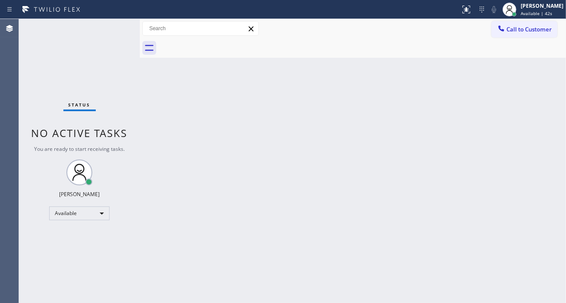
click at [553, 113] on div "Back to Dashboard Change Sender ID Customers Technicians Select a contact Outbo…" at bounding box center [353, 161] width 426 height 284
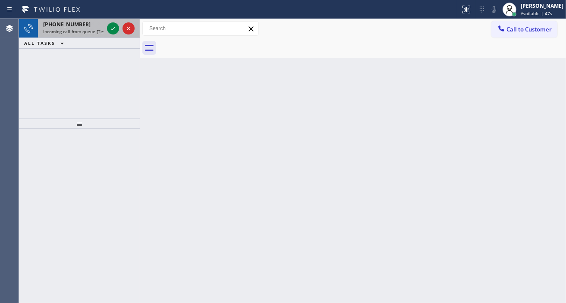
drag, startPoint x: 85, startPoint y: 28, endPoint x: 90, endPoint y: 29, distance: 4.8
click at [90, 29] on span "Incoming call from queue [Test] All" at bounding box center [79, 31] width 72 height 6
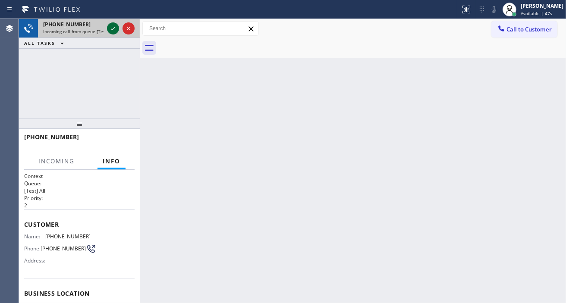
click at [111, 31] on icon at bounding box center [113, 28] width 10 height 10
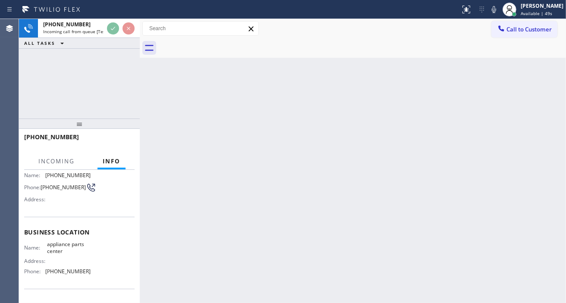
scroll to position [96, 0]
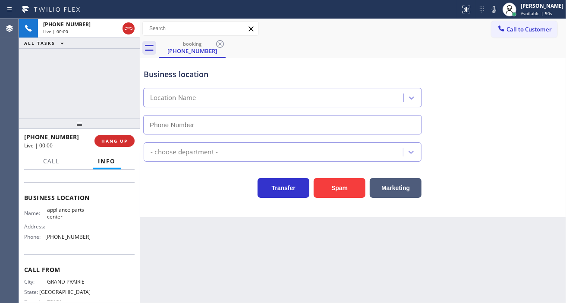
click at [58, 219] on span "appliance parts center" at bounding box center [68, 213] width 43 height 13
type input "(817) 482-5346"
click at [58, 219] on span "appliance parts center" at bounding box center [68, 213] width 43 height 13
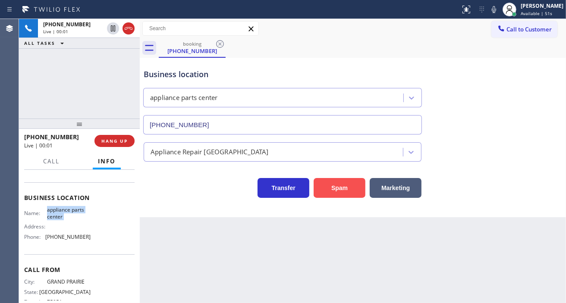
click at [345, 193] on button "Spam" at bounding box center [340, 188] width 52 height 20
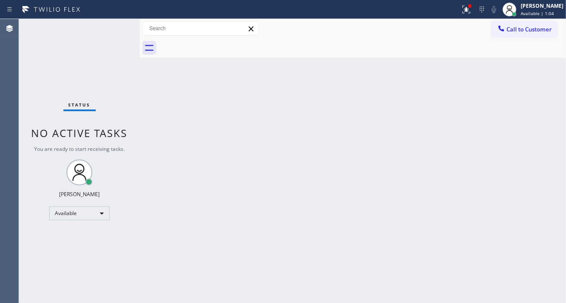
click at [528, 73] on div "Back to Dashboard Change Sender ID Customers Technicians Select a contact Outbo…" at bounding box center [353, 161] width 426 height 284
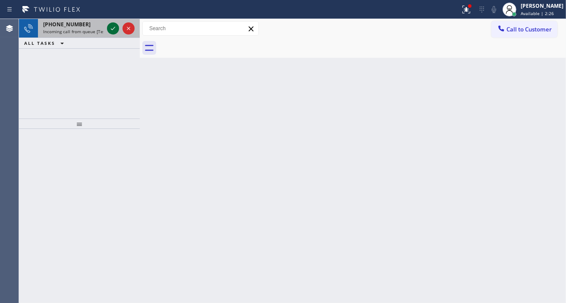
click at [108, 30] on icon at bounding box center [113, 28] width 10 height 10
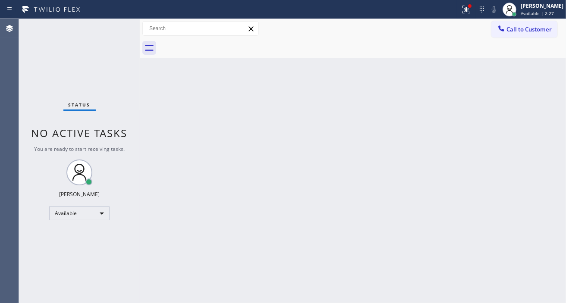
click at [111, 32] on div "Status No active tasks You are ready to start receiving tasks. [PERSON_NAME]" at bounding box center [79, 161] width 121 height 284
click at [117, 25] on div "Status No active tasks You are ready to start receiving tasks. [PERSON_NAME]" at bounding box center [79, 161] width 121 height 284
click at [110, 28] on div "Status No active tasks You are ready to start receiving tasks. [PERSON_NAME]" at bounding box center [79, 161] width 121 height 284
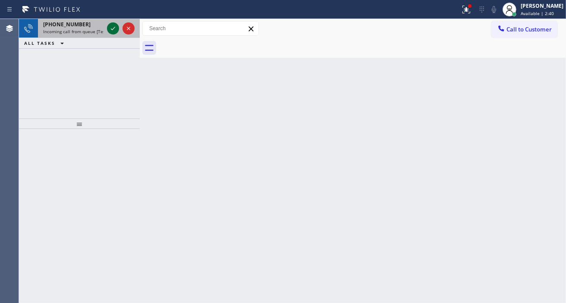
click at [117, 26] on icon at bounding box center [113, 28] width 10 height 10
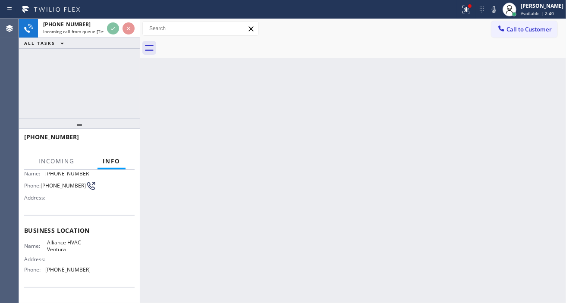
scroll to position [96, 0]
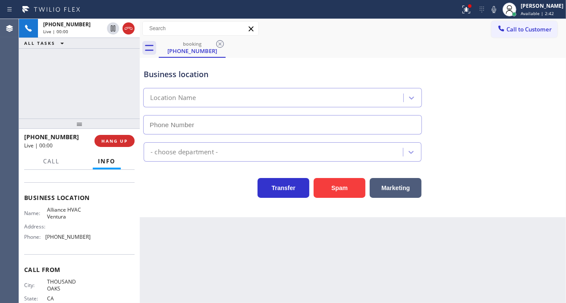
click at [70, 214] on span "Alliance HVAC Ventura" at bounding box center [68, 213] width 43 height 13
type input "(805) 262-8993"
click at [70, 214] on span "Alliance HVAC Ventura" at bounding box center [68, 213] width 43 height 13
click at [324, 179] on button "Spam" at bounding box center [340, 188] width 52 height 20
click at [323, 178] on button "Spam" at bounding box center [340, 188] width 52 height 20
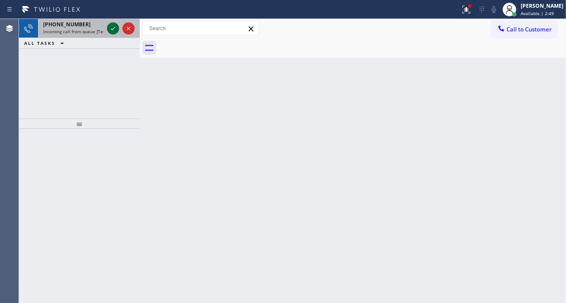
click at [114, 25] on icon at bounding box center [113, 28] width 10 height 10
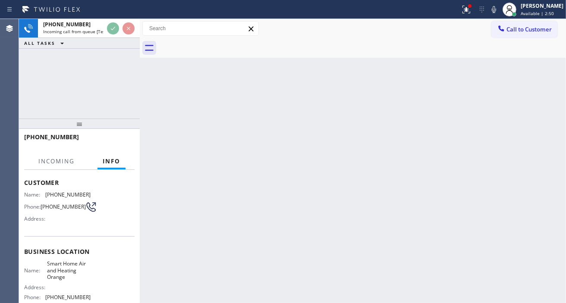
scroll to position [48, 0]
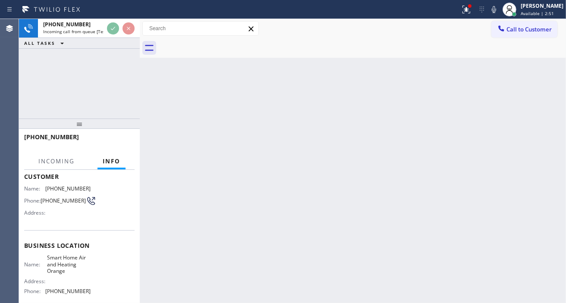
click at [66, 264] on span "Smart Home Air and Heating Orange" at bounding box center [68, 265] width 43 height 20
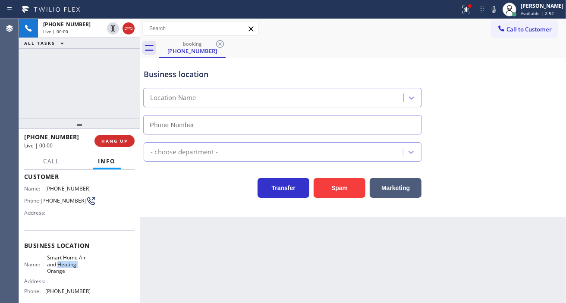
click at [66, 264] on span "Smart Home Air and Heating Orange" at bounding box center [68, 265] width 43 height 20
type input "(714) 790-3811"
click at [66, 264] on span "Smart Home Air and Heating Orange" at bounding box center [68, 265] width 43 height 20
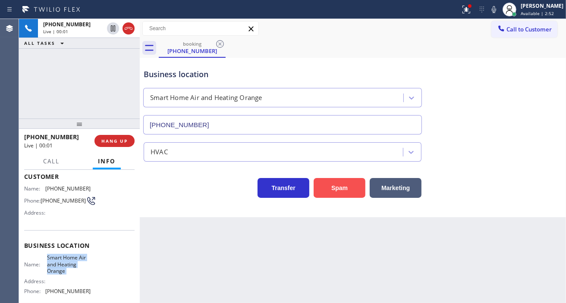
click at [347, 186] on button "Spam" at bounding box center [340, 188] width 52 height 20
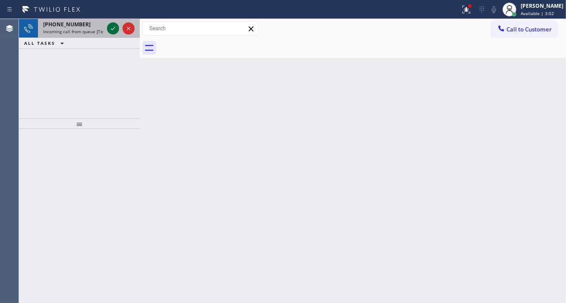
click at [108, 30] on icon at bounding box center [113, 28] width 10 height 10
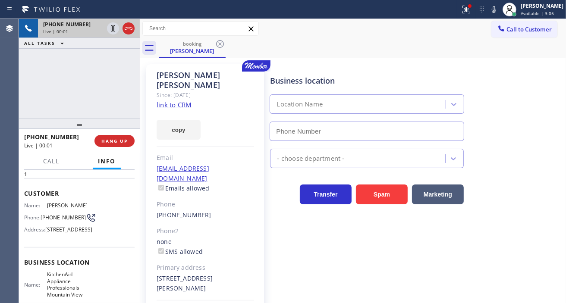
type input "(650) 200-2355"
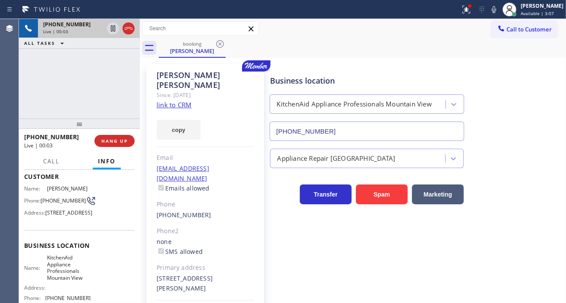
click at [187, 104] on link "link to CRM" at bounding box center [174, 105] width 35 height 9
click at [51, 204] on span "(408) 421-7364" at bounding box center [63, 201] width 45 height 6
copy div "(408) 421-7364"
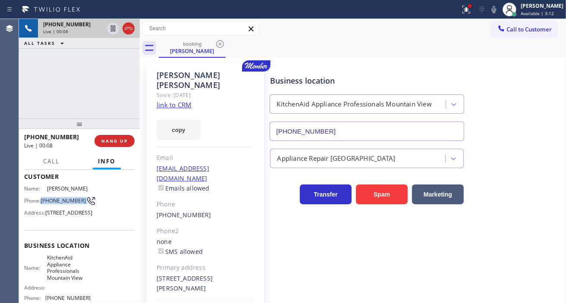
click at [402, 65] on div "Business location KitchenAid Appliance Professionals Mountain View (650) 200-23…" at bounding box center [415, 102] width 295 height 78
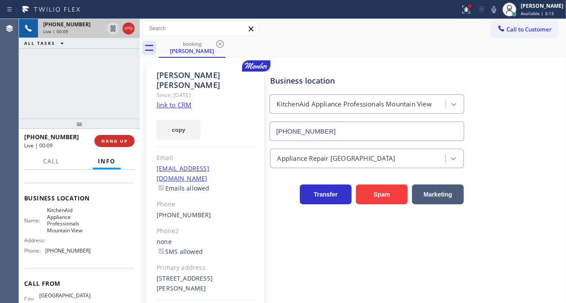
scroll to position [144, 0]
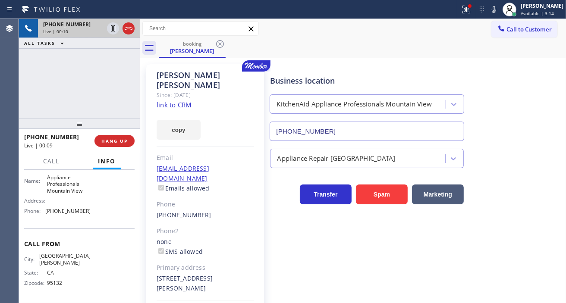
click at [67, 193] on span "KitchenAid Appliance Professionals Mountain View" at bounding box center [68, 180] width 43 height 27
copy span "KitchenAid Appliance Professionals Mountain View"
click at [471, 6] on div at bounding box center [469, 5] width 3 height 3
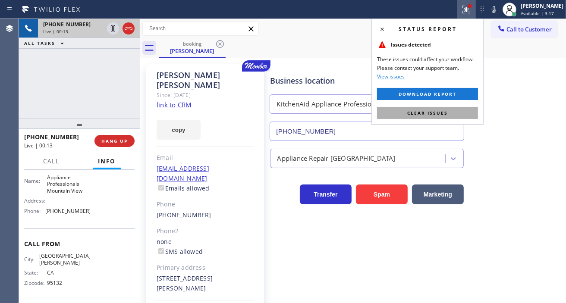
click at [445, 107] on button "Clear issues" at bounding box center [427, 113] width 101 height 12
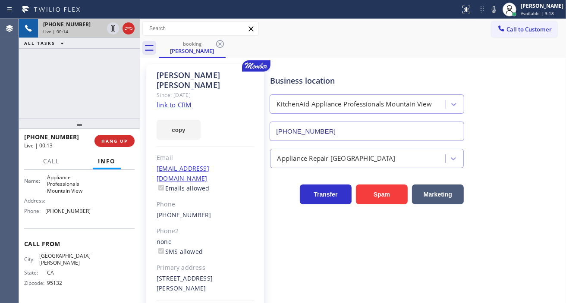
click at [333, 58] on div "Dhanaraj Chandramohan Since: 20 may 2020 link to CRM copy Email dhanarajc@gmail…" at bounding box center [353, 202] width 426 height 289
click at [95, 71] on div "+14084217364 Live | 00:22 ALL TASKS ALL TASKS ACTIVE TASKS TASKS IN WRAP UP" at bounding box center [79, 69] width 121 height 100
click at [109, 87] on div "+14084217364 Live | 03:32 ALL TASKS ALL TASKS ACTIVE TASKS TASKS IN WRAP UP" at bounding box center [79, 69] width 121 height 100
click at [130, 139] on button "HANG UP" at bounding box center [114, 141] width 40 height 12
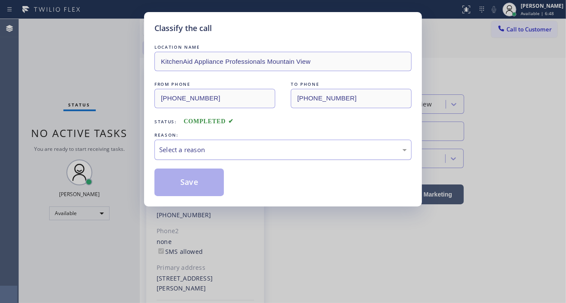
click at [208, 141] on div "Select a reason" at bounding box center [282, 150] width 257 height 20
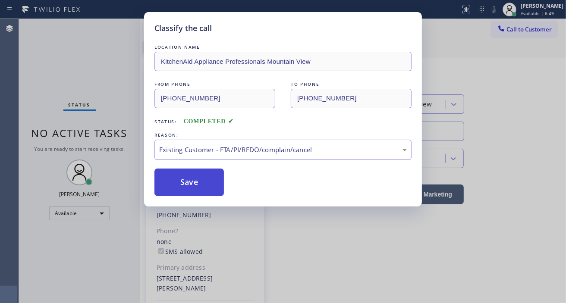
click at [216, 192] on button "Save" at bounding box center [188, 183] width 69 height 28
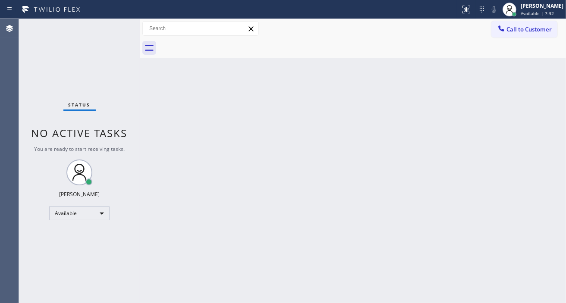
click at [559, 92] on div "Back to Dashboard Change Sender ID Customers Technicians Select a contact Outbo…" at bounding box center [353, 161] width 426 height 284
click at [117, 32] on div "Status No active tasks You are ready to start receiving tasks. [PERSON_NAME]" at bounding box center [79, 161] width 121 height 284
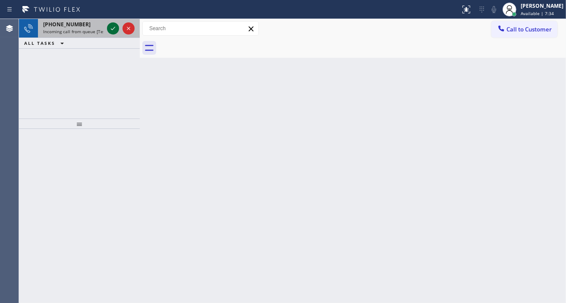
click at [113, 31] on icon at bounding box center [113, 28] width 10 height 10
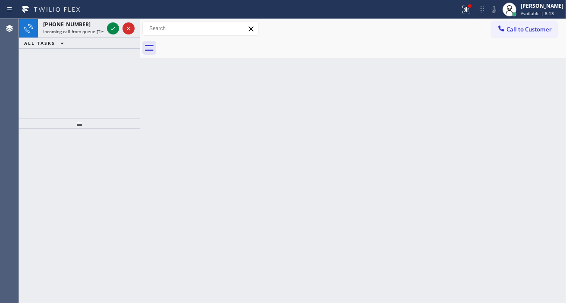
click at [549, 114] on div "Back to Dashboard Change Sender ID Customers Technicians Select a contact Outbo…" at bounding box center [353, 161] width 426 height 284
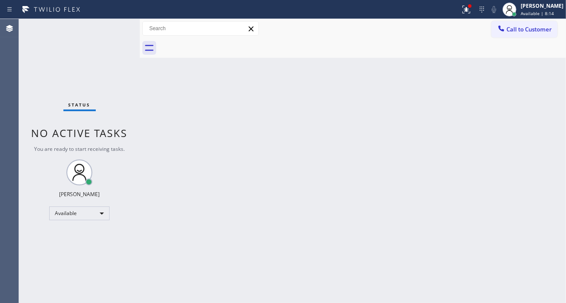
click at [110, 27] on div "Status No active tasks You are ready to start receiving tasks. [PERSON_NAME]" at bounding box center [79, 161] width 121 height 284
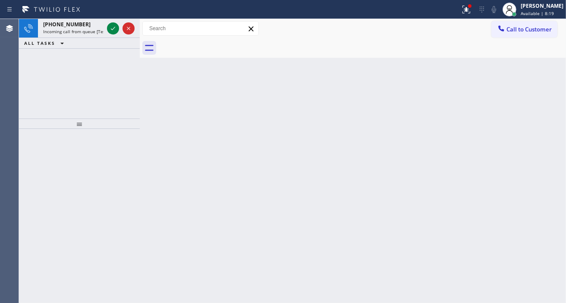
click at [558, 72] on div "Back to Dashboard Change Sender ID Customers Technicians Select a contact Outbo…" at bounding box center [353, 161] width 426 height 284
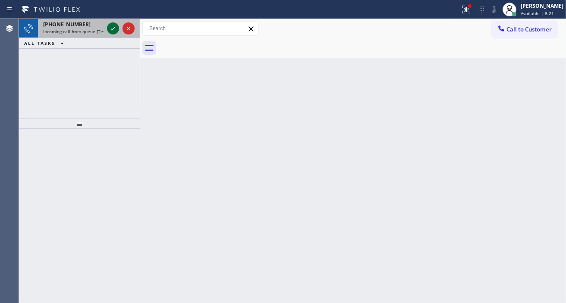
click at [114, 29] on icon at bounding box center [113, 28] width 10 height 10
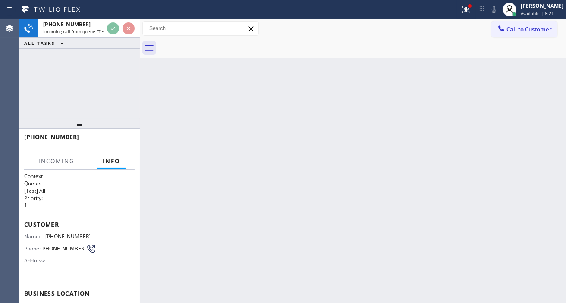
scroll to position [48, 0]
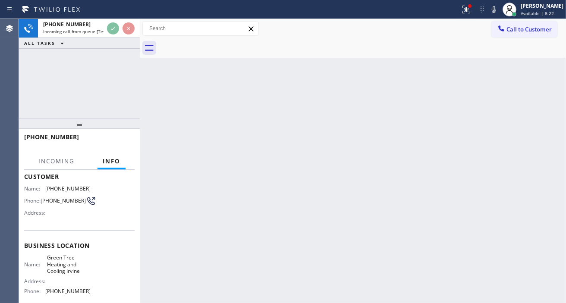
click at [71, 261] on span "Green Tree Heating and Cooling Irvine" at bounding box center [68, 265] width 43 height 20
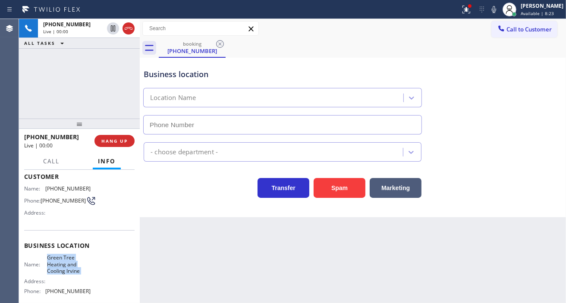
click at [71, 261] on span "Green Tree Heating and Cooling Irvine" at bounding box center [68, 265] width 43 height 20
type input "(949) 264-0848"
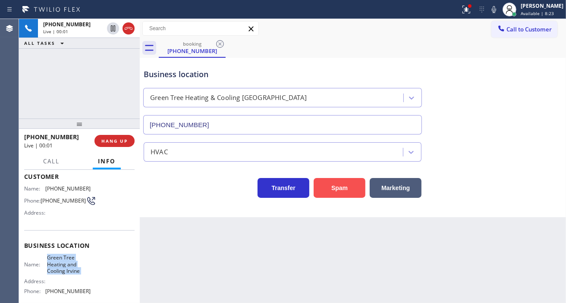
click at [326, 188] on button "Spam" at bounding box center [340, 188] width 52 height 20
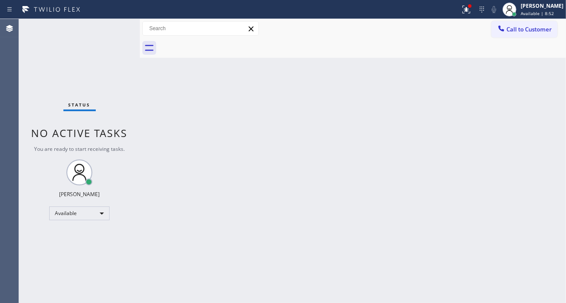
click at [533, 91] on div "Back to Dashboard Change Sender ID Customers Technicians Select a contact Outbo…" at bounding box center [353, 161] width 426 height 284
click at [117, 23] on div "Status No active tasks You are ready to start receiving tasks. [PERSON_NAME]" at bounding box center [79, 161] width 121 height 284
click at [468, 9] on icon at bounding box center [464, 9] width 5 height 6
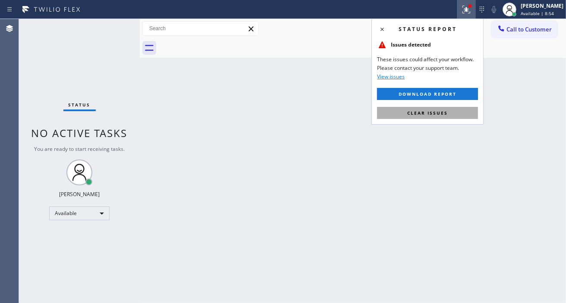
click at [463, 109] on button "Clear issues" at bounding box center [427, 113] width 101 height 12
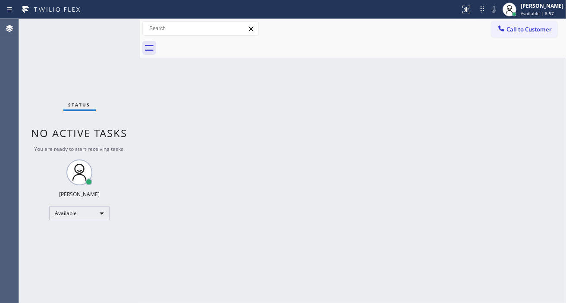
click at [533, 116] on div "Back to Dashboard Change Sender ID Customers Technicians Select a contact Outbo…" at bounding box center [353, 161] width 426 height 284
click at [117, 29] on div "Status No active tasks You are ready to start receiving tasks. [PERSON_NAME]" at bounding box center [79, 161] width 121 height 284
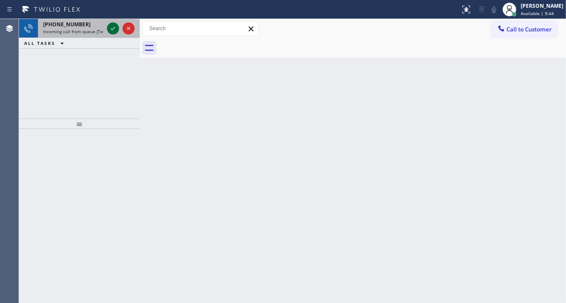
click at [117, 29] on icon at bounding box center [113, 28] width 10 height 10
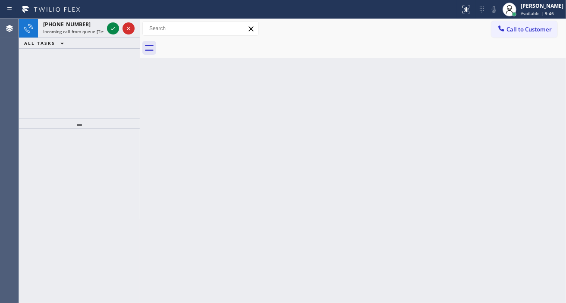
click at [117, 29] on icon at bounding box center [113, 28] width 10 height 10
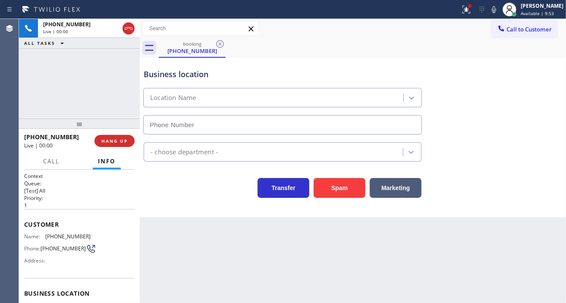
type input "(323) 900-0745"
click at [67, 232] on div "Customer Name: (817) 583-3880 Phone: (817) 583-3880 Address:" at bounding box center [79, 243] width 110 height 69
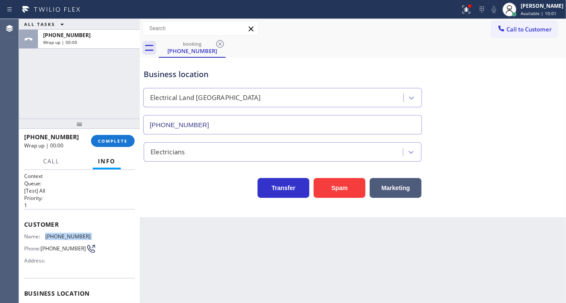
click at [67, 232] on div "Customer Name: (817) 583-3880 Phone: (817) 583-3880 Address:" at bounding box center [79, 243] width 110 height 69
drag, startPoint x: 122, startPoint y: 141, endPoint x: 125, endPoint y: 149, distance: 8.3
click at [122, 141] on span "COMPLETE" at bounding box center [113, 141] width 30 height 6
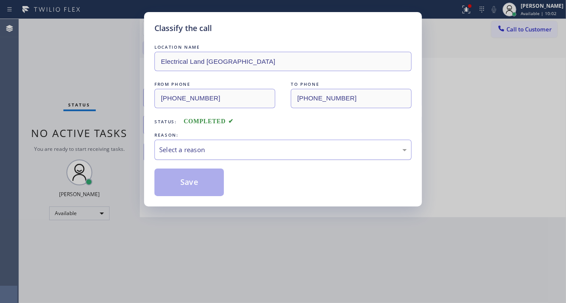
click at [222, 143] on div "Select a reason" at bounding box center [282, 150] width 257 height 20
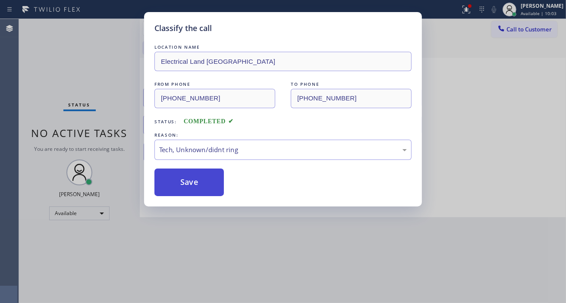
click at [206, 185] on button "Save" at bounding box center [188, 183] width 69 height 28
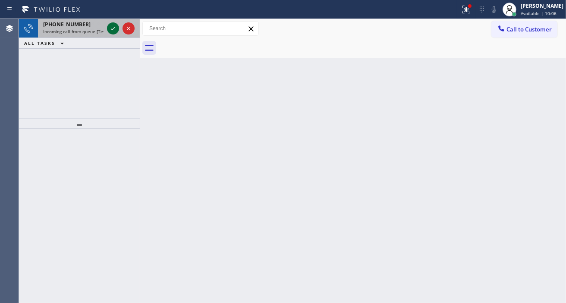
click at [111, 28] on icon at bounding box center [113, 28] width 10 height 10
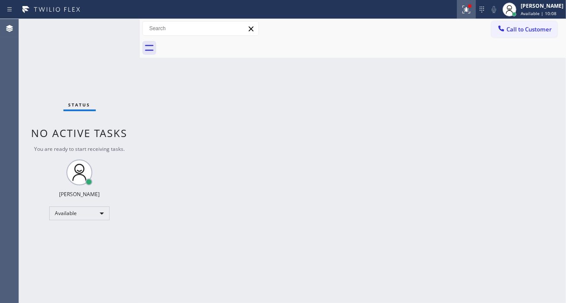
click at [471, 13] on icon at bounding box center [466, 9] width 10 height 10
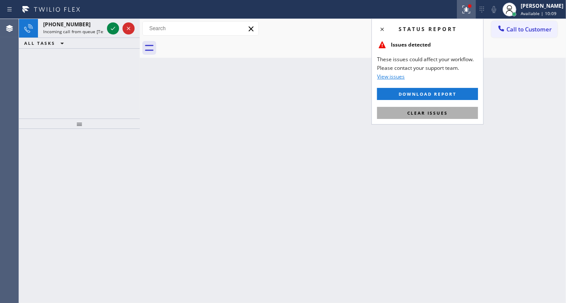
click at [461, 111] on button "Clear issues" at bounding box center [427, 113] width 101 height 12
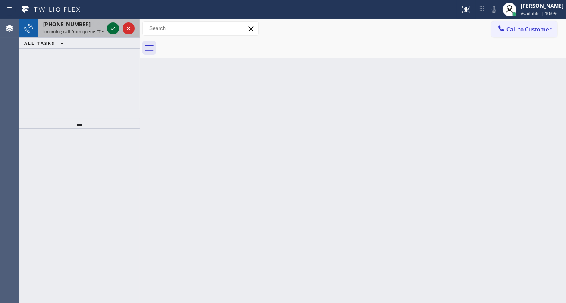
click at [111, 31] on icon at bounding box center [113, 28] width 10 height 10
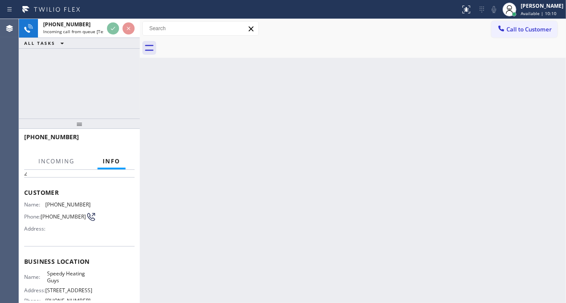
scroll to position [48, 0]
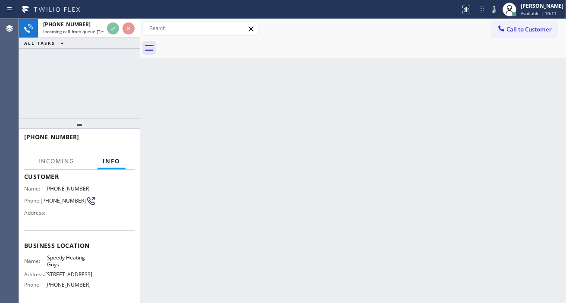
click at [62, 263] on span "Speedy Heating Guys" at bounding box center [68, 261] width 43 height 13
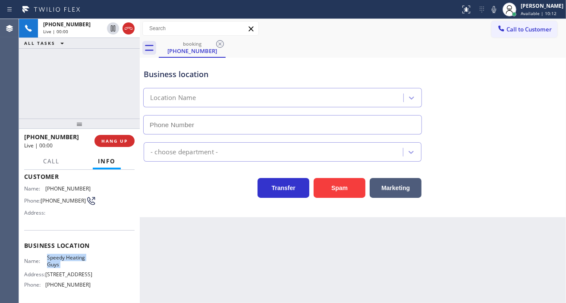
click at [62, 263] on span "Speedy Heating Guys" at bounding box center [68, 261] width 43 height 13
type input "(949) 647-4293"
click at [62, 263] on span "Speedy Heating Guys" at bounding box center [68, 261] width 43 height 13
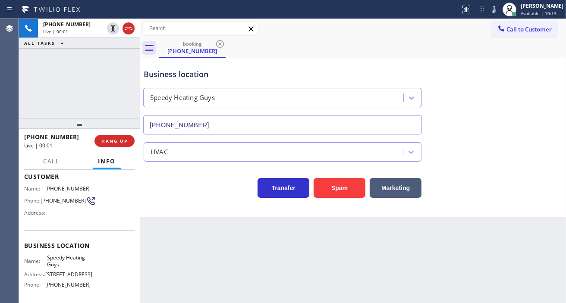
click at [178, 76] on div "Business location" at bounding box center [283, 75] width 278 height 12
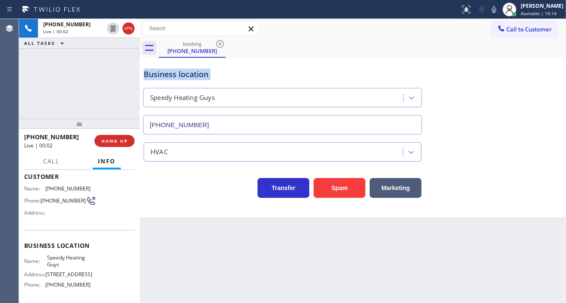
click at [178, 76] on div "Business location" at bounding box center [283, 75] width 278 height 12
click at [545, 119] on div "Business location Speedy Heating Guys (949) 647-4293" at bounding box center [353, 96] width 422 height 78
click at [345, 189] on button "Spam" at bounding box center [340, 188] width 52 height 20
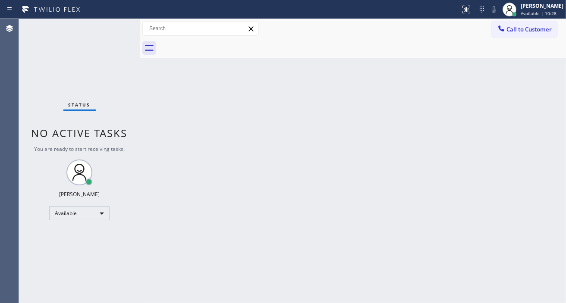
click at [553, 173] on div "Back to Dashboard Change Sender ID Customers Technicians Select a contact Outbo…" at bounding box center [353, 161] width 426 height 284
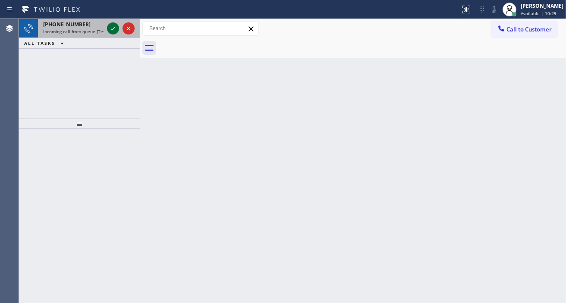
click at [109, 27] on icon at bounding box center [113, 28] width 10 height 10
click at [114, 28] on icon at bounding box center [113, 28] width 4 height 3
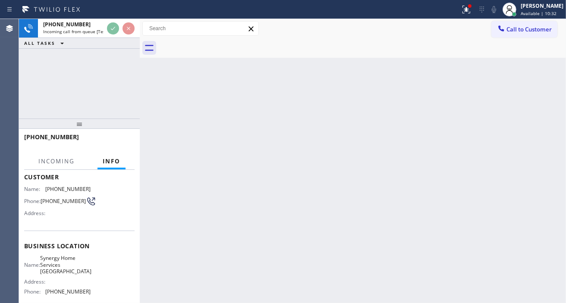
scroll to position [48, 0]
click at [470, 12] on icon at bounding box center [466, 10] width 8 height 8
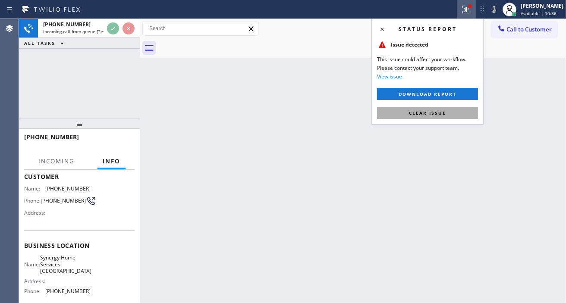
click at [458, 111] on button "Clear issue" at bounding box center [427, 113] width 101 height 12
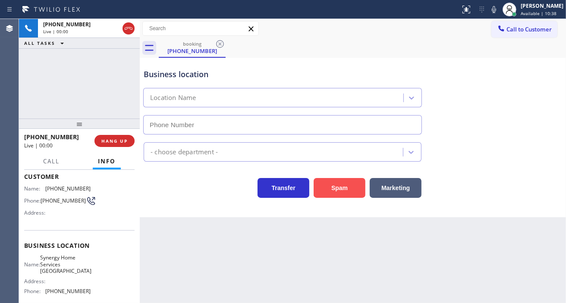
type input "(760) 280-6313"
click at [322, 192] on button "Spam" at bounding box center [340, 188] width 52 height 20
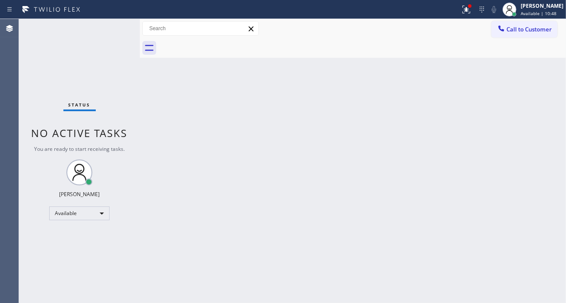
click at [115, 29] on div "Status No active tasks You are ready to start receiving tasks. [PERSON_NAME]" at bounding box center [79, 161] width 121 height 284
click at [470, 10] on icon at bounding box center [466, 10] width 8 height 8
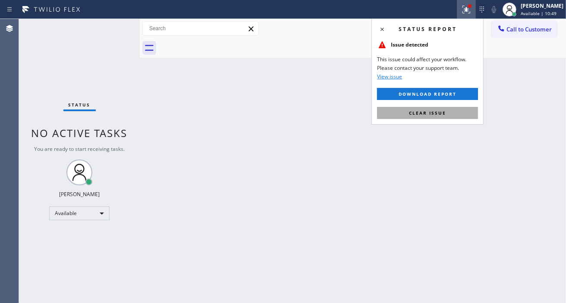
click at [462, 109] on button "Clear issue" at bounding box center [427, 113] width 101 height 12
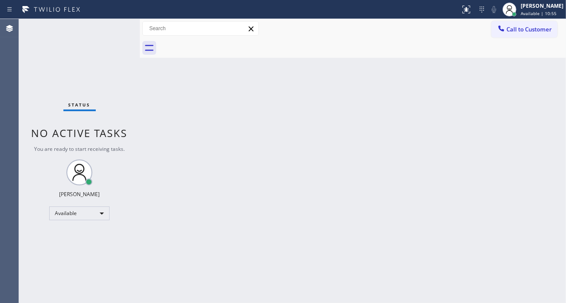
click at [111, 24] on div "Status No active tasks You are ready to start receiving tasks. [PERSON_NAME]" at bounding box center [79, 161] width 121 height 284
click at [545, 89] on div "Back to Dashboard Change Sender ID Customers Technicians Select a contact Outbo…" at bounding box center [353, 161] width 426 height 284
click at [116, 26] on div "Status No active tasks You are ready to start receiving tasks. [PERSON_NAME]" at bounding box center [79, 161] width 121 height 284
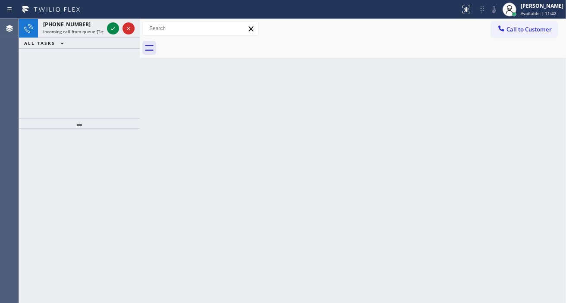
drag, startPoint x: 556, startPoint y: 116, endPoint x: 348, endPoint y: 110, distance: 207.6
click at [556, 115] on div "Back to Dashboard Change Sender ID Customers Technicians Select a contact Outbo…" at bounding box center [353, 161] width 426 height 284
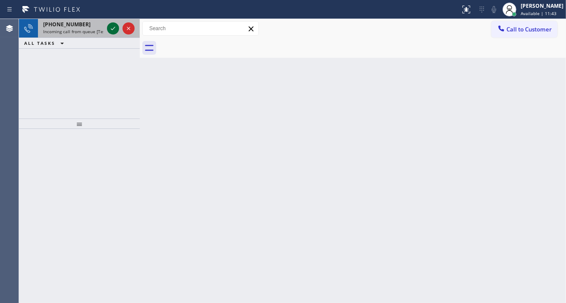
click at [108, 29] on div at bounding box center [113, 28] width 12 height 10
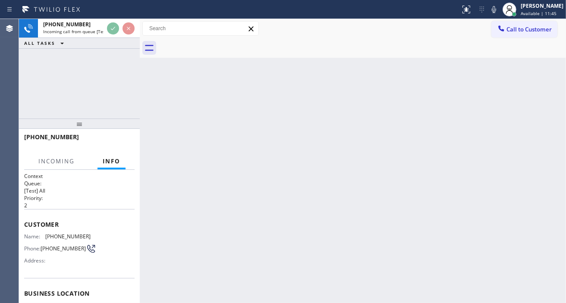
scroll to position [48, 0]
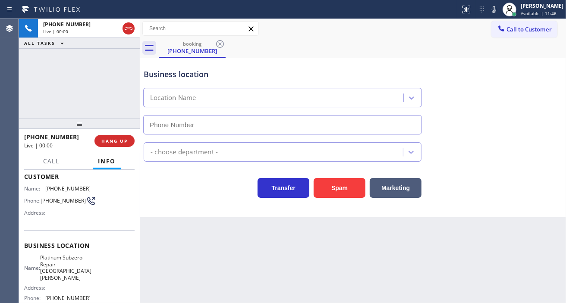
type input "(408) 762-2122"
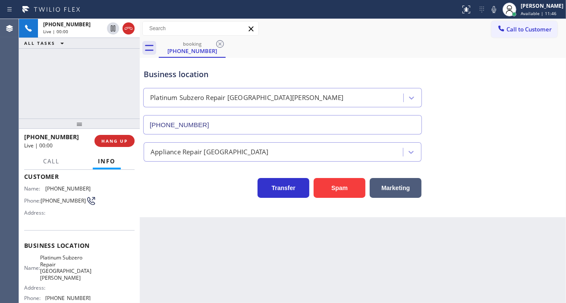
click at [65, 257] on span "Platinum Subzero Repair Santa Clara" at bounding box center [65, 268] width 51 height 27
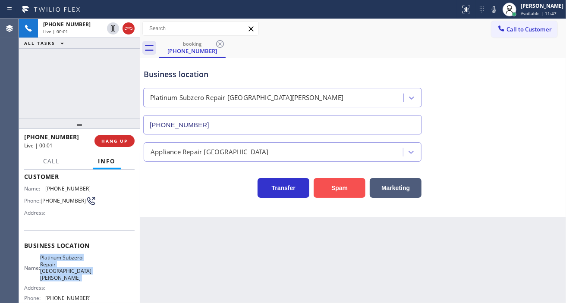
click at [354, 192] on button "Spam" at bounding box center [340, 188] width 52 height 20
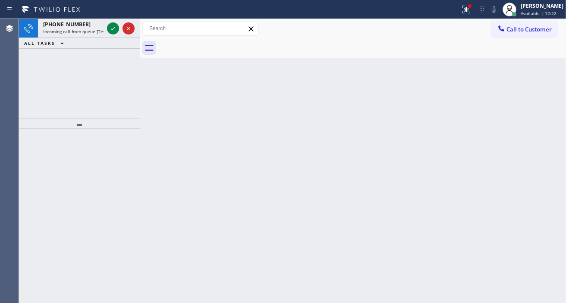
drag, startPoint x: 559, startPoint y: 97, endPoint x: 536, endPoint y: 92, distance: 24.3
click at [559, 97] on div "Back to Dashboard Change Sender ID Customers Technicians Select a contact Outbo…" at bounding box center [353, 161] width 426 height 284
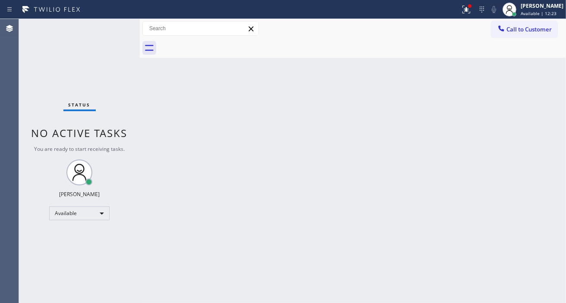
click at [117, 26] on div "Status No active tasks You are ready to start receiving tasks. [PERSON_NAME]" at bounding box center [79, 161] width 121 height 284
click at [471, 12] on icon at bounding box center [466, 9] width 10 height 10
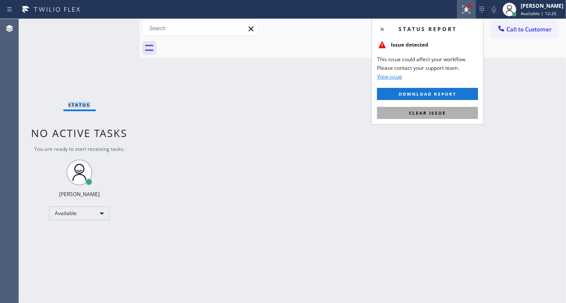
click at [459, 114] on button "Clear issue" at bounding box center [427, 113] width 101 height 12
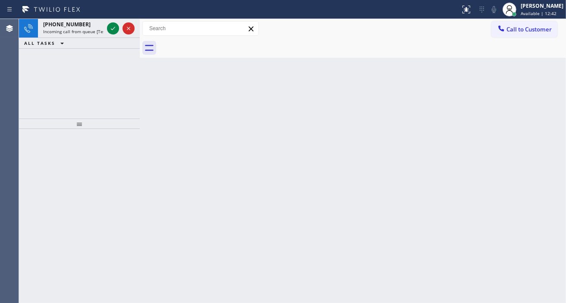
drag, startPoint x: 536, startPoint y: 91, endPoint x: 490, endPoint y: 81, distance: 47.2
click at [536, 91] on div "Back to Dashboard Change Sender ID Customers Technicians Select a contact Outbo…" at bounding box center [353, 161] width 426 height 284
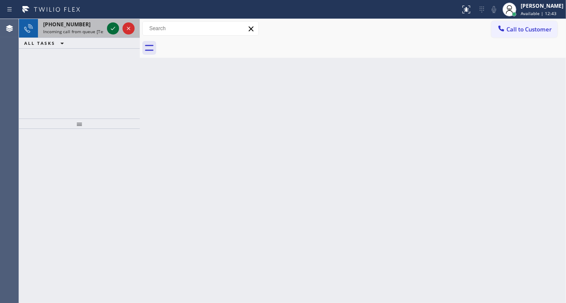
click at [114, 27] on icon at bounding box center [113, 28] width 10 height 10
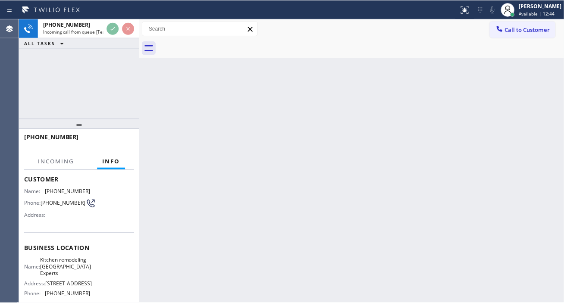
scroll to position [48, 0]
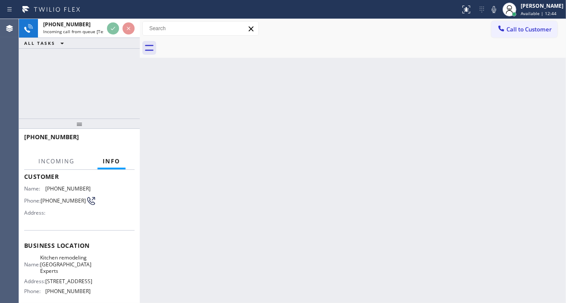
click at [65, 269] on span "Kitchen remodeling Glendale Experts" at bounding box center [65, 265] width 51 height 20
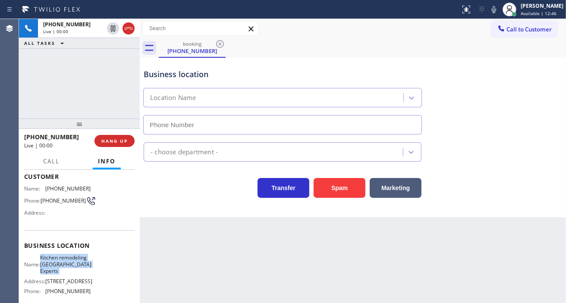
click at [65, 269] on span "Kitchen remodeling Glendale Experts" at bounding box center [65, 265] width 51 height 20
type input "(818) 330-6405"
click at [65, 269] on span "Kitchen remodeling Glendale Experts" at bounding box center [65, 265] width 51 height 20
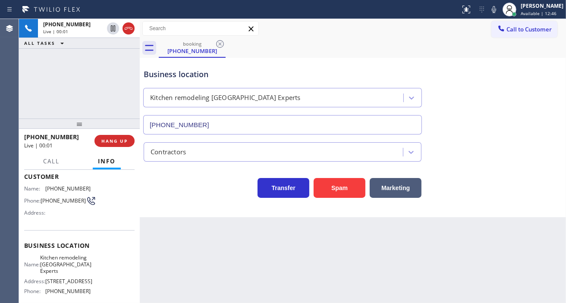
click at [193, 69] on div "Business location" at bounding box center [283, 75] width 278 height 12
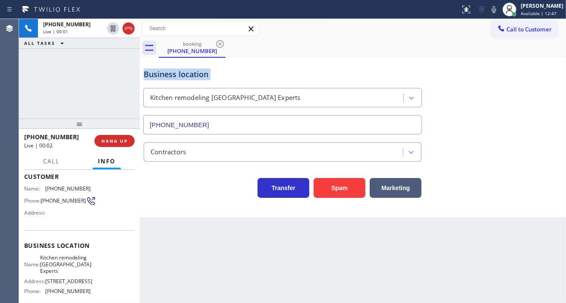
click at [193, 69] on div "Business location" at bounding box center [283, 75] width 278 height 12
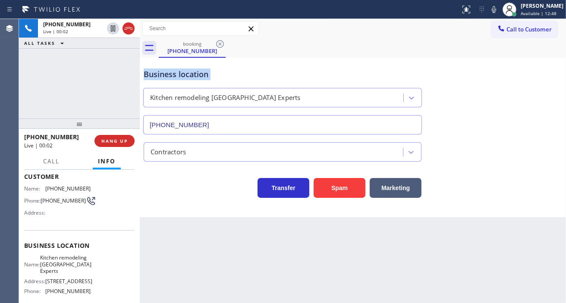
click at [193, 69] on div "Business location" at bounding box center [283, 75] width 278 height 12
click at [218, 76] on div "Business location" at bounding box center [283, 75] width 278 height 12
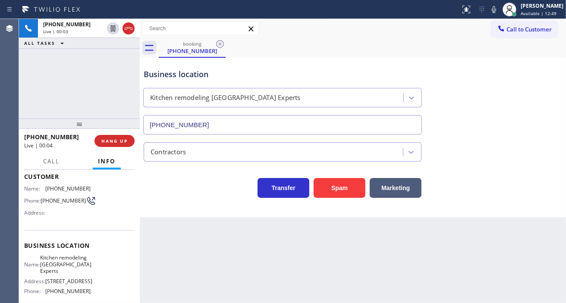
click at [218, 76] on div "Business location" at bounding box center [283, 75] width 278 height 12
click at [260, 72] on div "Business location" at bounding box center [283, 75] width 278 height 12
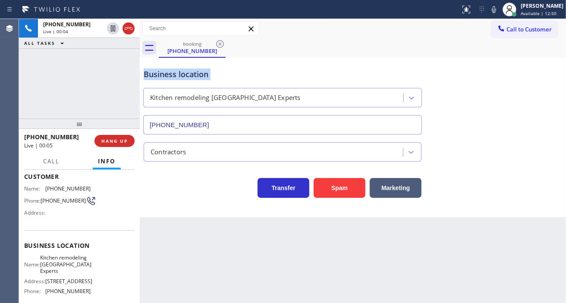
click at [260, 72] on div "Business location" at bounding box center [283, 75] width 278 height 12
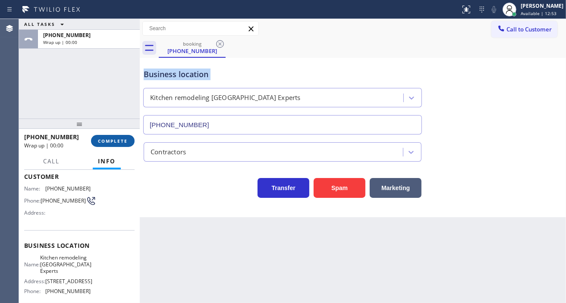
click at [124, 144] on span "COMPLETE" at bounding box center [113, 141] width 30 height 6
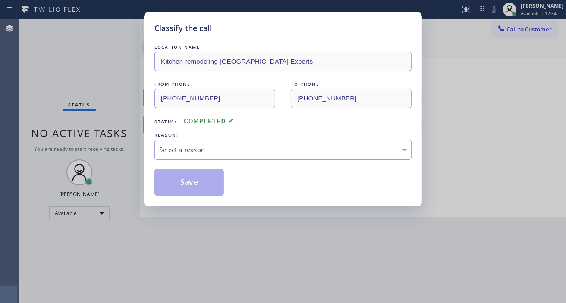
click at [178, 146] on div "Select a reason" at bounding box center [283, 150] width 248 height 10
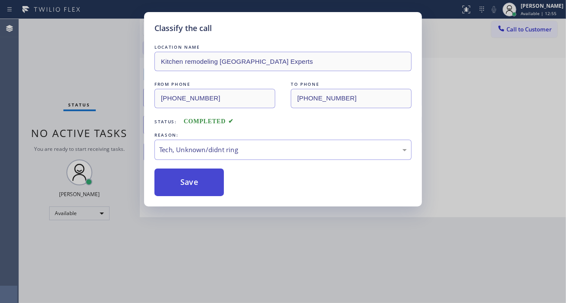
click at [203, 196] on button "Save" at bounding box center [188, 183] width 69 height 28
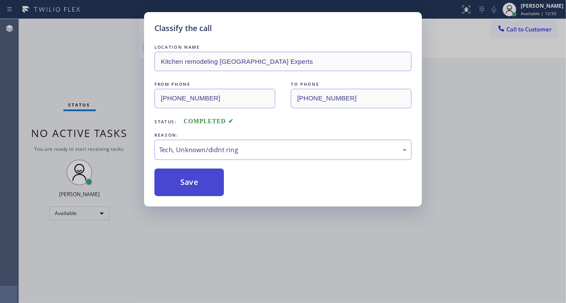
click at [202, 192] on button "Save" at bounding box center [188, 183] width 69 height 28
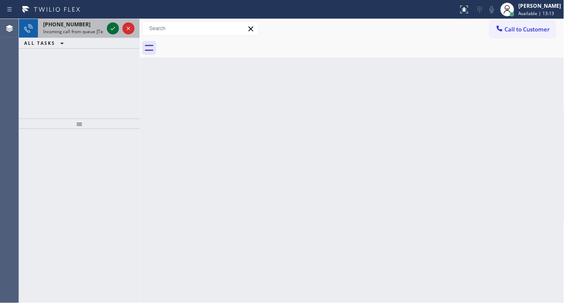
click at [113, 30] on icon at bounding box center [113, 28] width 10 height 10
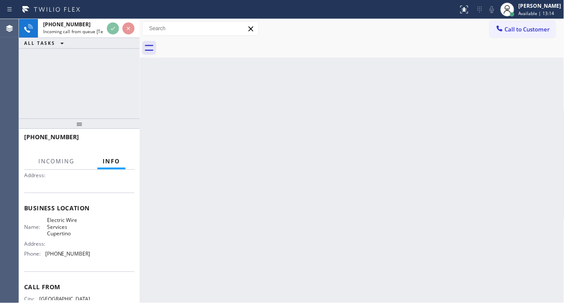
scroll to position [96, 0]
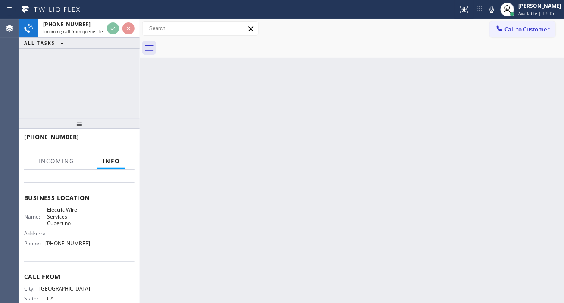
click at [57, 220] on span "Electric Wire Services Cupertino" at bounding box center [68, 217] width 43 height 20
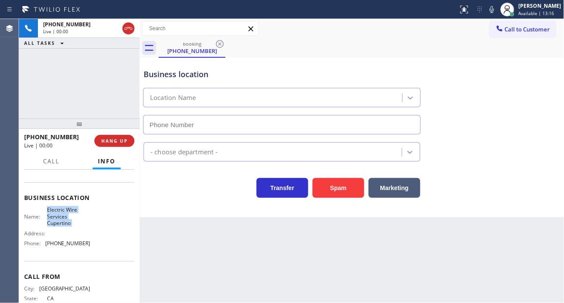
click at [57, 220] on span "Electric Wire Services Cupertino" at bounding box center [68, 217] width 43 height 20
type input "(408) 549-7996"
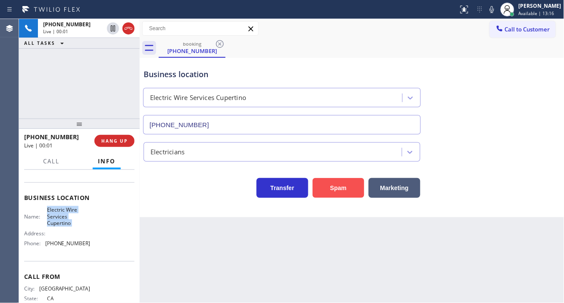
click at [335, 182] on button "Spam" at bounding box center [339, 188] width 52 height 20
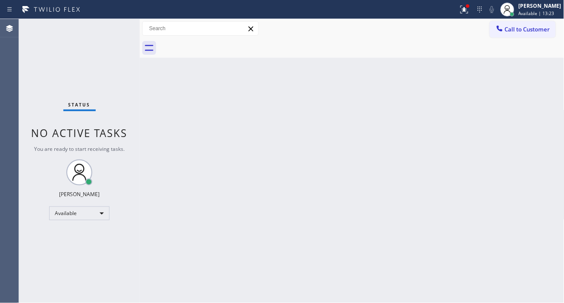
click at [495, 98] on div "Back to Dashboard Change Sender ID Customers Technicians Select a contact Outbo…" at bounding box center [352, 161] width 425 height 284
click at [471, 22] on div "Call to Customer Outbound call Location Viking Repair Service Your caller id ph…" at bounding box center [352, 28] width 425 height 15
click at [471, 19] on div "Call to Customer Outbound call Location Viking Repair Service Your caller id ph…" at bounding box center [352, 28] width 425 height 19
click at [470, 13] on icon at bounding box center [464, 9] width 10 height 10
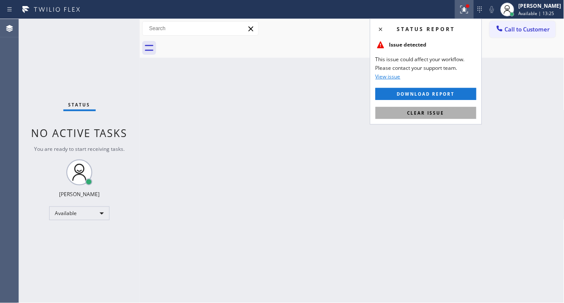
click at [441, 110] on span "Clear issue" at bounding box center [426, 113] width 37 height 6
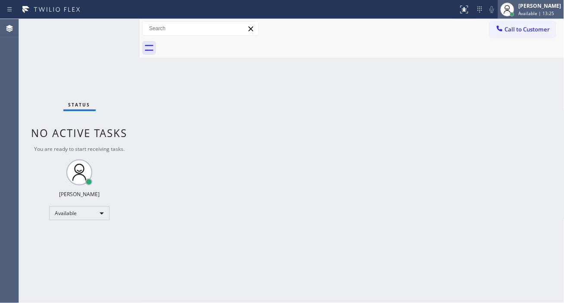
click at [530, 13] on span "Available | 13:25" at bounding box center [537, 13] width 36 height 6
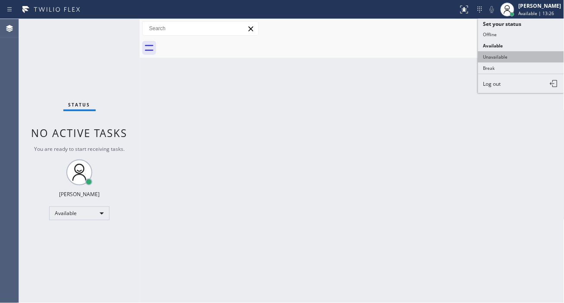
click at [509, 58] on button "Unavailable" at bounding box center [521, 56] width 86 height 11
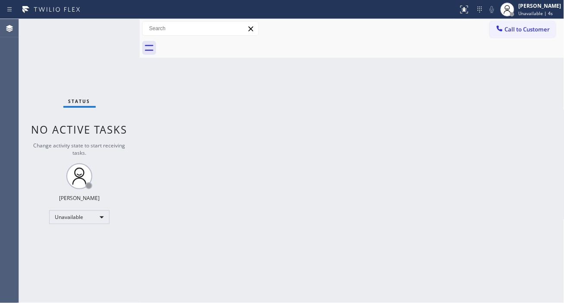
click at [538, 99] on div "Back to Dashboard Change Sender ID Customers Technicians Select a contact Outbo…" at bounding box center [352, 161] width 425 height 284
click at [533, 13] on span "Unavailable | 5s" at bounding box center [536, 13] width 35 height 6
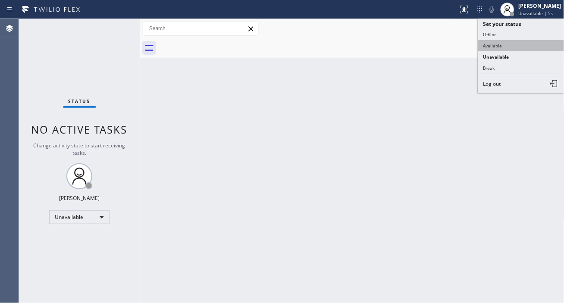
click at [513, 46] on button "Available" at bounding box center [521, 45] width 86 height 11
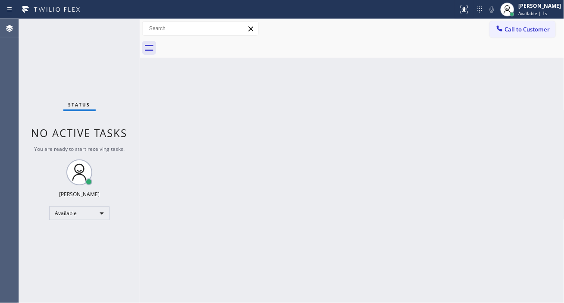
click at [498, 83] on div "Back to Dashboard Change Sender ID Customers Technicians Select a contact Outbo…" at bounding box center [352, 161] width 425 height 284
click at [115, 28] on div "Status No active tasks You are ready to start receiving tasks. [PERSON_NAME]" at bounding box center [79, 161] width 121 height 284
click at [543, 73] on div "Back to Dashboard Change Sender ID Customers Technicians Select a contact Outbo…" at bounding box center [352, 161] width 425 height 284
click at [540, 7] on div "[PERSON_NAME]" at bounding box center [540, 5] width 43 height 7
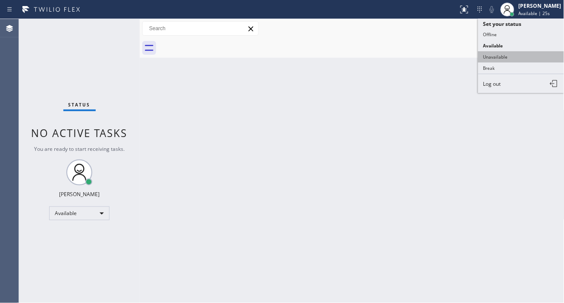
click at [521, 53] on button "Unavailable" at bounding box center [521, 56] width 86 height 11
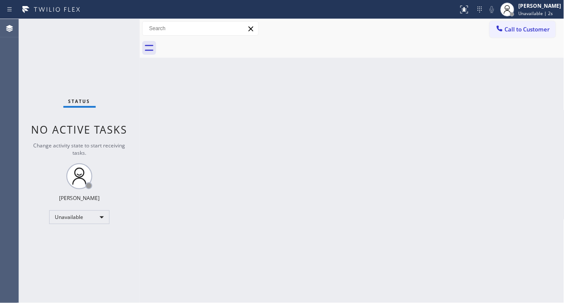
click at [498, 123] on div "Back to Dashboard Change Sender ID Customers Technicians Select a contact Outbo…" at bounding box center [352, 161] width 425 height 284
click at [536, 109] on div "Back to Dashboard Change Sender ID Customers Technicians Select a contact Outbo…" at bounding box center [352, 161] width 425 height 284
click at [505, 106] on div "Back to Dashboard Change Sender ID Customers Technicians Select a contact Outbo…" at bounding box center [352, 161] width 425 height 284
click at [550, 137] on div "Back to Dashboard Change Sender ID Customers Technicians Select a contact Outbo…" at bounding box center [352, 161] width 425 height 284
click at [507, 129] on div "Back to Dashboard Change Sender ID Customers Technicians Select a contact Outbo…" at bounding box center [352, 161] width 425 height 284
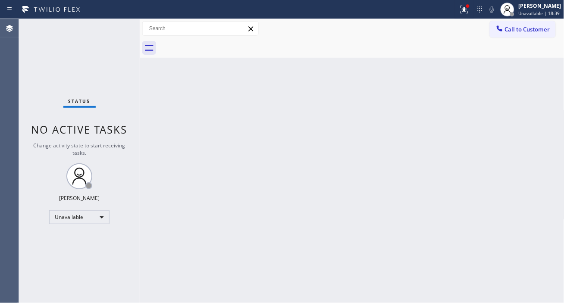
click at [499, 106] on div "Back to Dashboard Change Sender ID Customers Technicians Select a contact Outbo…" at bounding box center [352, 161] width 425 height 284
click at [464, 9] on icon at bounding box center [464, 9] width 10 height 10
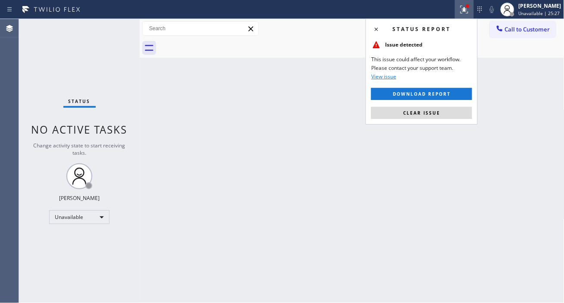
click at [442, 121] on div "Status report Issue detected This issue could affect your workflow. Please cont…" at bounding box center [422, 72] width 112 height 106
click at [440, 125] on div "Back to Dashboard Change Sender ID Customers Technicians Select a contact Outbo…" at bounding box center [352, 161] width 425 height 284
click at [438, 114] on span "Clear issue" at bounding box center [421, 113] width 37 height 6
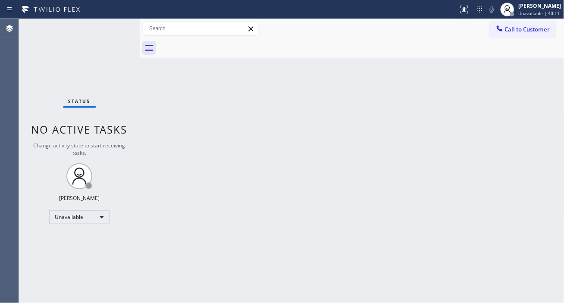
click at [542, 82] on div "Back to Dashboard Change Sender ID Customers Technicians Select a contact Outbo…" at bounding box center [352, 161] width 425 height 284
click at [535, 113] on div "Back to Dashboard Change Sender ID Customers Technicians Select a contact Outbo…" at bounding box center [352, 161] width 425 height 284
click at [527, 178] on div "Back to Dashboard Change Sender ID Customers Technicians Select a contact Outbo…" at bounding box center [352, 161] width 425 height 284
drag, startPoint x: 514, startPoint y: 70, endPoint x: 503, endPoint y: 58, distance: 15.9
click at [514, 70] on div "Back to Dashboard Change Sender ID Customers Technicians Select a contact Outbo…" at bounding box center [352, 161] width 425 height 284
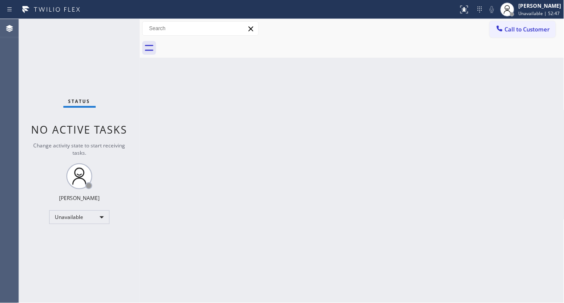
drag, startPoint x: 487, startPoint y: 62, endPoint x: 464, endPoint y: 51, distance: 25.1
click at [487, 62] on div "Back to Dashboard Change Sender ID Customers Technicians Select a contact Outbo…" at bounding box center [352, 161] width 425 height 284
click at [551, 108] on div "Back to Dashboard Change Sender ID Customers Technicians Select a contact Outbo…" at bounding box center [352, 161] width 425 height 284
click at [548, 101] on div "Back to Dashboard Change Sender ID Customers Technicians Select a contact Outbo…" at bounding box center [352, 161] width 425 height 284
drag, startPoint x: 537, startPoint y: 105, endPoint x: 443, endPoint y: 62, distance: 104.0
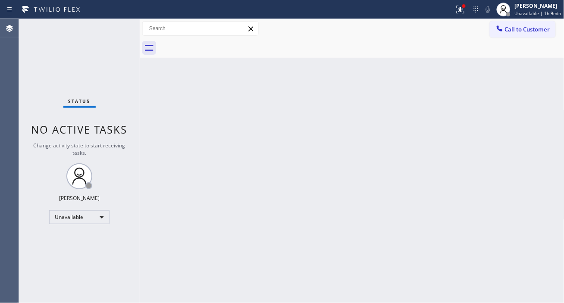
click at [537, 105] on div "Back to Dashboard Change Sender ID Customers Technicians Select a contact Outbo…" at bounding box center [352, 161] width 425 height 284
drag, startPoint x: 520, startPoint y: 99, endPoint x: 506, endPoint y: 96, distance: 14.6
click at [520, 99] on div "Back to Dashboard Change Sender ID Customers Technicians Select a contact Outbo…" at bounding box center [352, 161] width 425 height 284
drag, startPoint x: 497, startPoint y: 180, endPoint x: 498, endPoint y: 175, distance: 5.2
click at [497, 180] on div "Back to Dashboard Change Sender ID Customers Technicians Select a contact Outbo…" at bounding box center [352, 161] width 425 height 284
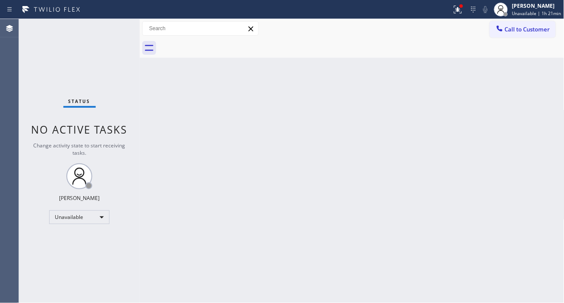
click at [532, 104] on div "Back to Dashboard Change Sender ID Customers Technicians Select a contact Outbo…" at bounding box center [352, 161] width 425 height 284
click at [515, 100] on div "Back to Dashboard Change Sender ID Customers Technicians Select a contact Outbo…" at bounding box center [352, 161] width 425 height 284
drag, startPoint x: 510, startPoint y: 105, endPoint x: 463, endPoint y: 83, distance: 52.3
click at [510, 105] on div "Back to Dashboard Change Sender ID Customers Technicians Select a contact Outbo…" at bounding box center [352, 161] width 425 height 284
click at [117, 31] on div "Status No active tasks Change activity state to start receiving tasks. [PERSON_…" at bounding box center [79, 161] width 121 height 284
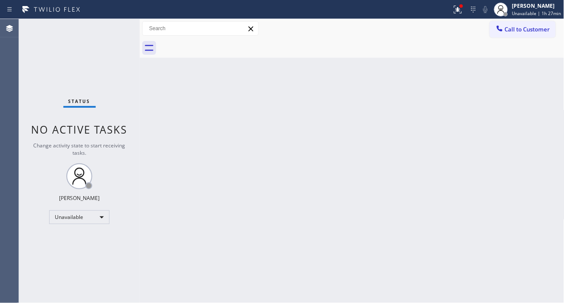
click at [535, 119] on div "Back to Dashboard Change Sender ID Customers Technicians Select a contact Outbo…" at bounding box center [352, 161] width 425 height 284
click at [468, 11] on div at bounding box center [458, 9] width 19 height 10
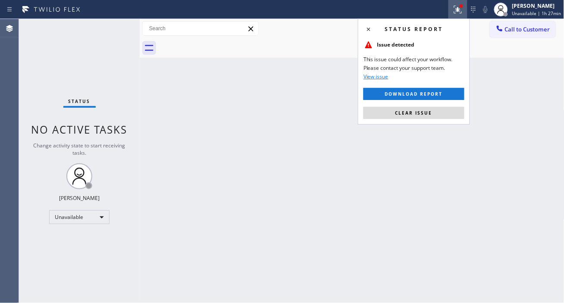
click at [451, 123] on div "Status report Issue detected This issue could affect your workflow. Please cont…" at bounding box center [414, 72] width 112 height 106
click at [451, 122] on div "Status report Issue detected This issue could affect your workflow. Please cont…" at bounding box center [414, 72] width 112 height 106
click at [450, 121] on div "Status report Issue detected This issue could affect your workflow. Please cont…" at bounding box center [414, 72] width 112 height 106
click at [428, 122] on div "Status report Issue detected This issue could affect your workflow. Please cont…" at bounding box center [414, 72] width 112 height 106
click at [428, 117] on button "Clear issue" at bounding box center [414, 113] width 101 height 12
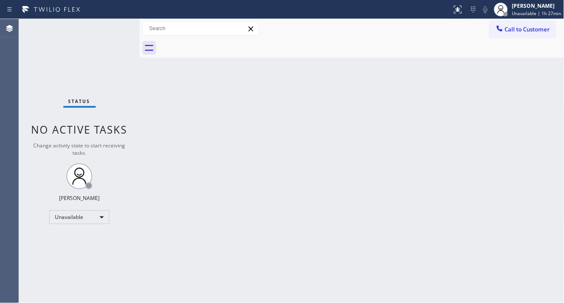
drag, startPoint x: 514, startPoint y: 148, endPoint x: 433, endPoint y: 188, distance: 90.5
click at [514, 148] on div "Back to Dashboard Change Sender ID Customers Technicians Select a contact Outbo…" at bounding box center [352, 161] width 425 height 284
click at [534, 118] on div "Back to Dashboard Change Sender ID Customers Technicians Select a contact Outbo…" at bounding box center [352, 161] width 425 height 284
click at [487, 127] on div "Back to Dashboard Change Sender ID Customers Technicians Select a contact Outbo…" at bounding box center [352, 161] width 425 height 284
drag, startPoint x: 528, startPoint y: 144, endPoint x: 503, endPoint y: 152, distance: 26.3
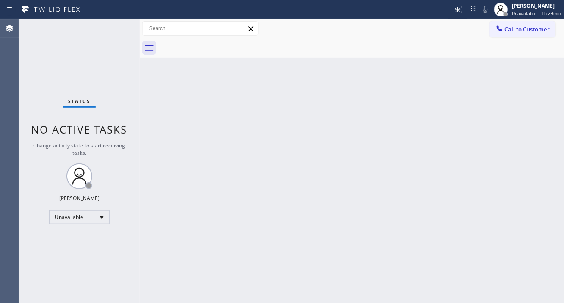
click at [528, 144] on div "Back to Dashboard Change Sender ID Customers Technicians Select a contact Outbo…" at bounding box center [352, 161] width 425 height 284
click at [529, 152] on div "Back to Dashboard Change Sender ID Customers Technicians Select a contact Outbo…" at bounding box center [352, 161] width 425 height 284
click at [534, 133] on div "Back to Dashboard Change Sender ID Customers Technicians Select a contact Outbo…" at bounding box center [352, 161] width 425 height 284
click at [499, 151] on div "Back to Dashboard Change Sender ID Customers Technicians Select a contact Outbo…" at bounding box center [352, 161] width 425 height 284
drag, startPoint x: 538, startPoint y: 100, endPoint x: 394, endPoint y: 33, distance: 158.6
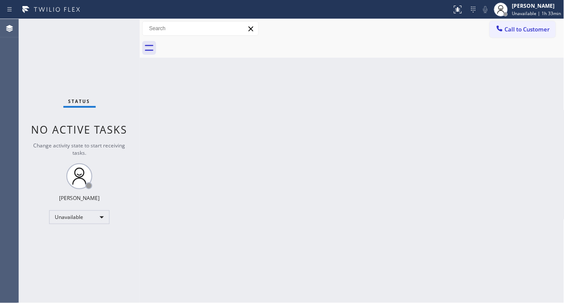
click at [538, 100] on div "Back to Dashboard Change Sender ID Customers Technicians Select a contact Outbo…" at bounding box center [352, 161] width 425 height 284
click at [532, 101] on div "Back to Dashboard Change Sender ID Customers Technicians Select a contact Outbo…" at bounding box center [352, 161] width 425 height 284
click at [533, 94] on div "Back to Dashboard Change Sender ID Customers Technicians Select a contact Outbo…" at bounding box center [352, 161] width 425 height 284
click at [110, 35] on div "Status No active tasks Change activity state to start receiving tasks. [PERSON_…" at bounding box center [79, 161] width 121 height 284
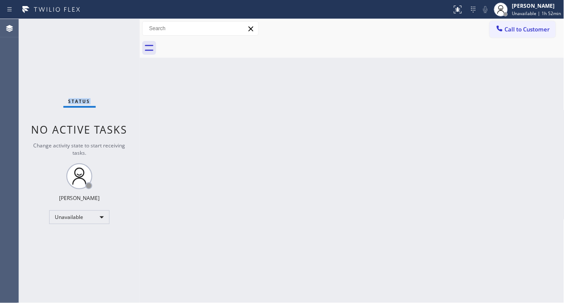
click at [110, 35] on div "Status No active tasks Change activity state to start receiving tasks. [PERSON_…" at bounding box center [79, 161] width 121 height 284
click at [541, 94] on div "Back to Dashboard Change Sender ID Customers Technicians Select a contact Outbo…" at bounding box center [352, 161] width 425 height 284
click at [112, 26] on div "Status No active tasks Change activity state to start receiving tasks. [PERSON_…" at bounding box center [79, 161] width 121 height 284
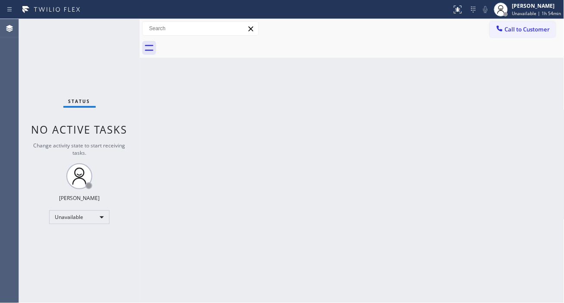
click at [536, 88] on div "Back to Dashboard Change Sender ID Customers Technicians Select a contact Outbo…" at bounding box center [352, 161] width 425 height 284
click at [121, 25] on div "Status No active tasks Change activity state to start receiving tasks. [PERSON_…" at bounding box center [79, 161] width 121 height 284
click at [531, 12] on span "Unavailable | 2h 1min" at bounding box center [538, 13] width 47 height 6
click at [550, 97] on div "Back to Dashboard Change Sender ID Customers Technicians Select a contact Outbo…" at bounding box center [352, 161] width 425 height 284
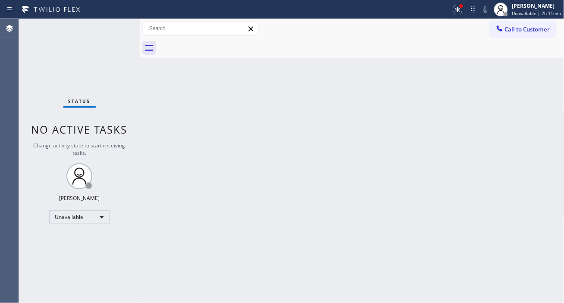
click at [538, 102] on div "Back to Dashboard Change Sender ID Customers Technicians Select a contact Outbo…" at bounding box center [352, 161] width 425 height 284
click at [538, 94] on div "Back to Dashboard Change Sender ID Customers Technicians Select a contact Outbo…" at bounding box center [352, 161] width 425 height 284
click at [531, 128] on div "Back to Dashboard Change Sender ID Customers Technicians Select a contact Outbo…" at bounding box center [352, 161] width 425 height 284
click at [544, 104] on div "Back to Dashboard Change Sender ID Customers Technicians Select a contact Outbo…" at bounding box center [352, 161] width 425 height 284
click at [452, 7] on div at bounding box center [458, 9] width 19 height 10
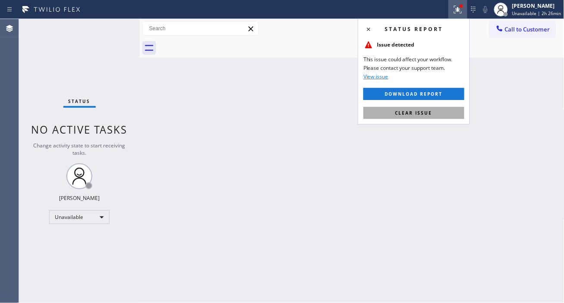
click at [436, 111] on button "Clear issue" at bounding box center [414, 113] width 101 height 12
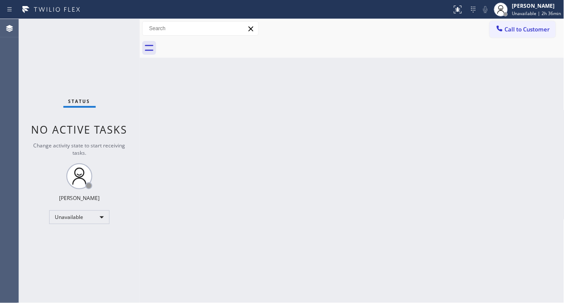
drag, startPoint x: 527, startPoint y: 96, endPoint x: 527, endPoint y: 88, distance: 7.3
click at [527, 96] on div "Back to Dashboard Change Sender ID Customers Technicians Select a contact Outbo…" at bounding box center [352, 161] width 425 height 284
click at [527, 119] on div "Back to Dashboard Change Sender ID Customers Technicians Select a contact Outbo…" at bounding box center [352, 161] width 425 height 284
click at [520, 12] on span "Unavailable | 3h 8min" at bounding box center [538, 13] width 47 height 6
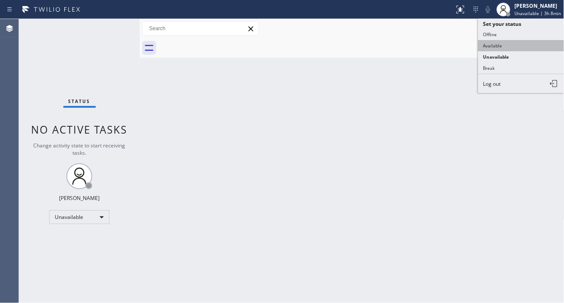
click at [511, 41] on button "Available" at bounding box center [521, 45] width 86 height 11
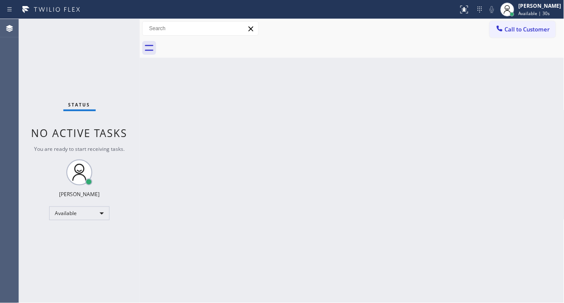
click at [539, 119] on div "Back to Dashboard Change Sender ID Customers Technicians Select a contact Outbo…" at bounding box center [352, 161] width 425 height 284
click at [553, 75] on div "Back to Dashboard Change Sender ID Customers Technicians Select a contact Outbo…" at bounding box center [352, 161] width 425 height 284
click at [114, 30] on div "Status No active tasks You are ready to start receiving tasks. [PERSON_NAME]" at bounding box center [79, 161] width 121 height 284
click at [528, 129] on div "Back to Dashboard Change Sender ID Customers Technicians Select a contact Outbo…" at bounding box center [352, 161] width 425 height 284
click at [111, 25] on div "Status No active tasks You are ready to start receiving tasks. [PERSON_NAME]" at bounding box center [79, 161] width 121 height 284
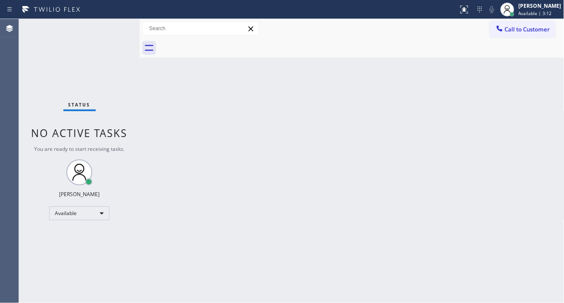
click at [536, 102] on div "Back to Dashboard Change Sender ID Customers Technicians Select a contact Outbo…" at bounding box center [352, 161] width 425 height 284
click at [520, 32] on span "Call to Customer" at bounding box center [527, 29] width 45 height 8
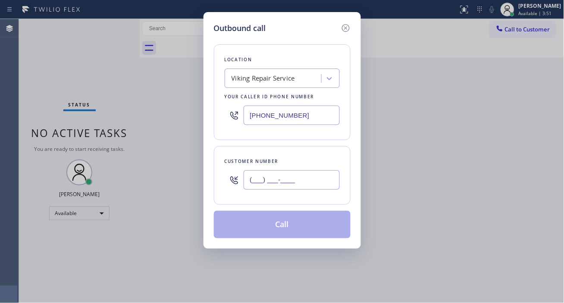
click at [285, 176] on input "(___) ___-____" at bounding box center [292, 179] width 96 height 19
paste input "310) 721-6907"
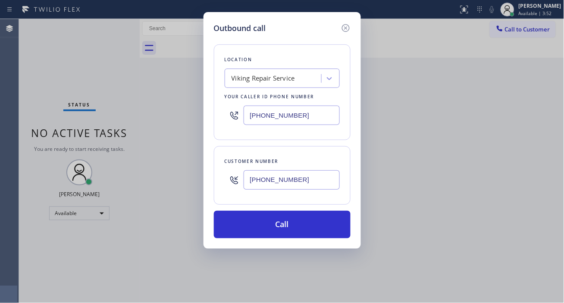
type input "(310) 721-6907"
click at [315, 118] on input "[PHONE_NUMBER]" at bounding box center [292, 115] width 96 height 19
paste input "760) 452-3888"
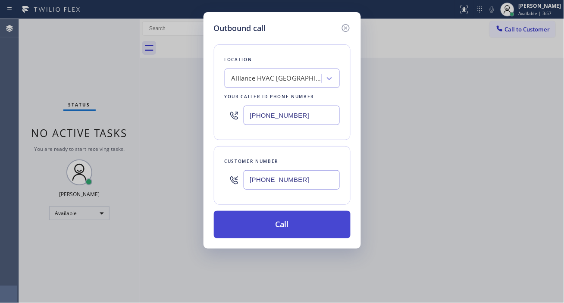
type input "(760) 452-3888"
click at [313, 223] on button "Call" at bounding box center [282, 225] width 137 height 28
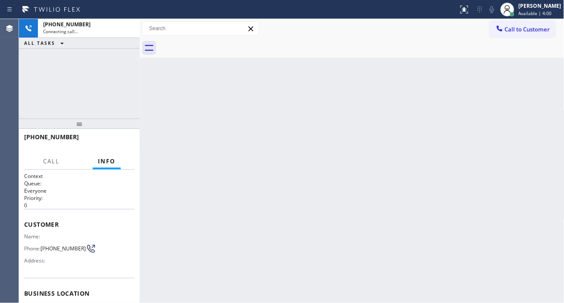
click at [540, 120] on div "Back to Dashboard Change Sender ID Customers Technicians Select a contact Outbo…" at bounding box center [352, 161] width 425 height 284
click at [543, 119] on div "Back to Dashboard Change Sender ID Customers Technicians Select a contact Outbo…" at bounding box center [352, 161] width 425 height 284
click at [528, 116] on div "Back to Dashboard Change Sender ID Customers Technicians Select a contact Outbo…" at bounding box center [352, 161] width 425 height 284
click at [121, 88] on div "+13107216907 Connecting call… ALL TASKS ALL TASKS ACTIVE TASKS TASKS IN WRAP UP" at bounding box center [79, 69] width 121 height 100
click at [116, 85] on div "+13107216907 Connecting call… ALL TASKS ALL TASKS ACTIVE TASKS TASKS IN WRAP UP" at bounding box center [79, 69] width 121 height 100
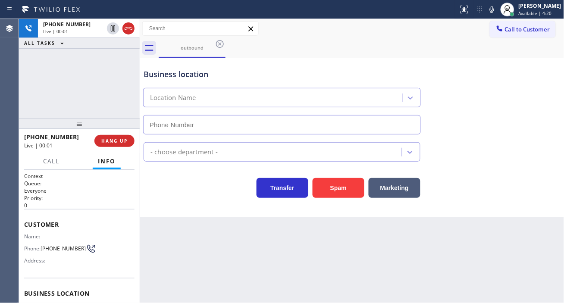
type input "(760) 452-3888"
click at [176, 74] on div "Business location" at bounding box center [282, 75] width 277 height 12
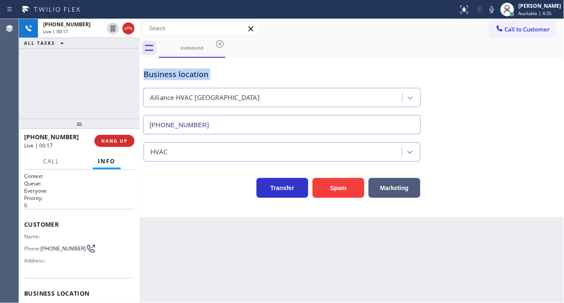
click at [176, 74] on div "Business location" at bounding box center [282, 75] width 277 height 12
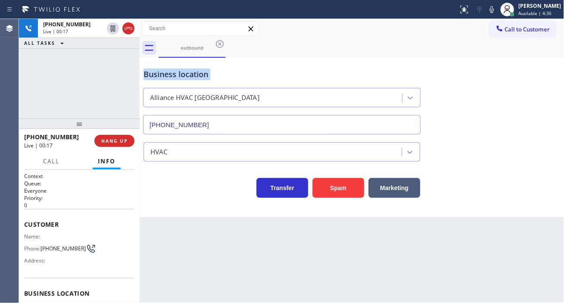
click at [176, 74] on div "Business location" at bounding box center [282, 75] width 277 height 12
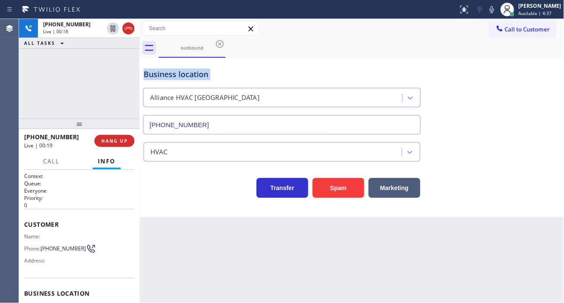
click at [177, 72] on div "Business location" at bounding box center [282, 75] width 277 height 12
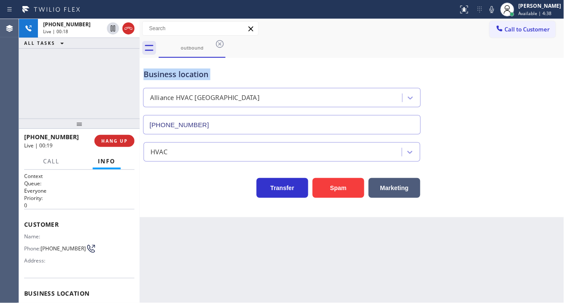
click at [177, 72] on div "Business location" at bounding box center [282, 75] width 277 height 12
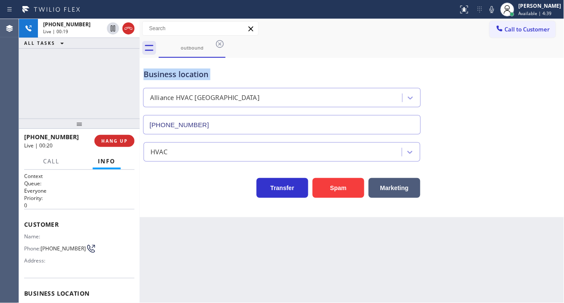
click at [177, 72] on div "Business location" at bounding box center [282, 75] width 277 height 12
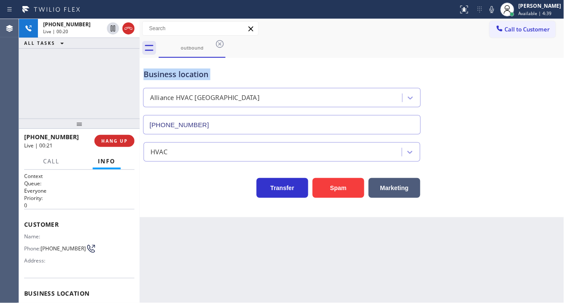
click at [177, 72] on div "Business location" at bounding box center [282, 75] width 277 height 12
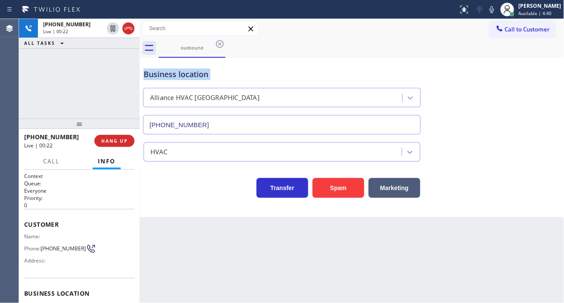
click at [177, 72] on div "Business location" at bounding box center [282, 75] width 277 height 12
click at [105, 89] on div "+13107216907 Live | 00:35 ALL TASKS ALL TASKS ACTIVE TASKS TASKS IN WRAP UP" at bounding box center [79, 69] width 121 height 100
click at [553, 92] on div "Business location Alliance HVAC Palm Desert (760) 452-3888" at bounding box center [352, 96] width 421 height 78
click at [88, 74] on div "+13107216907 Live | 01:01 ALL TASKS ALL TASKS ACTIVE TASKS TASKS IN WRAP UP" at bounding box center [79, 69] width 121 height 100
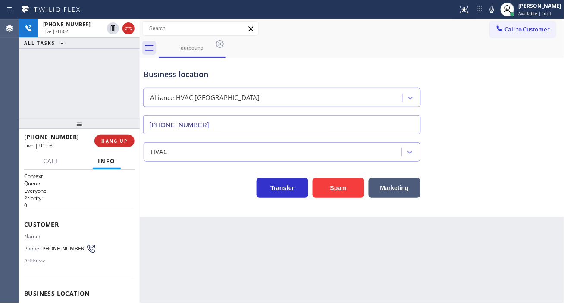
click at [169, 76] on div "Business location" at bounding box center [282, 75] width 277 height 12
click at [244, 75] on div "Business location" at bounding box center [282, 75] width 277 height 12
click at [132, 85] on div "+13107216907 Live | 01:13 ALL TASKS ALL TASKS ACTIVE TASKS TASKS IN WRAP UP" at bounding box center [79, 69] width 121 height 100
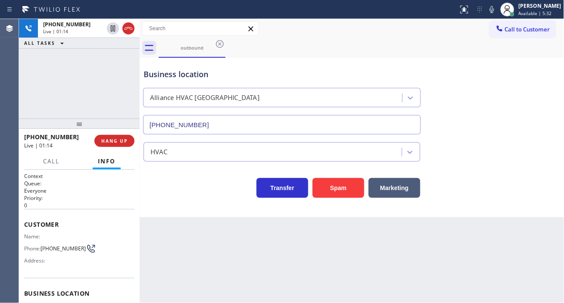
click at [157, 72] on div "Business location" at bounding box center [282, 75] width 277 height 12
click at [209, 82] on div "Business location Alliance HVAC Palm Desert (760) 452-3888" at bounding box center [282, 97] width 280 height 75
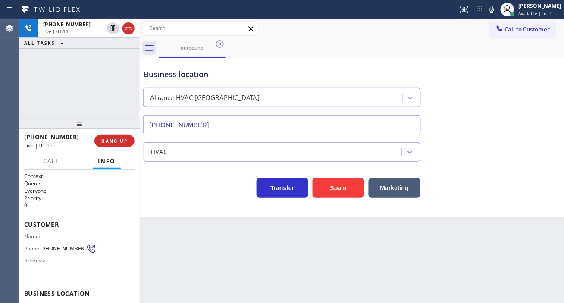
click at [206, 77] on div "Business location" at bounding box center [282, 75] width 277 height 12
click at [218, 80] on div "Business location" at bounding box center [282, 75] width 277 height 12
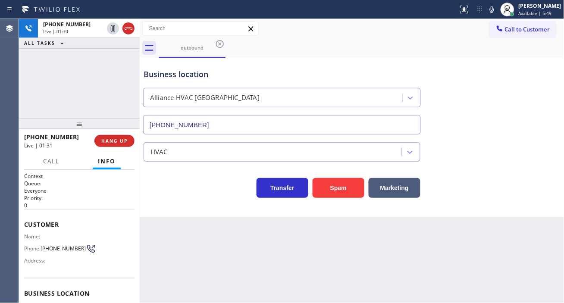
click at [218, 80] on div "Business location" at bounding box center [282, 75] width 277 height 12
click at [210, 72] on div "Business location" at bounding box center [282, 75] width 277 height 12
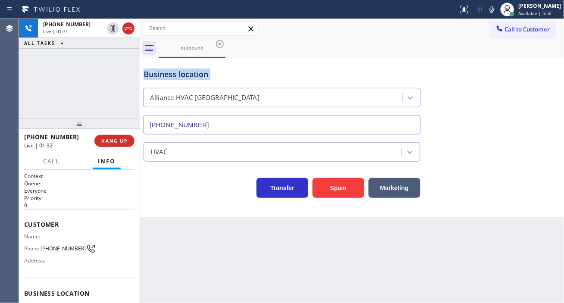
click at [230, 73] on div "Business location" at bounding box center [282, 75] width 277 height 12
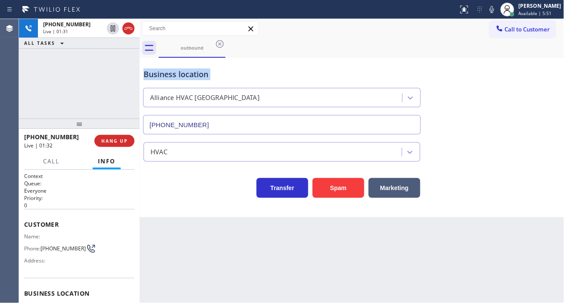
click at [230, 73] on div "Business location" at bounding box center [282, 75] width 277 height 12
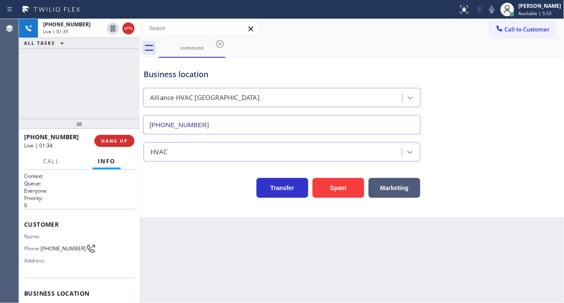
click at [230, 73] on div "Business location" at bounding box center [282, 75] width 277 height 12
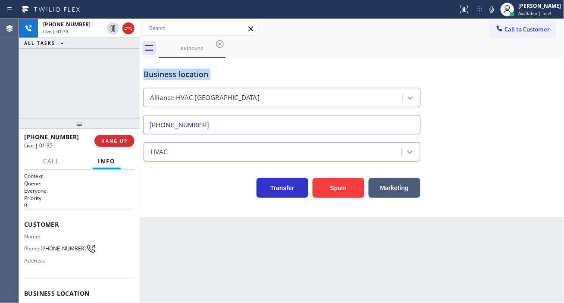
click at [230, 73] on div "Business location" at bounding box center [282, 75] width 277 height 12
click at [107, 80] on div "+13107216907 Live | 01:41 ALL TASKS ALL TASKS ACTIVE TASKS TASKS IN WRAP UP" at bounding box center [79, 69] width 121 height 100
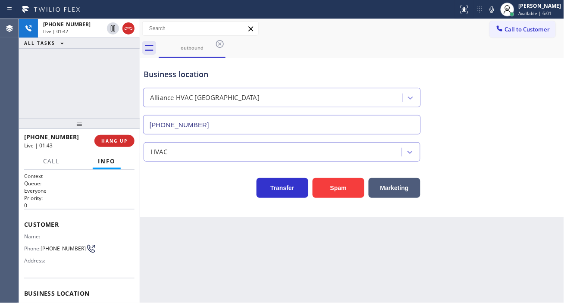
click at [147, 76] on div "Business location" at bounding box center [282, 75] width 277 height 12
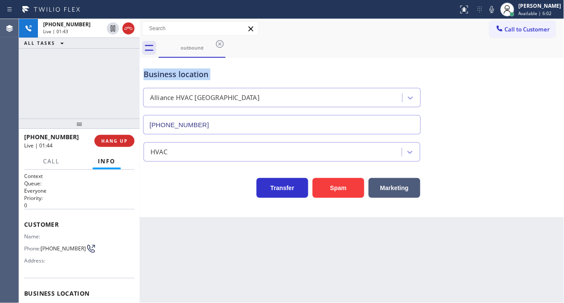
click at [147, 76] on div "Business location" at bounding box center [282, 75] width 277 height 12
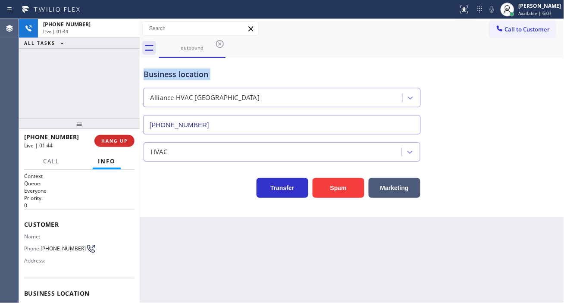
click at [147, 76] on div "Business location" at bounding box center [282, 75] width 277 height 12
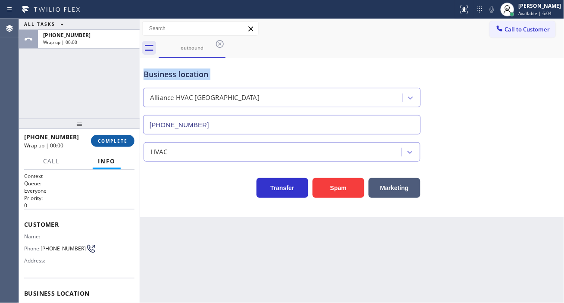
click at [114, 145] on button "COMPLETE" at bounding box center [113, 141] width 44 height 12
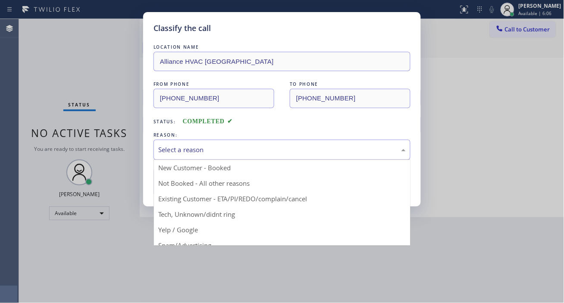
click at [204, 145] on div "Select a reason" at bounding box center [282, 150] width 248 height 10
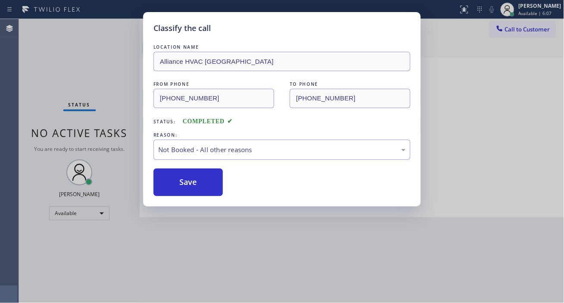
click at [207, 185] on button "Save" at bounding box center [188, 183] width 69 height 28
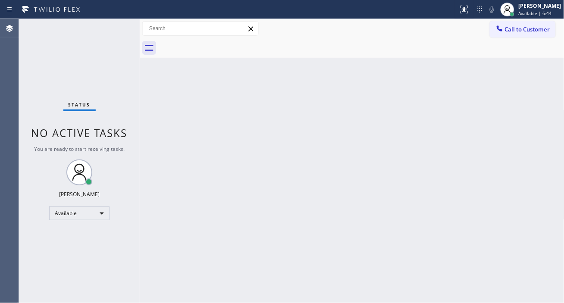
drag, startPoint x: 542, startPoint y: 82, endPoint x: 507, endPoint y: 75, distance: 35.8
click at [542, 82] on div "Back to Dashboard Change Sender ID Customers Technicians Select a contact Outbo…" at bounding box center [352, 161] width 425 height 284
click at [115, 24] on div "Status No active tasks You are ready to start receiving tasks. [PERSON_NAME]" at bounding box center [79, 161] width 121 height 284
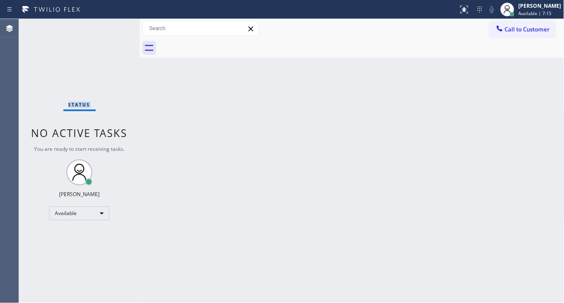
click at [115, 24] on div "Status No active tasks You are ready to start receiving tasks. [PERSON_NAME]" at bounding box center [79, 161] width 121 height 284
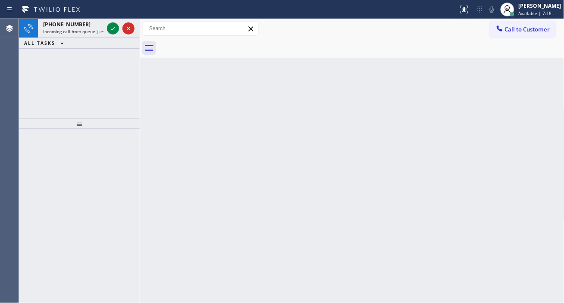
click at [557, 151] on div "Back to Dashboard Change Sender ID Customers Technicians Select a contact Outbo…" at bounding box center [352, 161] width 425 height 284
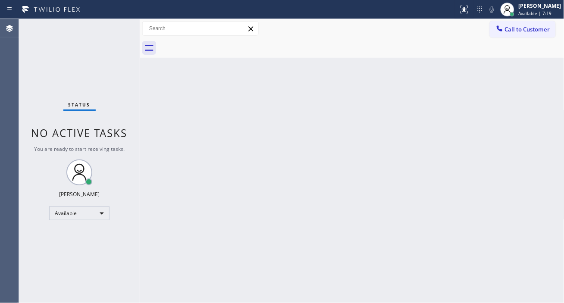
click at [107, 29] on div "Status No active tasks You are ready to start receiving tasks. [PERSON_NAME]" at bounding box center [79, 161] width 121 height 284
drag, startPoint x: 529, startPoint y: 104, endPoint x: 424, endPoint y: 80, distance: 108.4
click at [529, 104] on div "Back to Dashboard Change Sender ID Customers Technicians Select a contact Outbo…" at bounding box center [352, 161] width 425 height 284
click at [113, 28] on div "Status No active tasks You are ready to start receiving tasks. [PERSON_NAME]" at bounding box center [79, 161] width 121 height 284
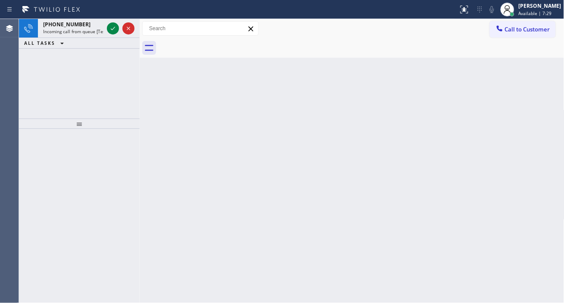
click at [558, 123] on div "Back to Dashboard Change Sender ID Customers Technicians Select a contact Outbo…" at bounding box center [352, 161] width 425 height 284
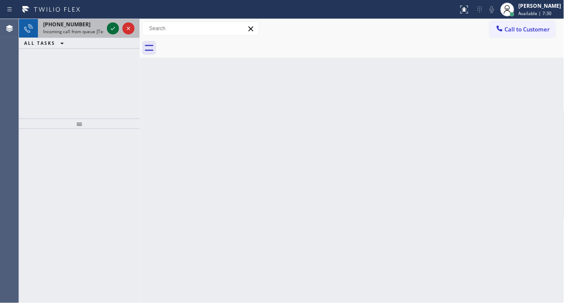
click at [116, 28] on icon at bounding box center [113, 28] width 10 height 10
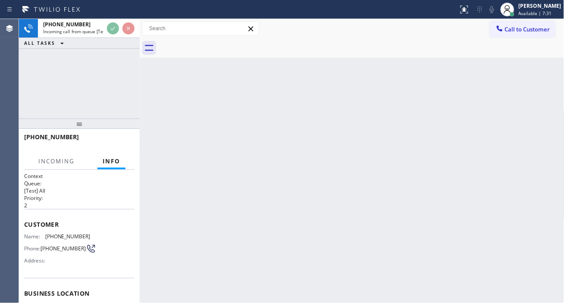
scroll to position [48, 0]
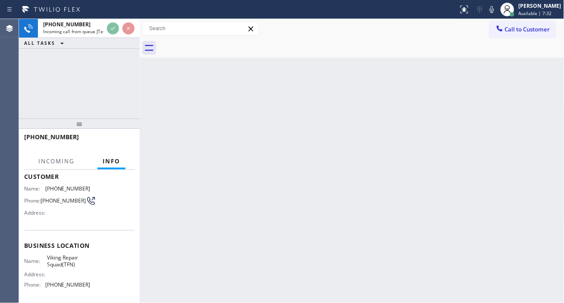
click at [70, 259] on span "Viking Repair Squad(TFN)" at bounding box center [68, 261] width 43 height 13
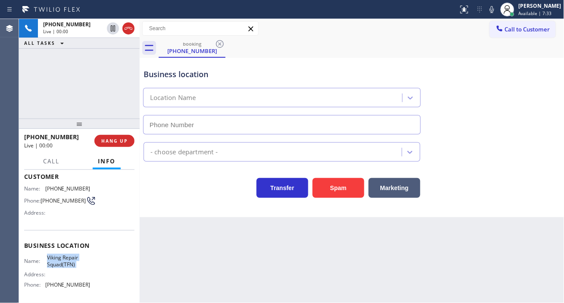
click at [70, 259] on span "Viking Repair Squad(TFN)" at bounding box center [68, 261] width 43 height 13
type input "(877) 280-4714"
click at [70, 259] on span "Viking Repair Squad(TFN)" at bounding box center [68, 261] width 43 height 13
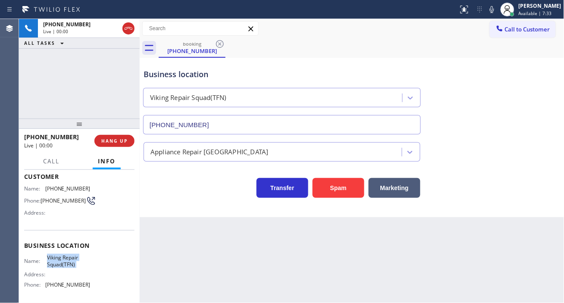
click at [70, 259] on span "Viking Repair Squad(TFN)" at bounding box center [68, 261] width 43 height 13
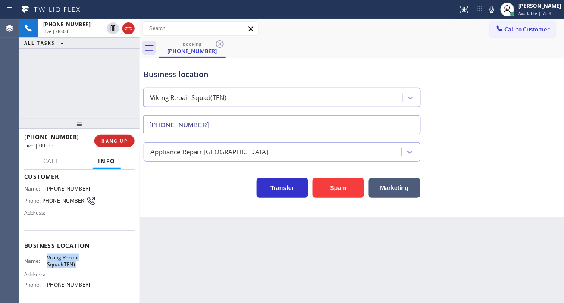
click at [70, 259] on span "Viking Repair Squad(TFN)" at bounding box center [68, 261] width 43 height 13
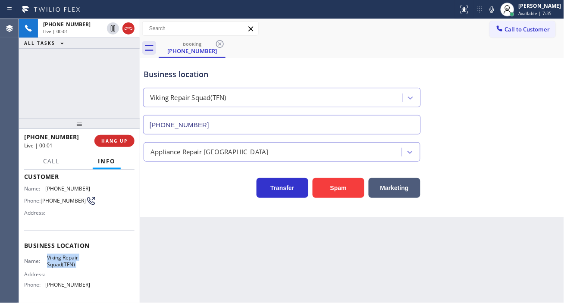
click at [70, 259] on span "Viking Repair Squad(TFN)" at bounding box center [68, 261] width 43 height 13
click at [51, 199] on span "(386) 230-4540" at bounding box center [63, 201] width 45 height 6
copy div "(386) 230-4540"
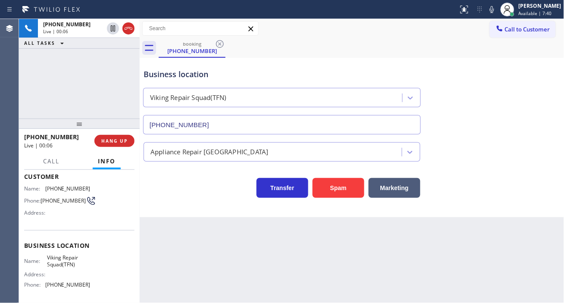
drag, startPoint x: 179, startPoint y: 234, endPoint x: 108, endPoint y: 256, distance: 73.5
click at [179, 234] on div "Back to Dashboard Change Sender ID Customers Technicians Select a contact Outbo…" at bounding box center [352, 161] width 425 height 284
click at [78, 261] on span "Viking Repair Squad(TFN)" at bounding box center [68, 261] width 43 height 13
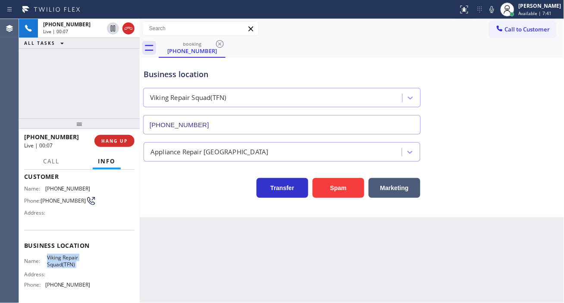
copy span "Viking Repair Squad(TFN)"
click at [200, 223] on div "Back to Dashboard Change Sender ID Customers Technicians Select a contact Outbo…" at bounding box center [352, 161] width 425 height 284
click at [329, 193] on button "Spam" at bounding box center [339, 188] width 52 height 20
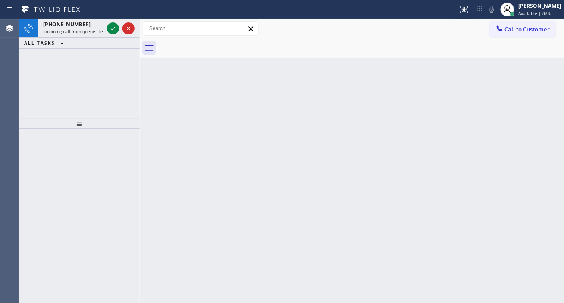
click at [538, 113] on div "Back to Dashboard Change Sender ID Customers Technicians Select a contact Outbo…" at bounding box center [352, 161] width 425 height 284
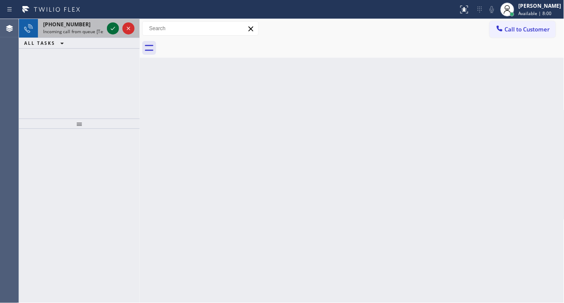
click at [109, 29] on icon at bounding box center [113, 28] width 10 height 10
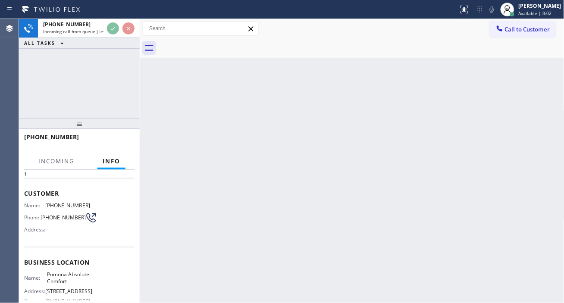
scroll to position [48, 0]
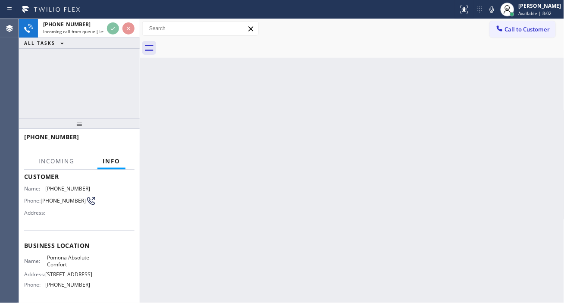
click at [60, 263] on span "Pomona Absolute Comfort" at bounding box center [68, 261] width 43 height 13
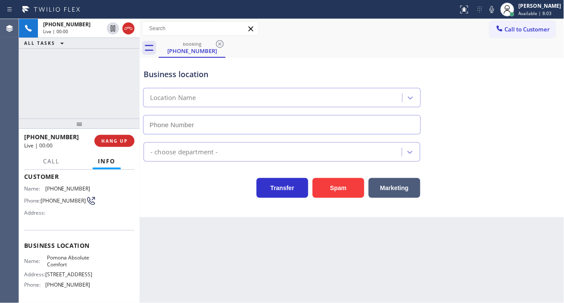
click at [60, 263] on span "Pomona Absolute Comfort" at bounding box center [68, 261] width 43 height 13
type input "(909) 784-2817"
click at [60, 263] on span "Pomona Absolute Comfort" at bounding box center [68, 261] width 43 height 13
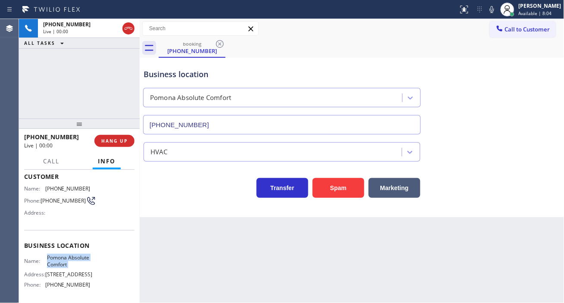
click at [60, 263] on span "Pomona Absolute Comfort" at bounding box center [68, 261] width 43 height 13
click at [560, 97] on div "Business location Pomona Absolute Comfort (909) 784-2817" at bounding box center [352, 96] width 421 height 78
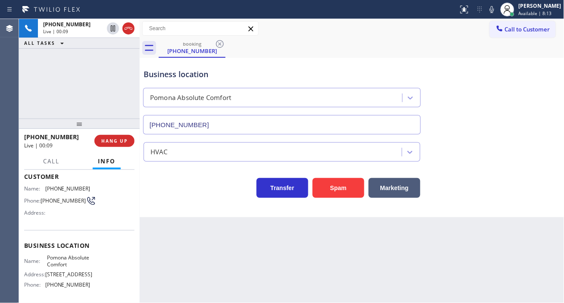
click at [58, 199] on span "(323) 929-0670" at bounding box center [63, 201] width 45 height 6
copy div "(323) 929-0670"
drag, startPoint x: 201, startPoint y: 235, endPoint x: 151, endPoint y: 242, distance: 50.5
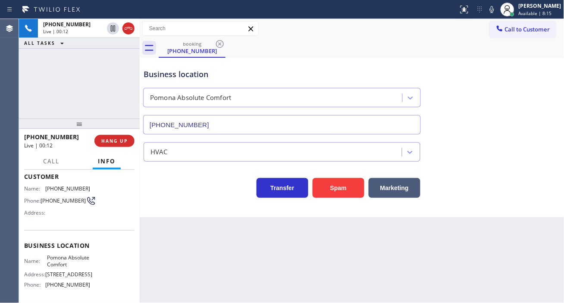
click at [201, 235] on div "Back to Dashboard Change Sender ID Customers Technicians Select a contact Outbo…" at bounding box center [352, 161] width 425 height 284
click at [56, 264] on span "Pomona Absolute Comfort" at bounding box center [68, 261] width 43 height 13
copy span "Pomona Absolute Comfort"
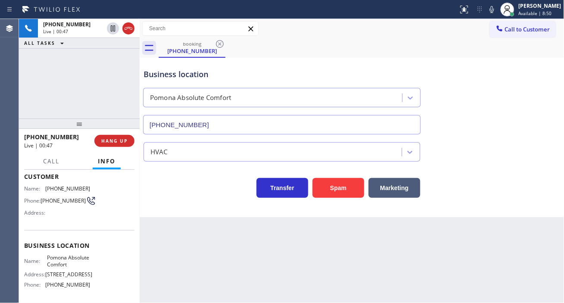
drag, startPoint x: 197, startPoint y: 267, endPoint x: 182, endPoint y: 263, distance: 15.1
click at [197, 267] on div "Back to Dashboard Change Sender ID Customers Technicians Select a contact Outbo…" at bounding box center [352, 161] width 425 height 284
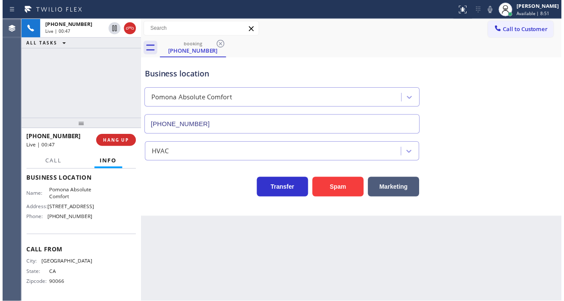
scroll to position [130, 0]
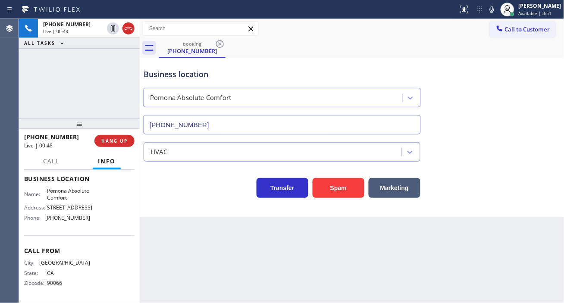
click at [66, 219] on span "(909) 784-2817" at bounding box center [67, 218] width 45 height 6
copy span "(909) 784-2817"
click at [441, 57] on div "Business location Pomona Absolute Comfort (909) 784-2817" at bounding box center [352, 96] width 421 height 78
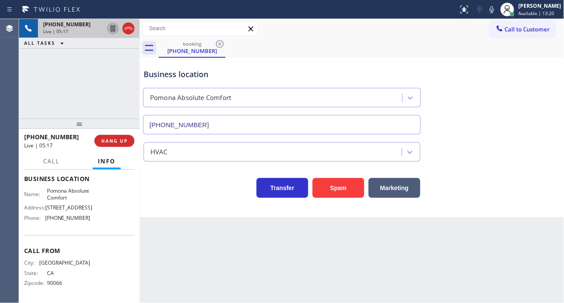
click at [111, 33] on icon at bounding box center [113, 28] width 10 height 10
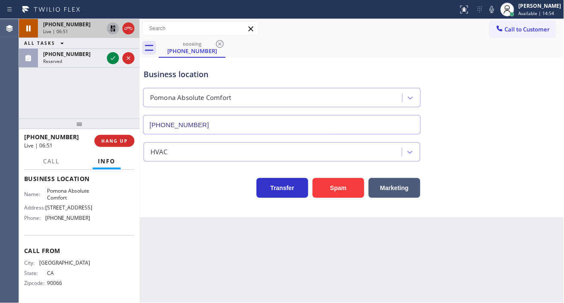
click at [556, 111] on div "Business location Pomona Absolute Comfort (909) 784-2817" at bounding box center [352, 96] width 421 height 78
click at [110, 29] on icon at bounding box center [113, 28] width 10 height 10
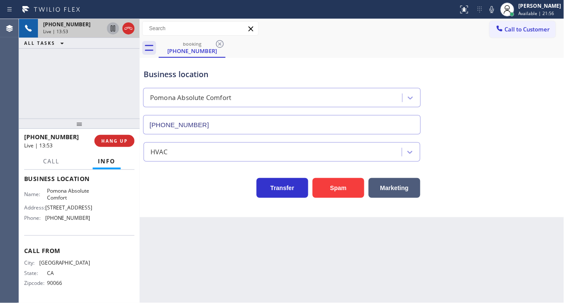
click at [394, 50] on div "booking (323) 929-0670" at bounding box center [362, 47] width 406 height 19
click at [559, 154] on div "HVAC" at bounding box center [352, 150] width 421 height 23
drag, startPoint x: 534, startPoint y: 153, endPoint x: 516, endPoint y: 82, distance: 73.0
click at [534, 153] on div "HVAC" at bounding box center [352, 150] width 421 height 23
drag, startPoint x: 501, startPoint y: 9, endPoint x: 432, endPoint y: 61, distance: 86.2
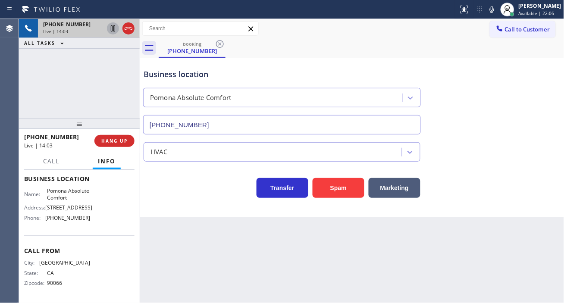
click at [497, 9] on icon at bounding box center [492, 9] width 10 height 10
drag, startPoint x: 536, startPoint y: 145, endPoint x: 537, endPoint y: 91, distance: 54.8
click at [536, 145] on div "HVAC" at bounding box center [352, 150] width 421 height 23
click at [497, 14] on icon at bounding box center [492, 9] width 10 height 10
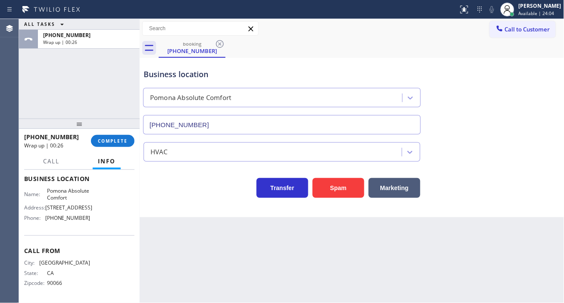
click at [535, 85] on div "Business location Pomona Absolute Comfort (909) 784-2817" at bounding box center [352, 96] width 421 height 78
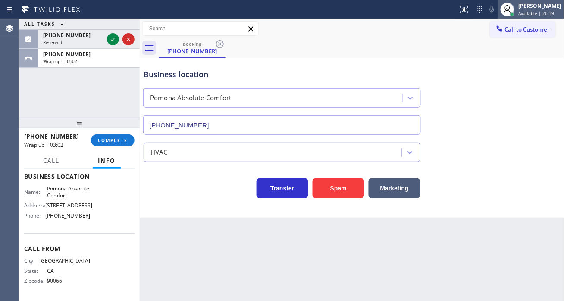
click at [544, 11] on span "Available | 26:39" at bounding box center [537, 13] width 36 height 6
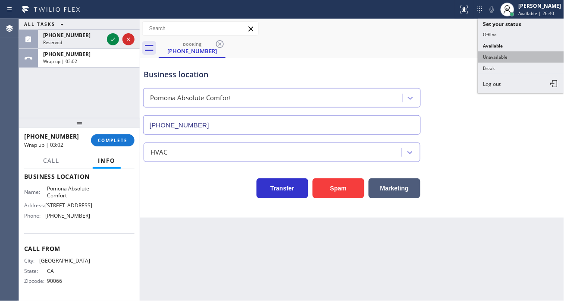
click at [531, 55] on button "Unavailable" at bounding box center [521, 56] width 86 height 11
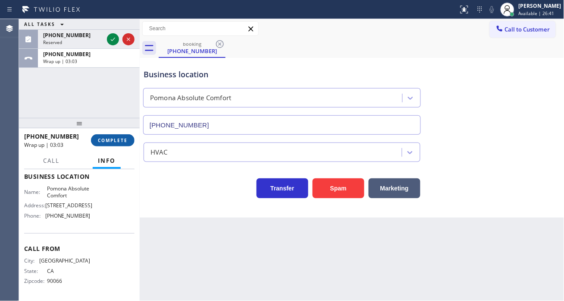
click at [113, 137] on span "COMPLETE" at bounding box center [113, 140] width 30 height 6
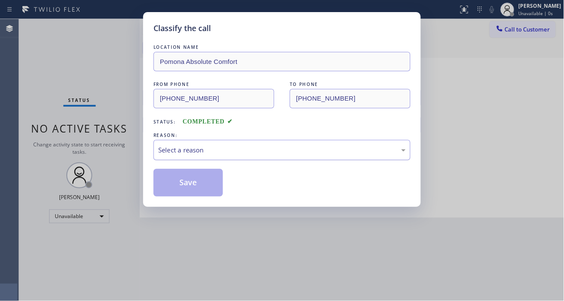
click at [193, 153] on div "Select a reason" at bounding box center [282, 150] width 248 height 10
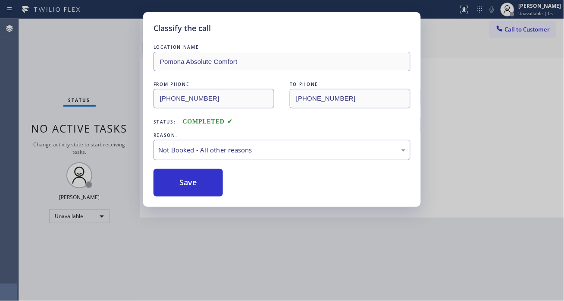
click at [200, 182] on button "Save" at bounding box center [188, 183] width 69 height 28
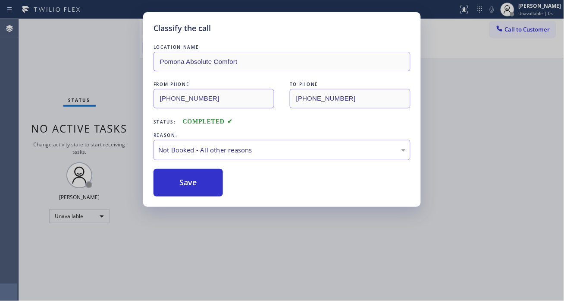
click at [200, 182] on button "Save" at bounding box center [188, 183] width 69 height 28
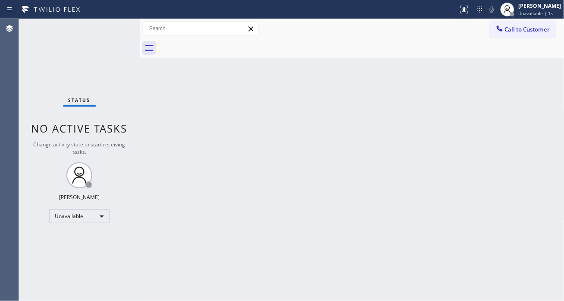
click at [528, 12] on span "Unavailable | 1s" at bounding box center [536, 13] width 35 height 6
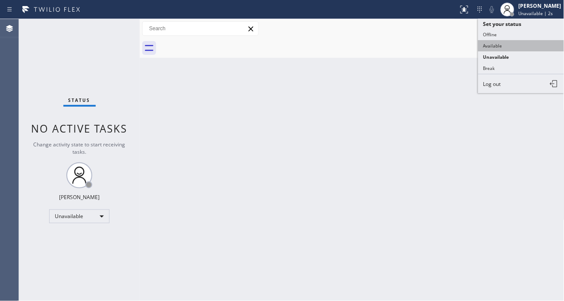
click at [512, 46] on button "Available" at bounding box center [521, 45] width 86 height 11
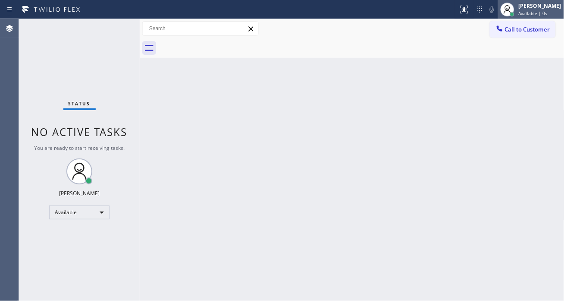
click at [528, 14] on span "Available | 0s" at bounding box center [533, 13] width 29 height 6
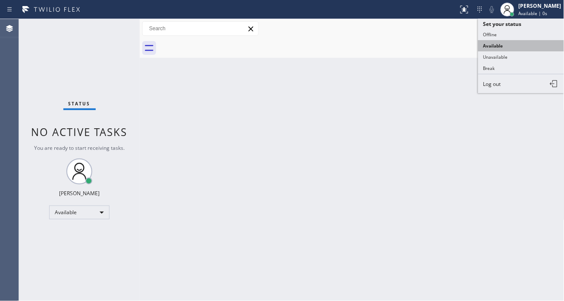
click at [525, 46] on button "Available" at bounding box center [521, 45] width 86 height 11
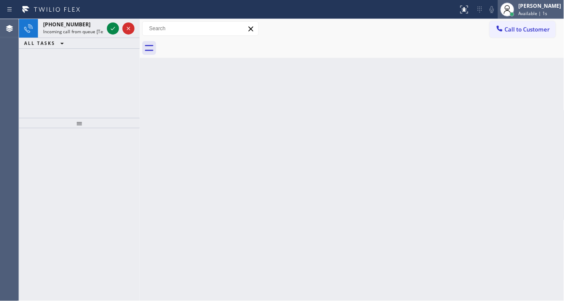
click at [538, 17] on div "Esmael Jarina Available | 1s" at bounding box center [531, 9] width 66 height 19
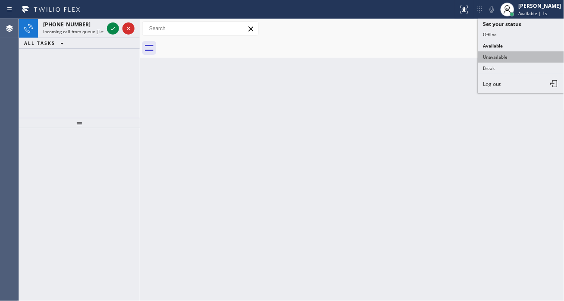
click at [514, 54] on button "Unavailable" at bounding box center [521, 56] width 86 height 11
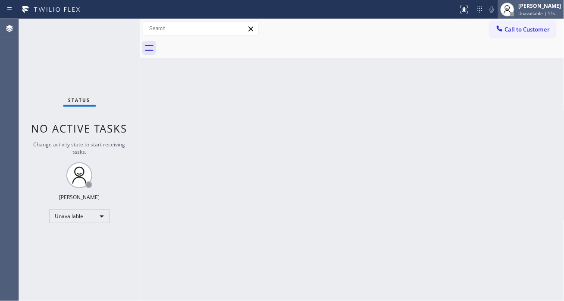
click at [538, 9] on div "Esmael Jarina Unavailable | 51s" at bounding box center [540, 9] width 47 height 15
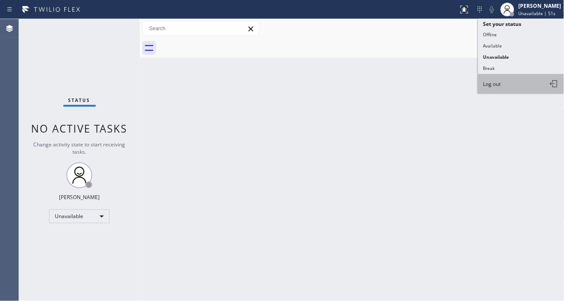
click at [507, 85] on button "Log out" at bounding box center [521, 83] width 86 height 19
